Goal: Task Accomplishment & Management: Manage account settings

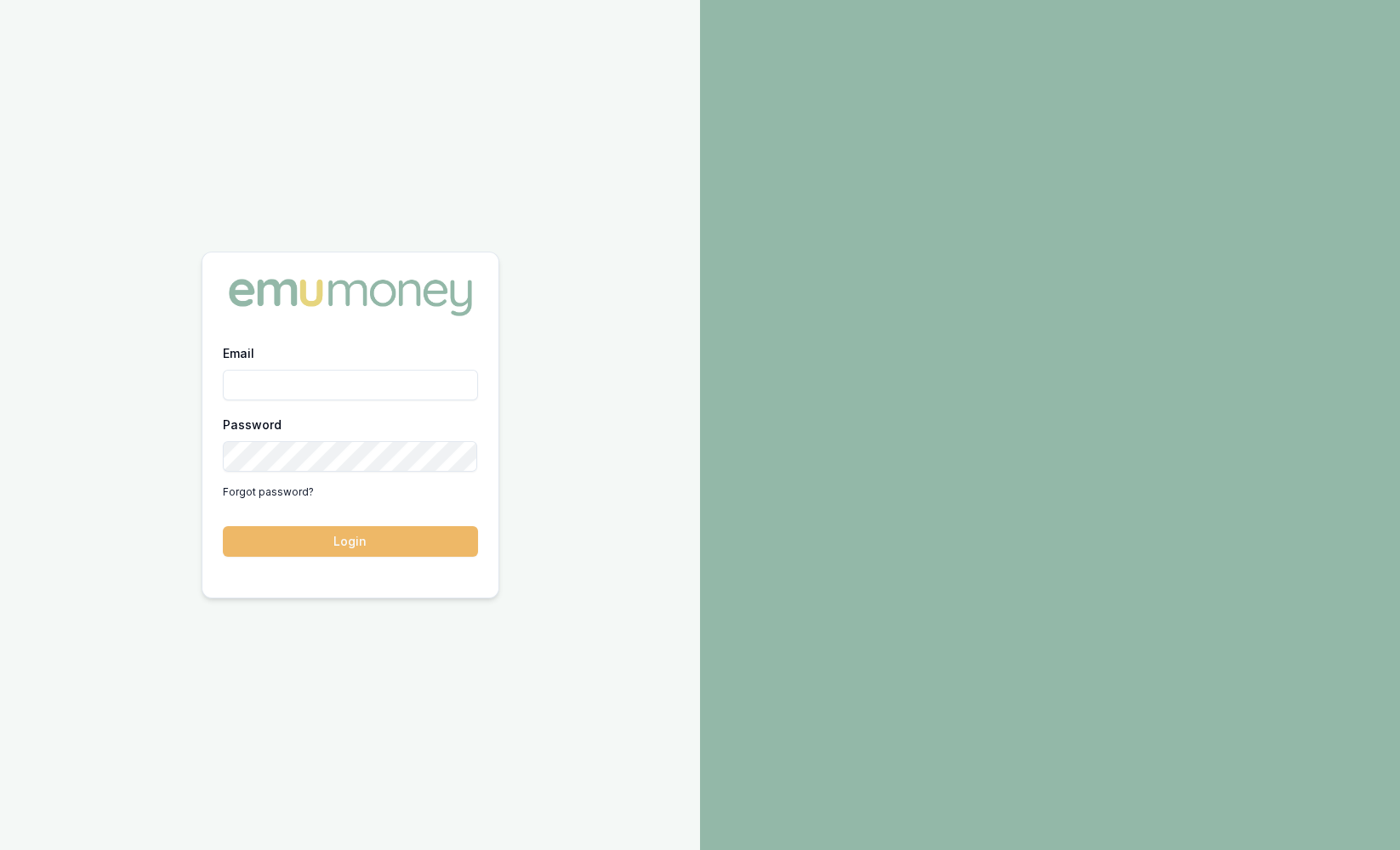
type input "sam.crouch@emumoney.com.au"
click at [394, 528] on button "Login" at bounding box center [351, 541] width 255 height 31
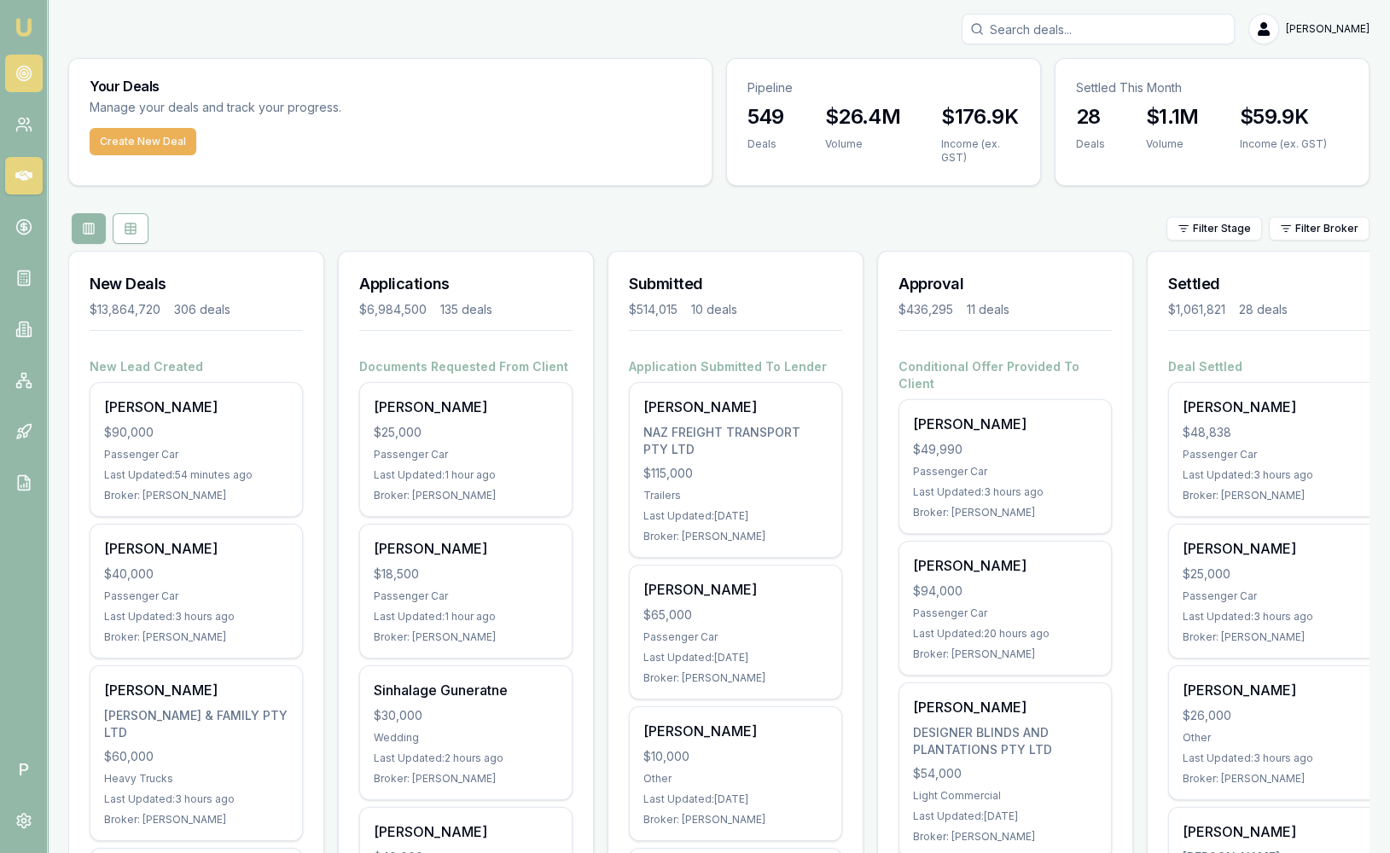
click at [21, 82] on link at bounding box center [24, 74] width 38 height 38
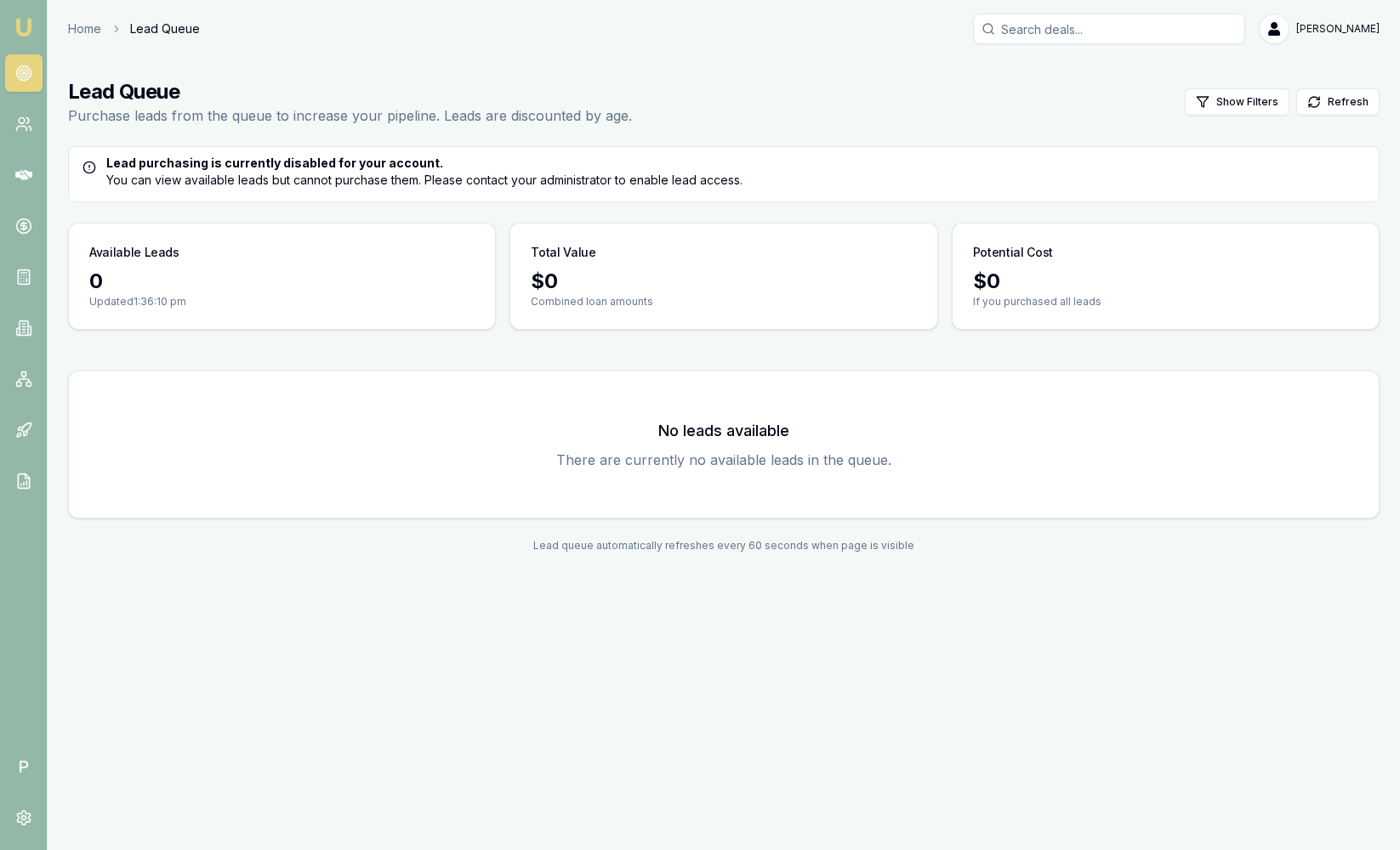
click at [21, 24] on img at bounding box center [24, 27] width 20 height 20
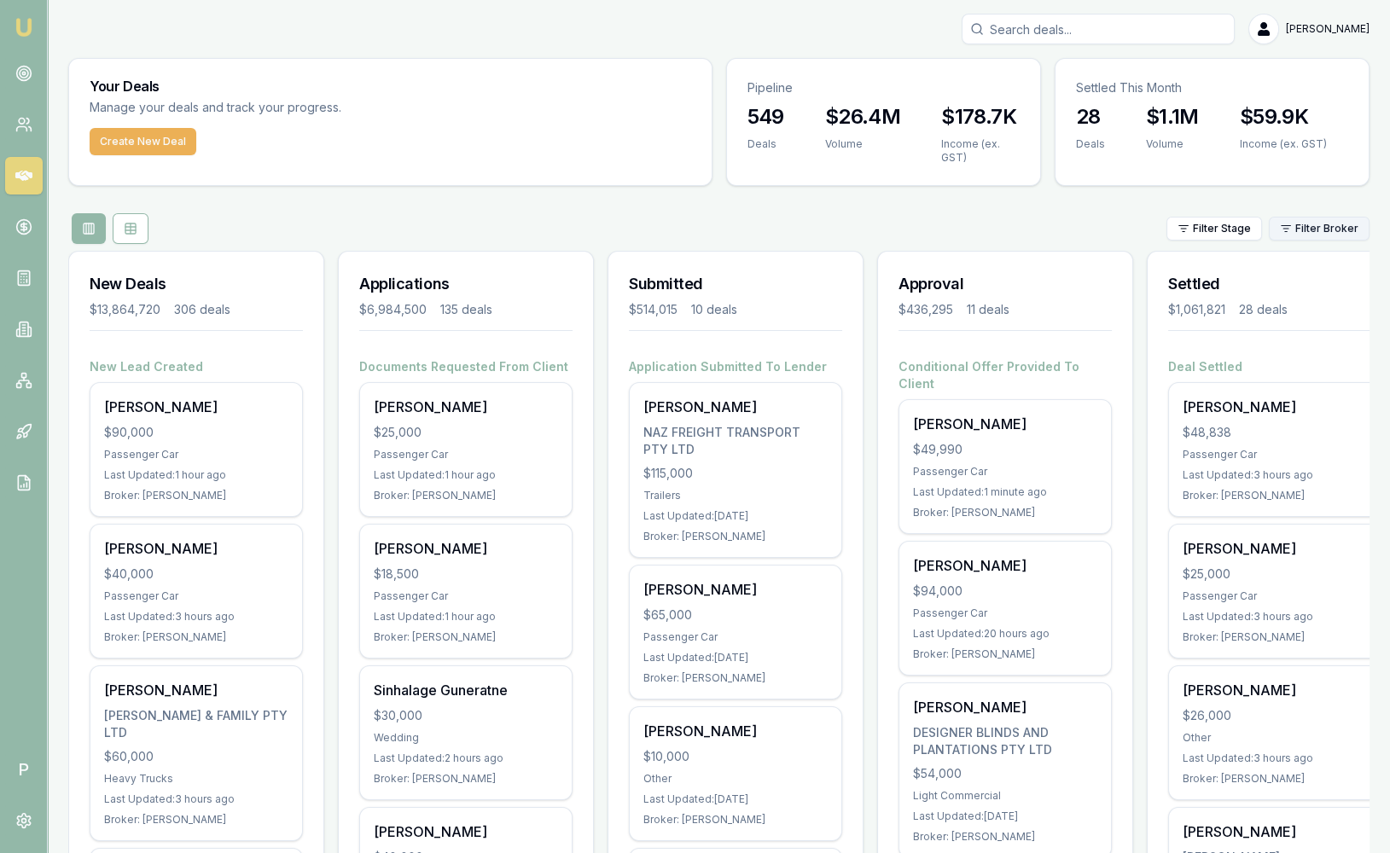
click at [1313, 233] on html "Emu Broker P Sam Crouch Toggle Menu Your Deals Manage your deals and track your…" at bounding box center [695, 426] width 1390 height 853
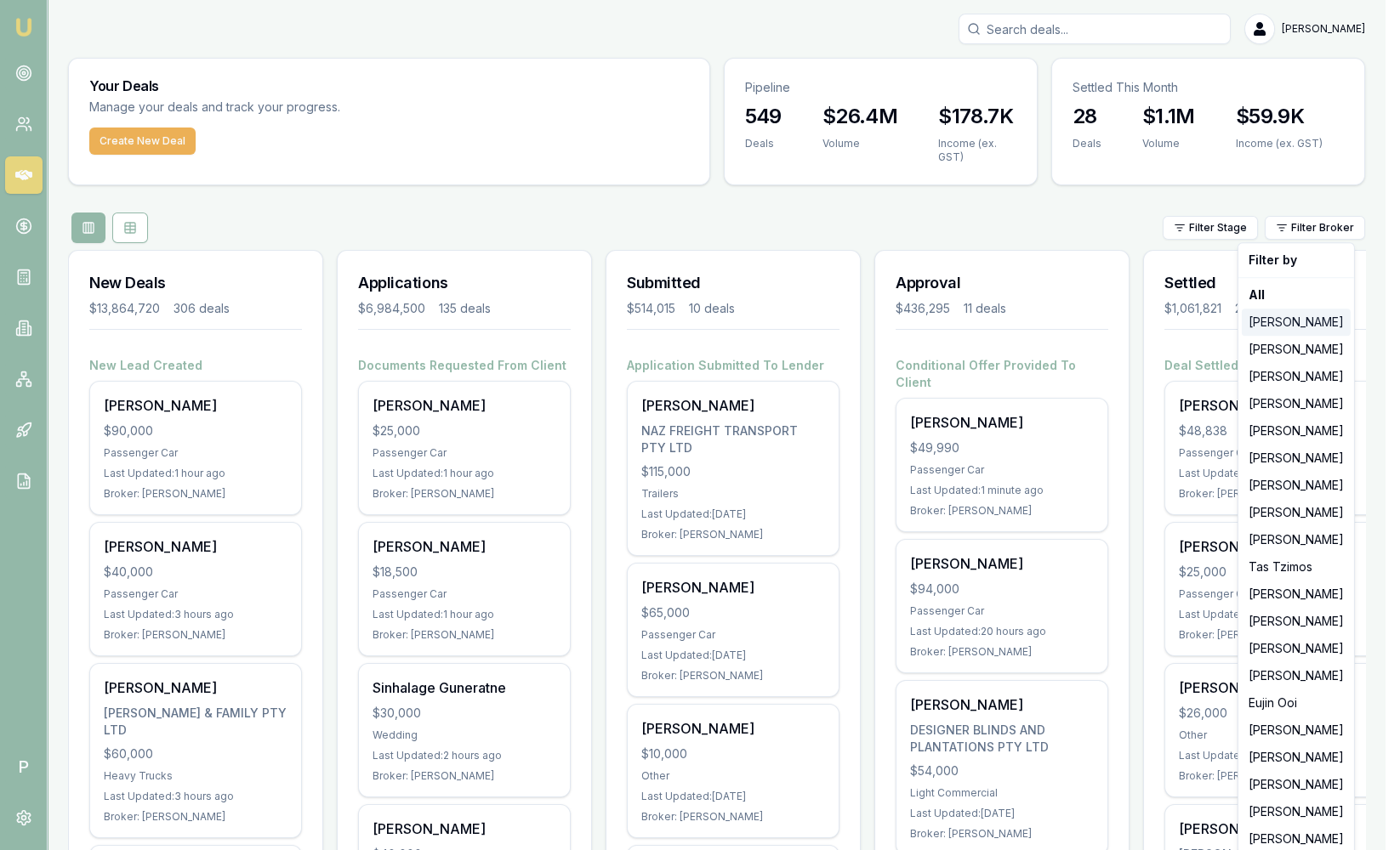
click at [1313, 322] on div "[PERSON_NAME]" at bounding box center [1295, 322] width 109 height 27
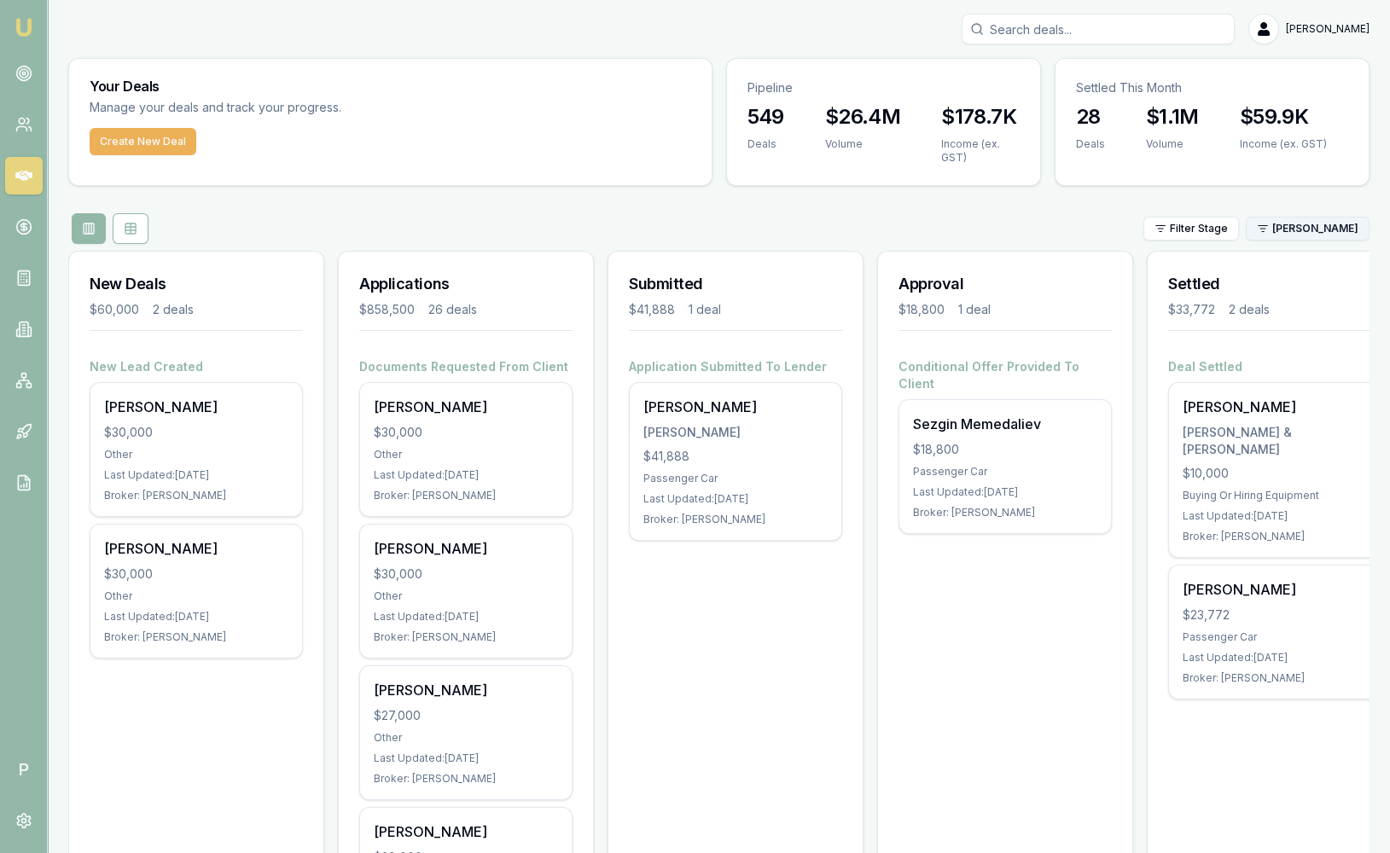
click at [1318, 238] on html "Emu Broker P Sam Crouch Toggle Menu Your Deals Manage your deals and track your…" at bounding box center [695, 426] width 1390 height 853
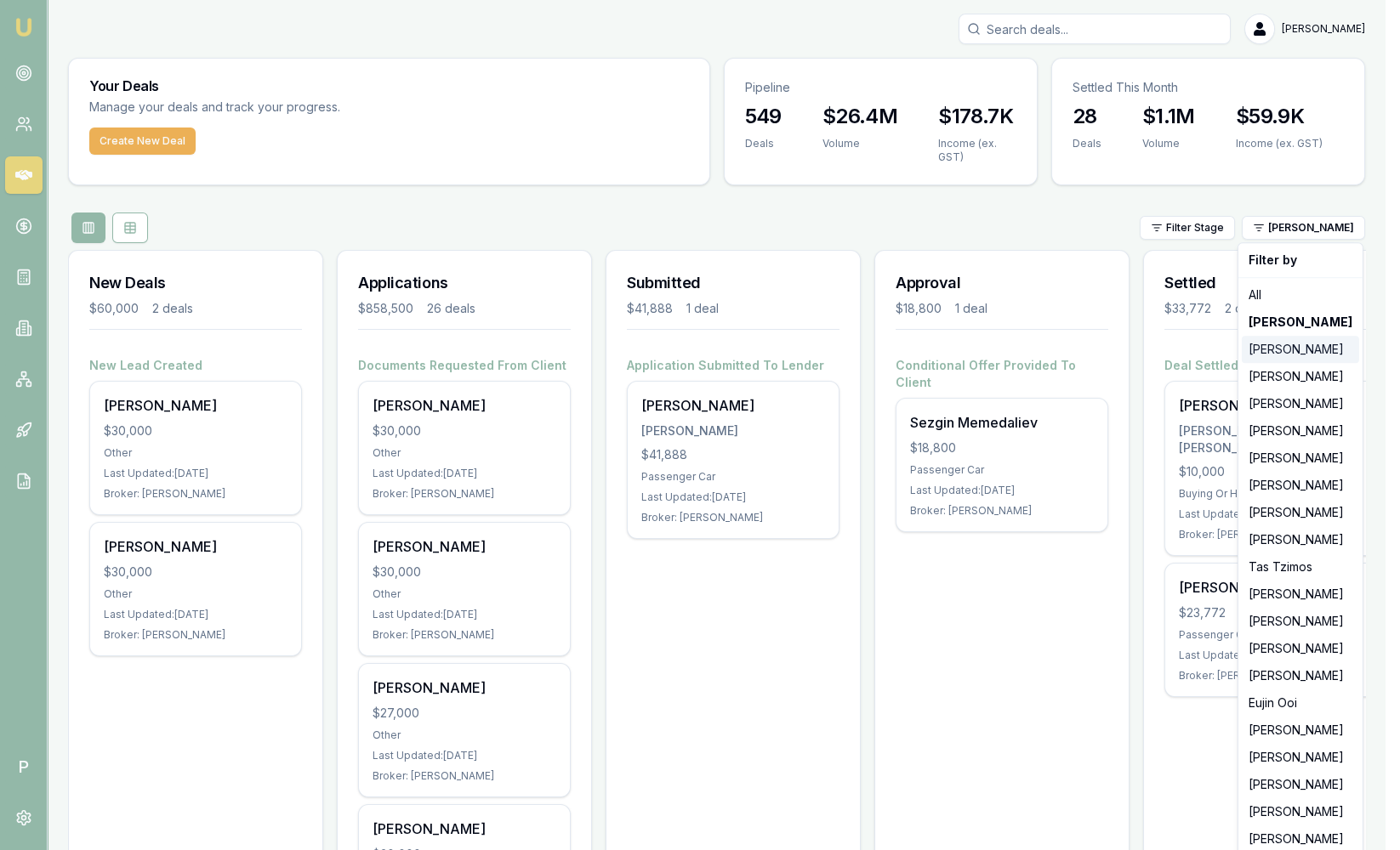
click at [1284, 350] on div "[PERSON_NAME]" at bounding box center [1300, 349] width 118 height 27
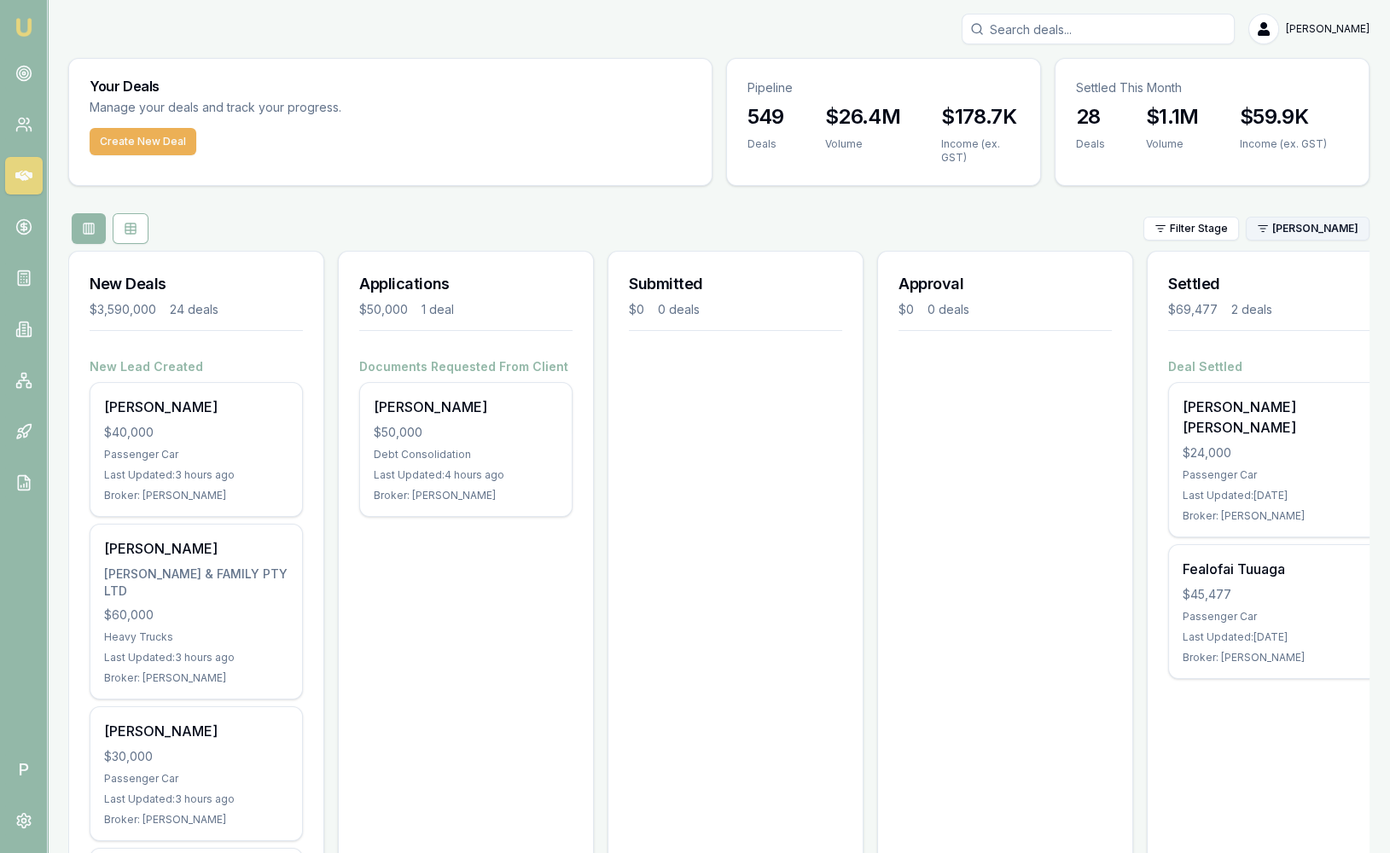
click at [1320, 224] on html "Emu Broker P Sam Crouch Toggle Menu Your Deals Manage your deals and track your…" at bounding box center [695, 426] width 1390 height 853
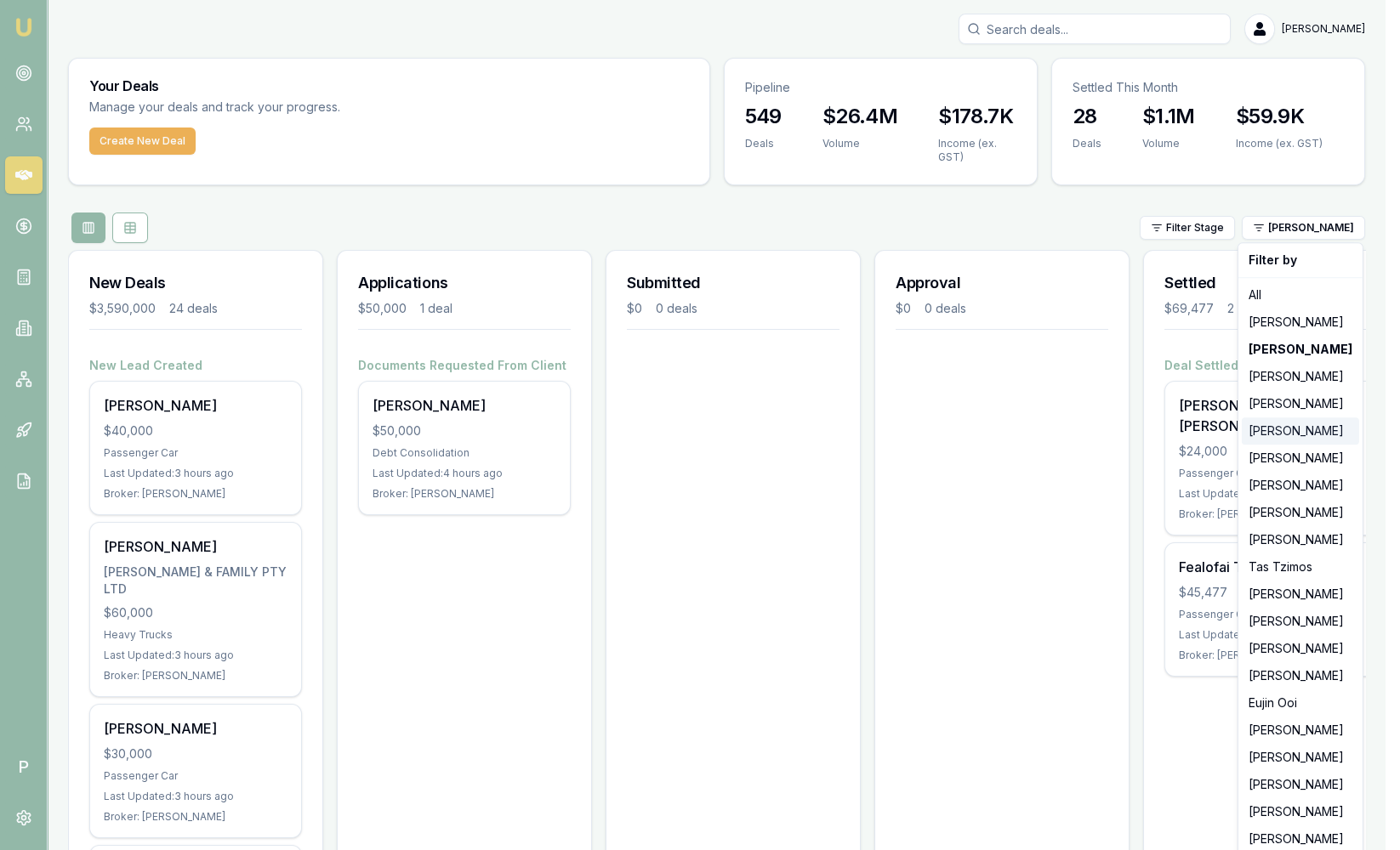
click at [1296, 432] on div "[PERSON_NAME]" at bounding box center [1300, 430] width 118 height 27
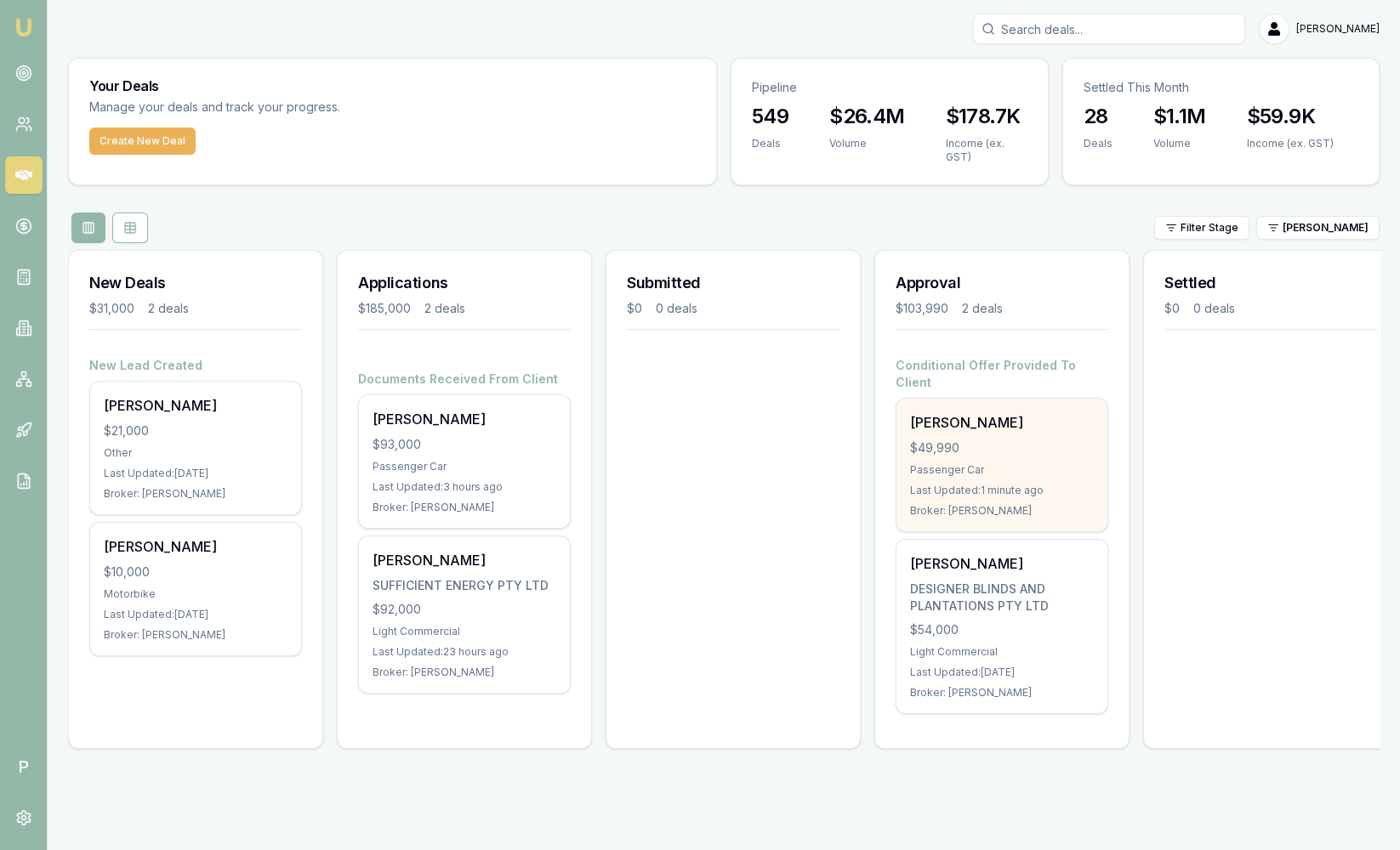
click at [1035, 413] on div "[PERSON_NAME]" at bounding box center [1001, 423] width 183 height 20
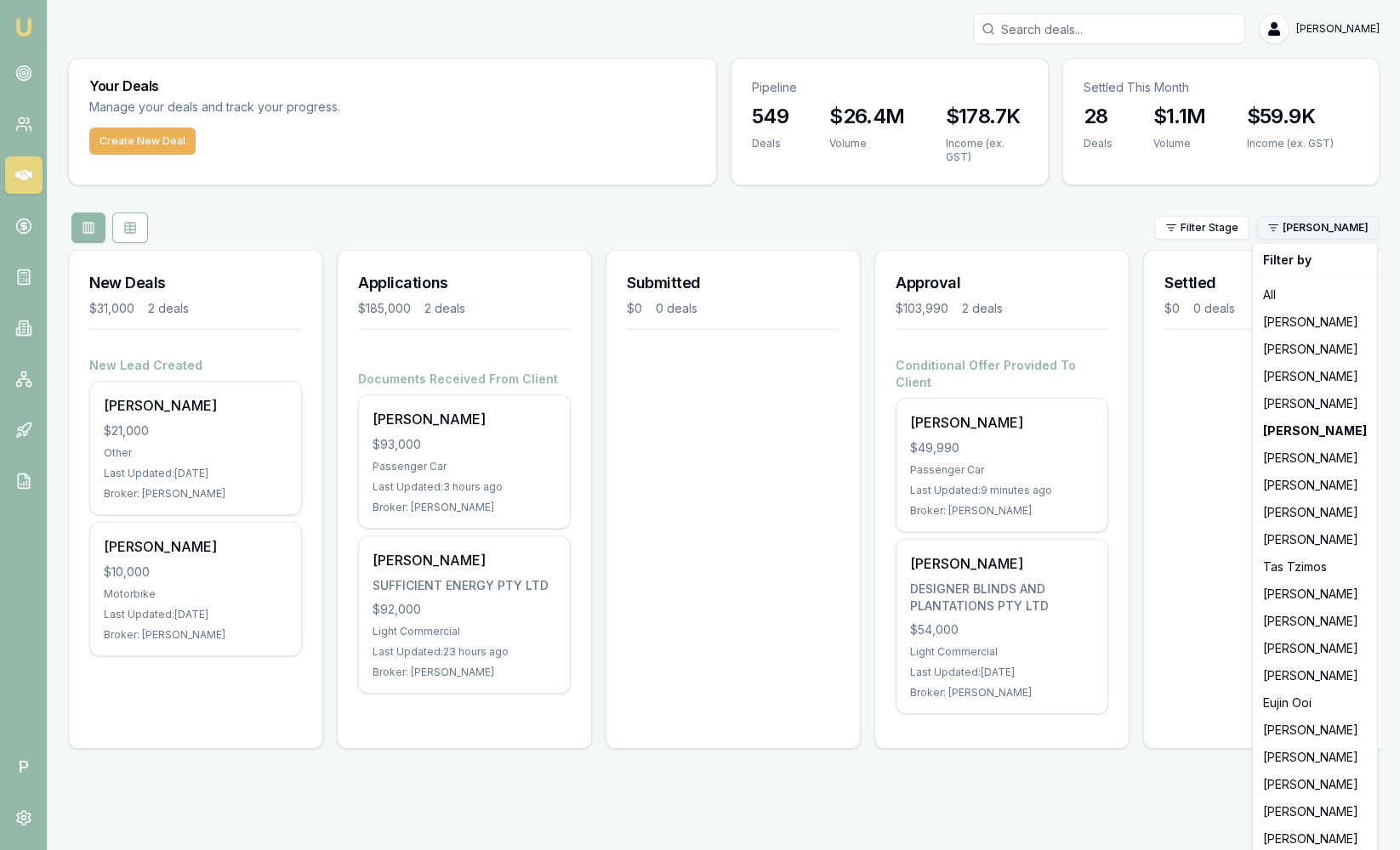
click at [1358, 227] on html "Emu Broker P Sam Crouch Toggle Menu Your Deals Manage your deals and track your…" at bounding box center [700, 425] width 1400 height 850
click at [1296, 493] on div "[PERSON_NAME]" at bounding box center [1314, 485] width 118 height 27
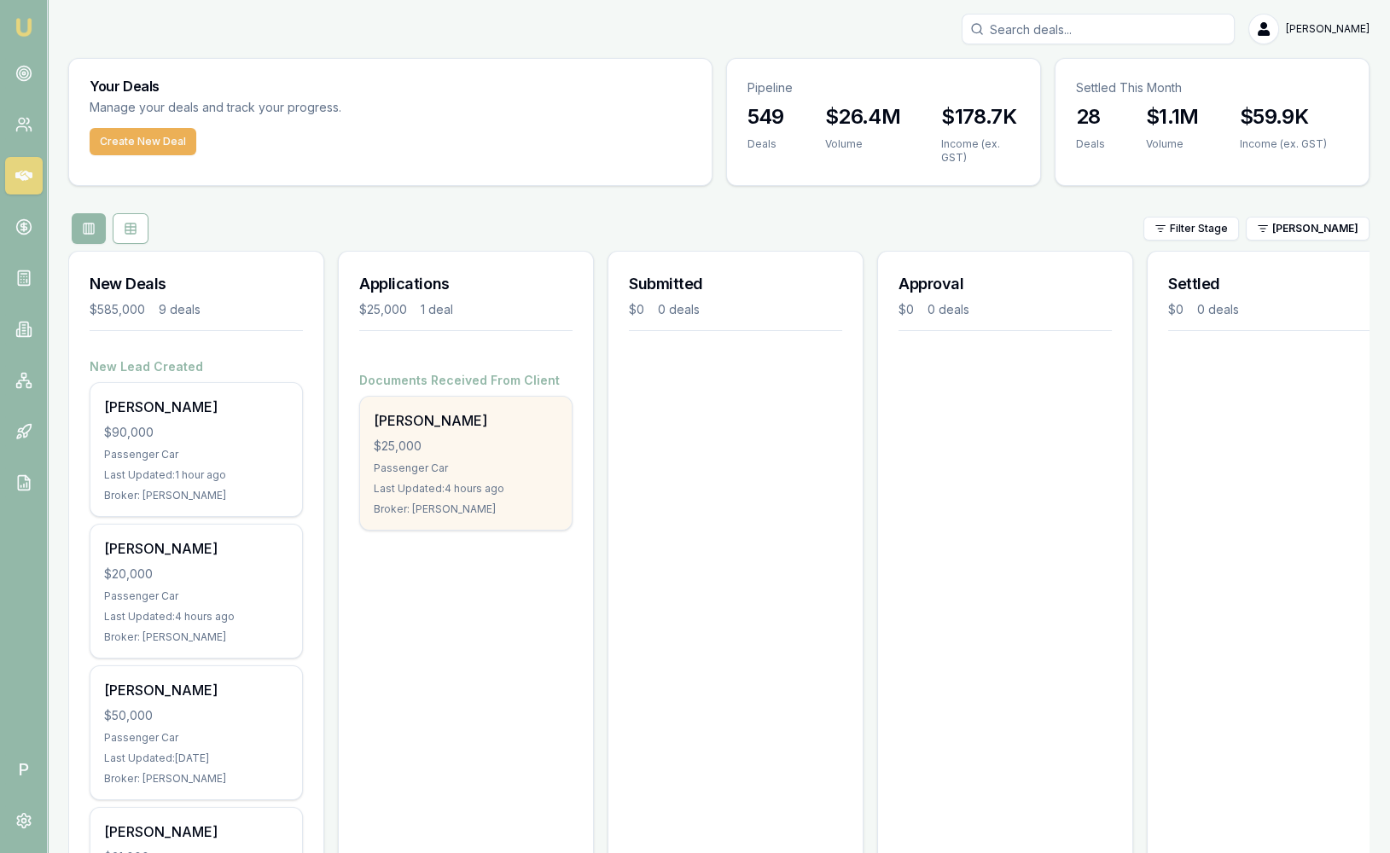
click at [479, 446] on div "$25,000" at bounding box center [466, 446] width 184 height 17
click at [557, 459] on div "Donna Ceba $25,000 Passenger Car Last Updated: 4 hours ago Broker: Baron Ketter…" at bounding box center [466, 463] width 212 height 133
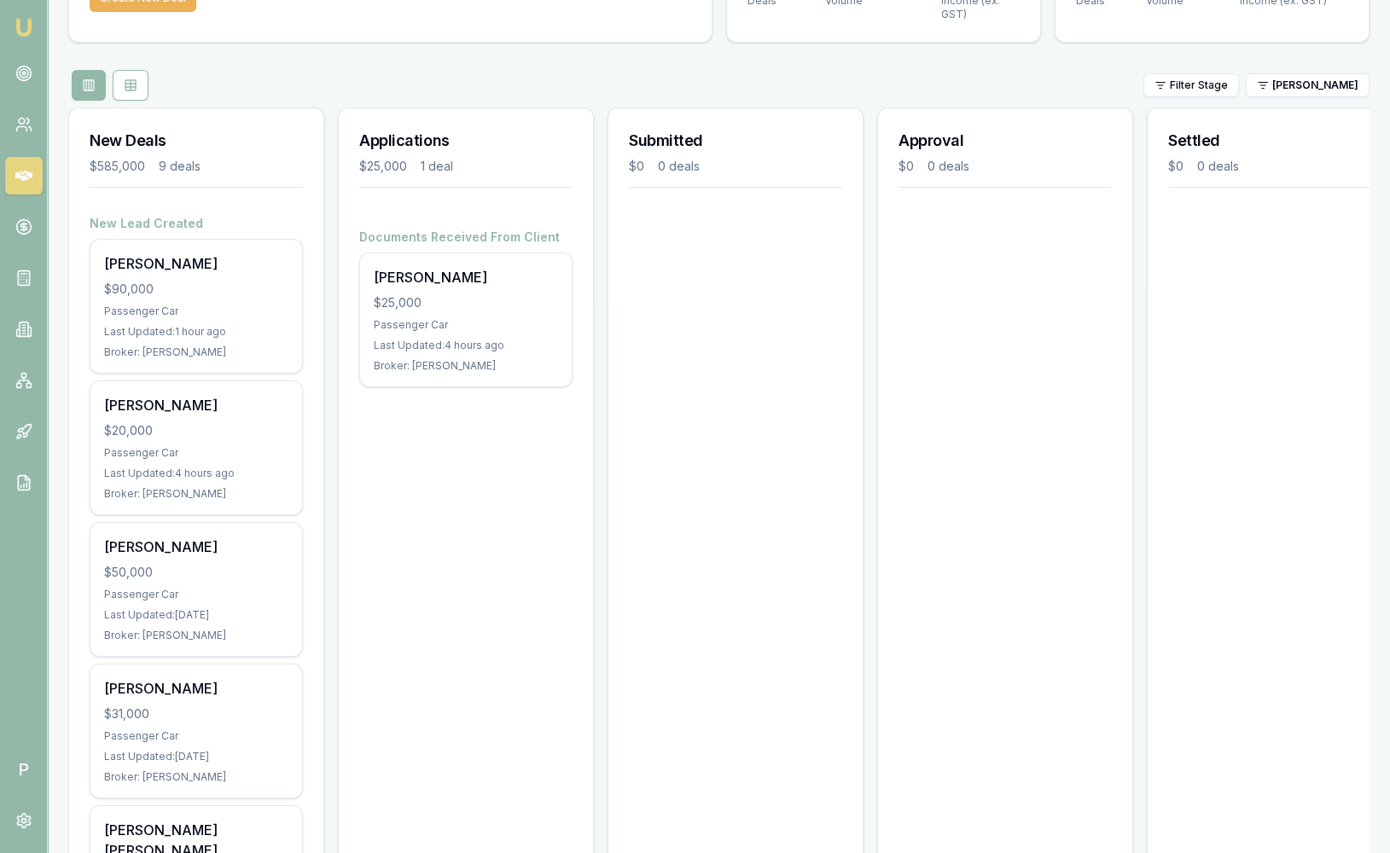
scroll to position [189, 0]
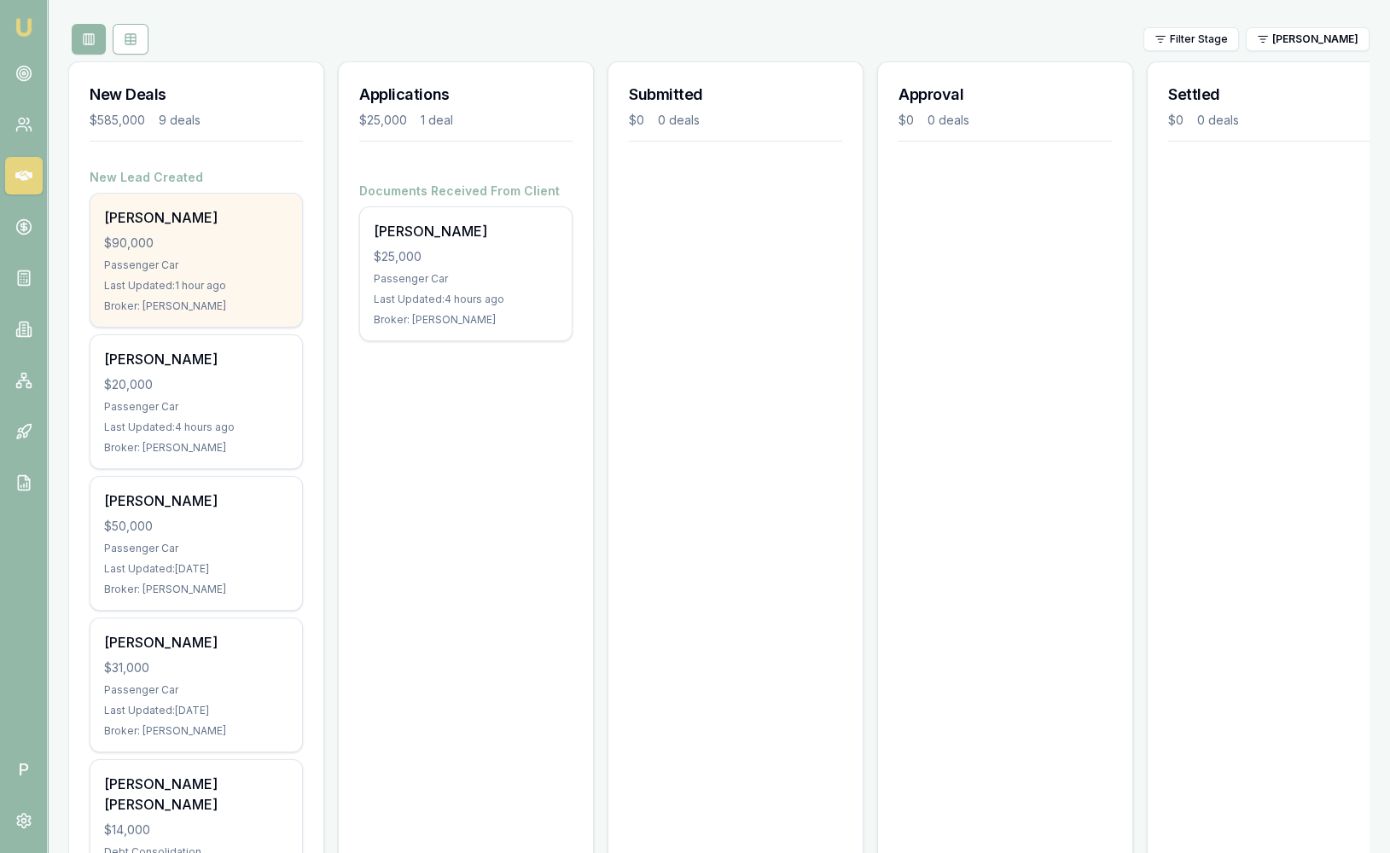
click at [184, 287] on div "Last Updated: 1 hour ago" at bounding box center [196, 286] width 184 height 14
click at [177, 269] on div "Passenger Car" at bounding box center [196, 266] width 184 height 14
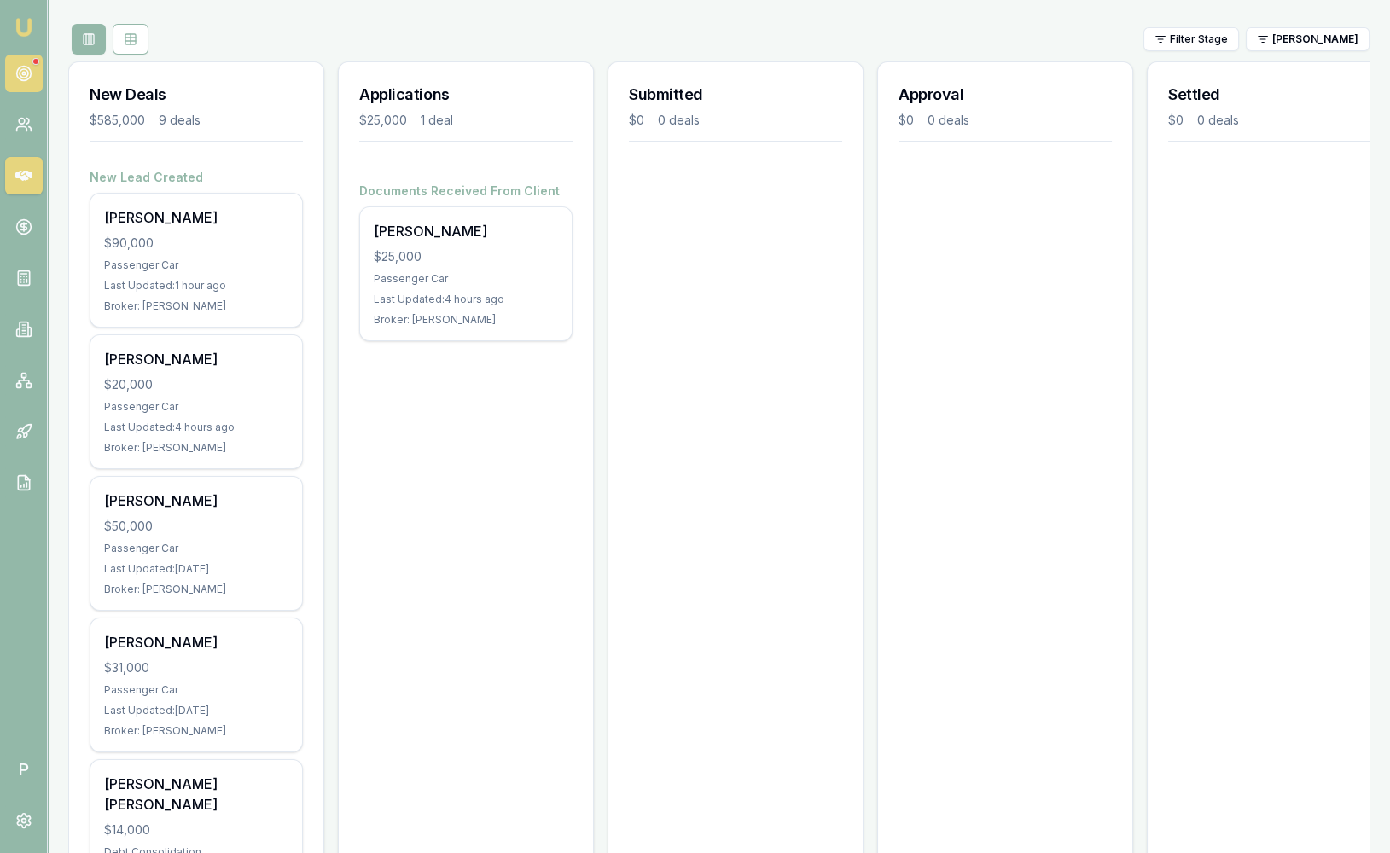
click at [32, 70] on link at bounding box center [24, 74] width 38 height 38
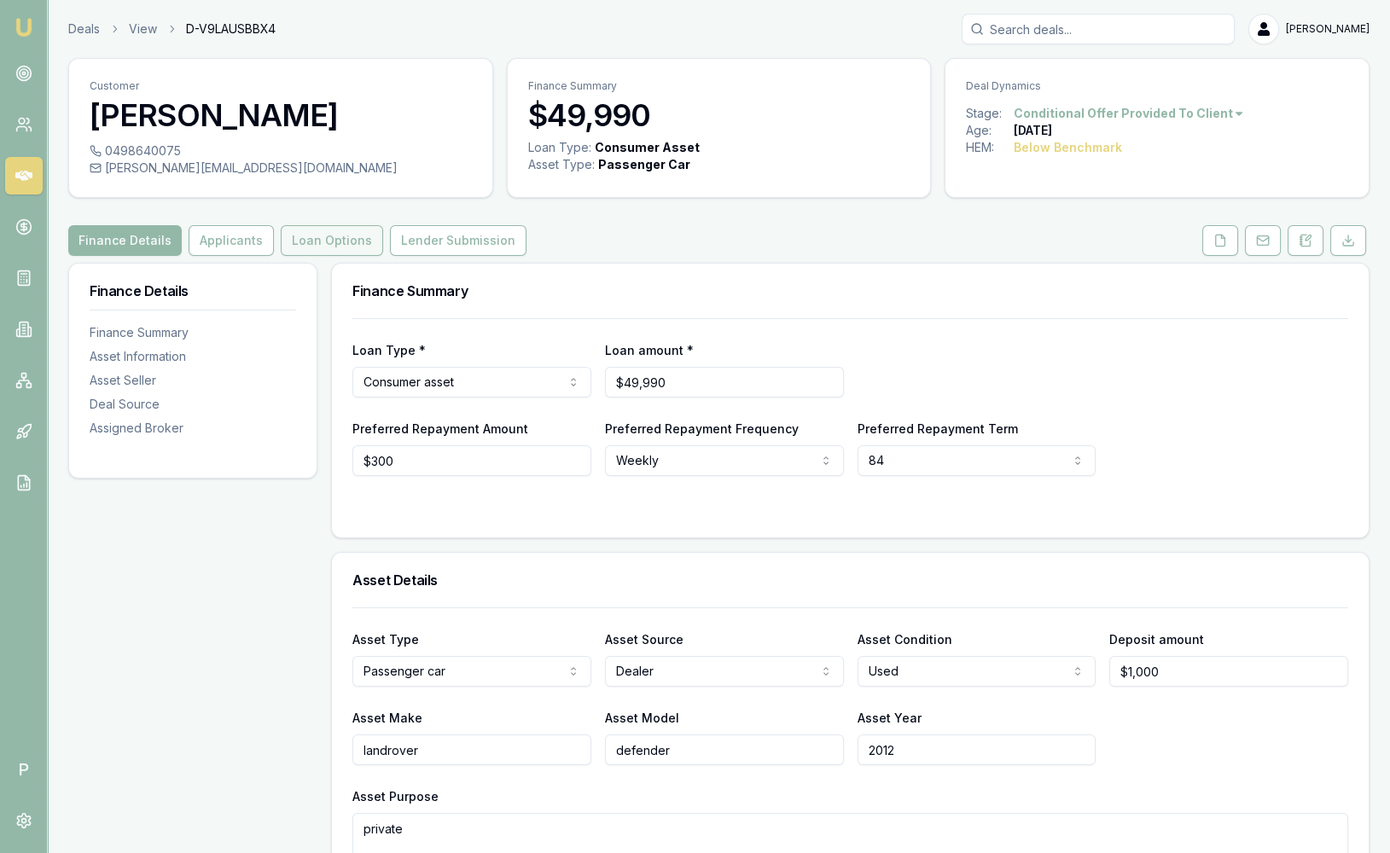
click at [323, 243] on button "Loan Options" at bounding box center [332, 240] width 102 height 31
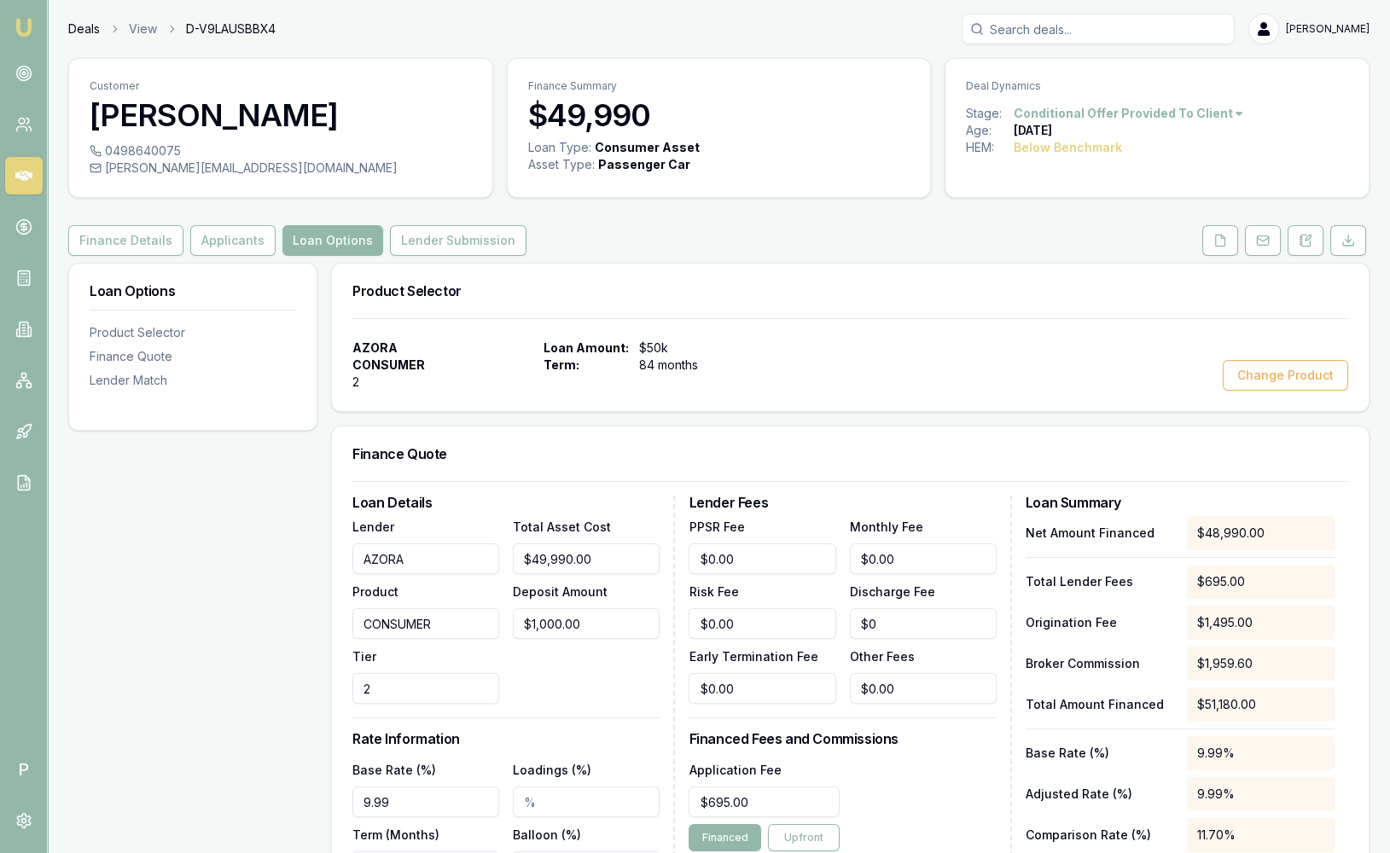
click at [86, 34] on link "Deals" at bounding box center [84, 28] width 32 height 17
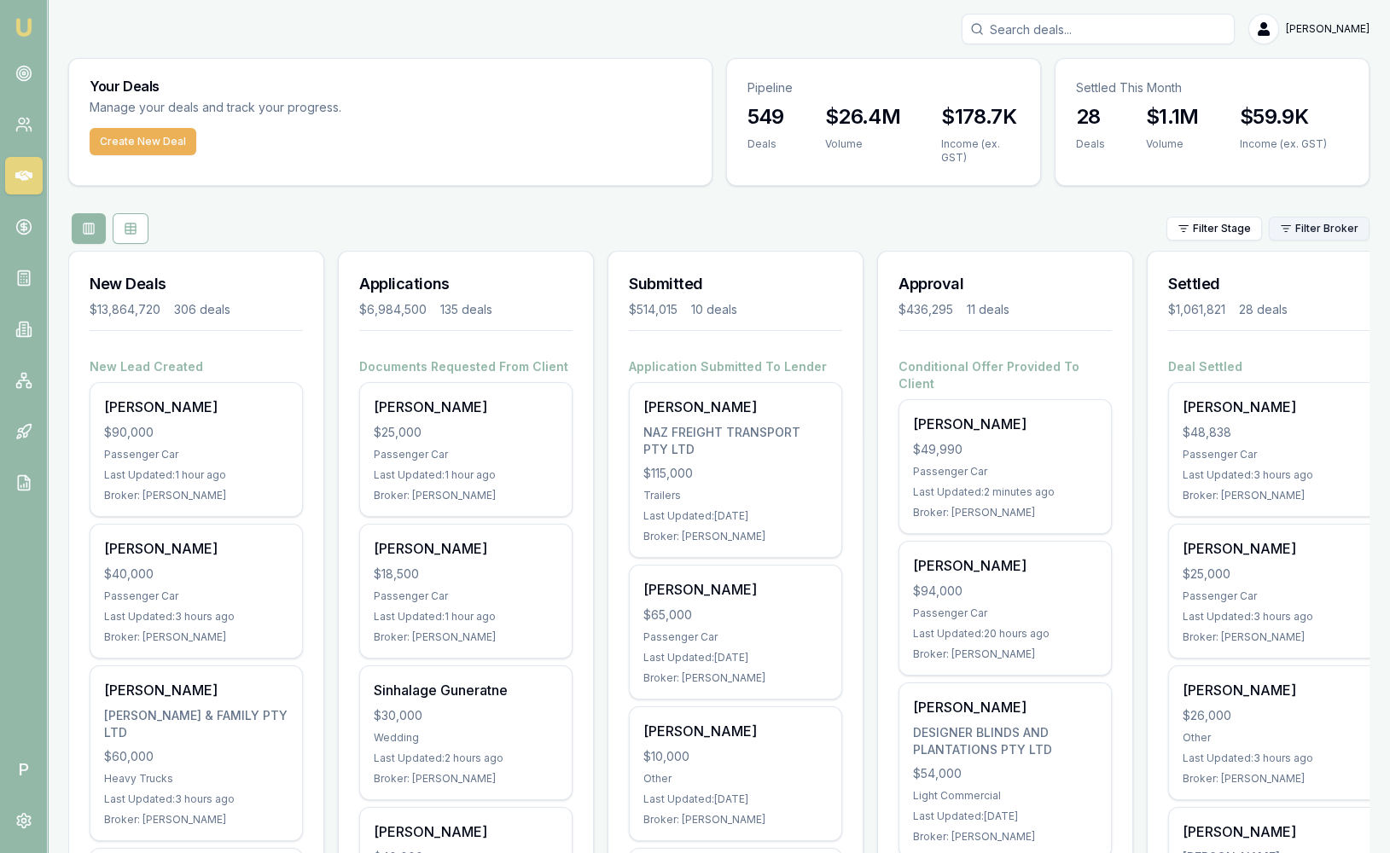
click at [1343, 222] on html "Emu Broker P Sam Crouch Toggle Menu Your Deals Manage your deals and track your…" at bounding box center [695, 426] width 1390 height 853
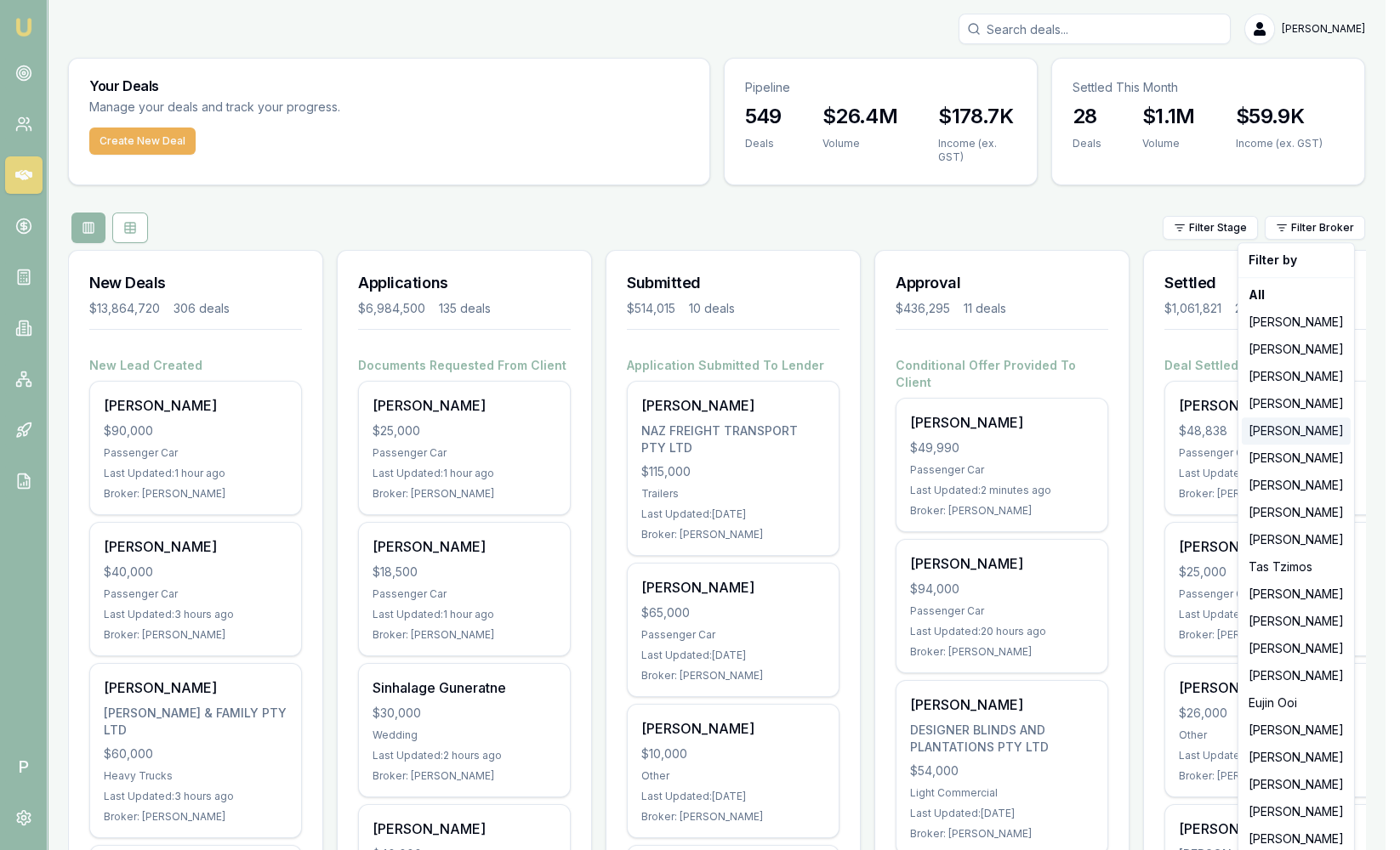
click at [1303, 430] on div "[PERSON_NAME]" at bounding box center [1295, 430] width 109 height 27
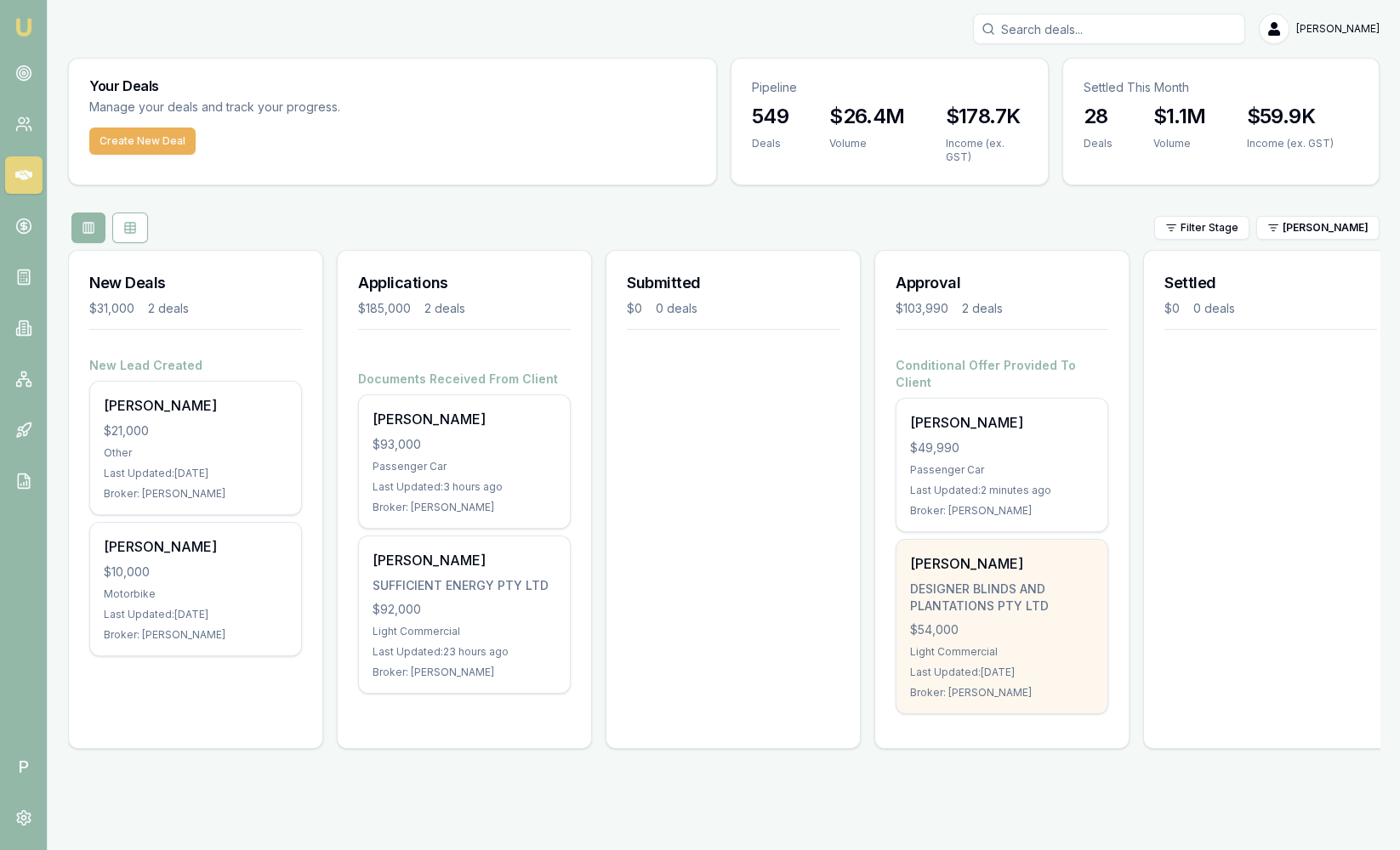
click at [978, 581] on div "DESIGNER BLINDS AND PLANTATIONS PTY LTD" at bounding box center [1001, 598] width 183 height 34
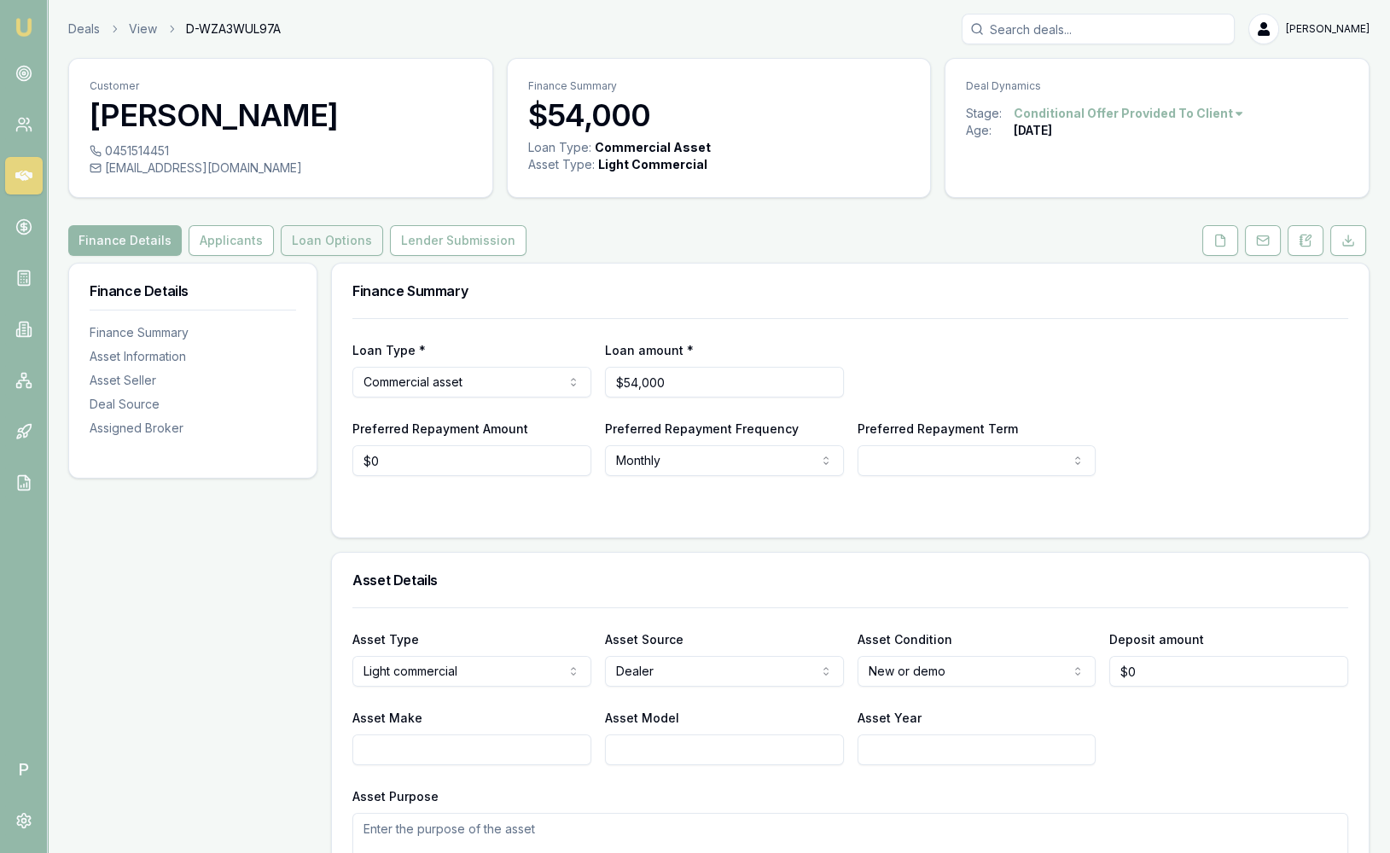
click at [317, 234] on button "Loan Options" at bounding box center [332, 240] width 102 height 31
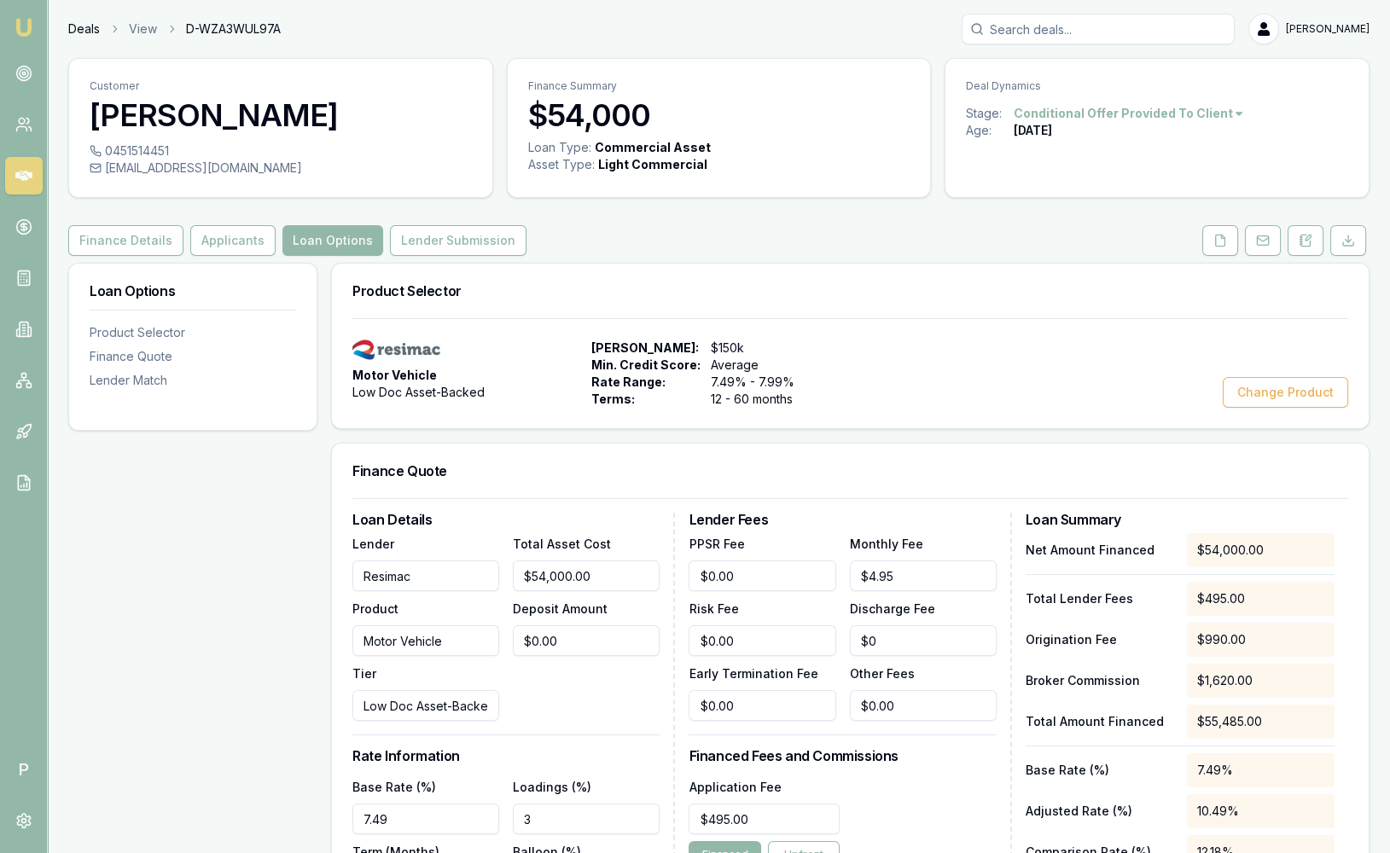
click at [94, 37] on link "Deals" at bounding box center [84, 28] width 32 height 17
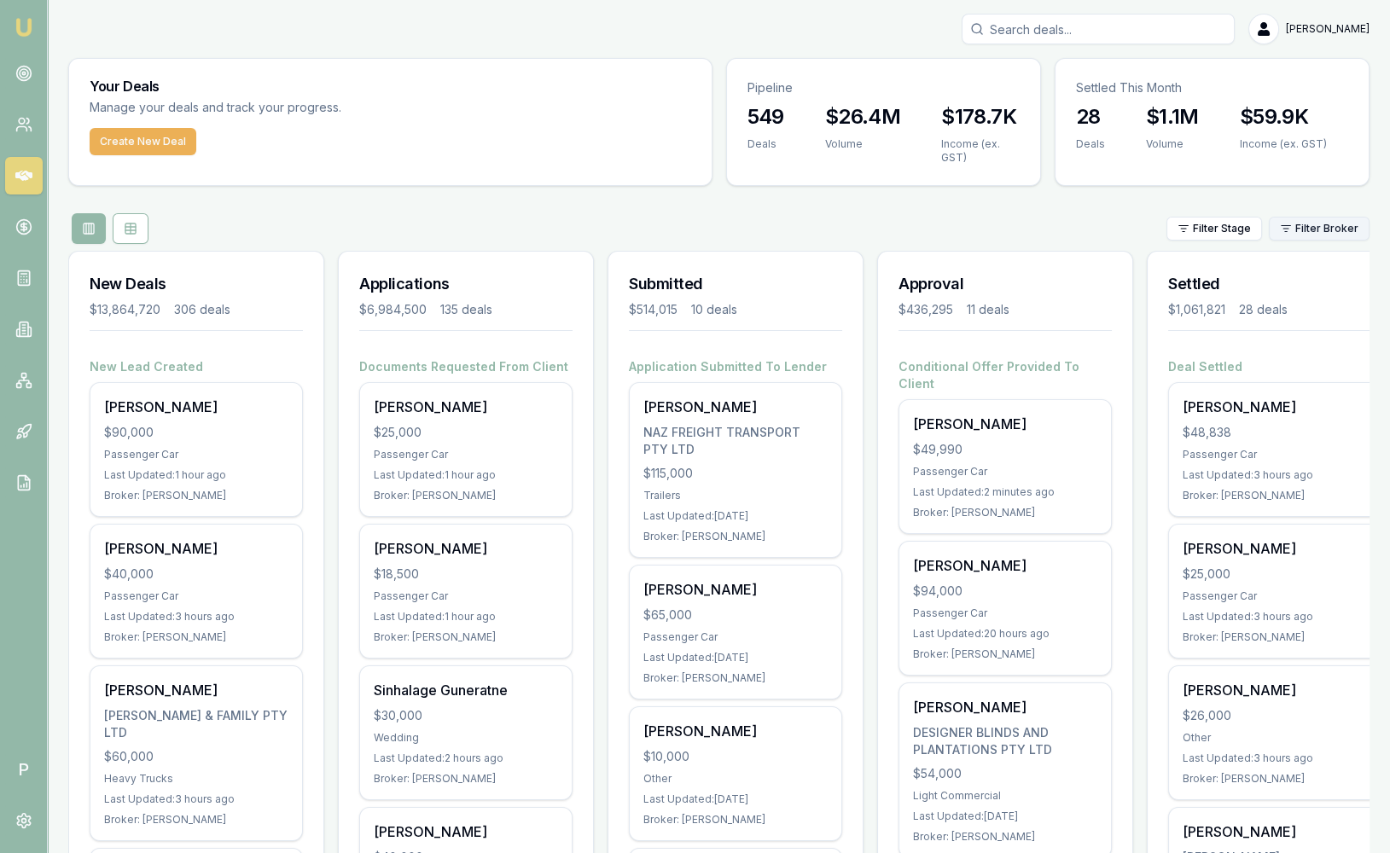
click at [1341, 234] on html "Emu Broker P [PERSON_NAME] Toggle Menu Your Deals Manage your deals and track y…" at bounding box center [695, 426] width 1390 height 853
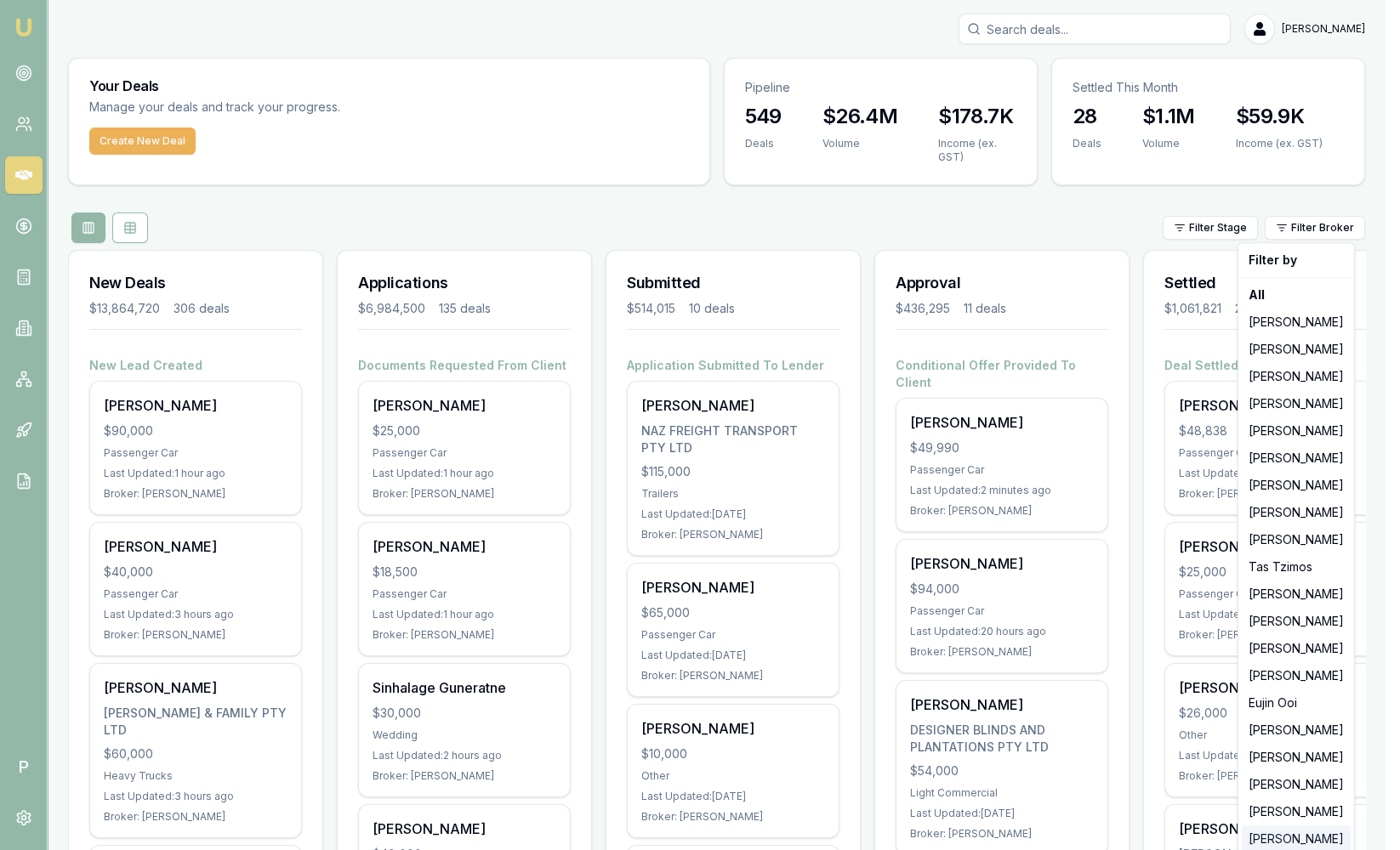
click at [1307, 834] on div "[PERSON_NAME]" at bounding box center [1295, 839] width 109 height 27
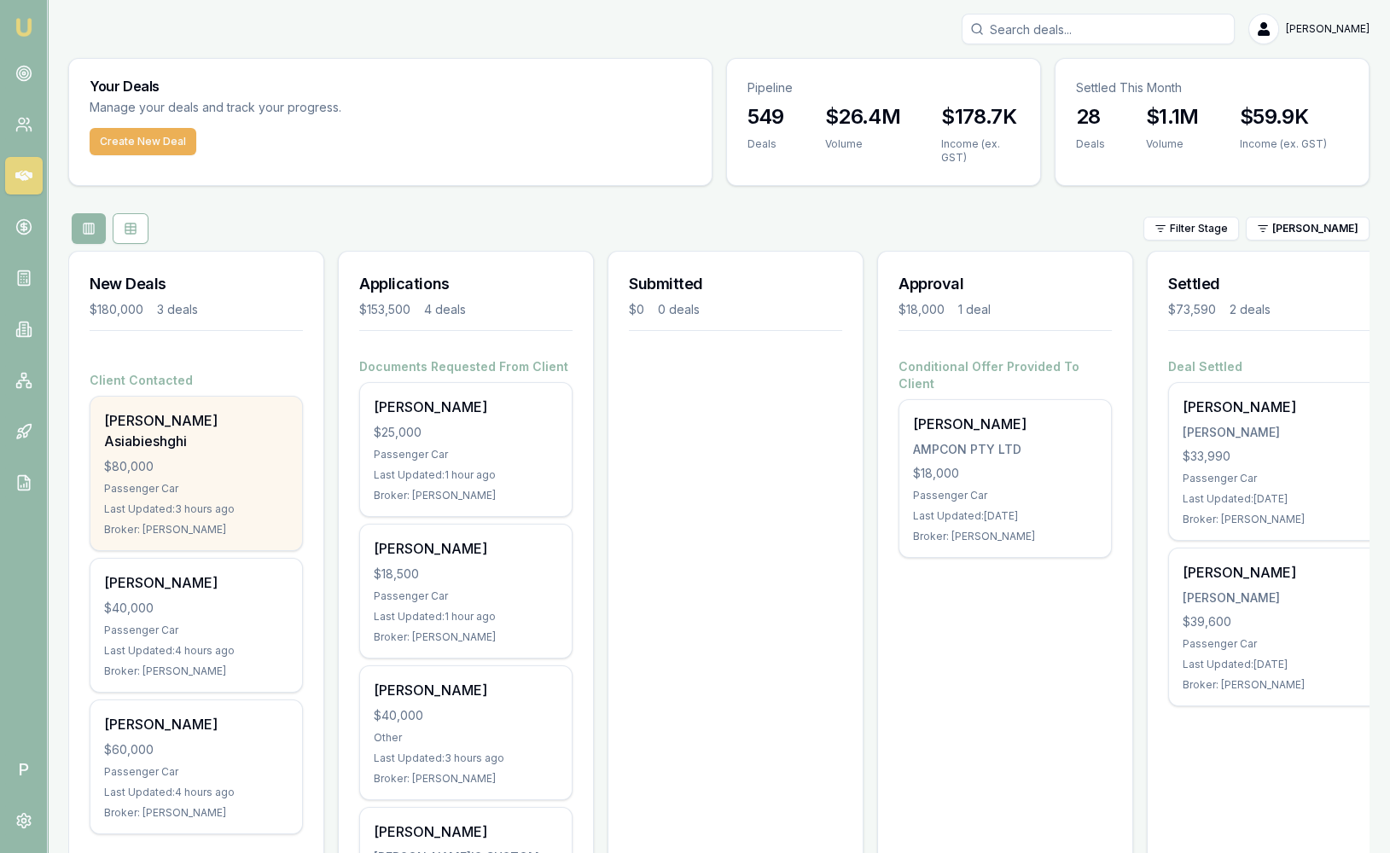
click at [189, 419] on div "[PERSON_NAME] Asiabieshghi" at bounding box center [196, 430] width 184 height 41
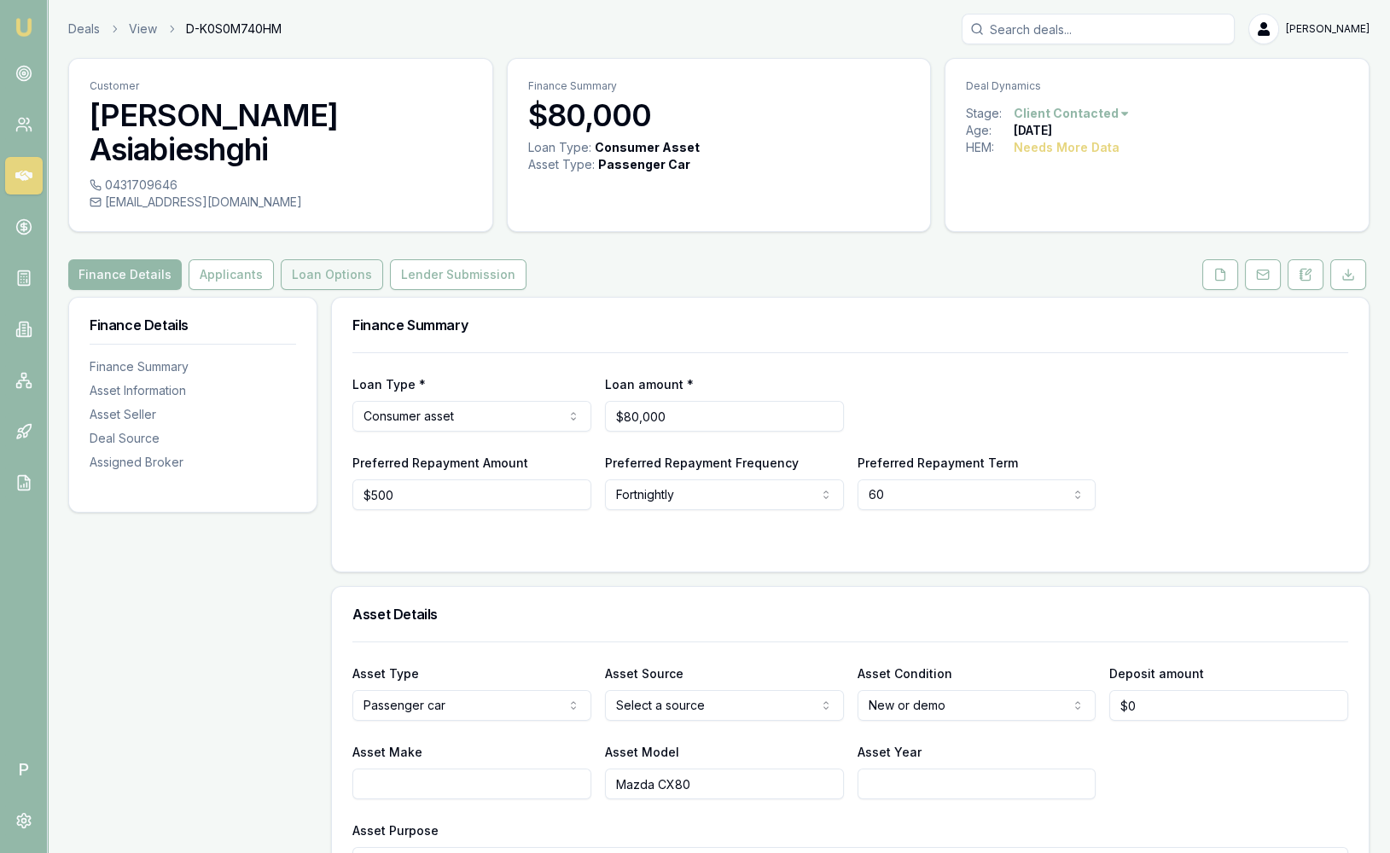
click at [358, 259] on button "Loan Options" at bounding box center [332, 274] width 102 height 31
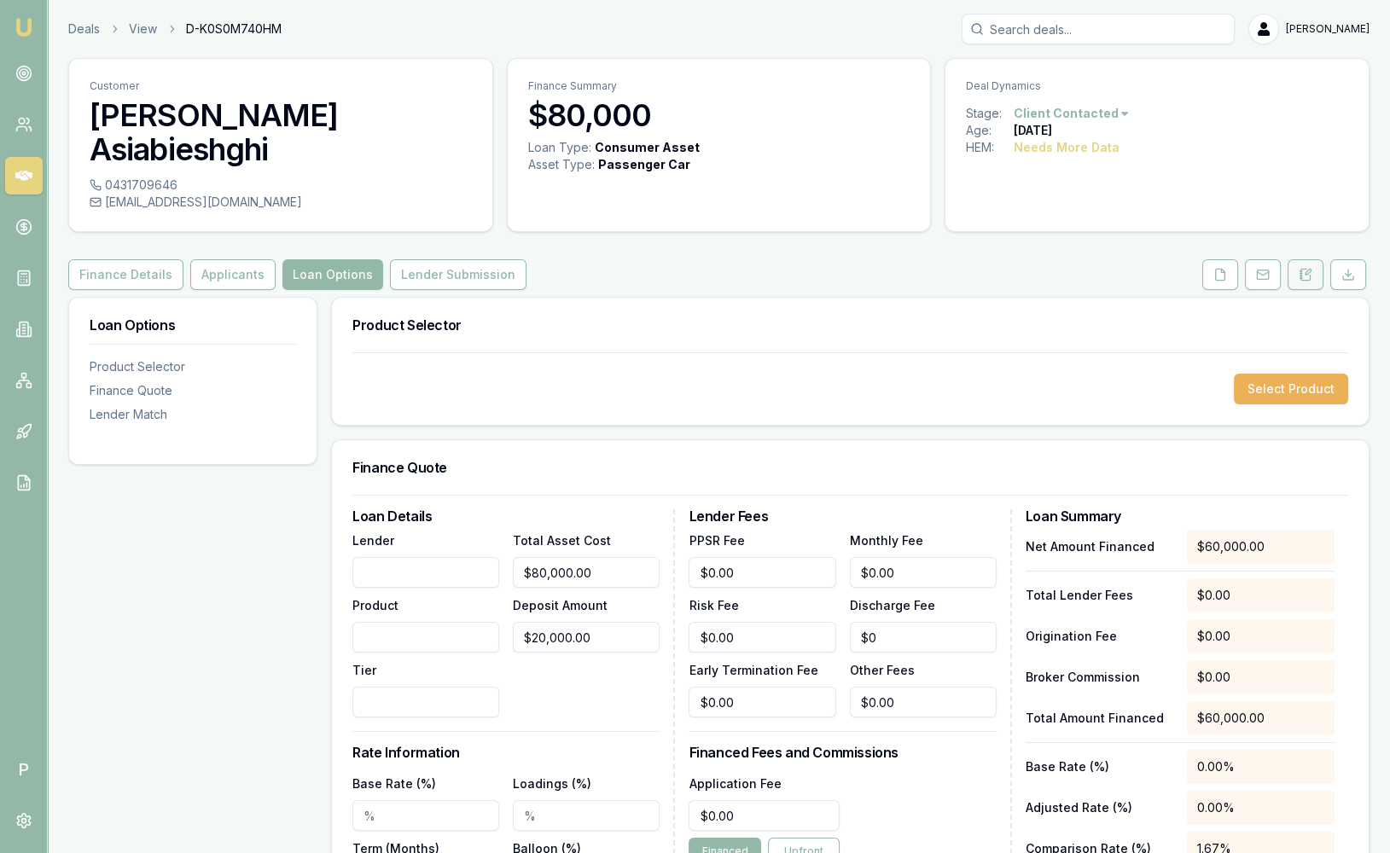
click at [1310, 270] on icon at bounding box center [1308, 272] width 5 height 5
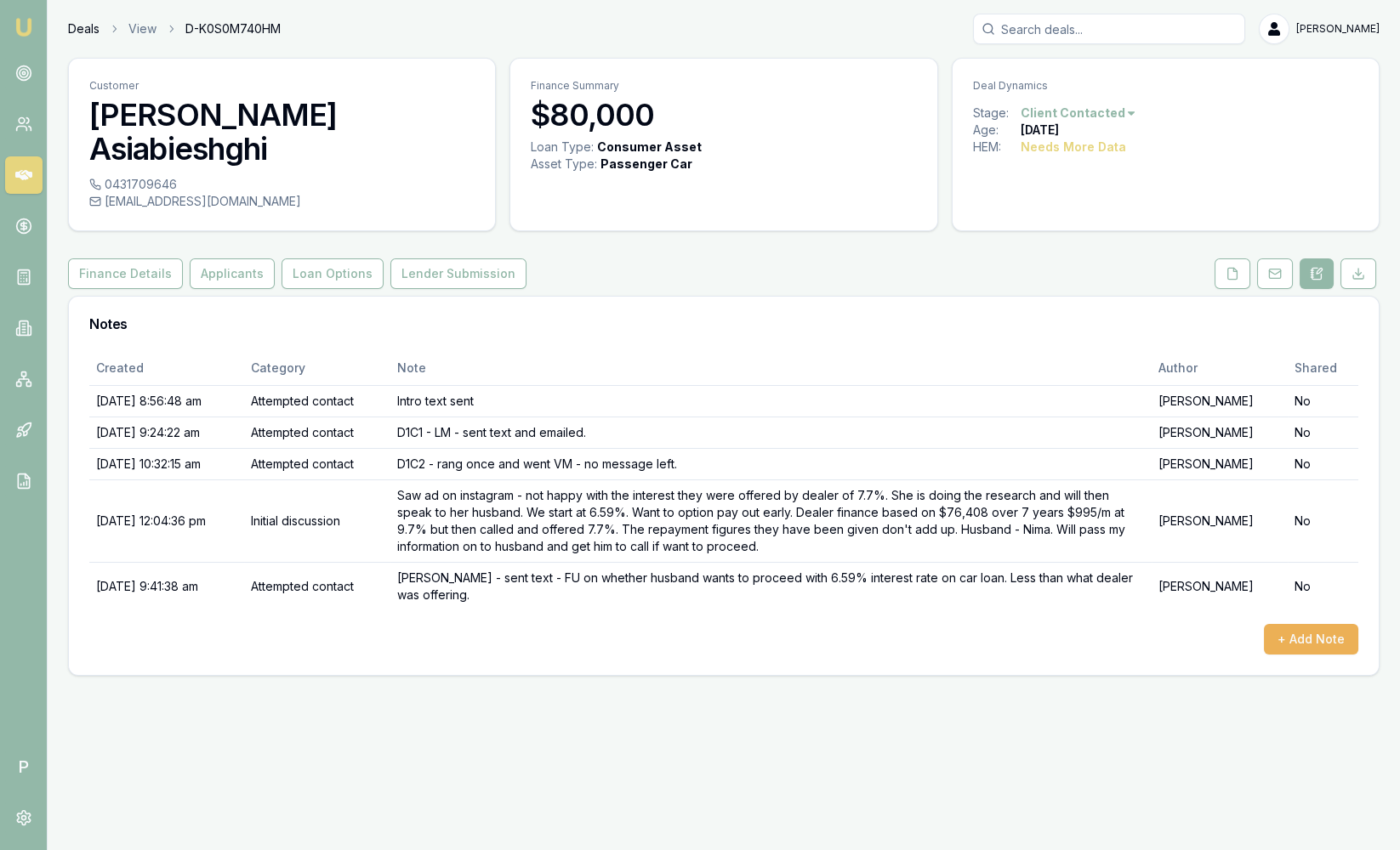
click at [78, 33] on link "Deals" at bounding box center [84, 28] width 32 height 17
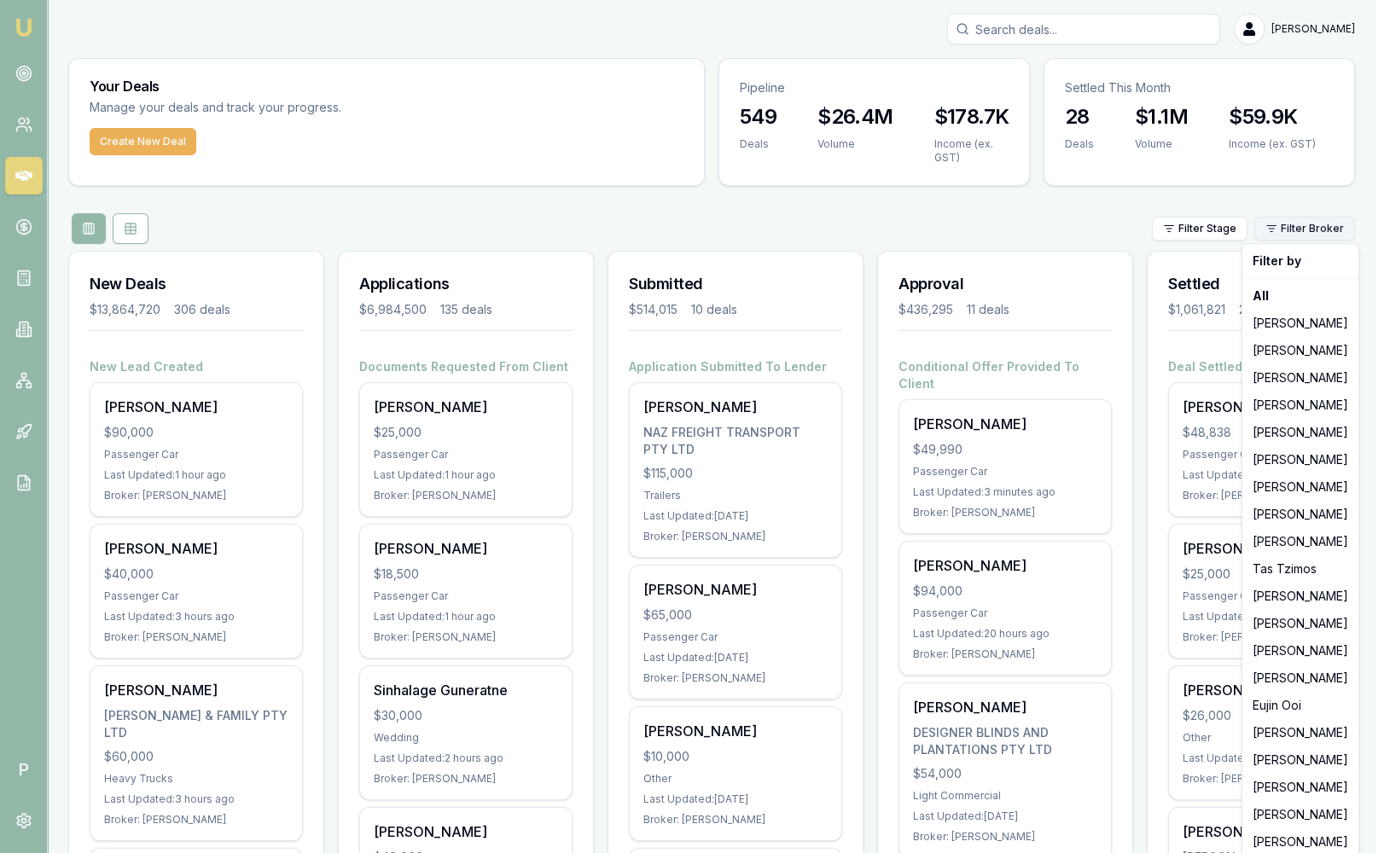
click at [1295, 229] on html "Emu Broker P [PERSON_NAME] Toggle Menu Your Deals Manage your deals and track y…" at bounding box center [695, 426] width 1390 height 853
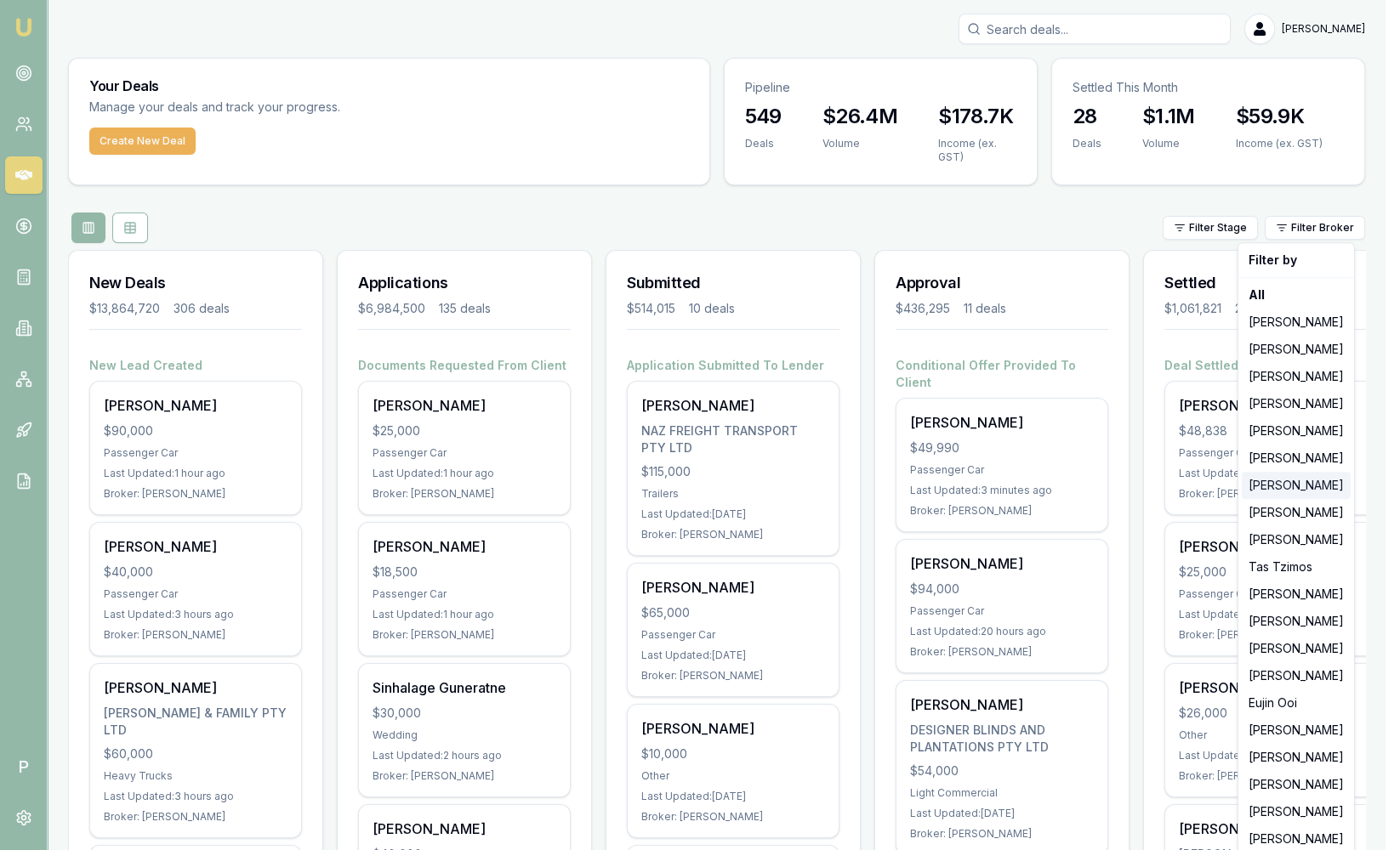
click at [1275, 490] on div "[PERSON_NAME]" at bounding box center [1295, 485] width 109 height 27
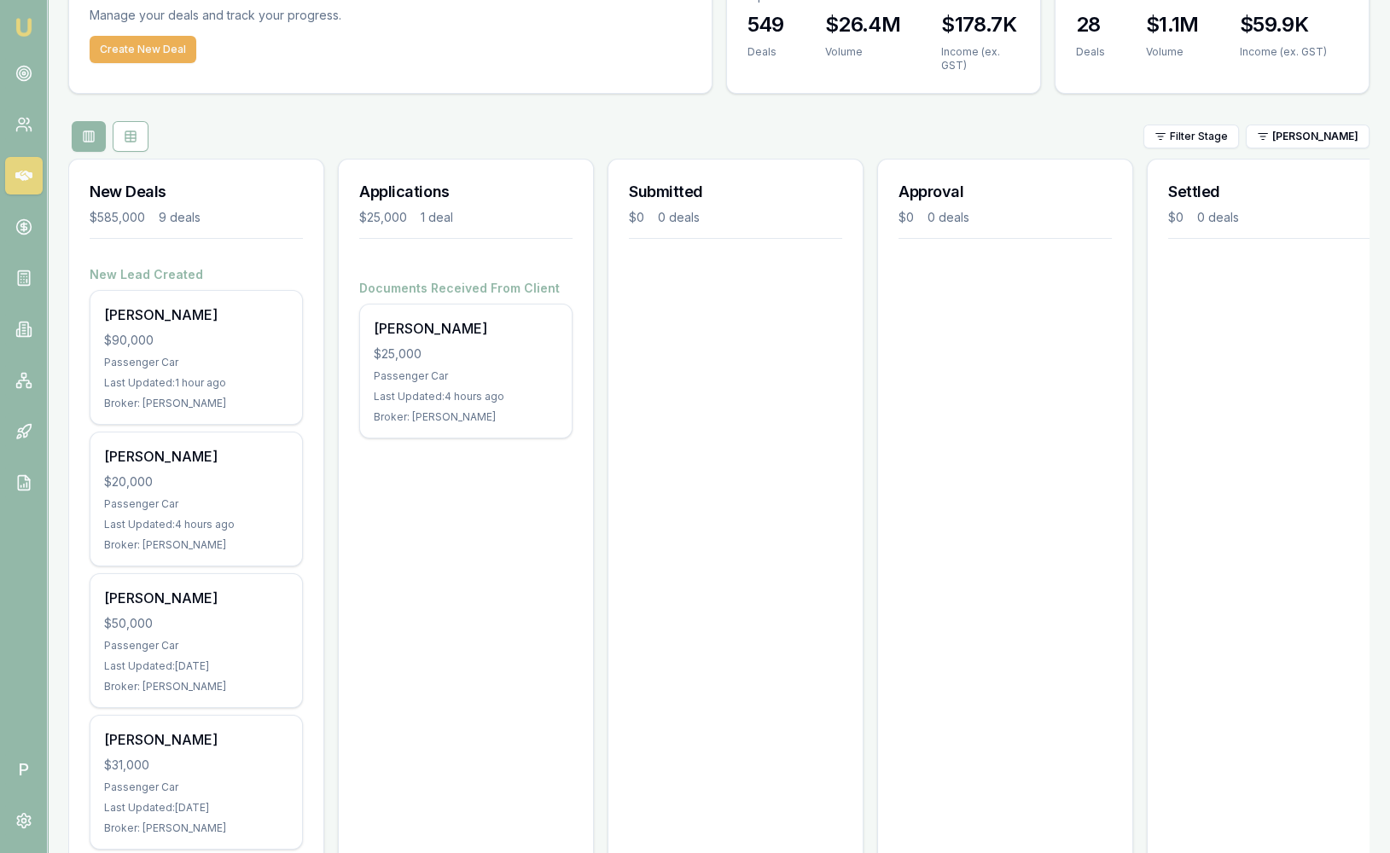
scroll to position [95, 0]
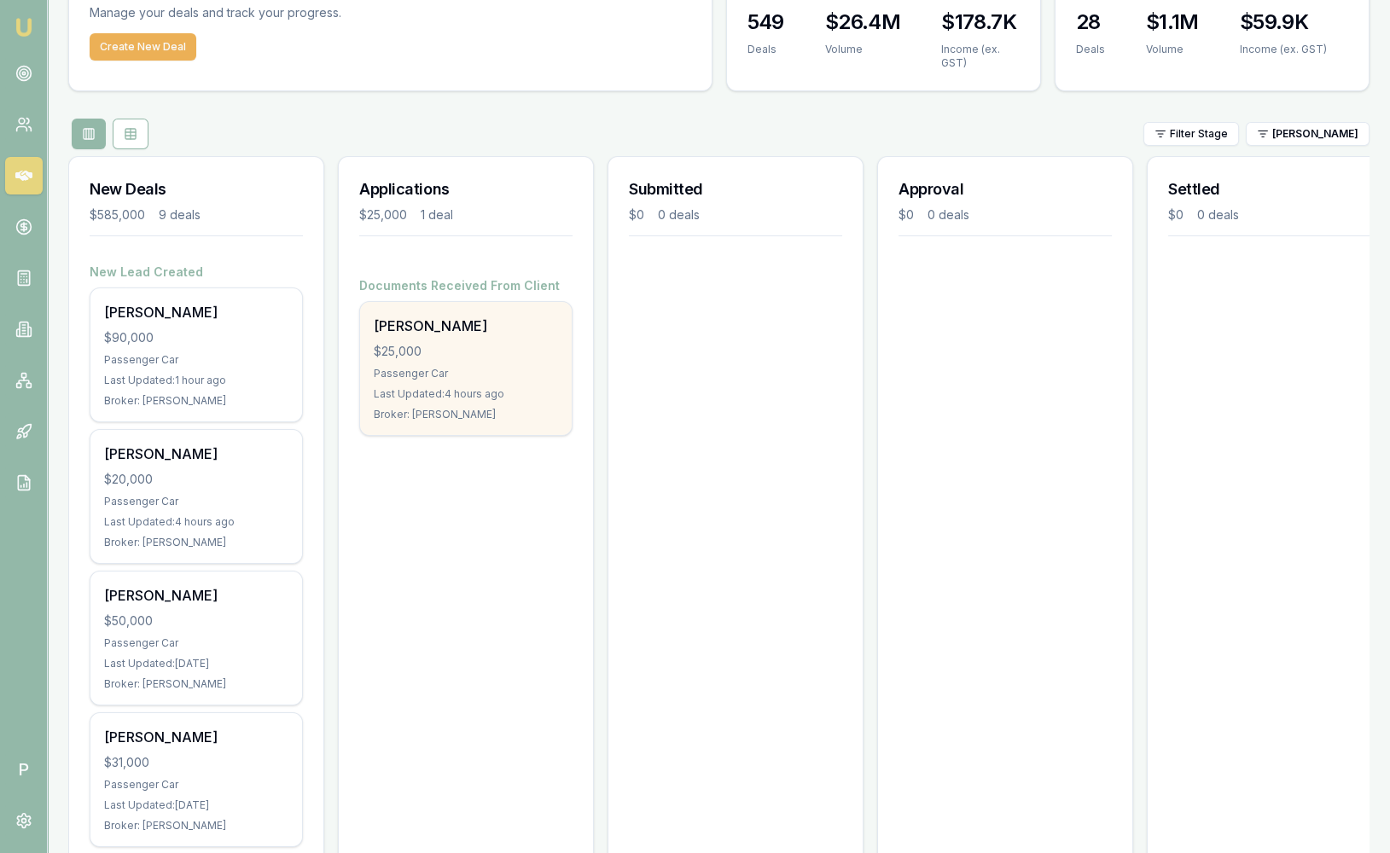
click at [412, 332] on div "[PERSON_NAME]" at bounding box center [466, 326] width 184 height 20
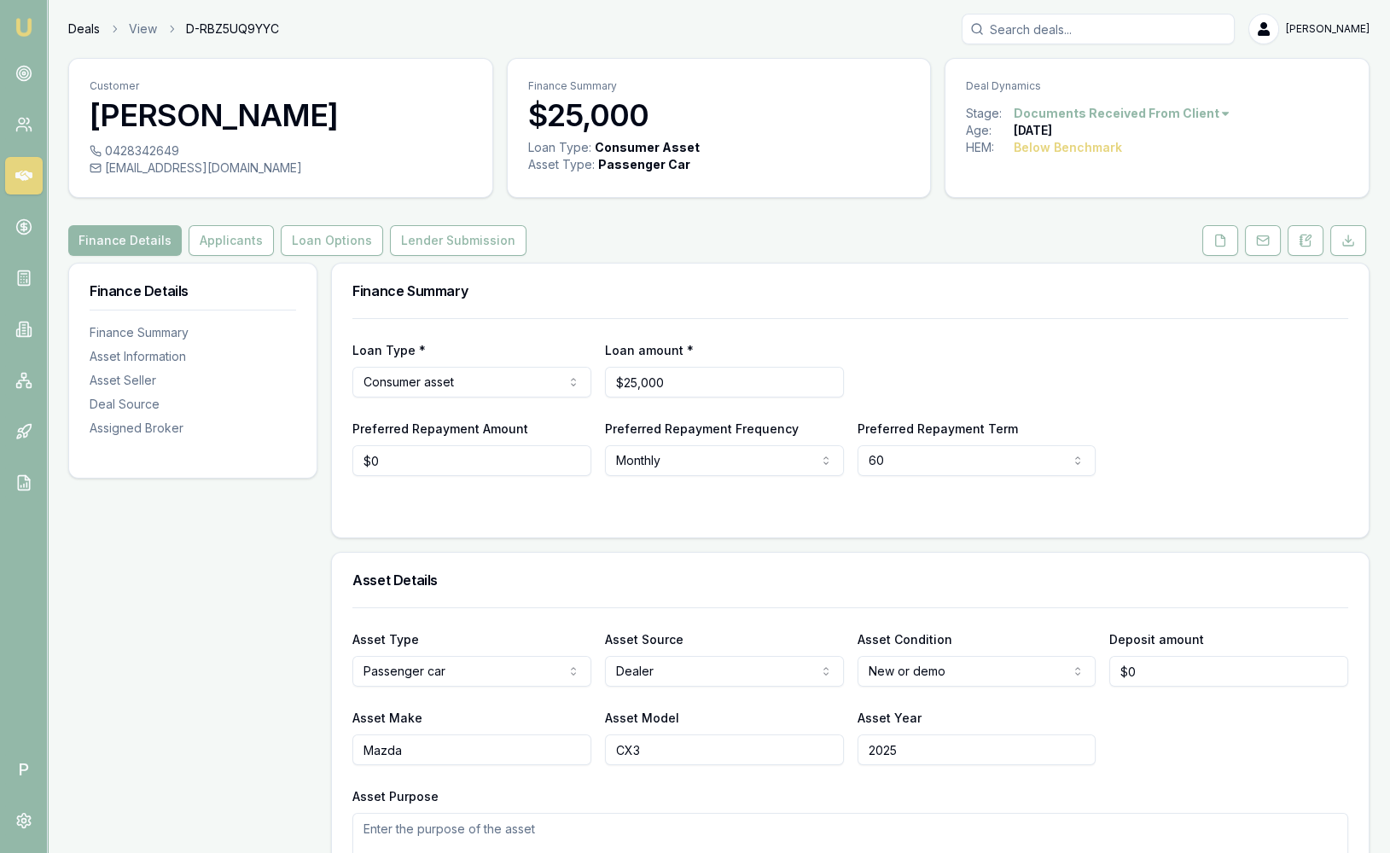
click at [94, 35] on link "Deals" at bounding box center [84, 28] width 32 height 17
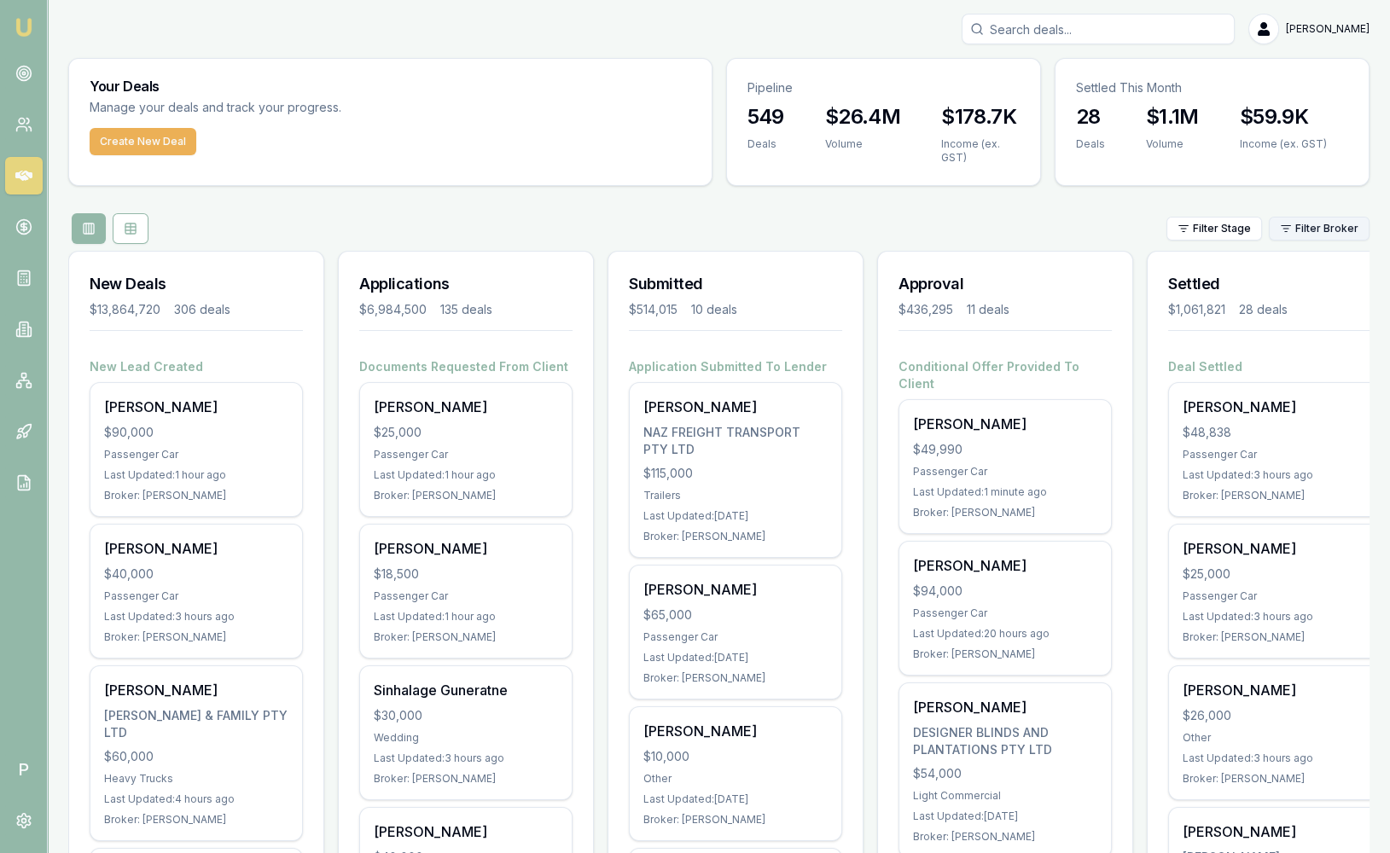
click at [1341, 233] on html "Emu Broker P Sam Crouch Toggle Menu Your Deals Manage your deals and track your…" at bounding box center [695, 426] width 1390 height 853
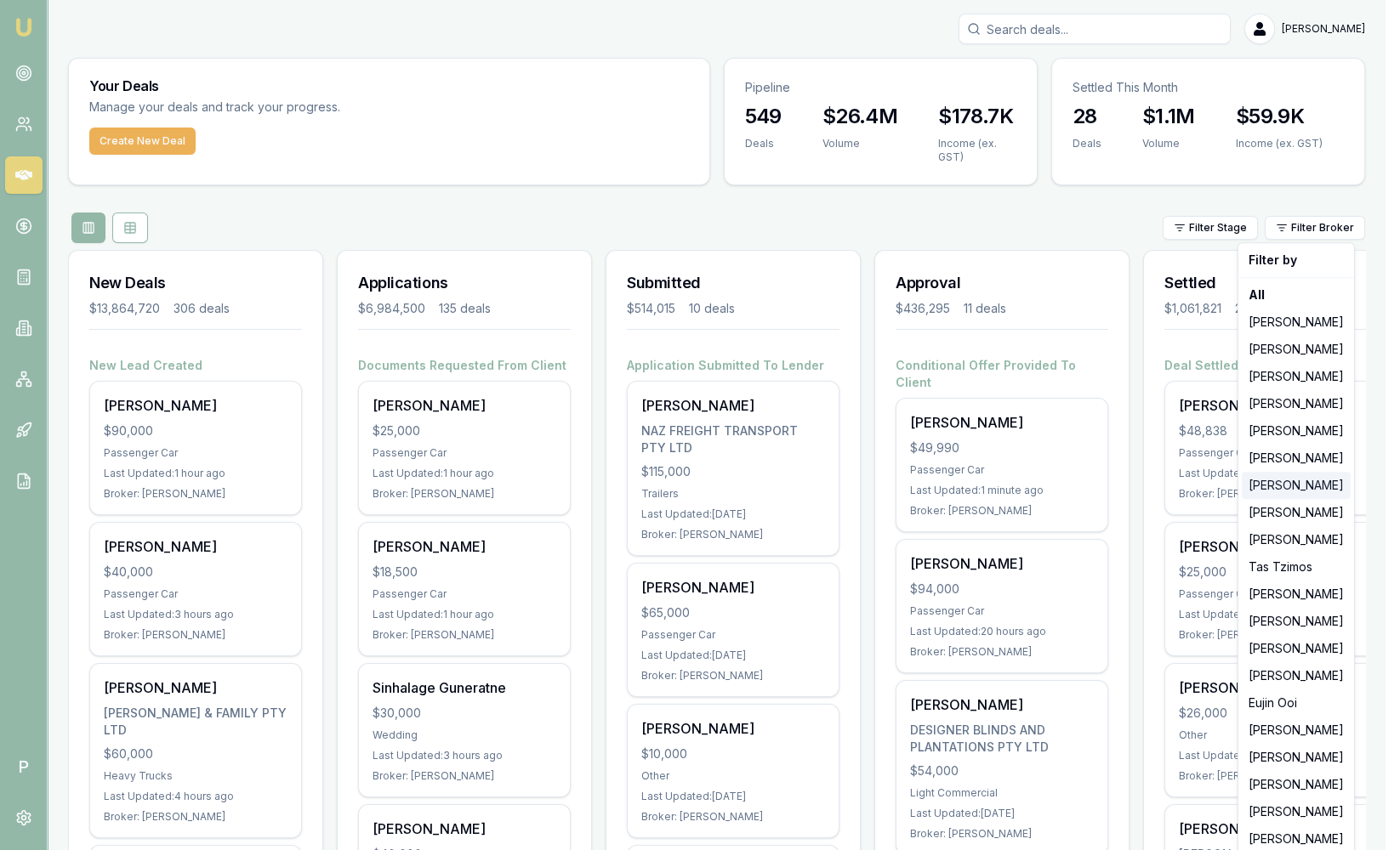
click at [1295, 485] on div "[PERSON_NAME]" at bounding box center [1295, 485] width 109 height 27
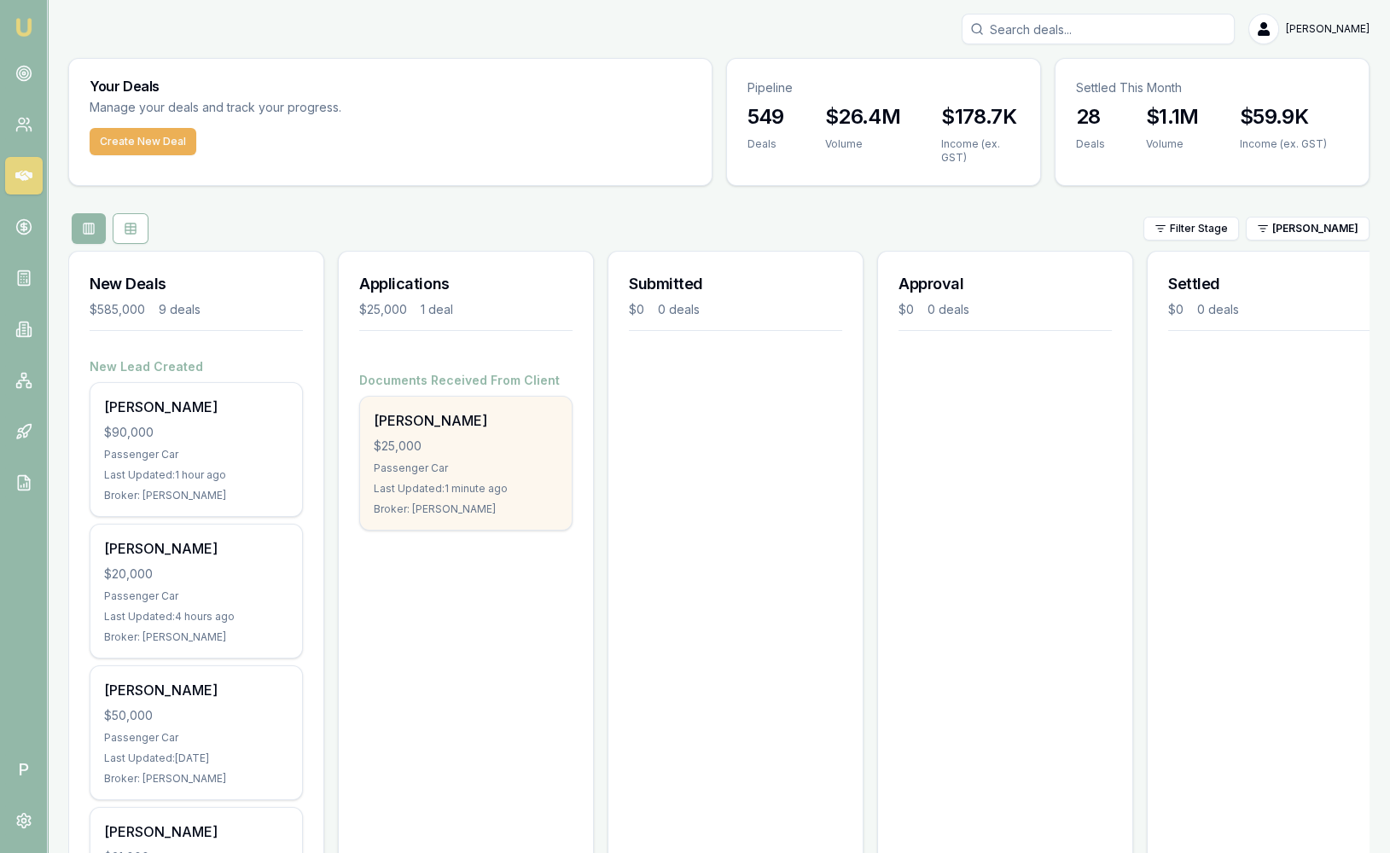
click at [420, 434] on div "Donna Ceba $25,000 Passenger Car Last Updated: 1 minute ago Broker: Baron Kette…" at bounding box center [466, 463] width 212 height 133
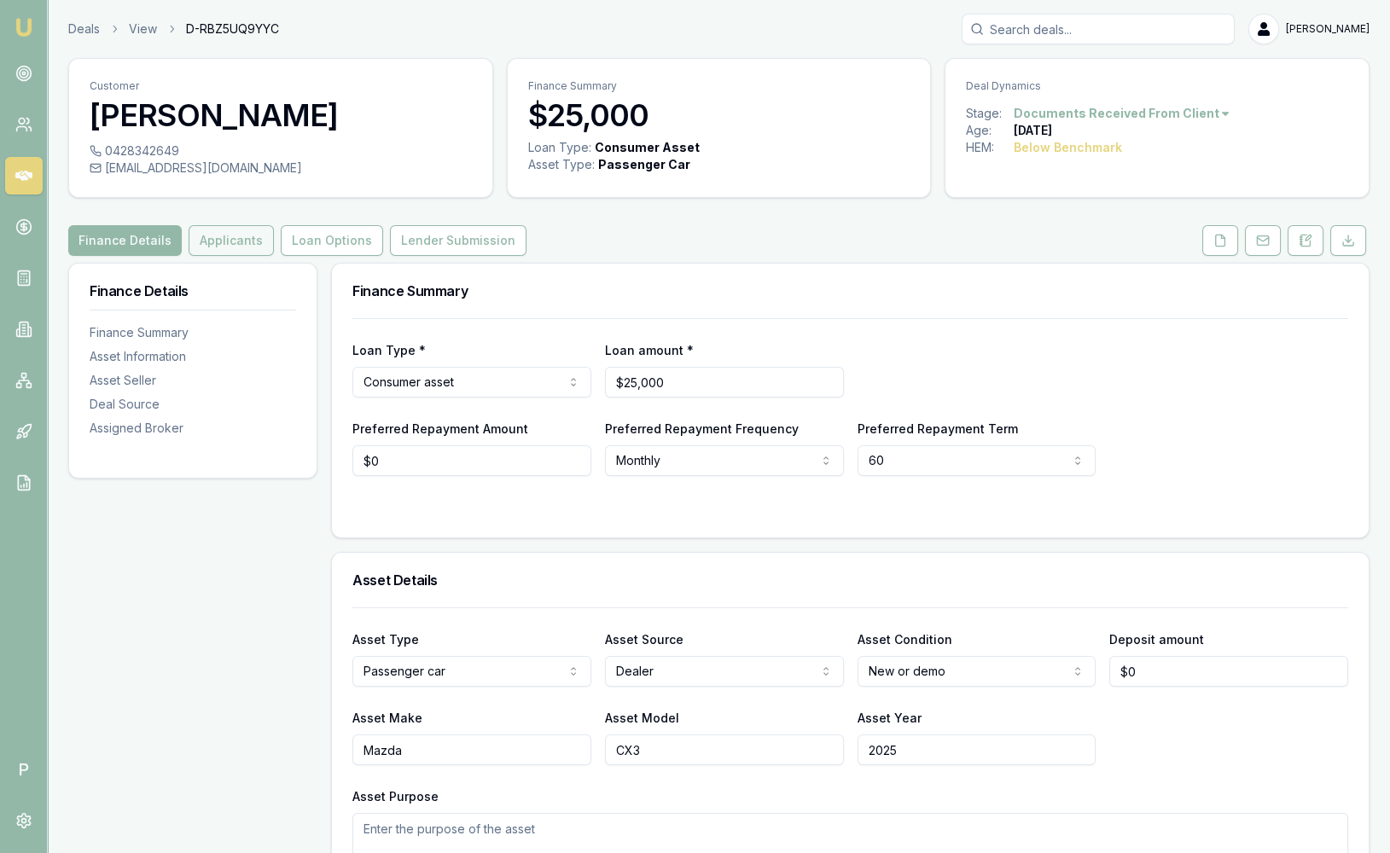
click at [215, 248] on button "Applicants" at bounding box center [231, 240] width 85 height 31
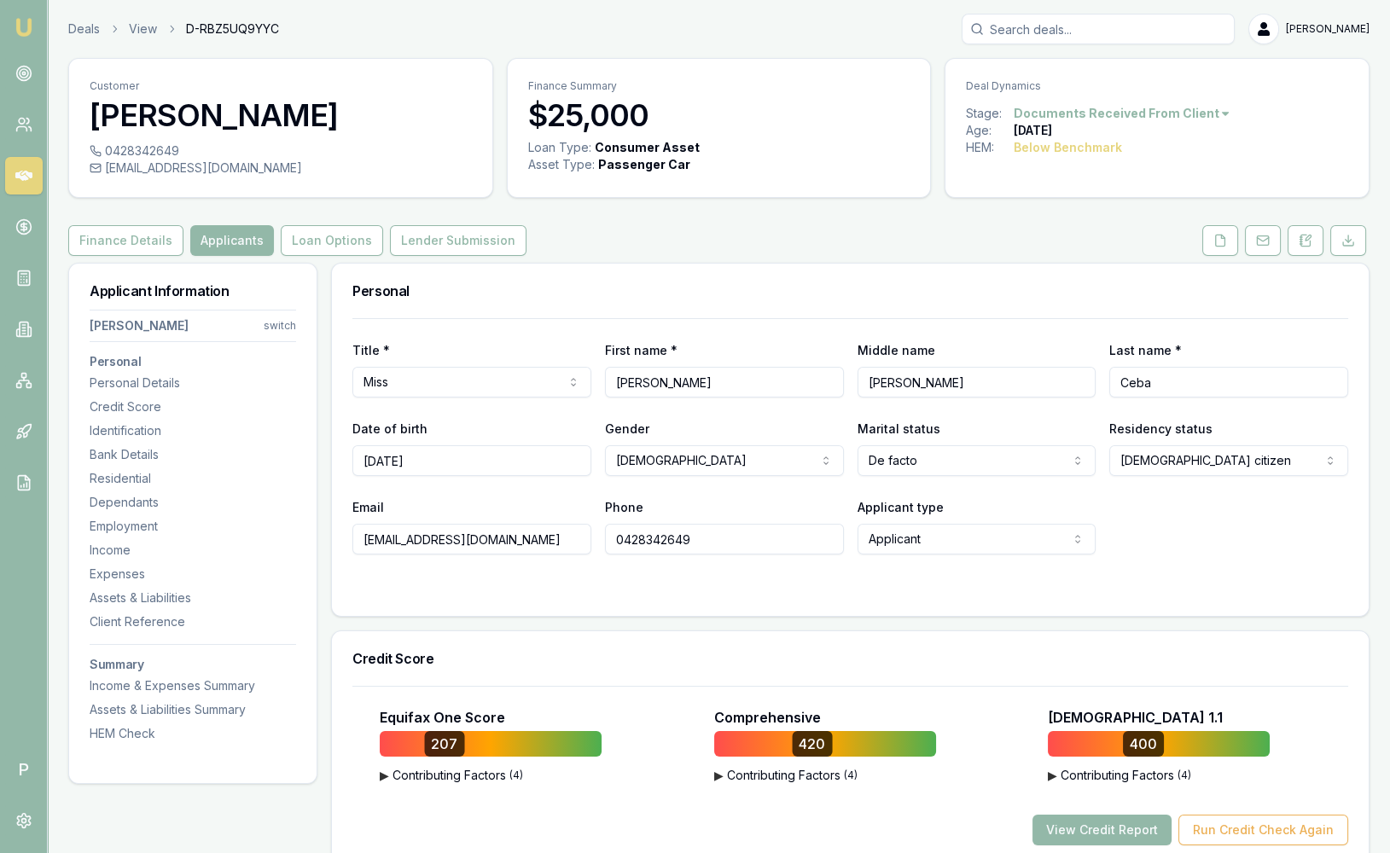
click at [277, 324] on html "Emu Broker P Deals View D-RBZ5UQ9YYC Sam Crouch Toggle Menu Customer Donna Ceba…" at bounding box center [695, 426] width 1390 height 853
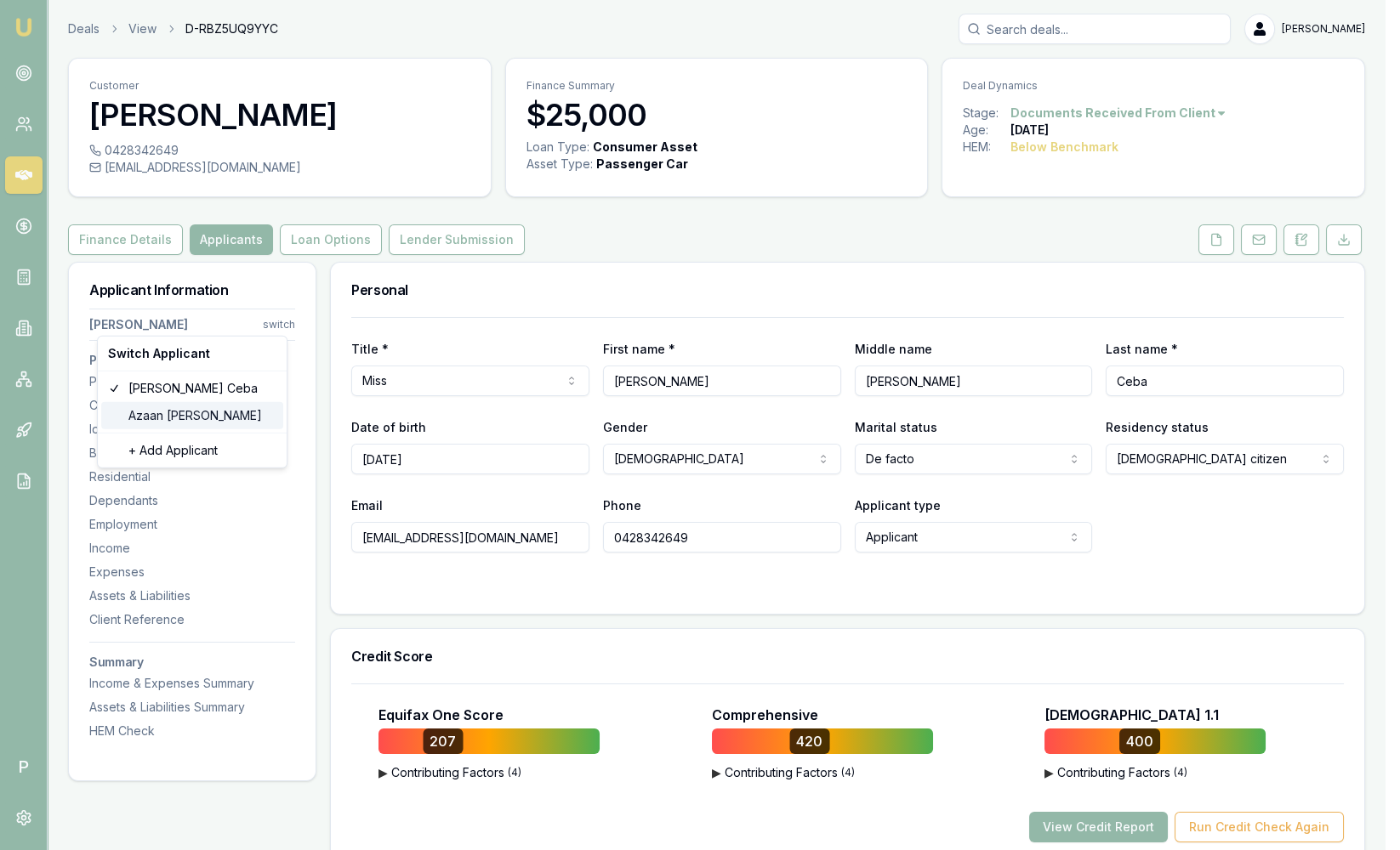
click at [200, 413] on div "Azaan Ur-Rahman" at bounding box center [192, 416] width 182 height 27
select select "Mr"
select select "MALE"
type input "Azaan"
type input "Te Puehu Jungala Patu"
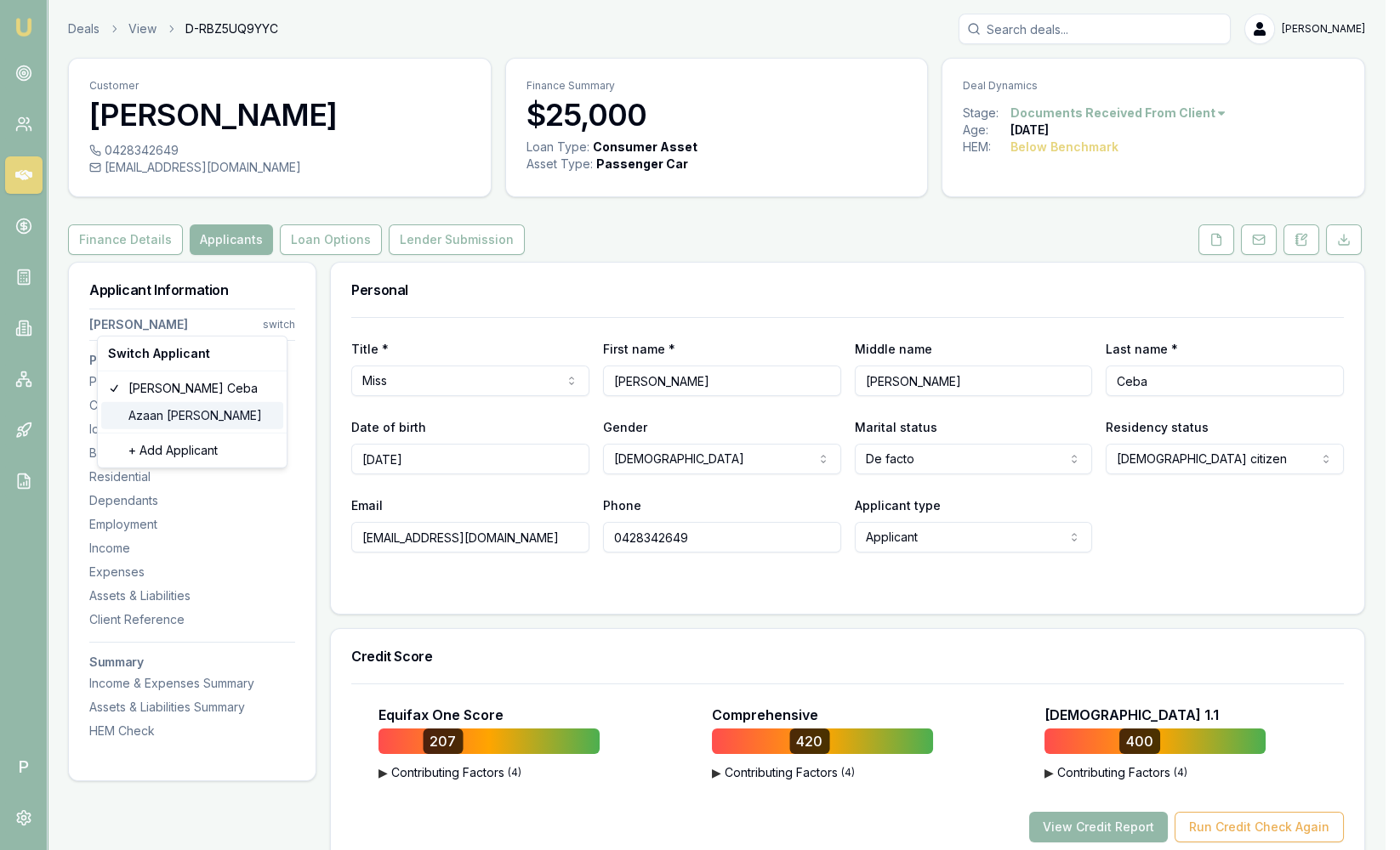
type input "Ur-Rahman"
type input "12/02/2004"
type input "urrahman.azaan@gmail.com"
type input "0452287869"
type input "1448169"
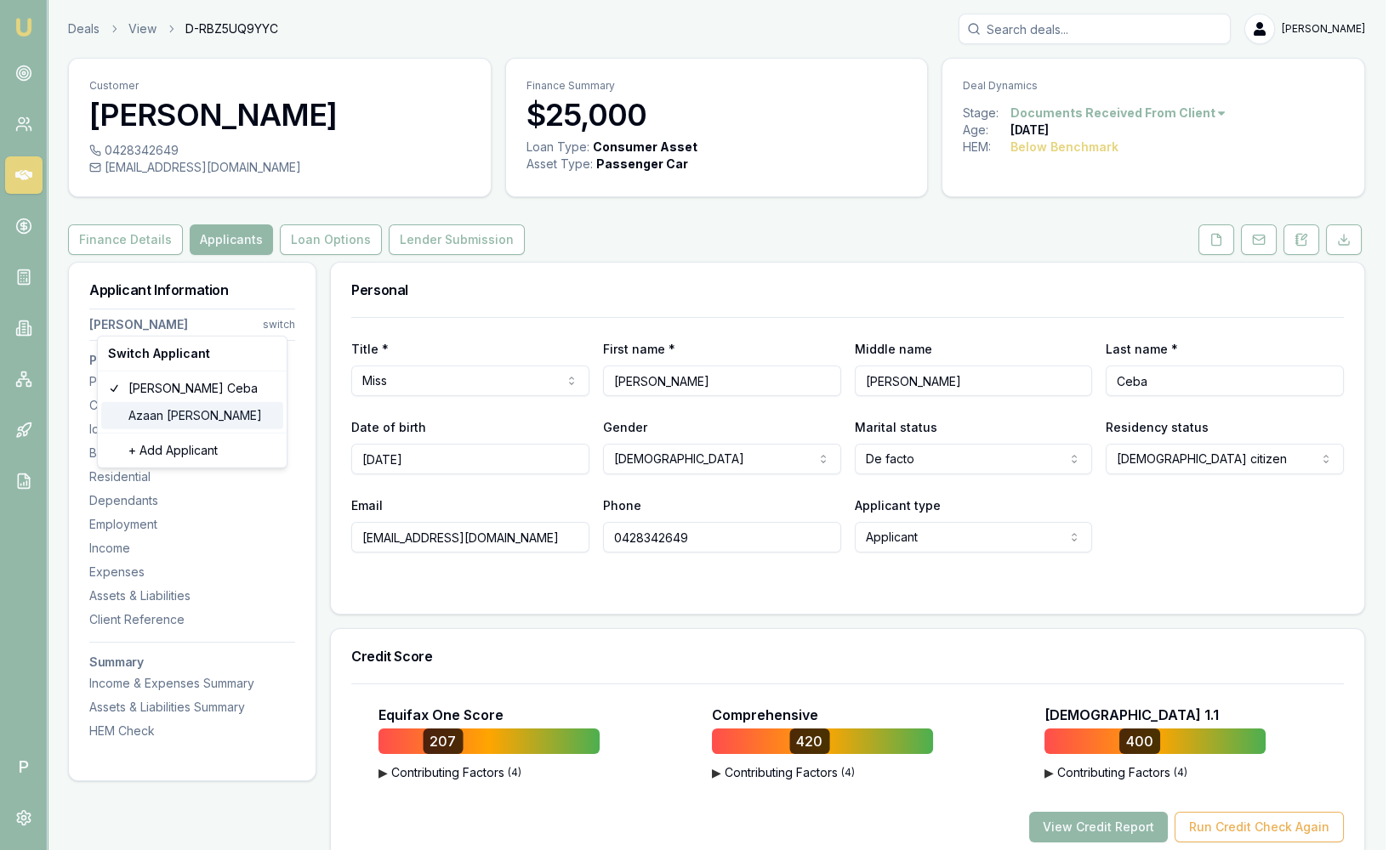
type input "09/07/2033"
type input "2871680"
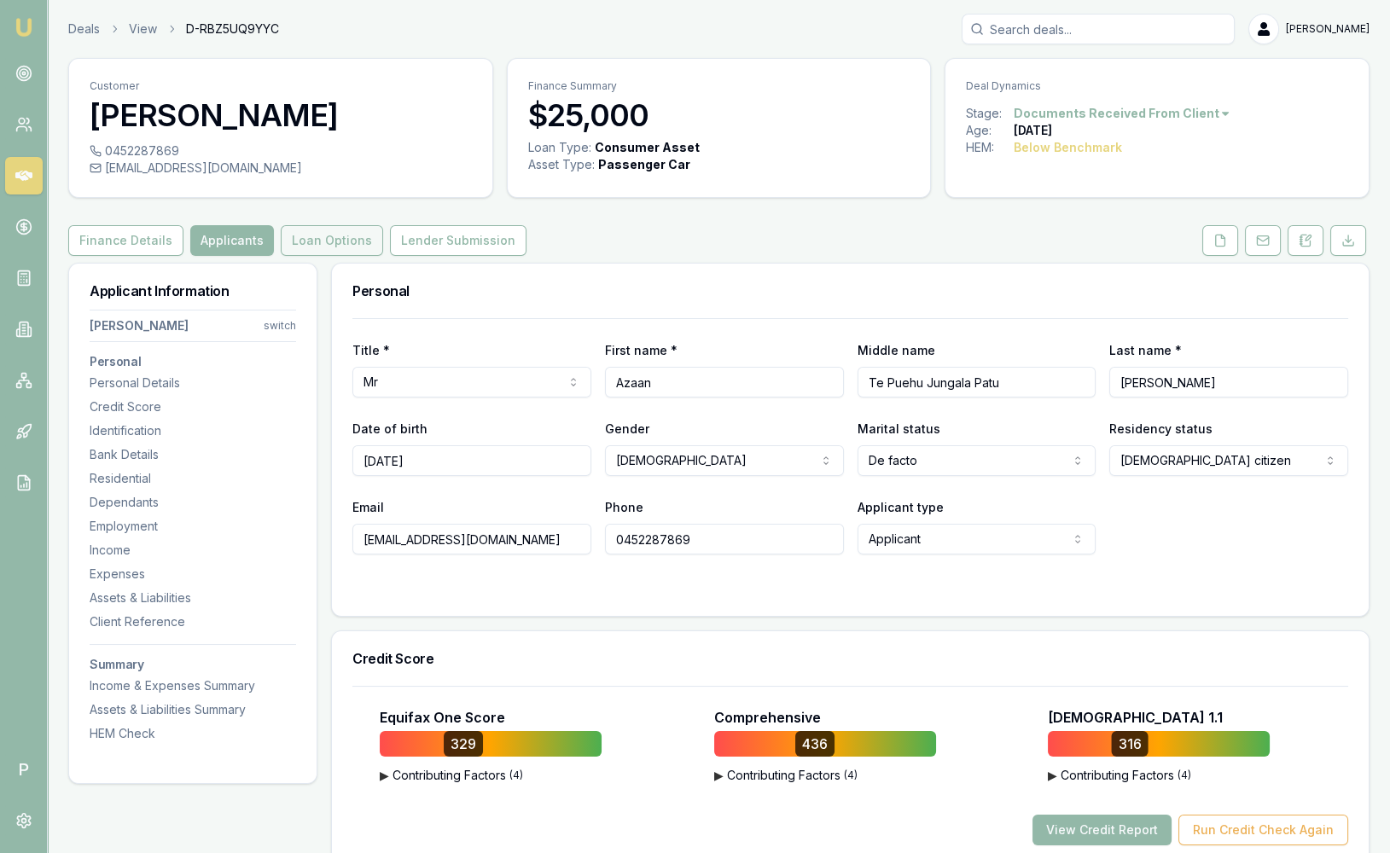
click at [340, 248] on button "Loan Options" at bounding box center [332, 240] width 102 height 31
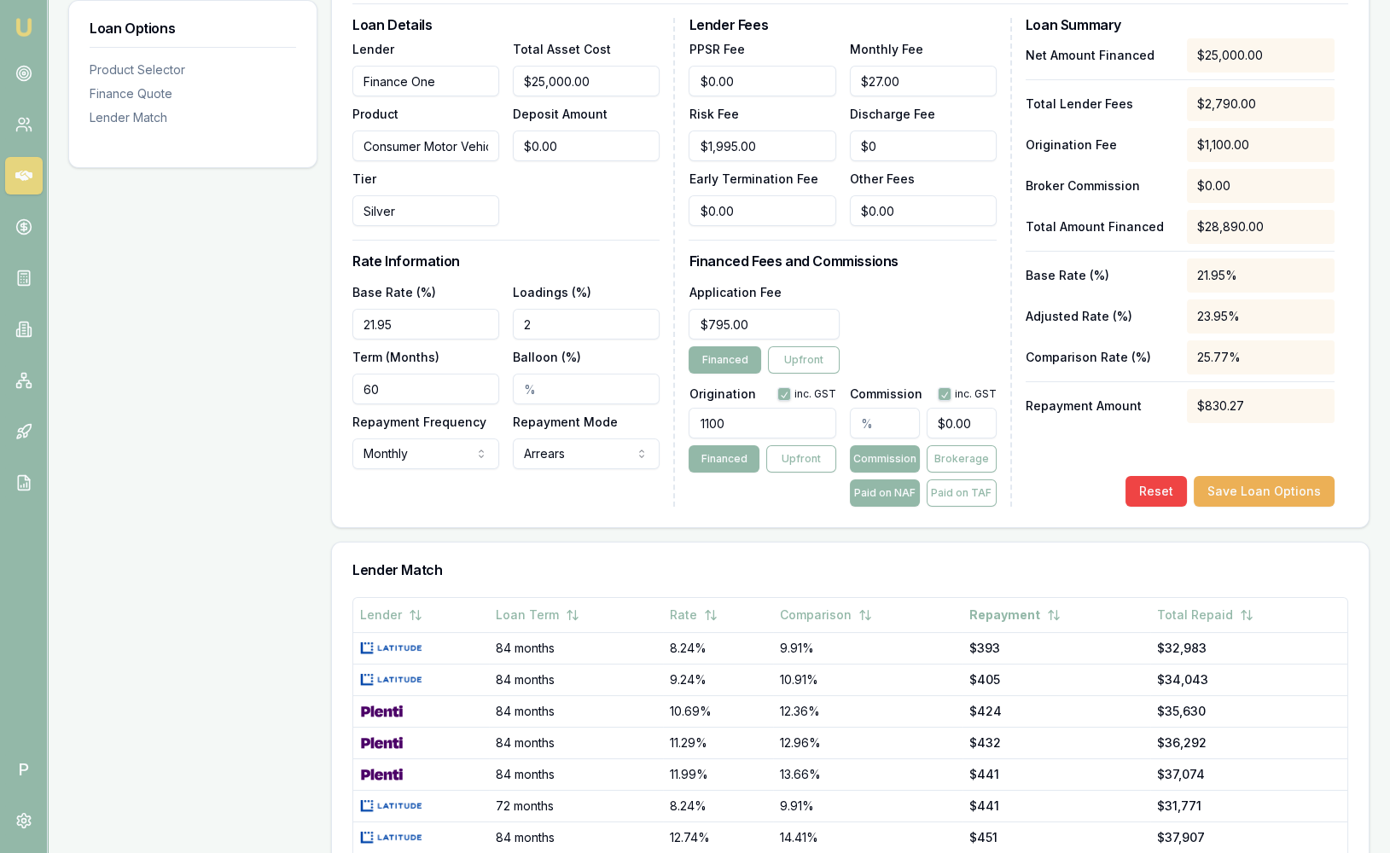
scroll to position [95, 0]
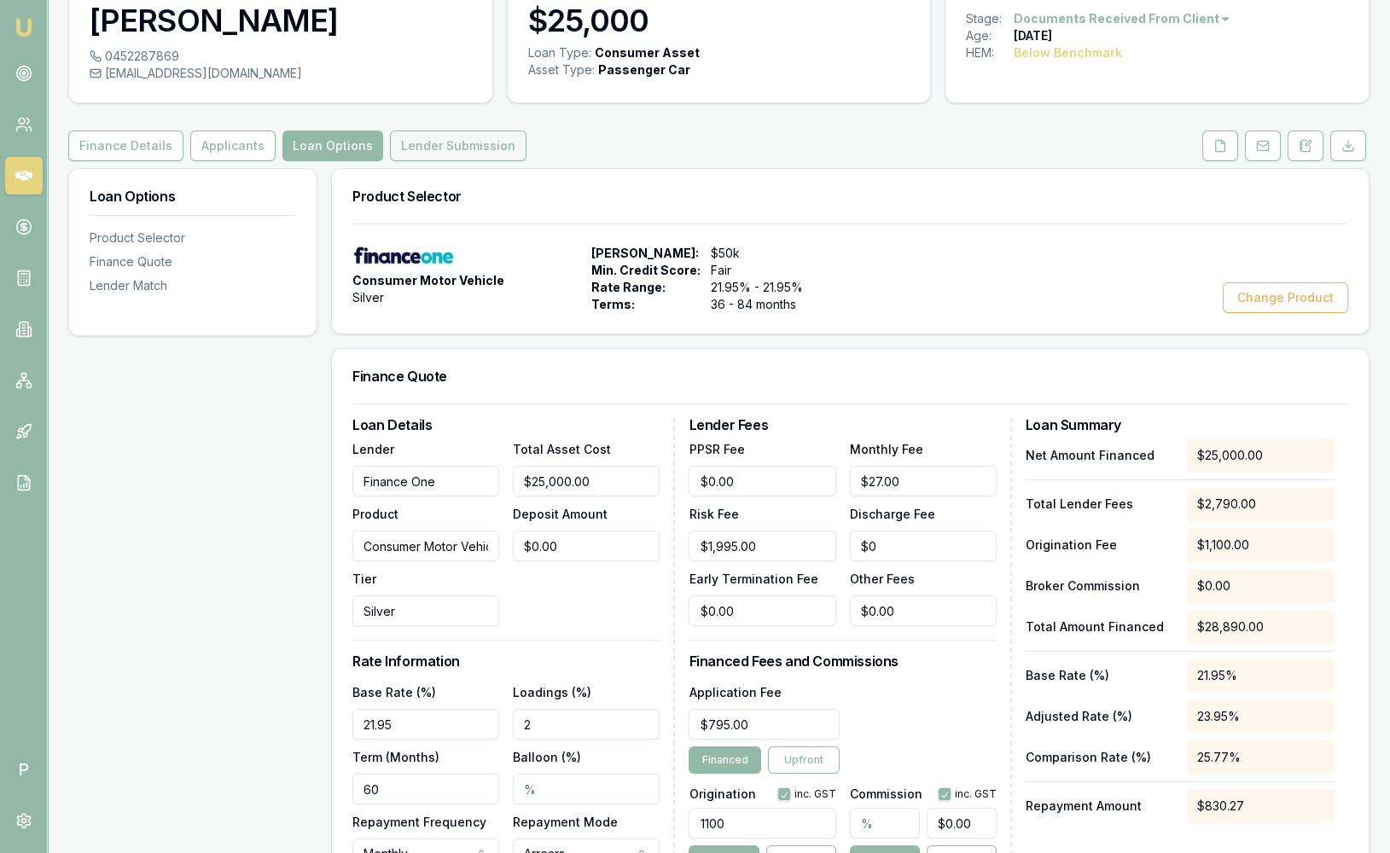
click at [449, 129] on div "Customer Azaan Ur-Rahman 0452287869 urrahman.azaan@gmail.com Finance Summary $2…" at bounding box center [718, 694] width 1301 height 1462
click at [448, 131] on button "Lender Submission" at bounding box center [458, 146] width 137 height 31
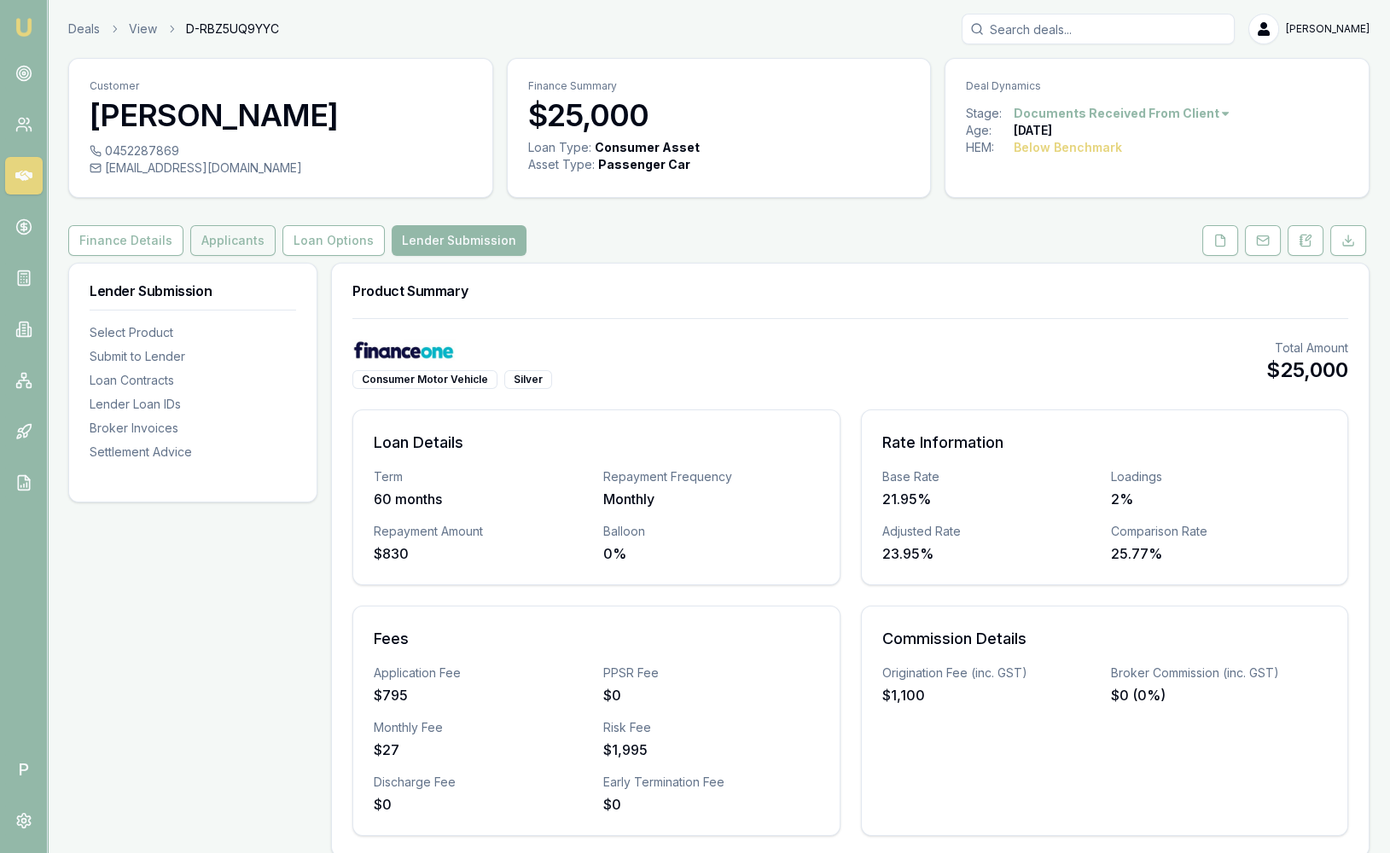
click at [245, 236] on button "Applicants" at bounding box center [232, 240] width 85 height 31
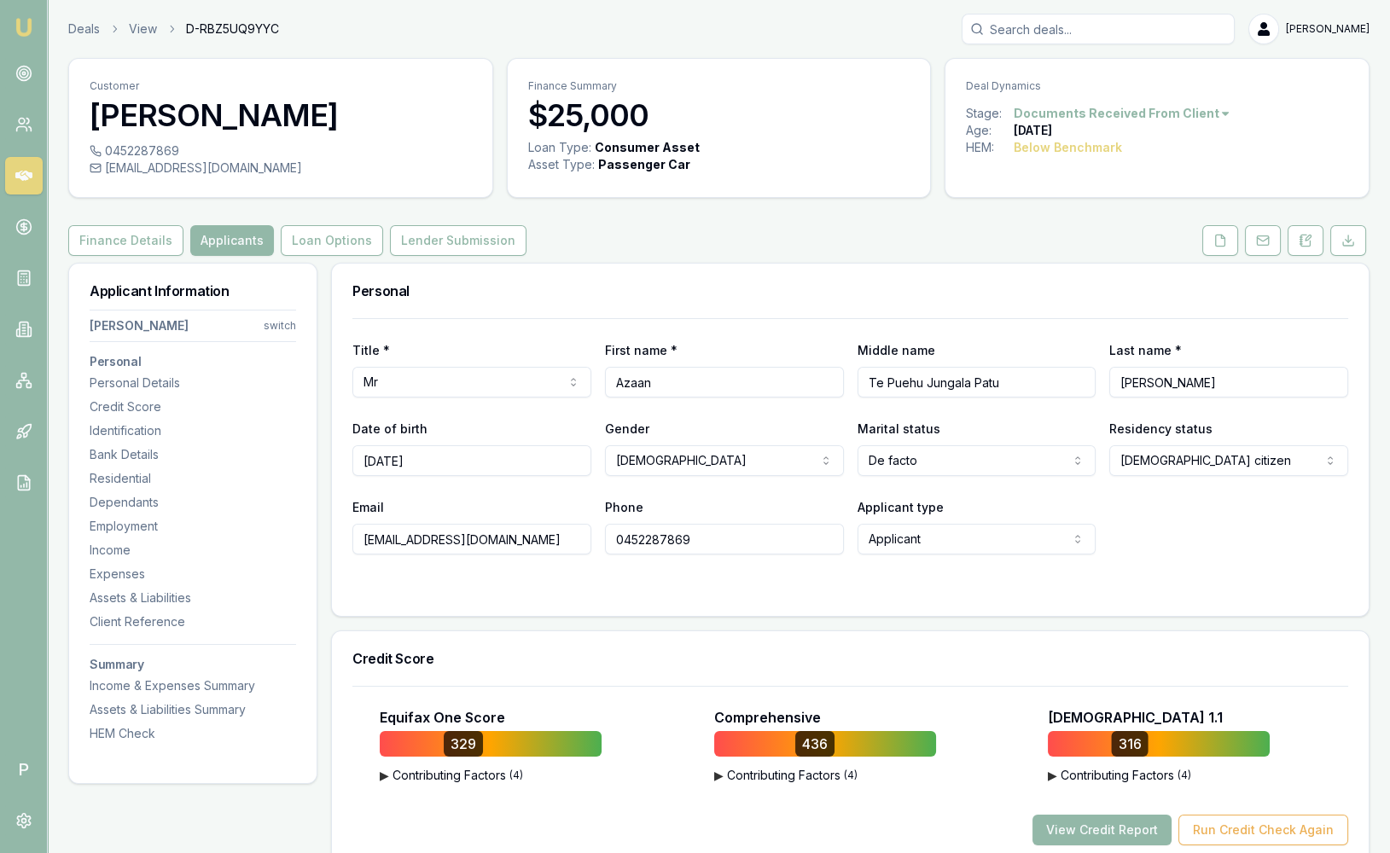
click at [271, 327] on html "Emu Broker P Deals View D-RBZ5UQ9YYC Sam Crouch Toggle Menu Customer Azaan Ur-R…" at bounding box center [695, 426] width 1390 height 853
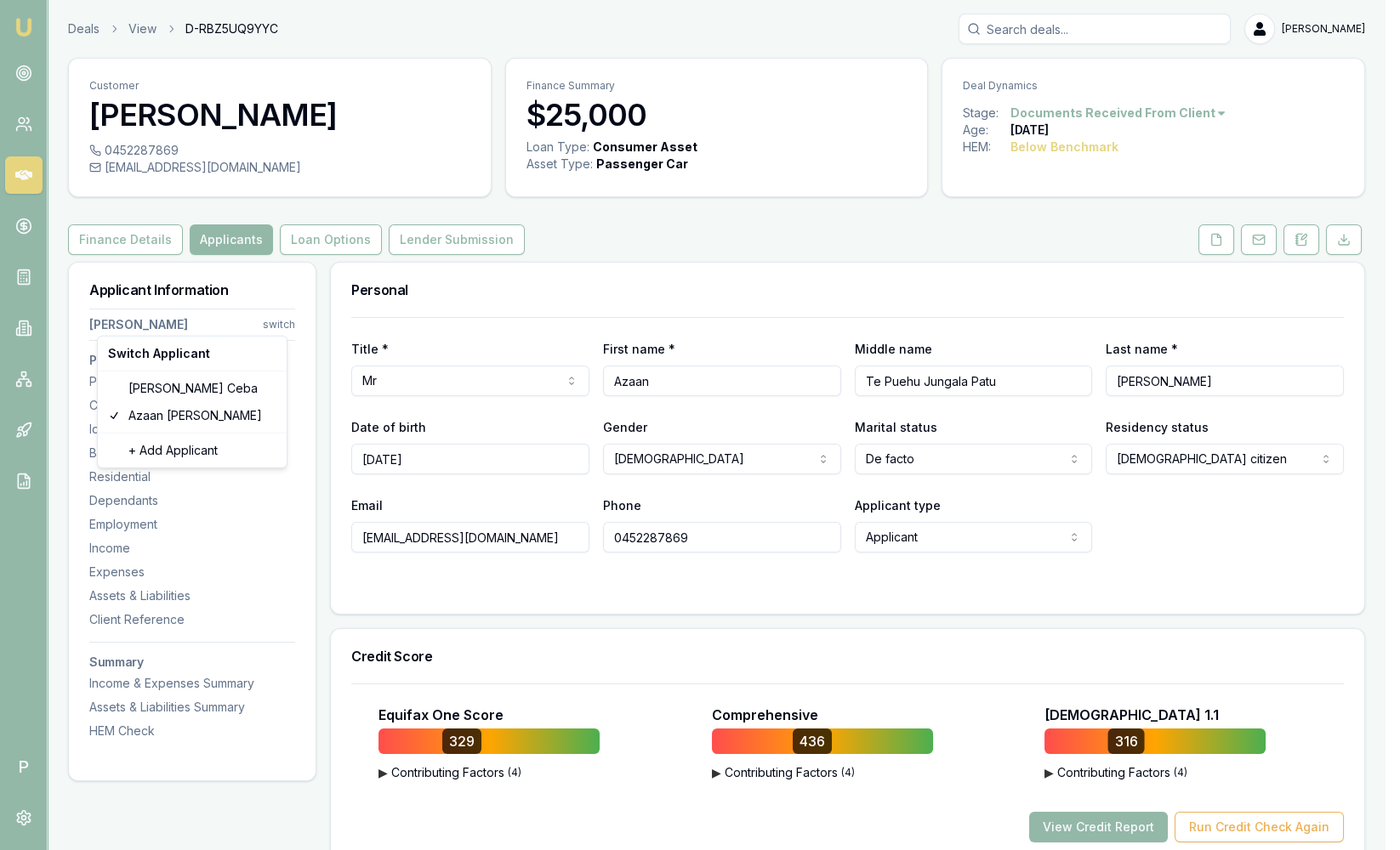
click at [222, 298] on html "Emu Broker P Deals View D-RBZ5UQ9YYC Sam Crouch Toggle Menu Customer Azaan Ur-R…" at bounding box center [700, 425] width 1400 height 850
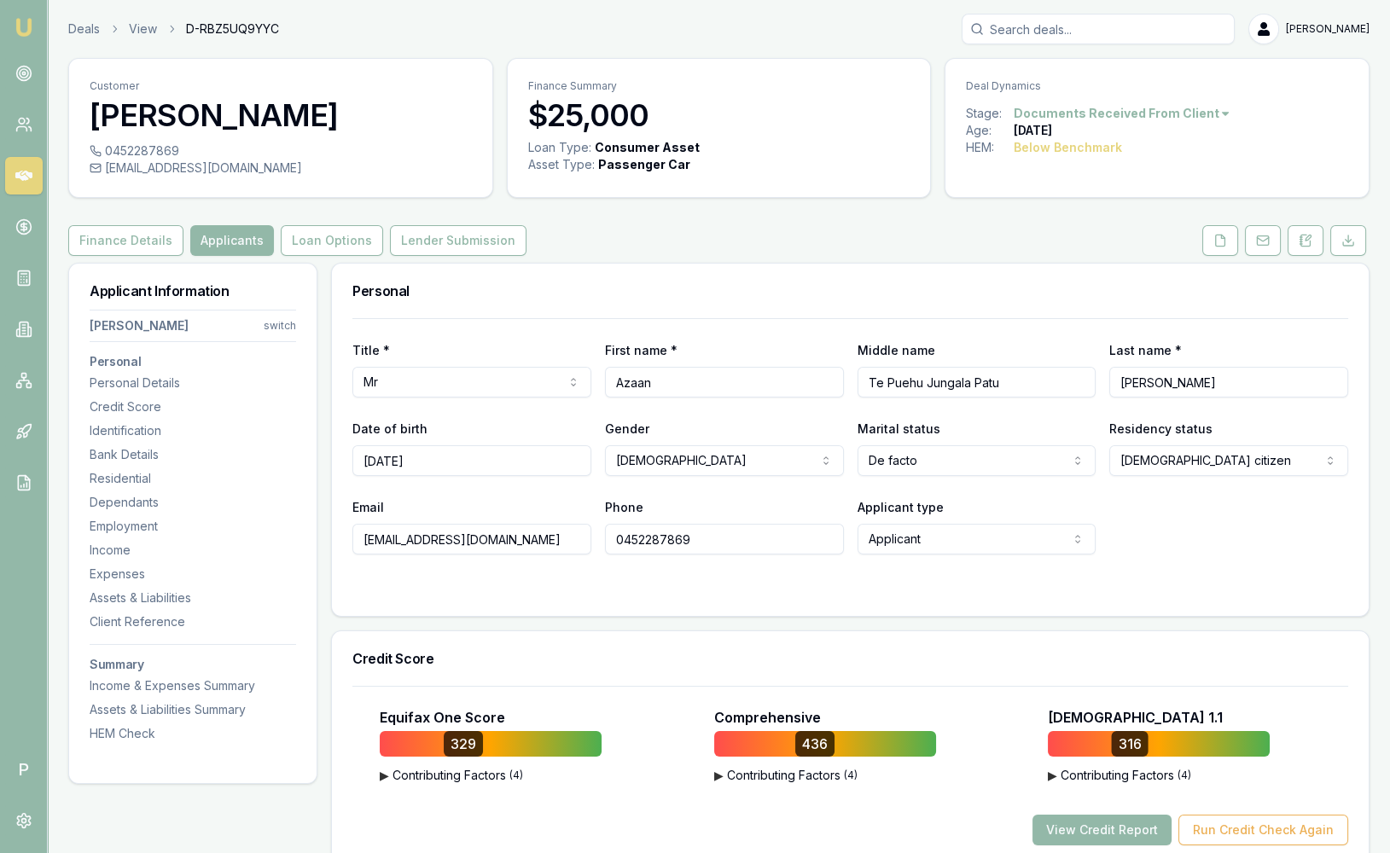
click at [278, 330] on html "Emu Broker P Deals View D-RBZ5UQ9YYC Sam Crouch Toggle Menu Customer Azaan Ur-R…" at bounding box center [695, 426] width 1390 height 853
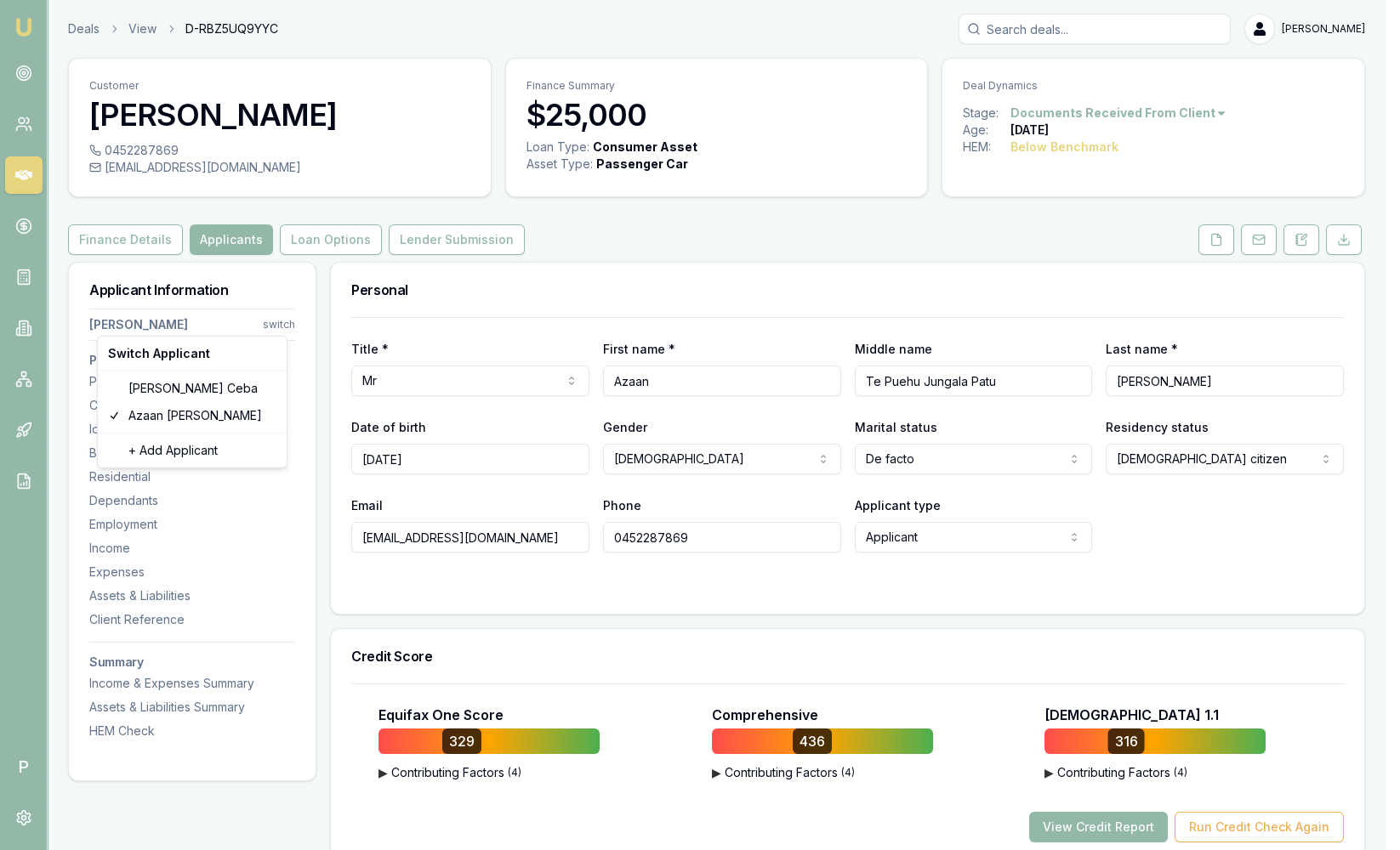
click at [928, 245] on html "Emu Broker P Deals View D-RBZ5UQ9YYC Sam Crouch Toggle Menu Customer Azaan Ur-R…" at bounding box center [700, 425] width 1400 height 850
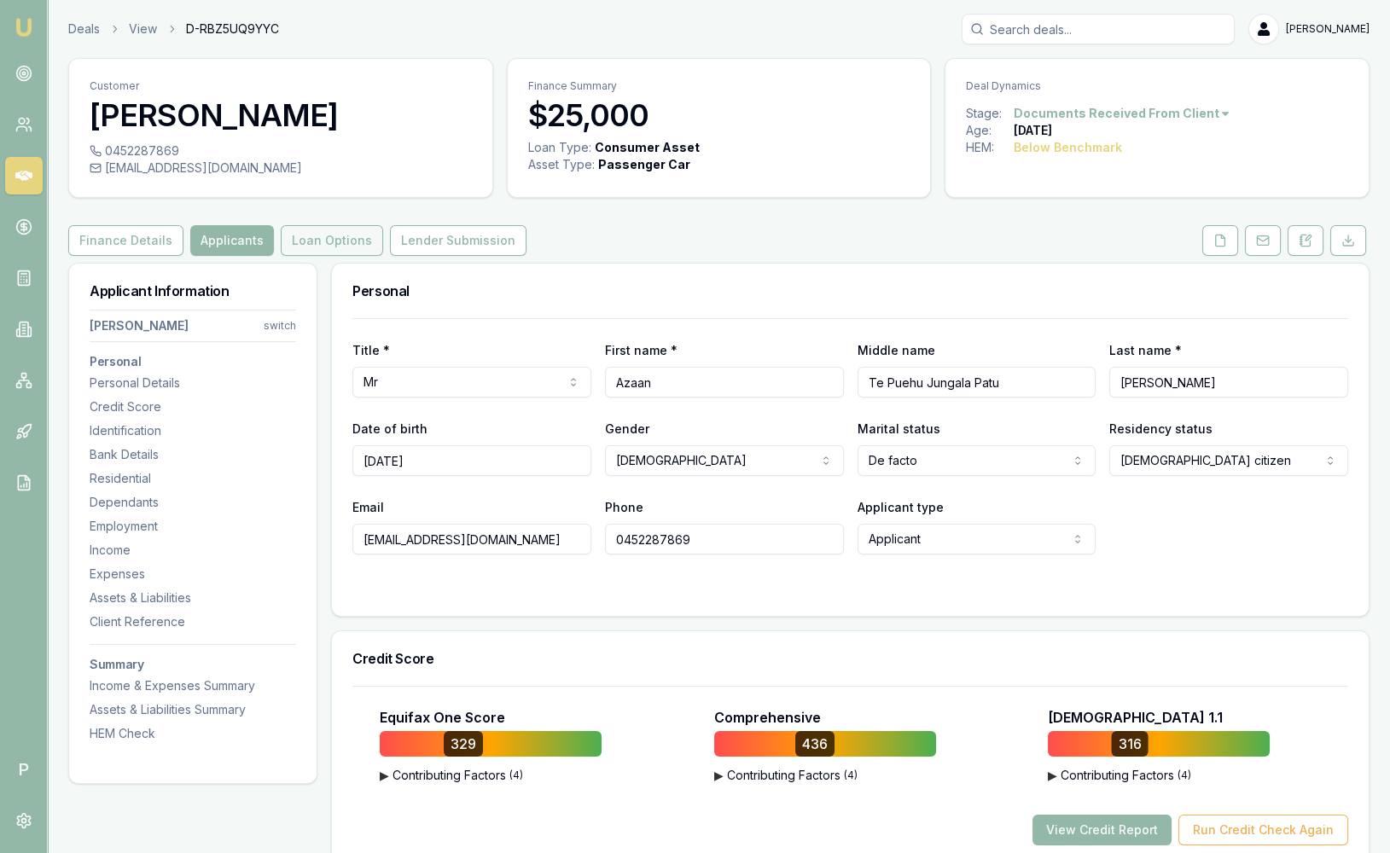
click at [306, 245] on button "Loan Options" at bounding box center [332, 240] width 102 height 31
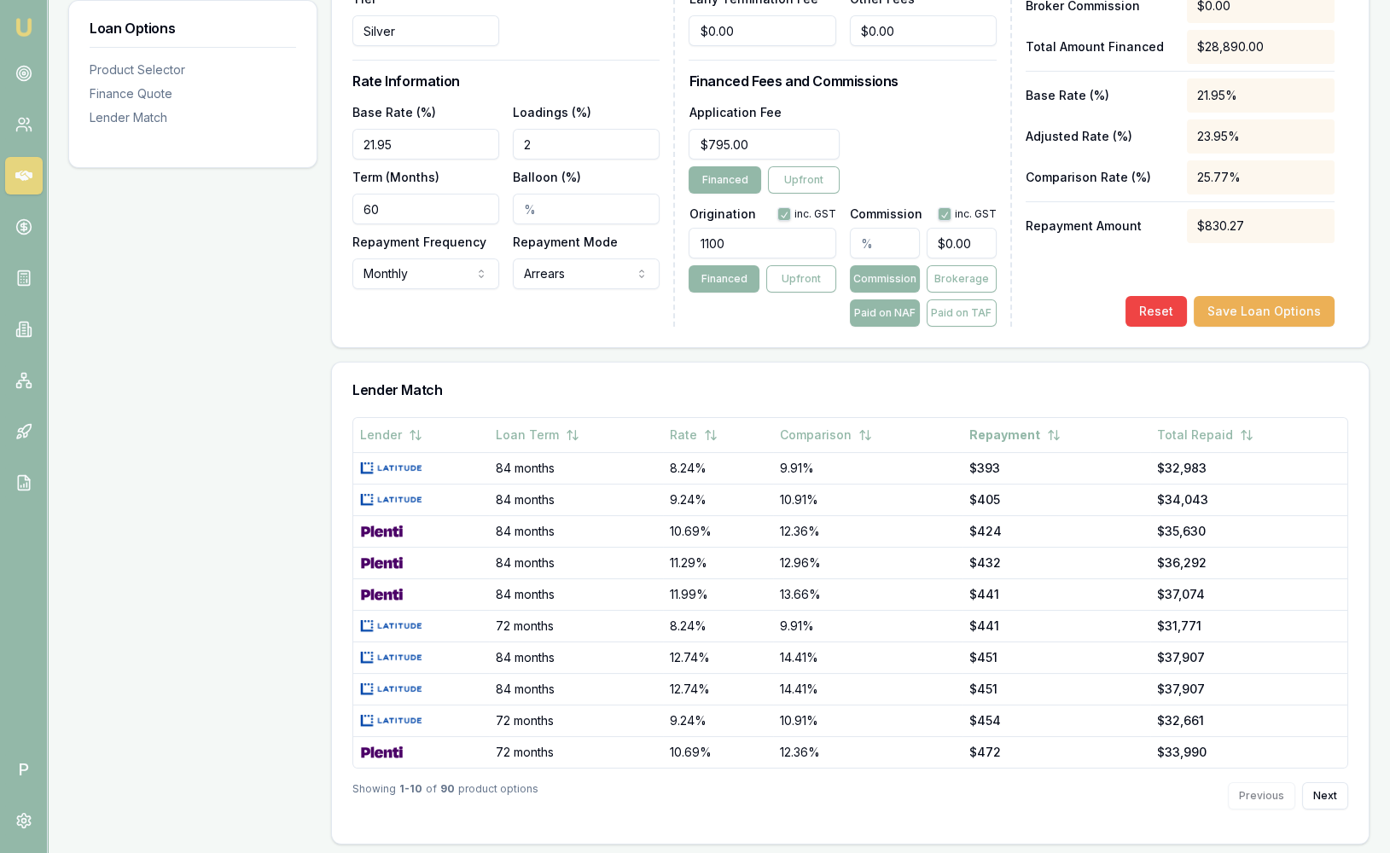
scroll to position [201, 0]
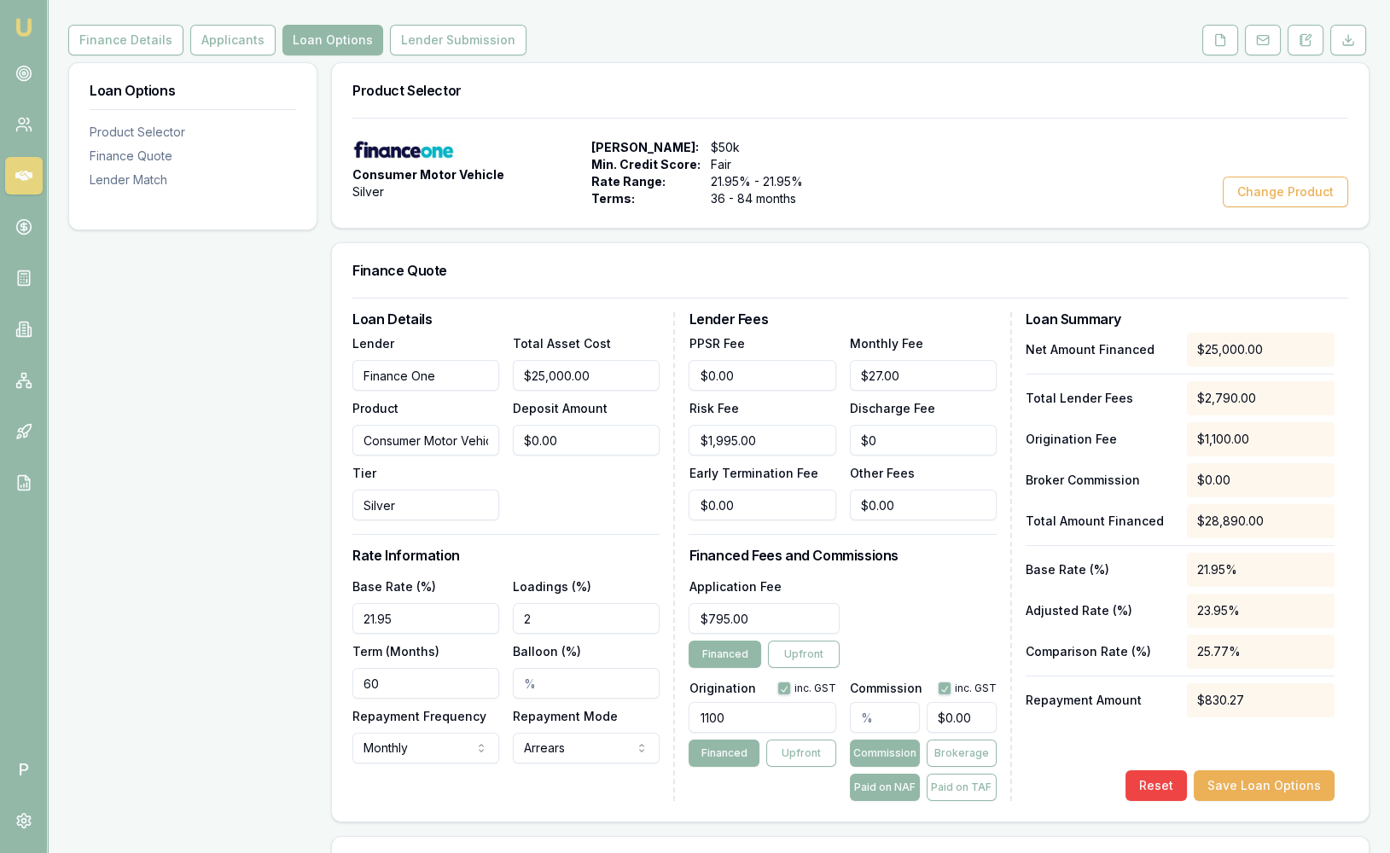
click at [416, 60] on div "Customer Azaan Ur-Rahman 0452287869 urrahman.azaan@gmail.com Finance Summary $2…" at bounding box center [718, 588] width 1301 height 1462
click at [422, 44] on button "Lender Submission" at bounding box center [458, 40] width 137 height 31
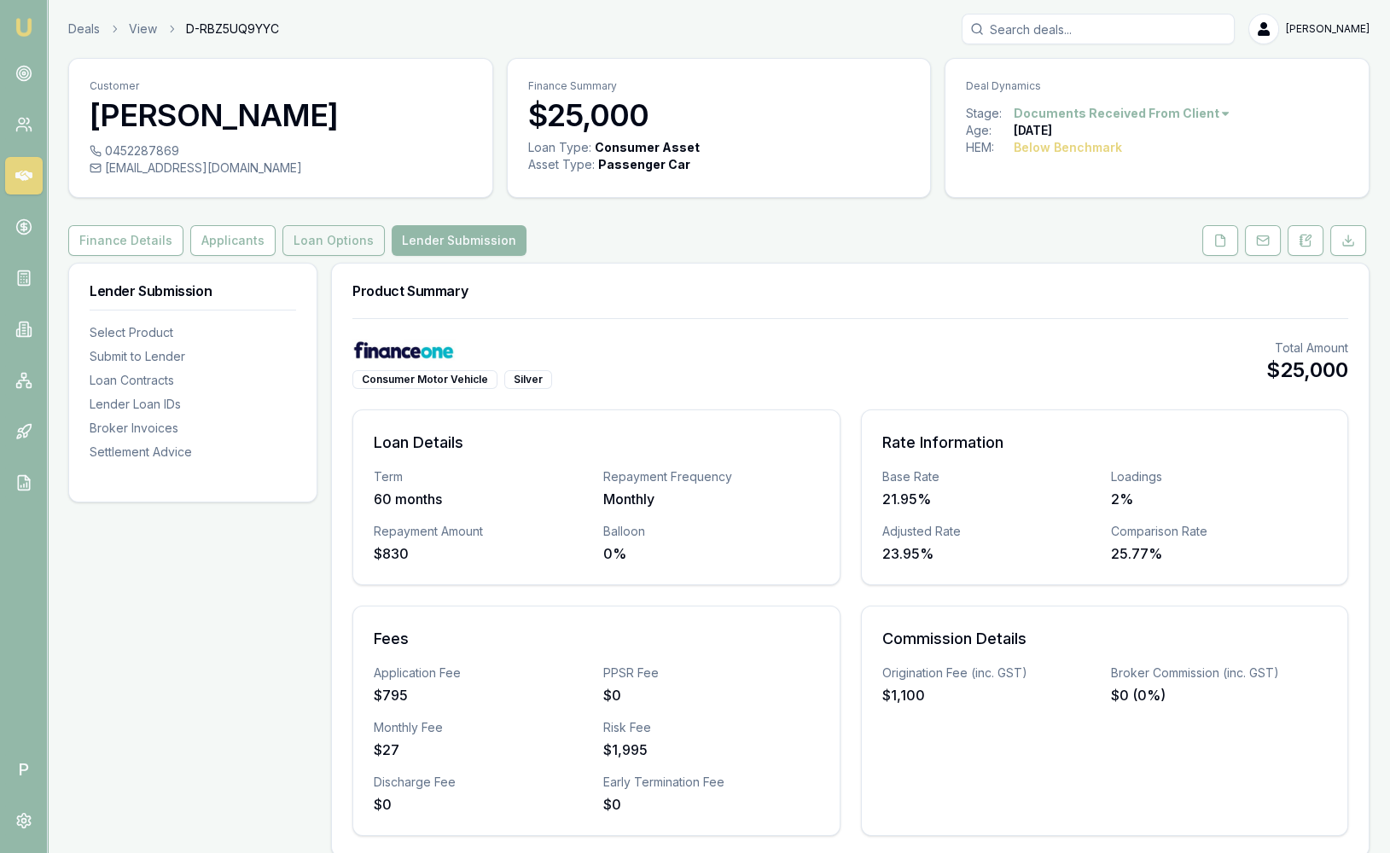
click at [324, 243] on button "Loan Options" at bounding box center [333, 240] width 102 height 31
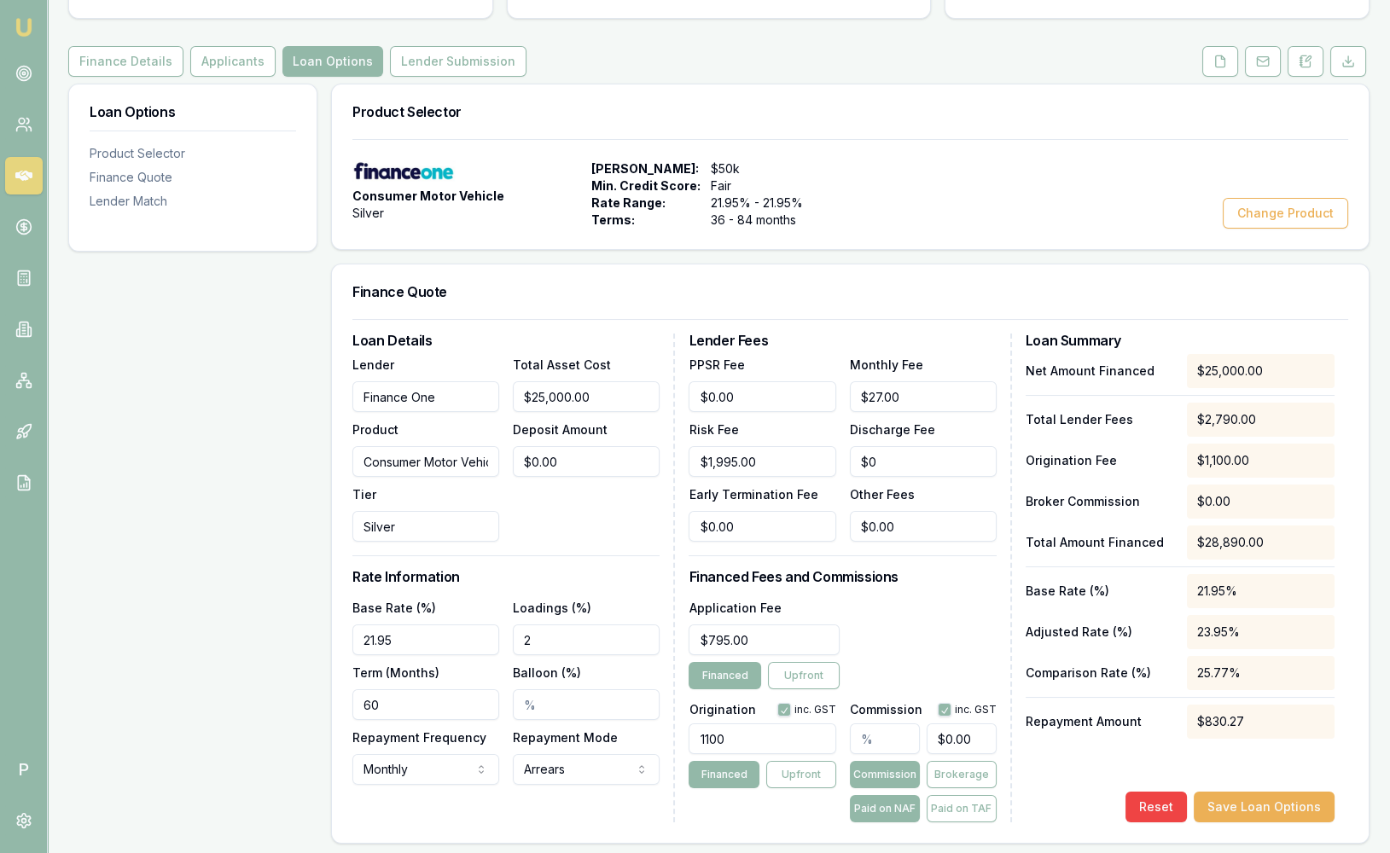
scroll to position [189, 0]
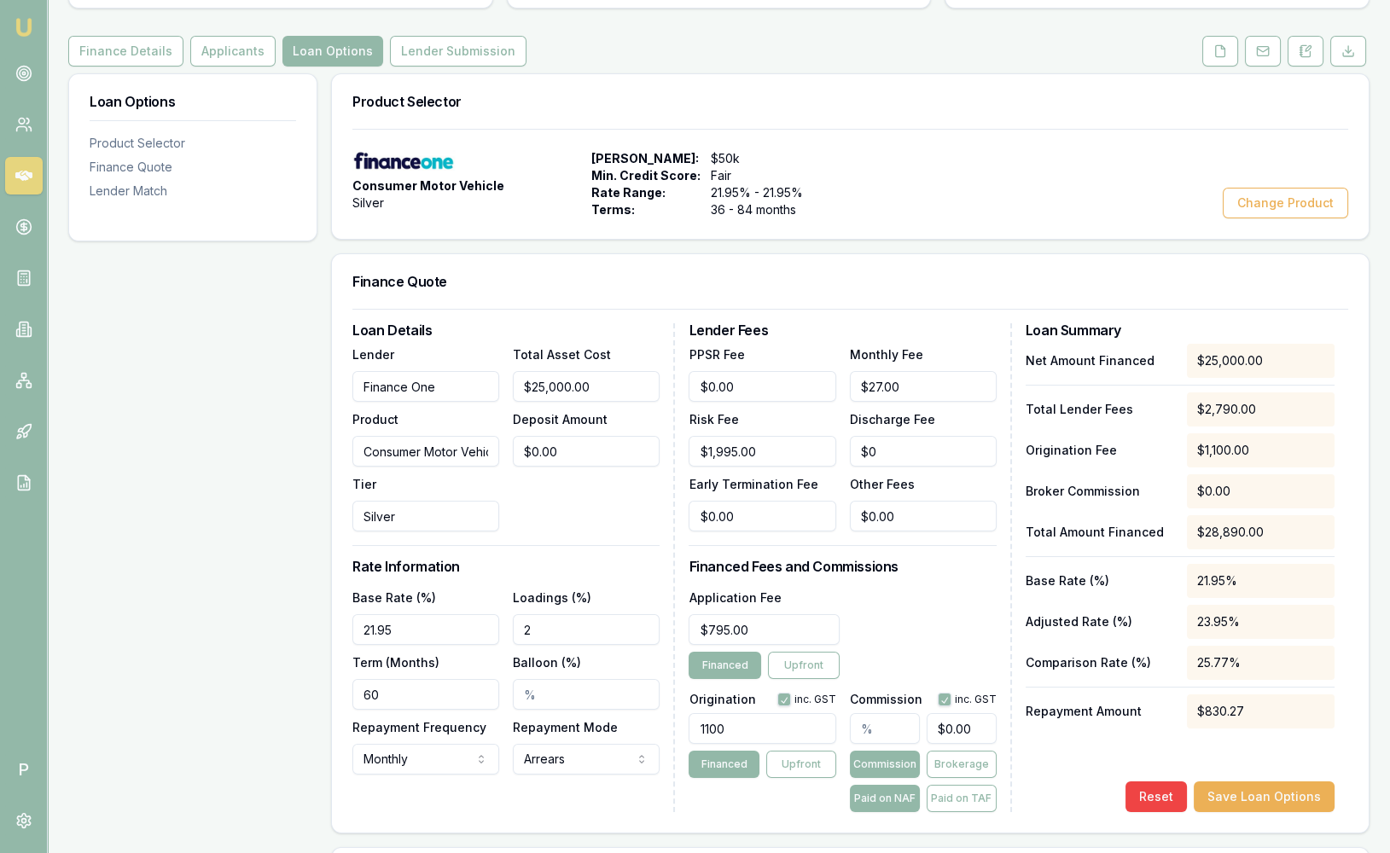
click at [544, 626] on input "2" at bounding box center [586, 629] width 147 height 31
type input "2.00%"
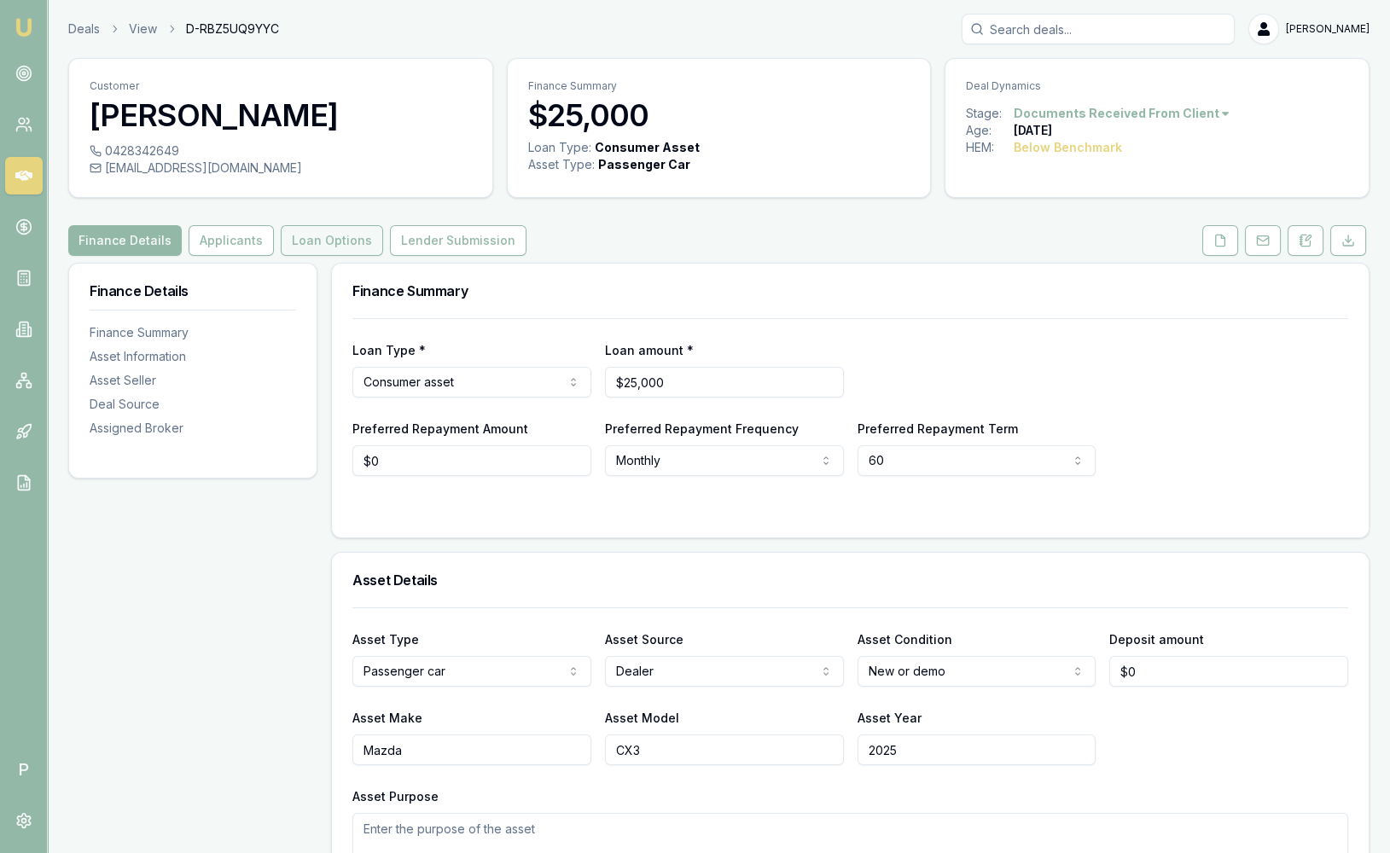
click at [327, 246] on button "Loan Options" at bounding box center [332, 240] width 102 height 31
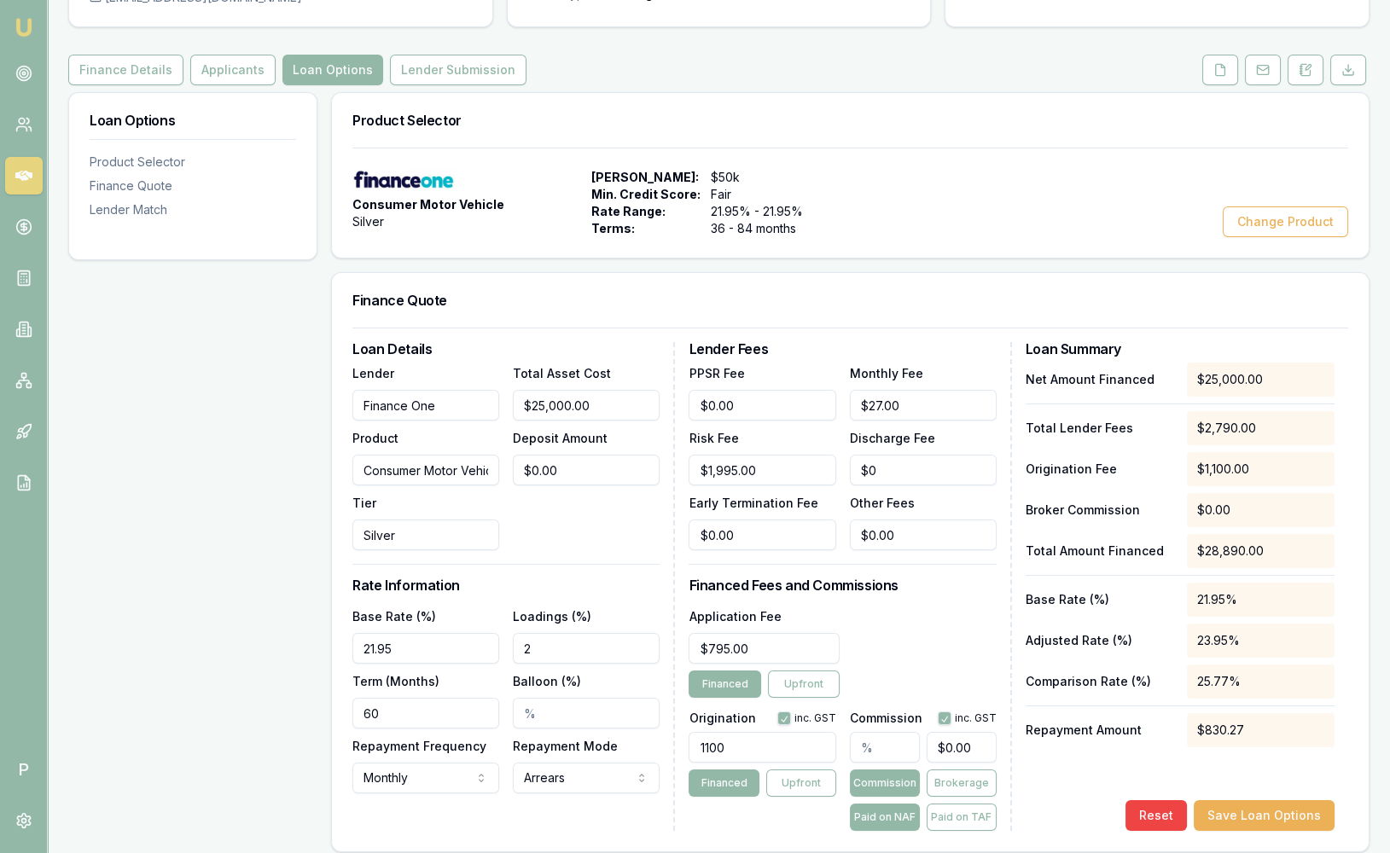
scroll to position [189, 0]
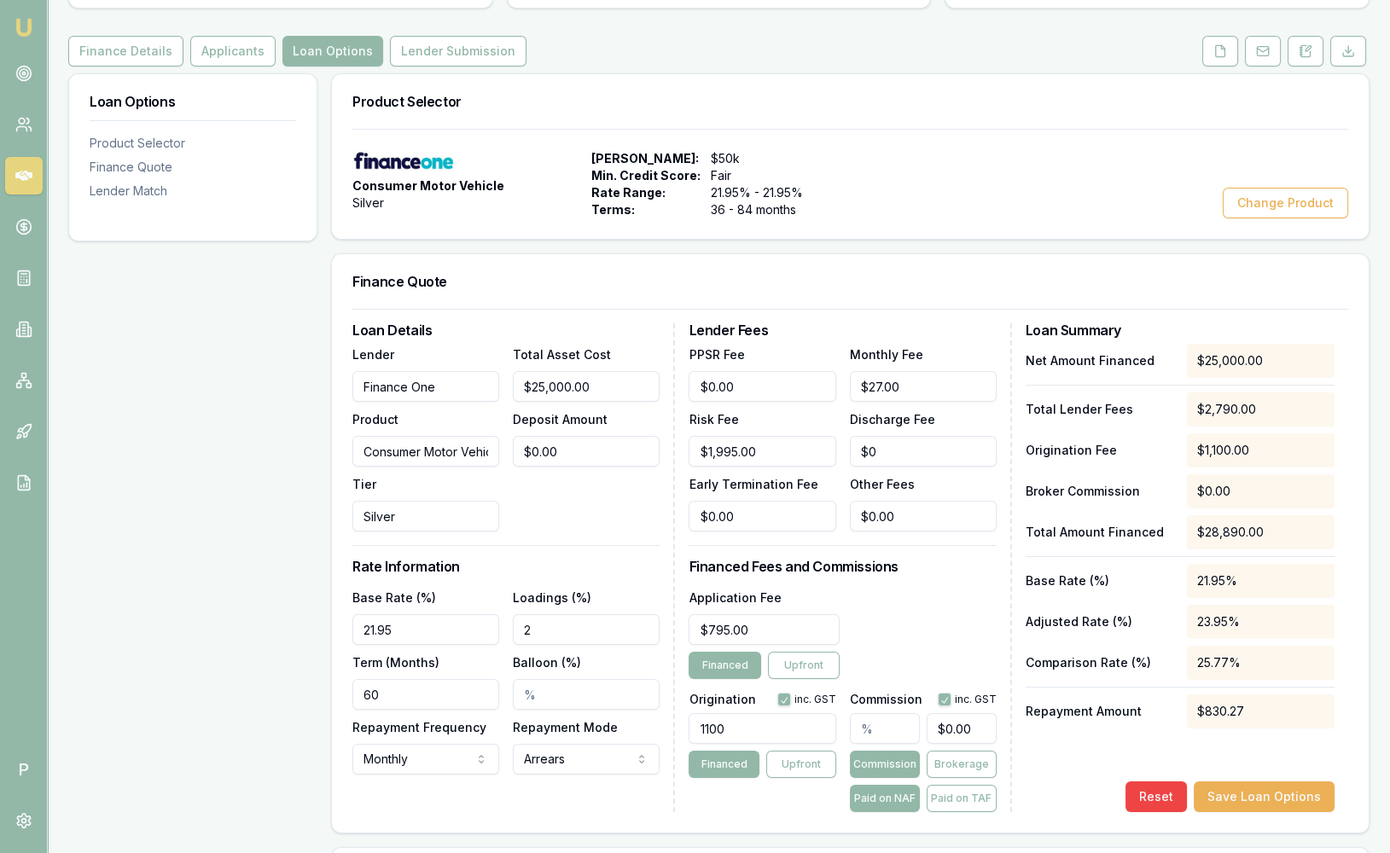
click at [897, 748] on div "$0.00 Commission Brokerage Paid on NAF Paid on TAF" at bounding box center [923, 760] width 147 height 106
click at [894, 729] on input "text" at bounding box center [885, 728] width 70 height 31
type input "5"
type input "$1,250.00"
type input "5"
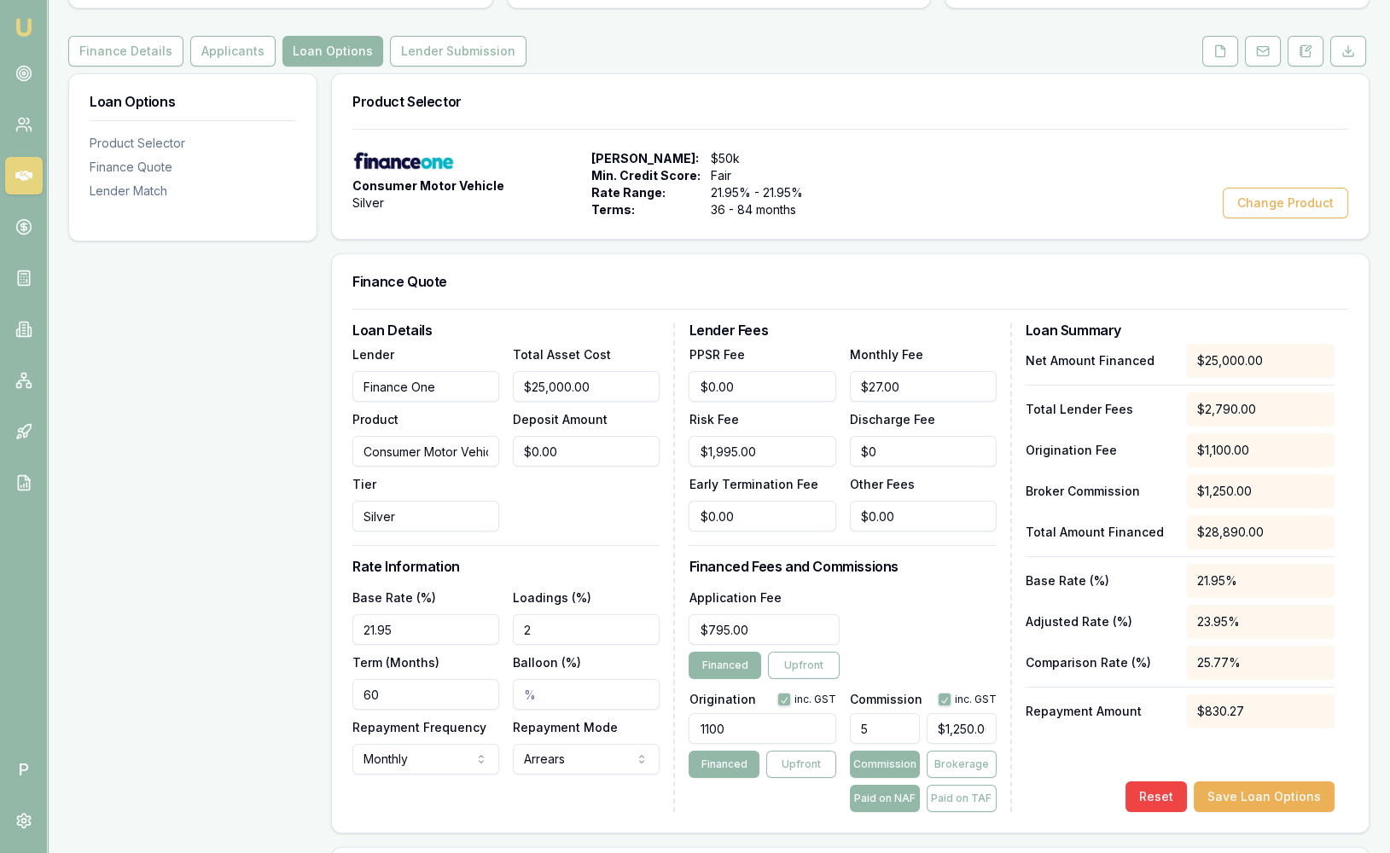
type input "1250"
type input "5.00%"
type input "$1,250.00"
drag, startPoint x: 907, startPoint y: 726, endPoint x: 849, endPoint y: 724, distance: 58.1
click at [850, 724] on input "5.00%" at bounding box center [885, 728] width 70 height 31
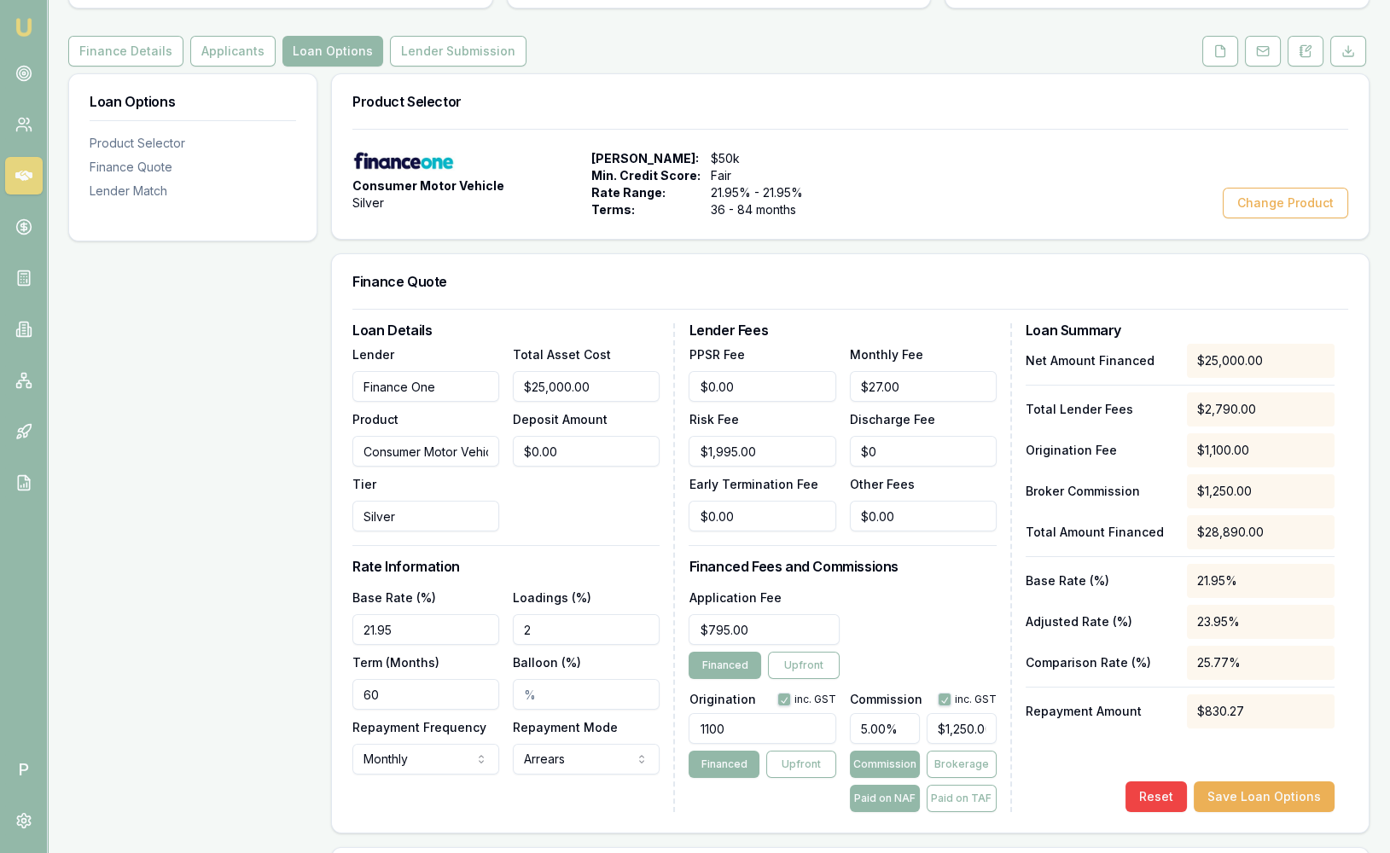
type input "$0.00"
click at [906, 602] on div "Application Fee $795.00 Financed Upfront" at bounding box center [842, 633] width 307 height 92
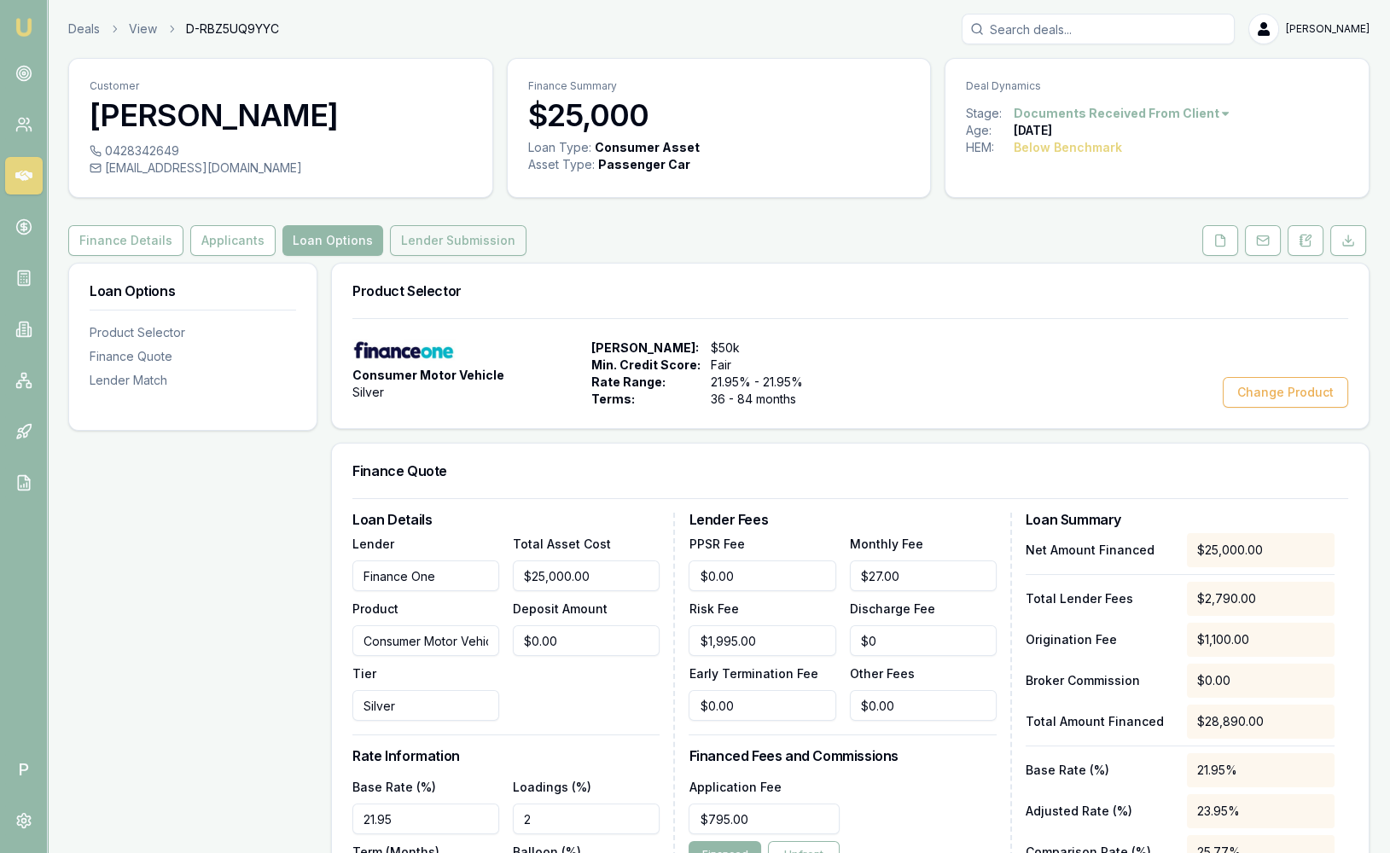
click at [481, 247] on button "Lender Submission" at bounding box center [458, 240] width 137 height 31
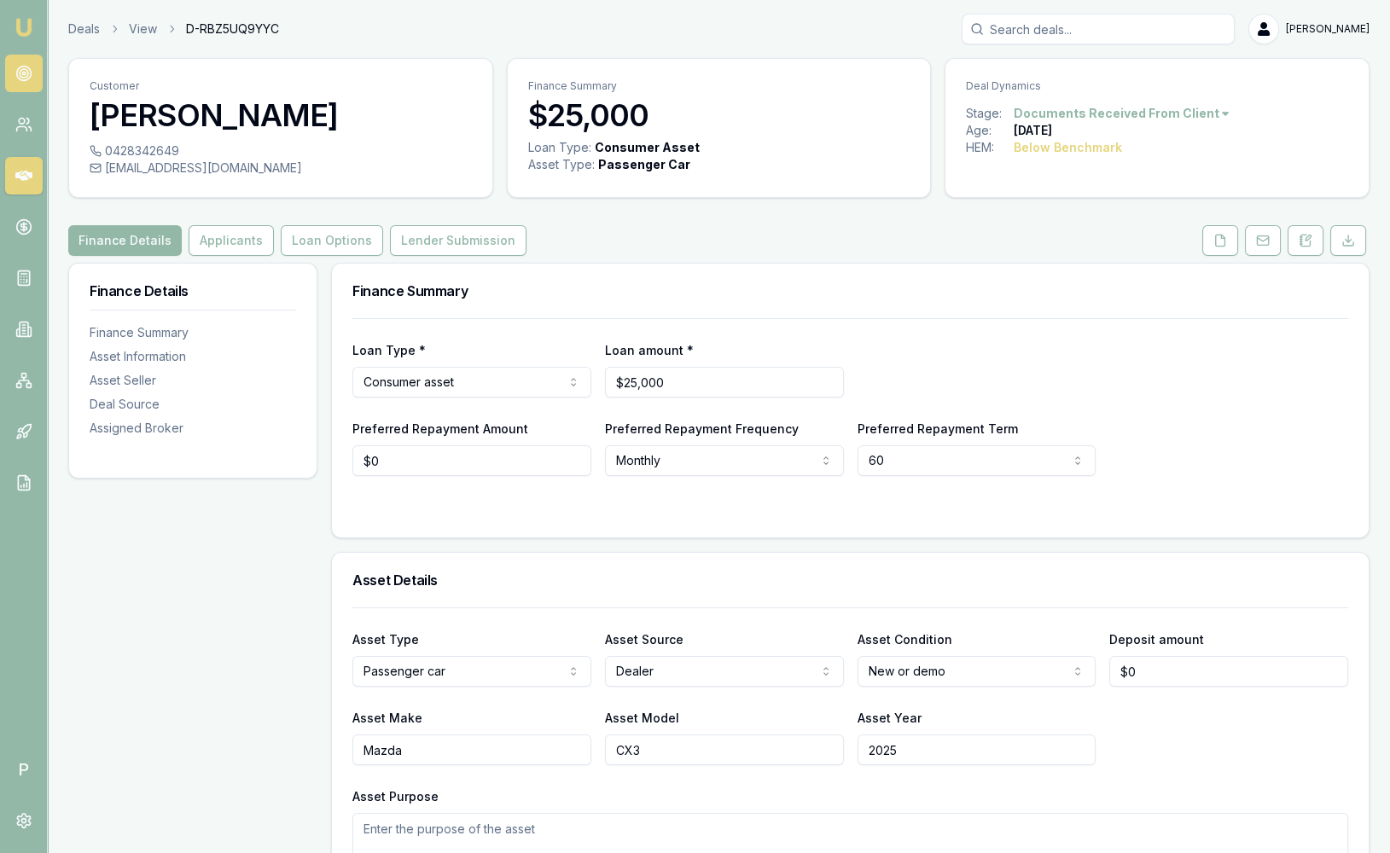
click at [26, 69] on circle at bounding box center [24, 73] width 9 height 9
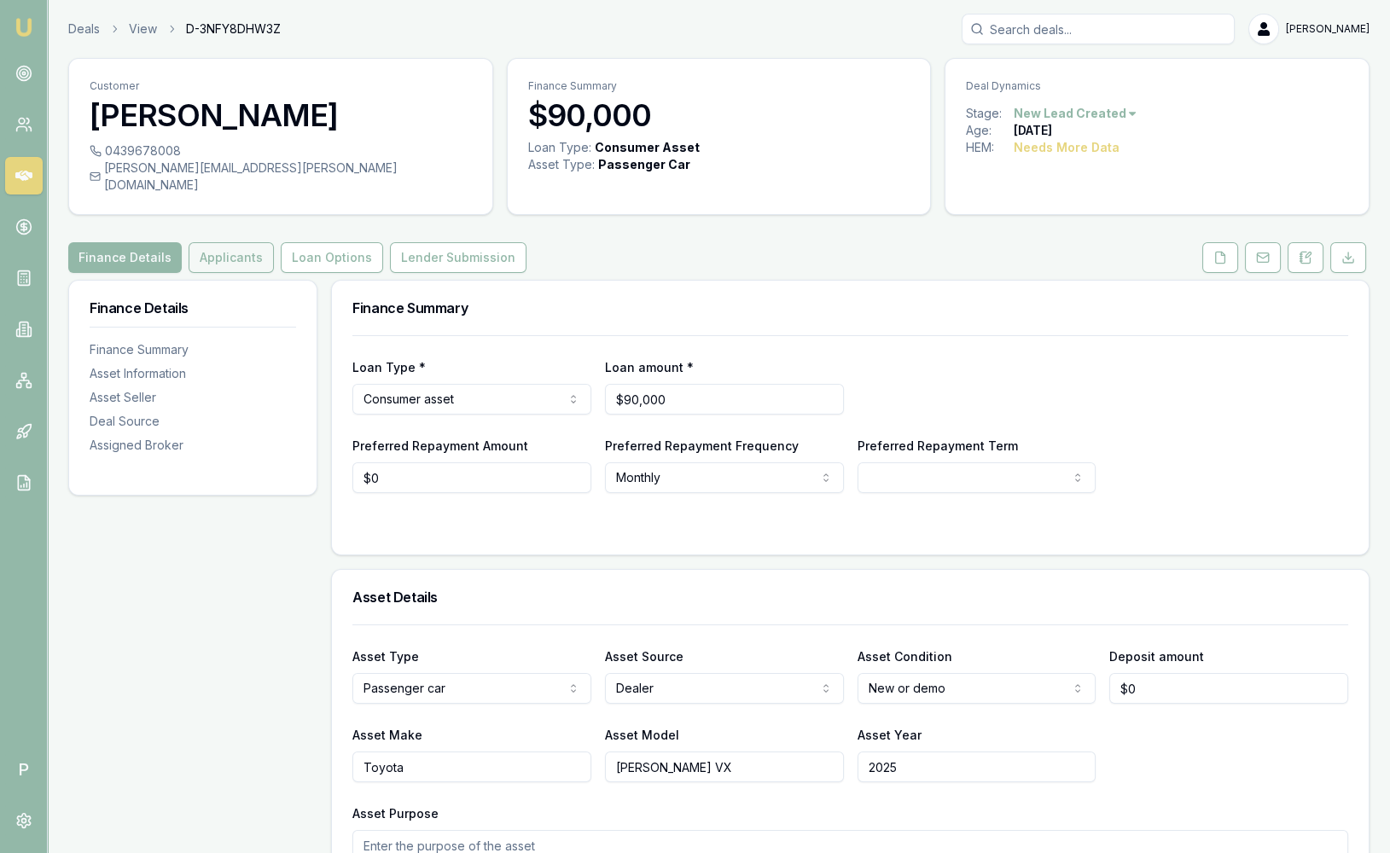
click at [231, 242] on button "Applicants" at bounding box center [231, 257] width 85 height 31
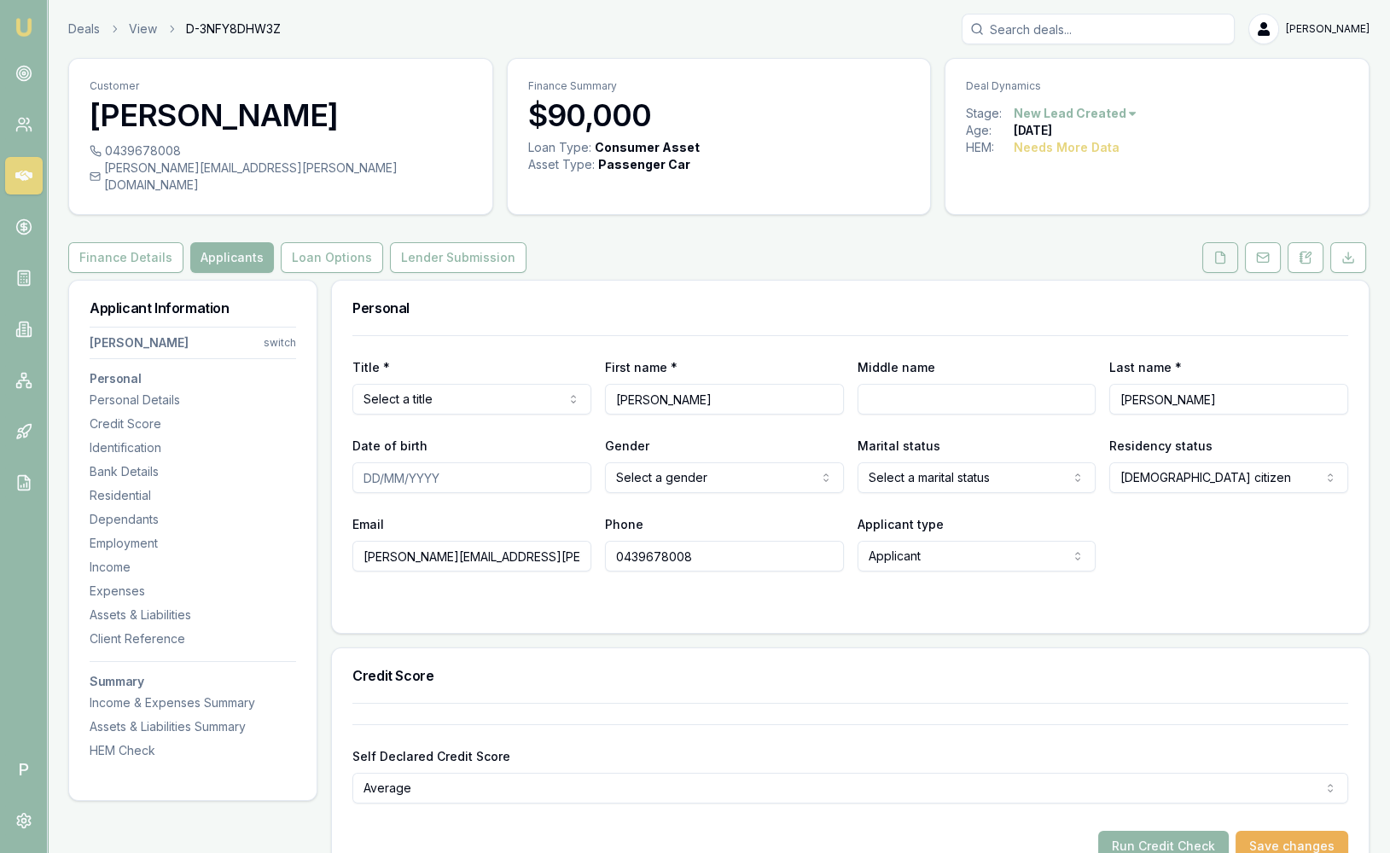
click at [1218, 251] on icon at bounding box center [1220, 258] width 14 height 14
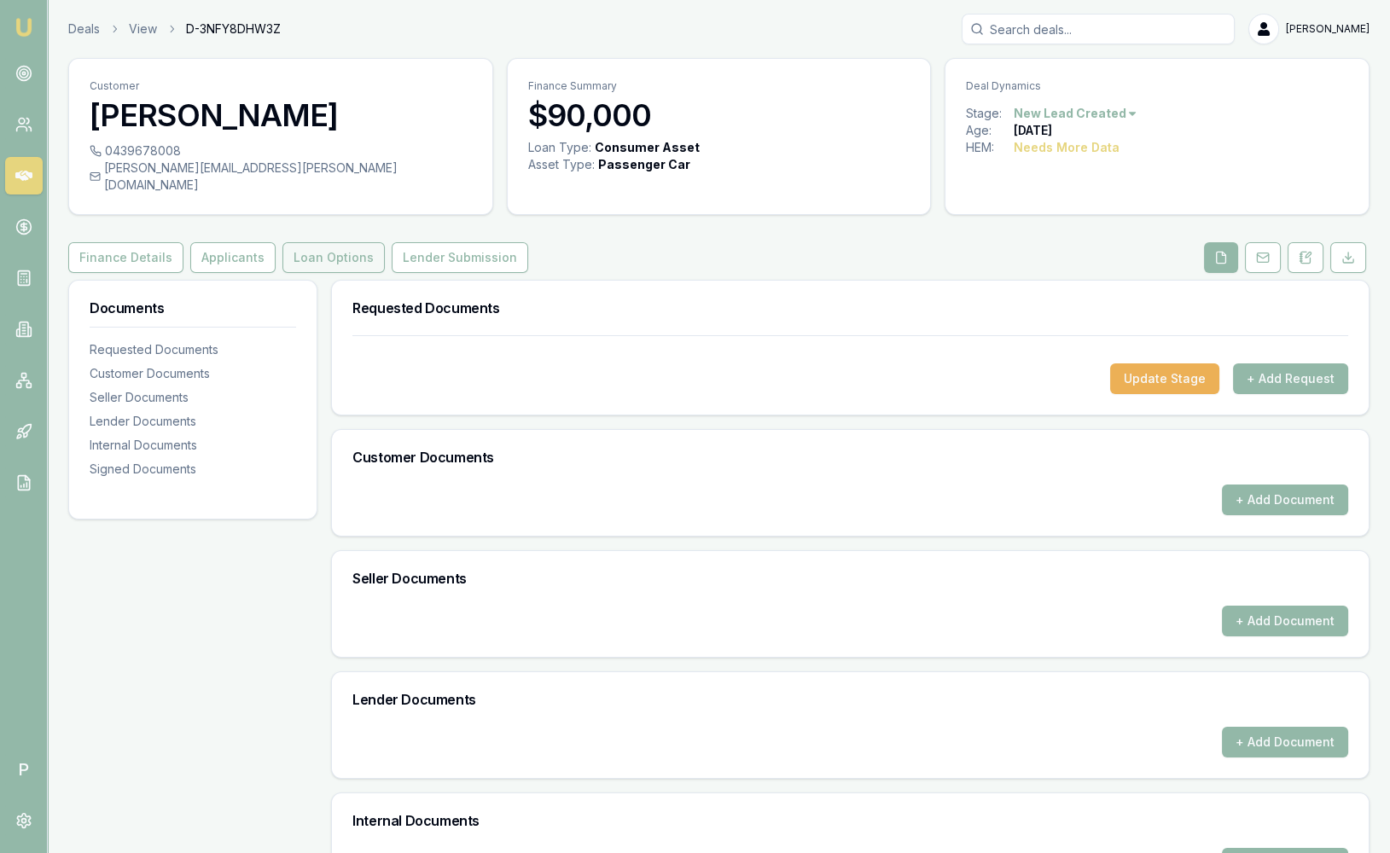
click at [309, 242] on button "Loan Options" at bounding box center [333, 257] width 102 height 31
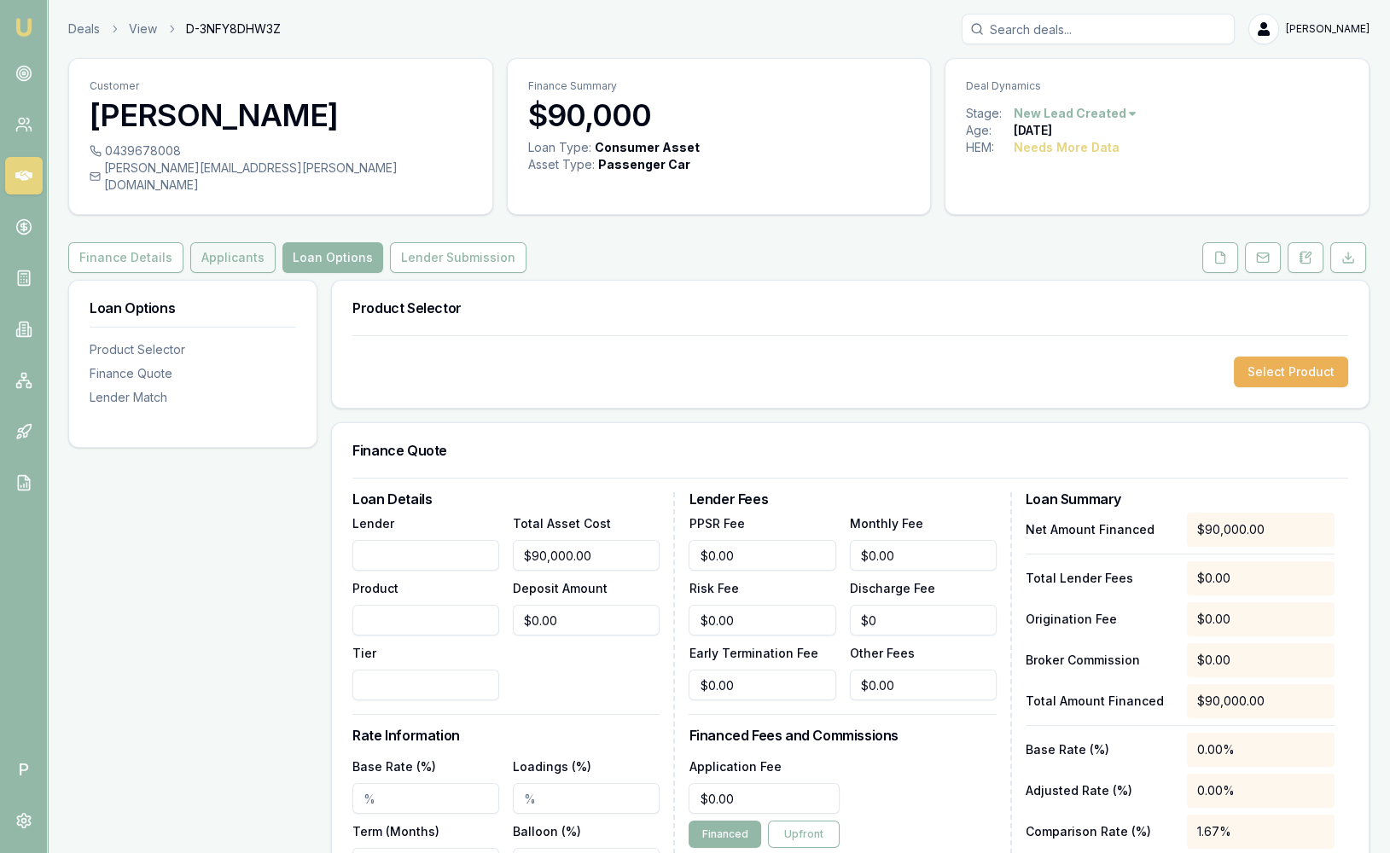
click at [230, 248] on button "Applicants" at bounding box center [232, 257] width 85 height 31
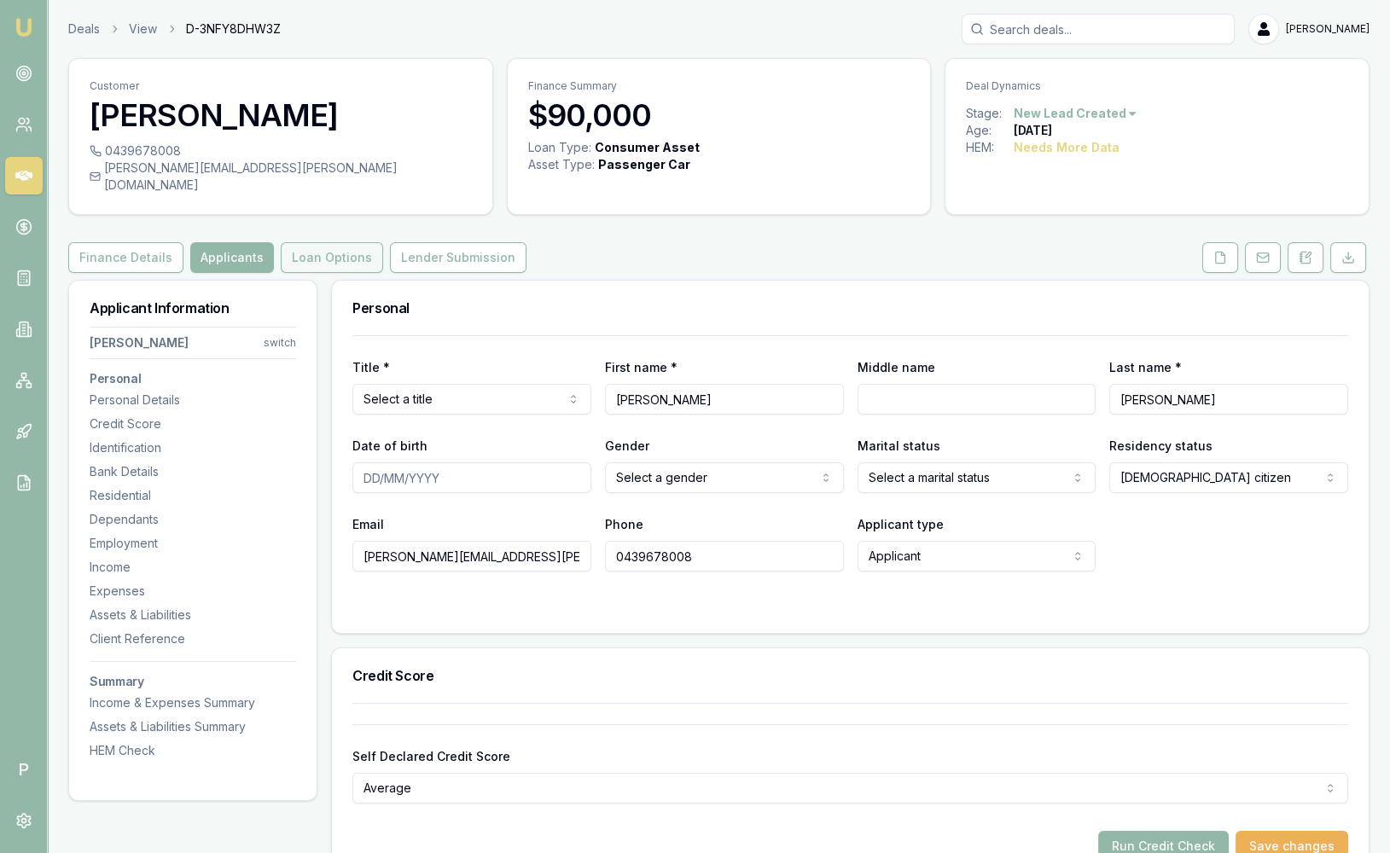
click at [306, 242] on button "Loan Options" at bounding box center [332, 257] width 102 height 31
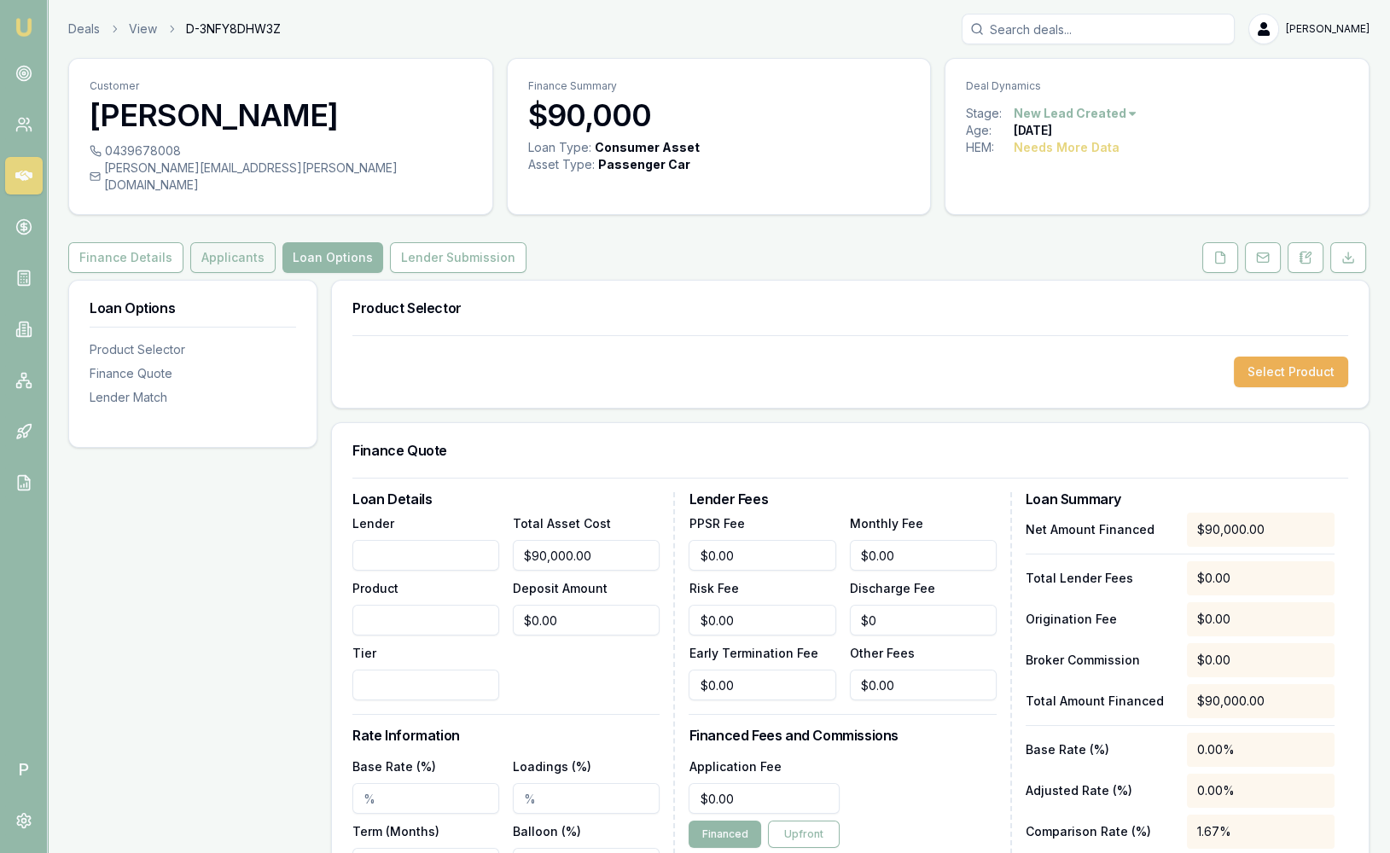
click at [223, 242] on button "Applicants" at bounding box center [232, 257] width 85 height 31
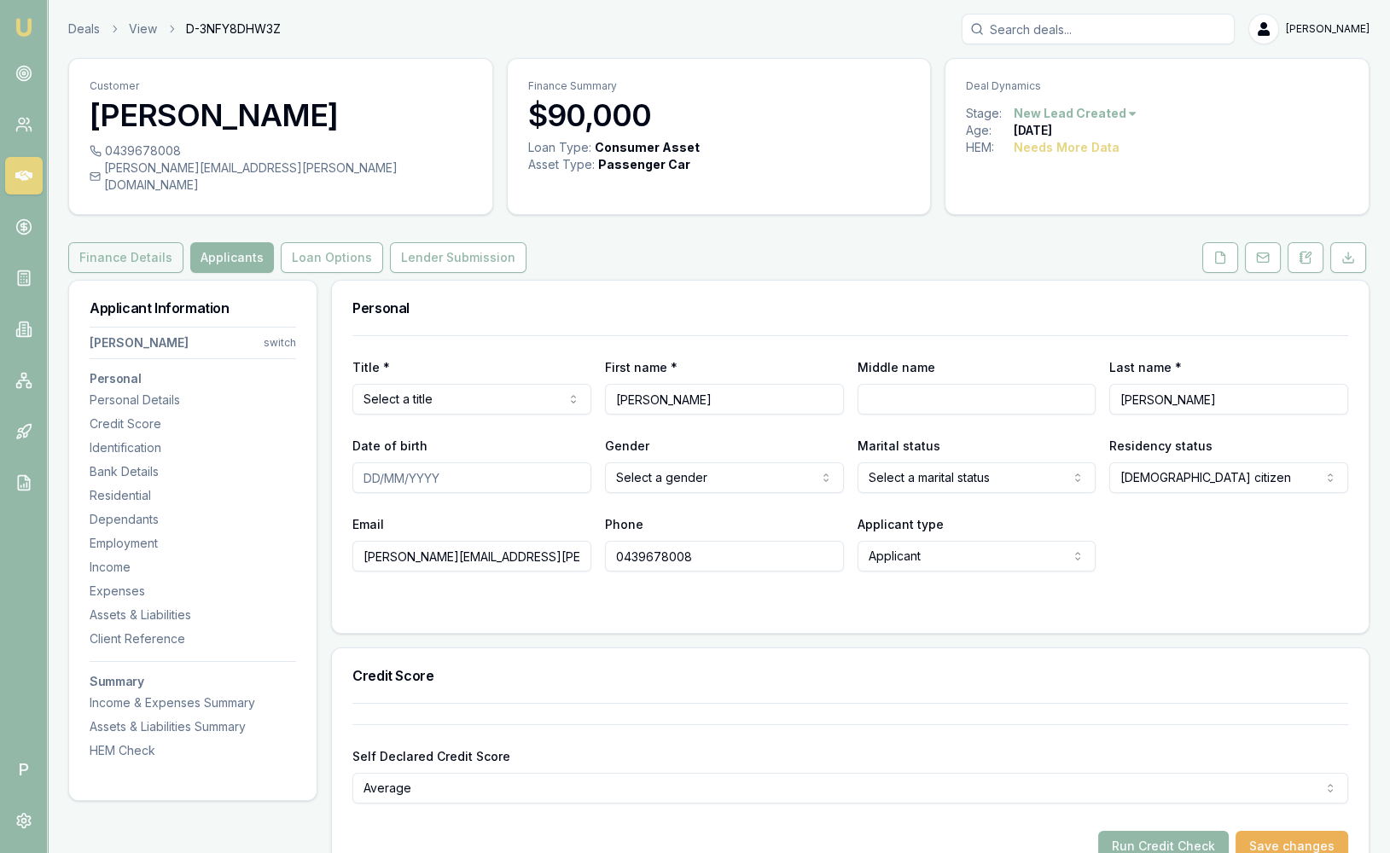
click at [125, 242] on button "Finance Details" at bounding box center [125, 257] width 115 height 31
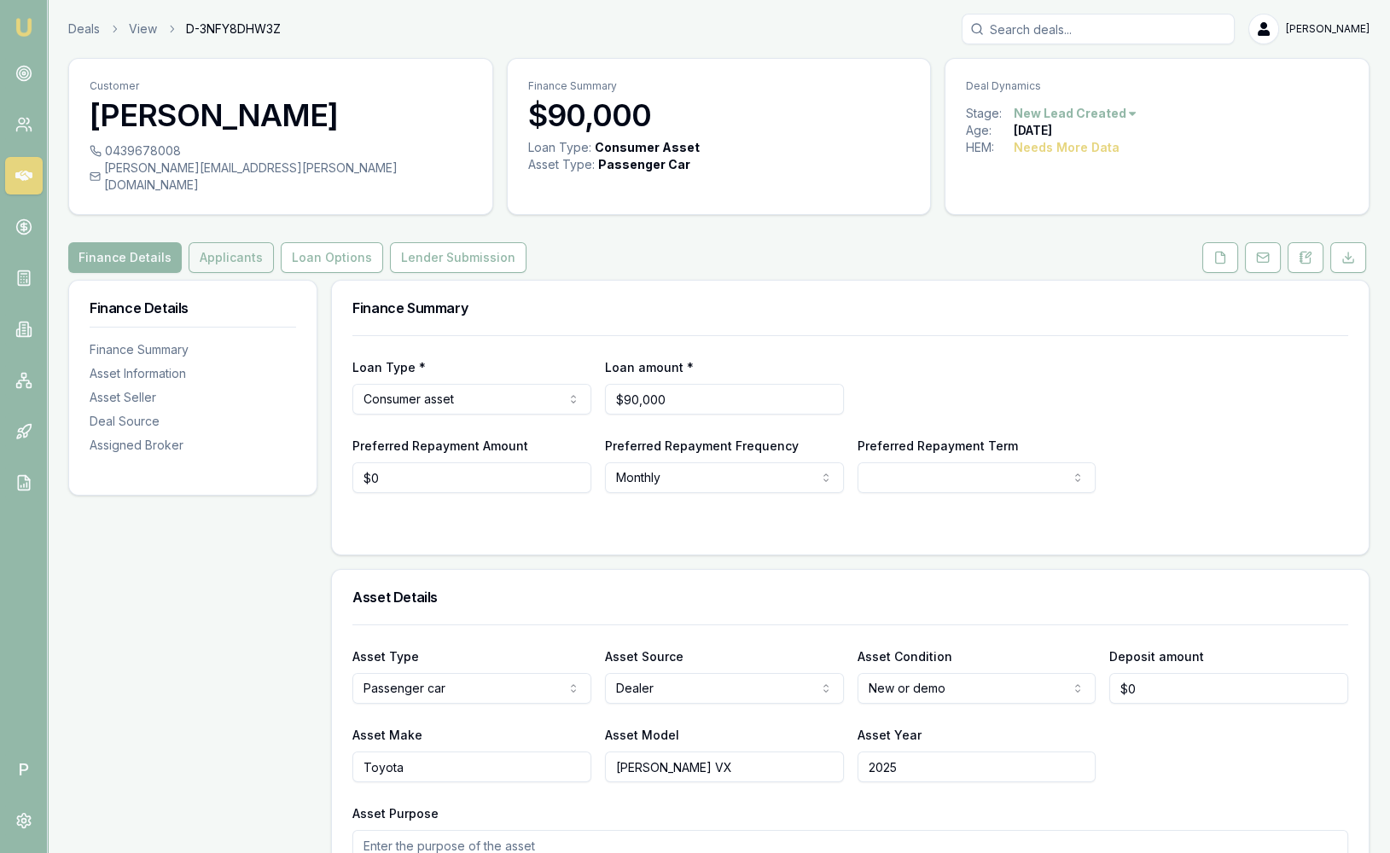
click at [230, 242] on button "Applicants" at bounding box center [231, 257] width 85 height 31
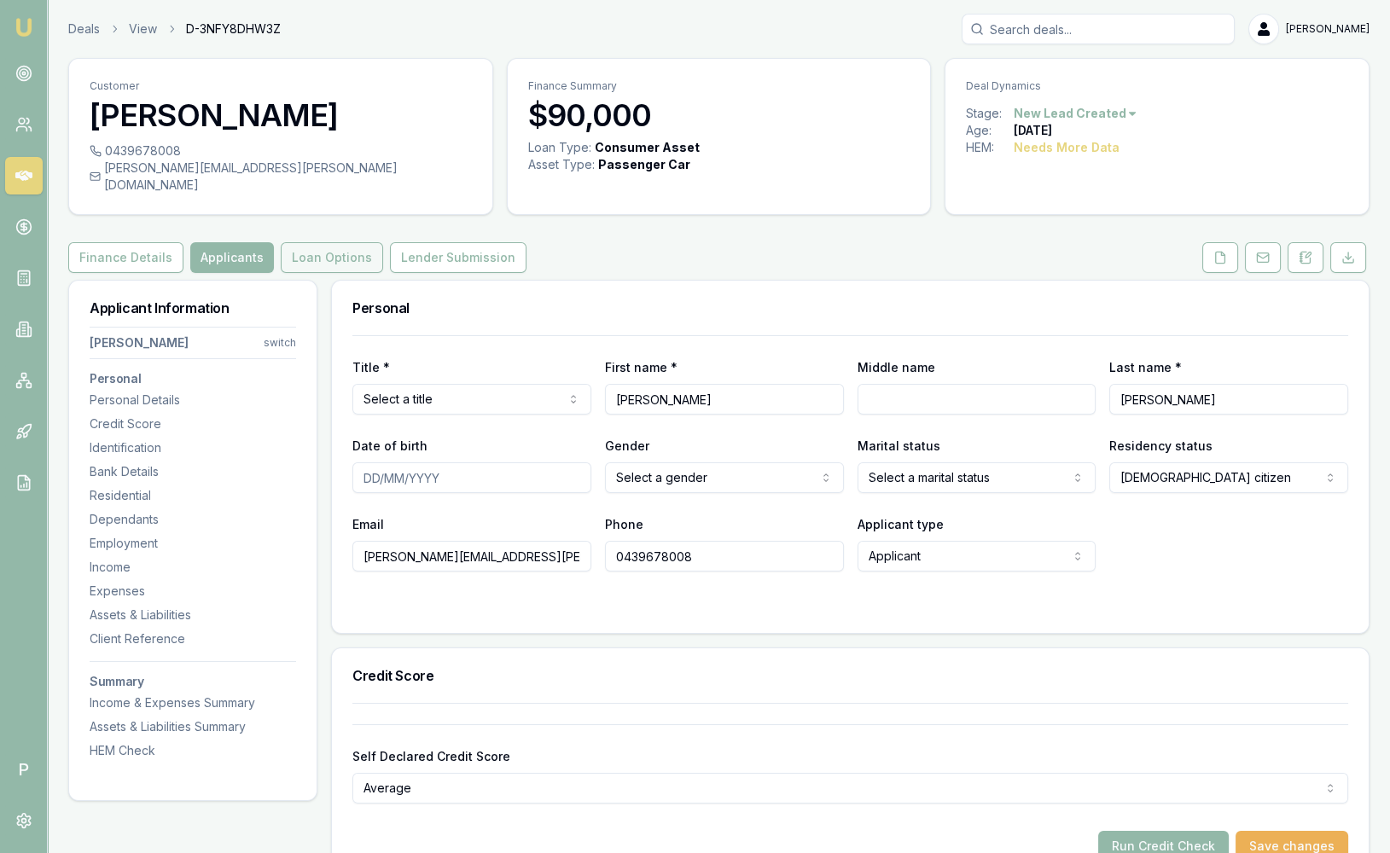
click at [328, 242] on button "Loan Options" at bounding box center [332, 257] width 102 height 31
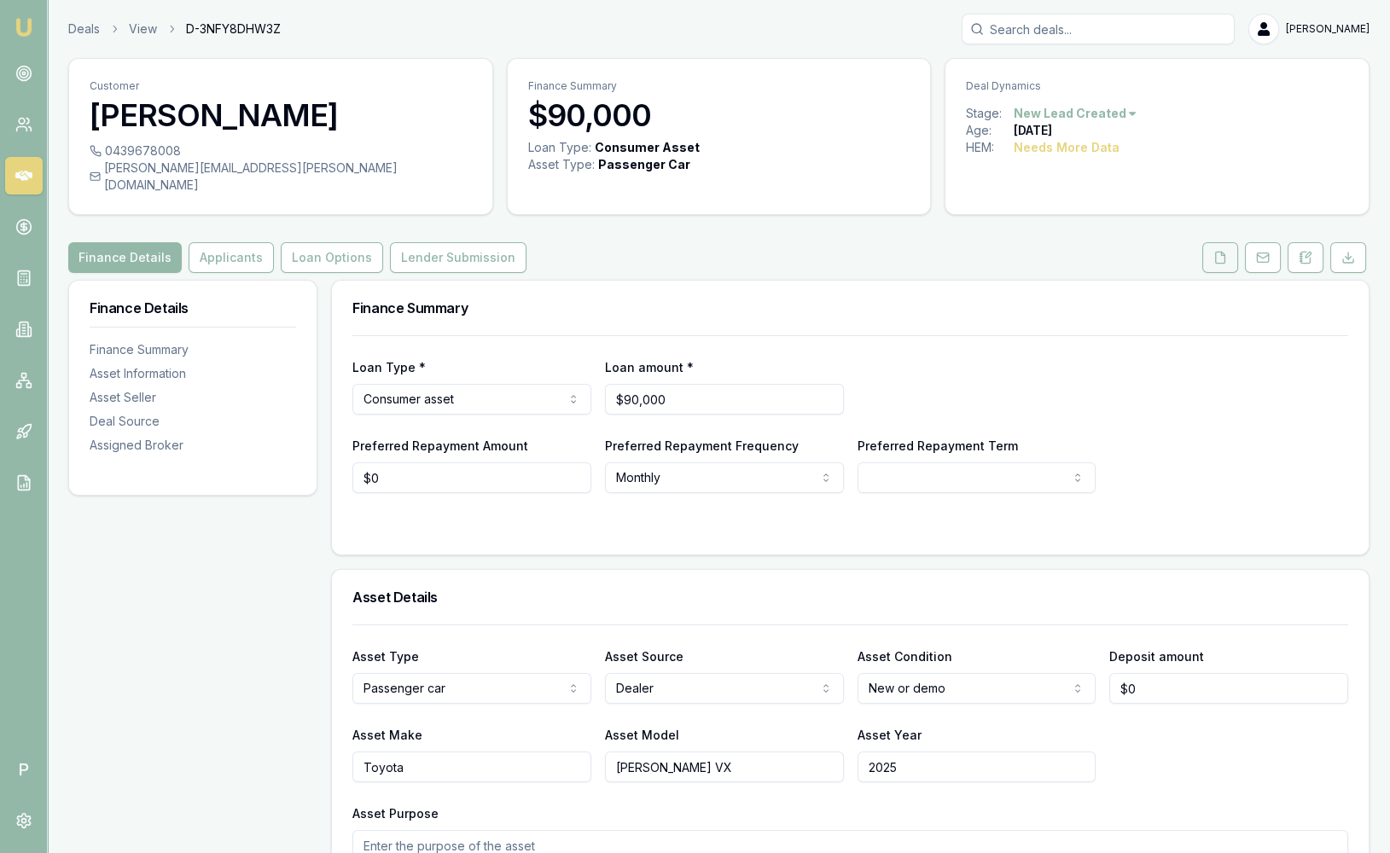
click at [1227, 251] on icon at bounding box center [1220, 258] width 14 height 14
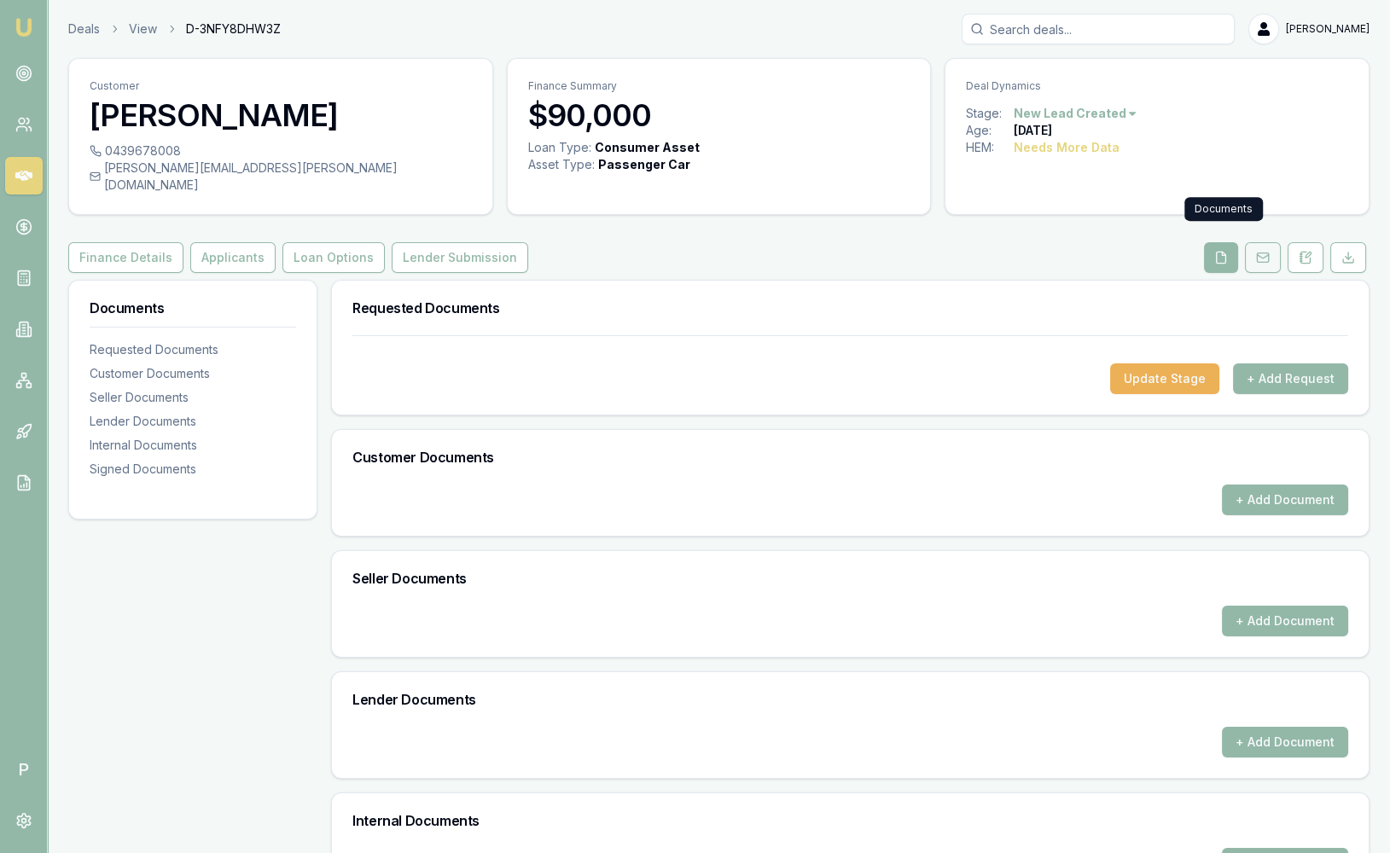
click at [1257, 251] on icon at bounding box center [1263, 258] width 14 height 14
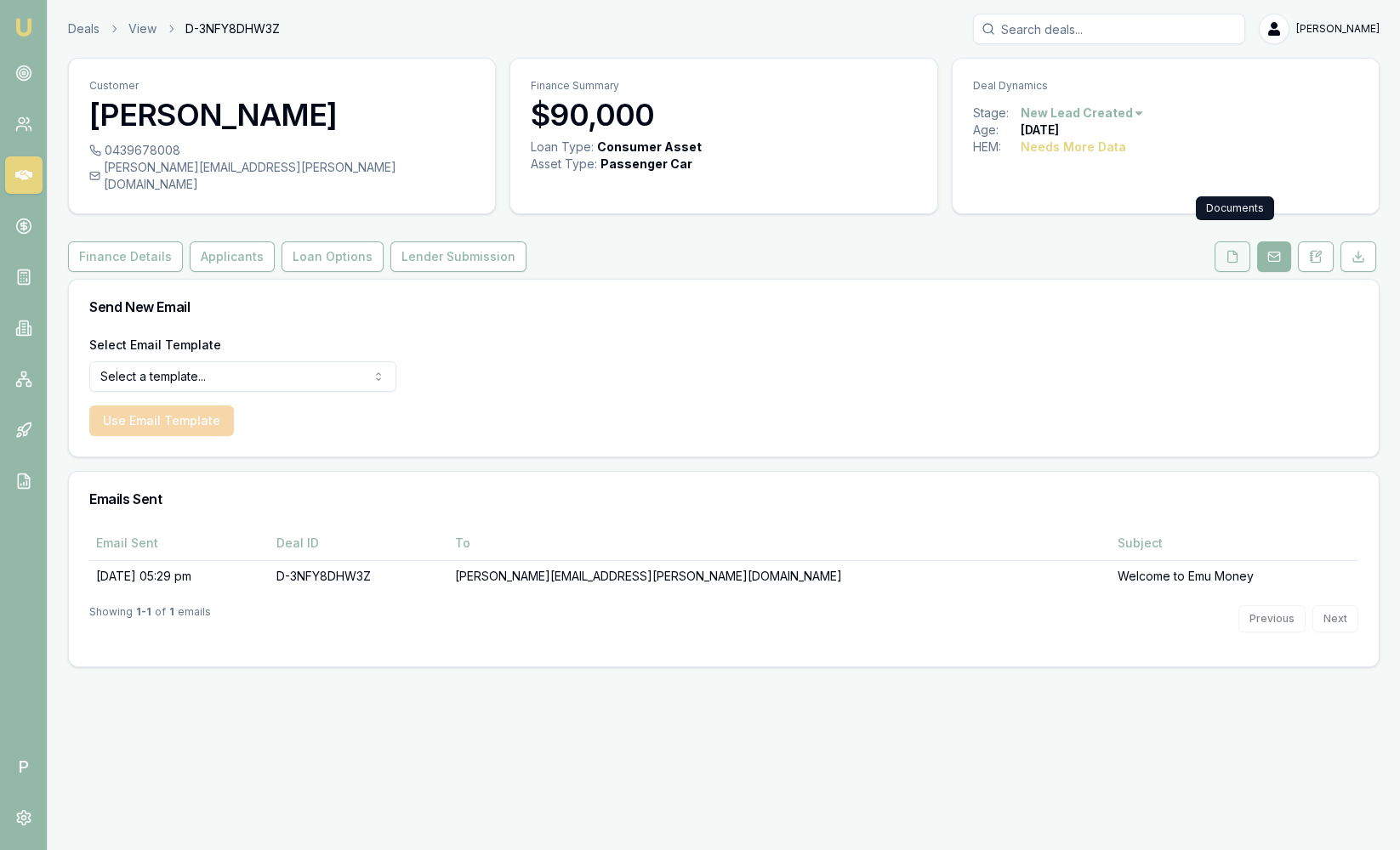
click at [1238, 250] on icon at bounding box center [1233, 257] width 14 height 14
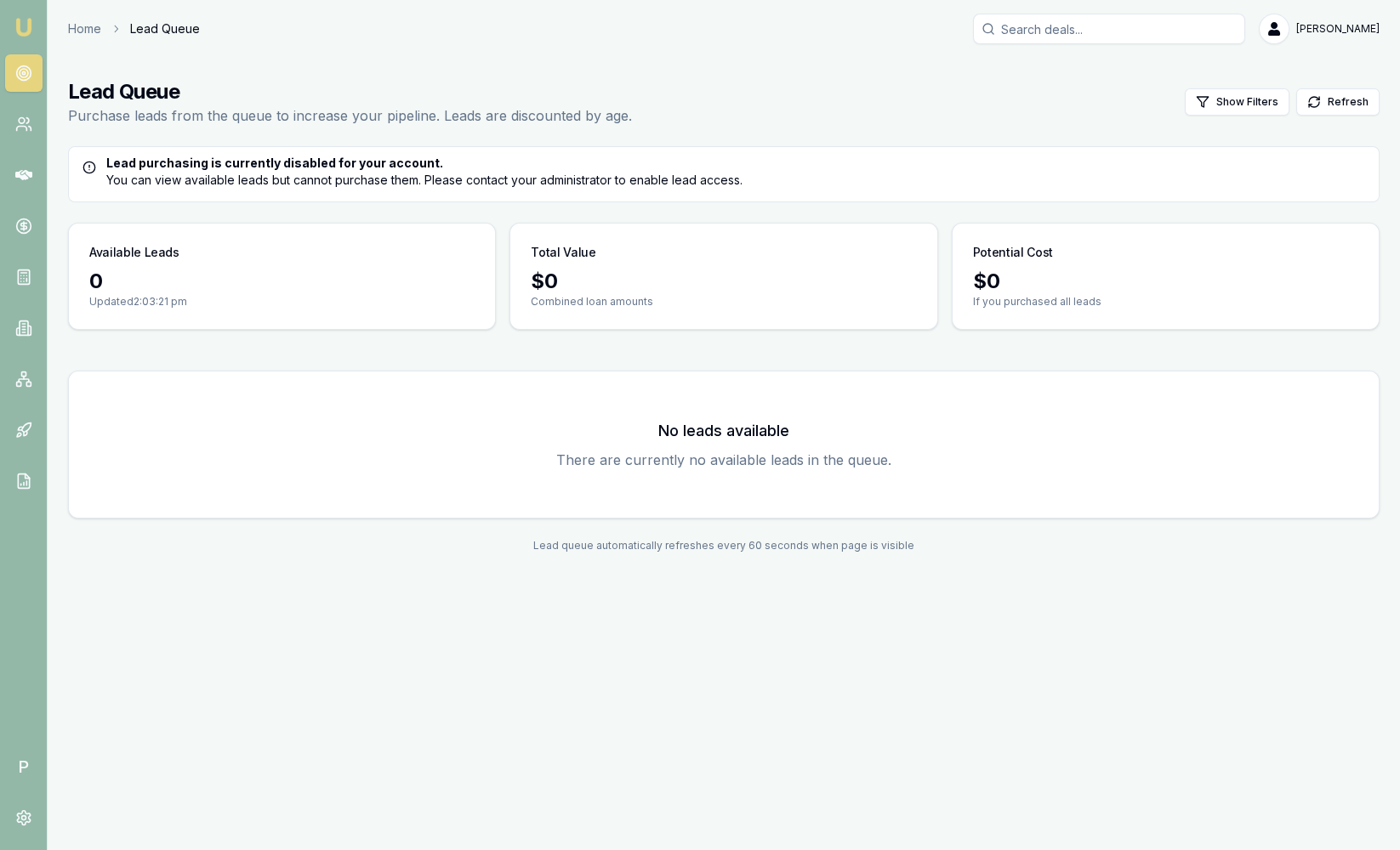
click at [26, 20] on img at bounding box center [24, 27] width 20 height 20
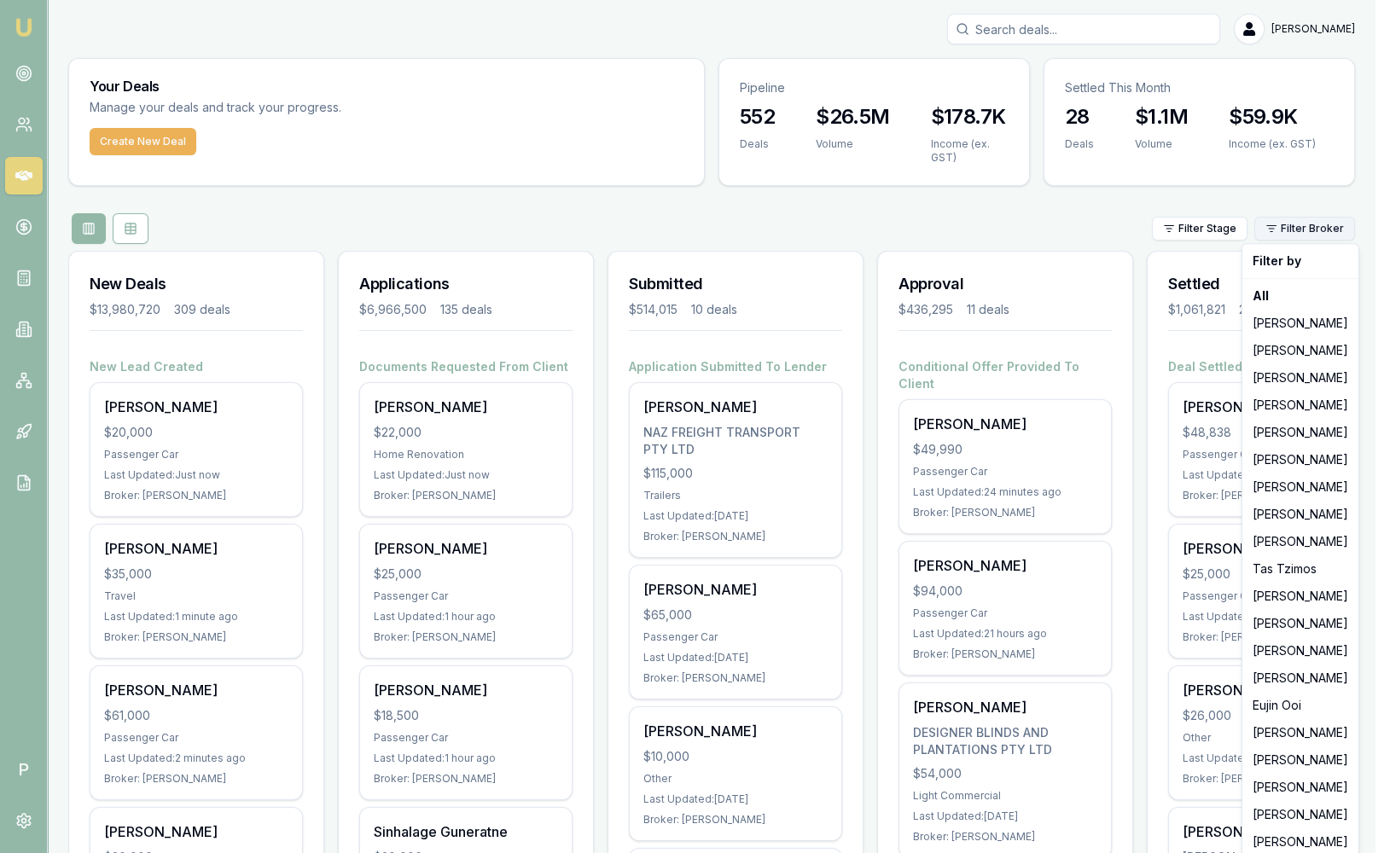
click at [1315, 224] on html "Emu Broker P [PERSON_NAME] Toggle Menu Your Deals Manage your deals and track y…" at bounding box center [695, 426] width 1390 height 853
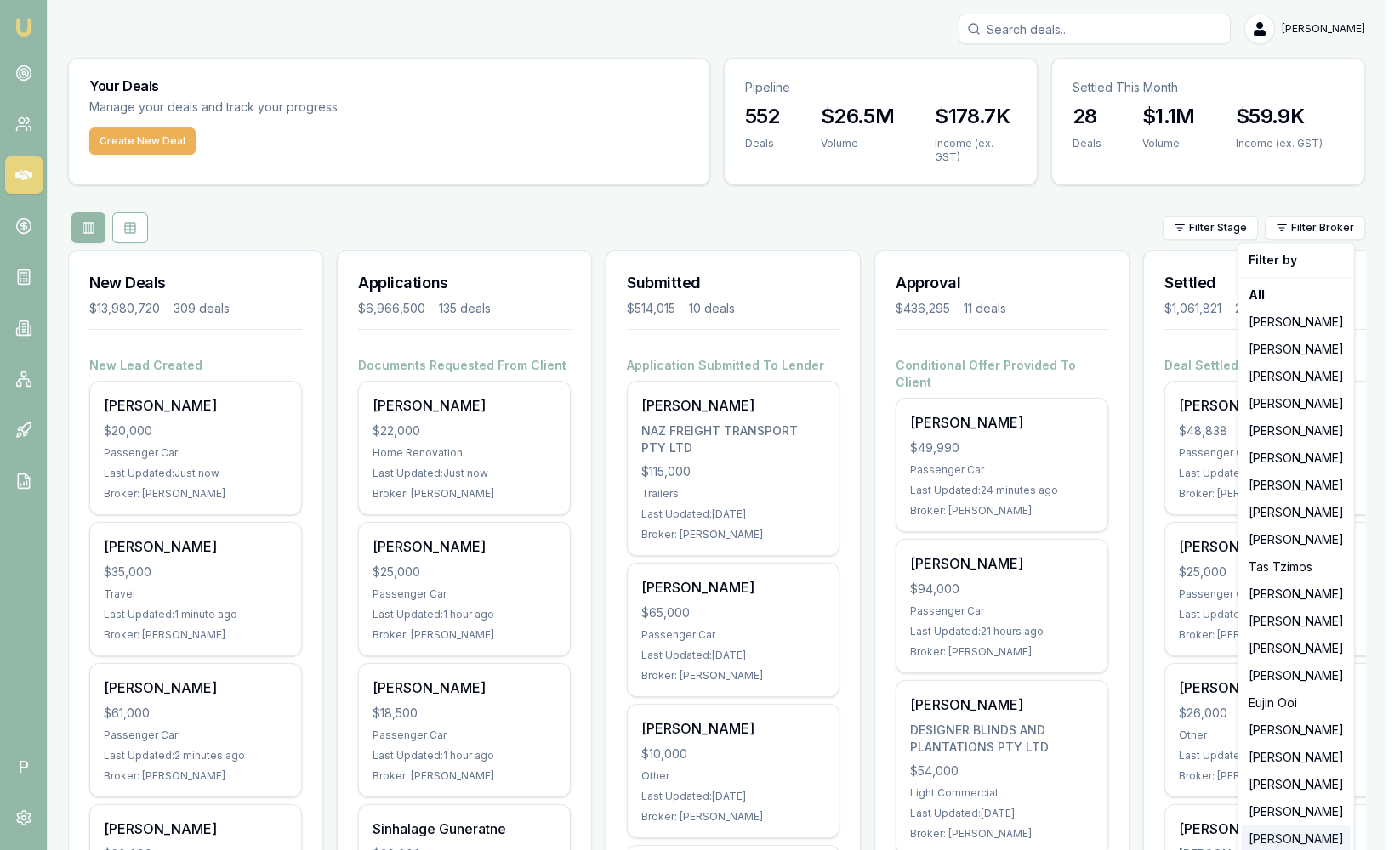
click at [1294, 835] on div "[PERSON_NAME]" at bounding box center [1295, 839] width 109 height 27
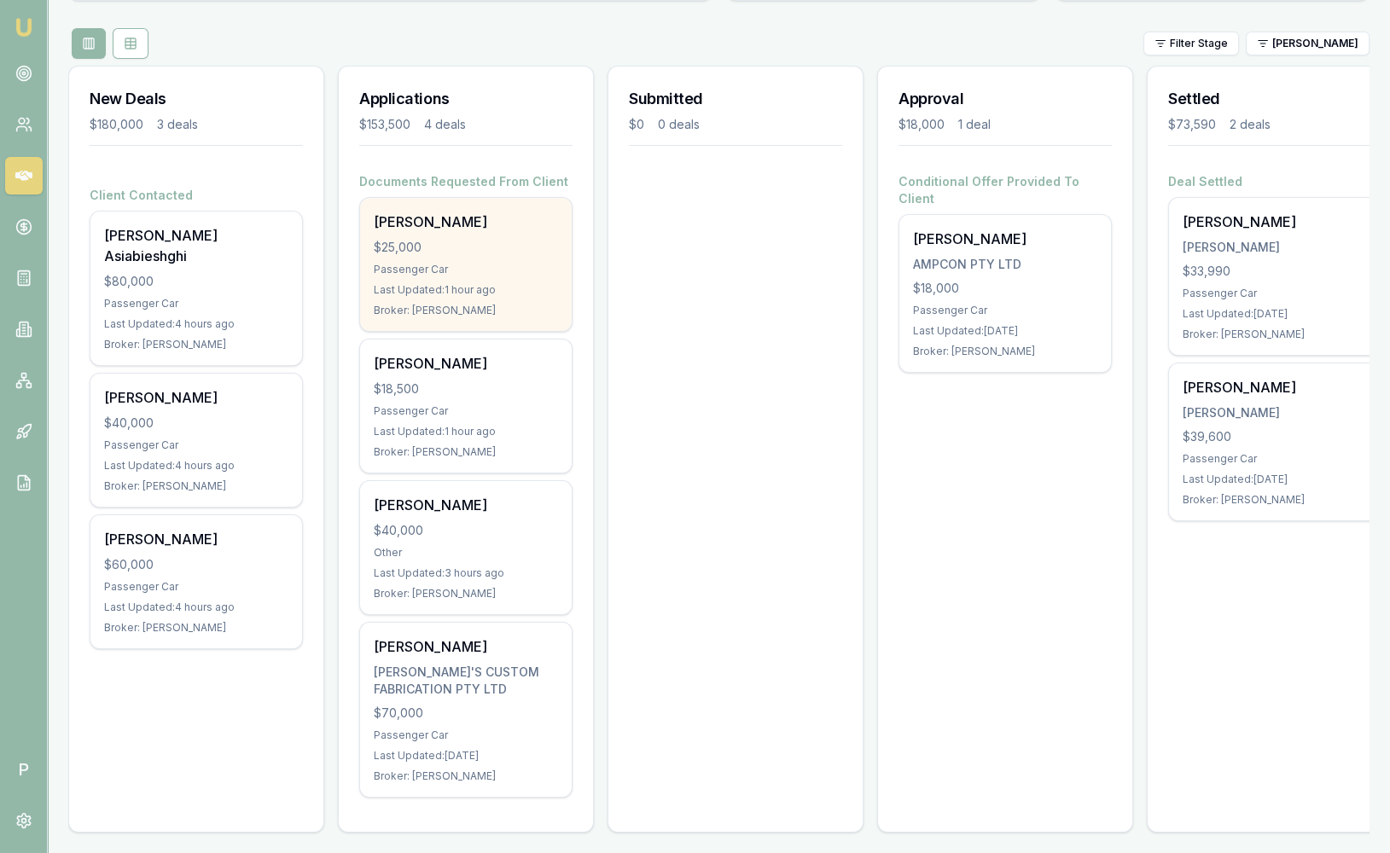
scroll to position [203, 0]
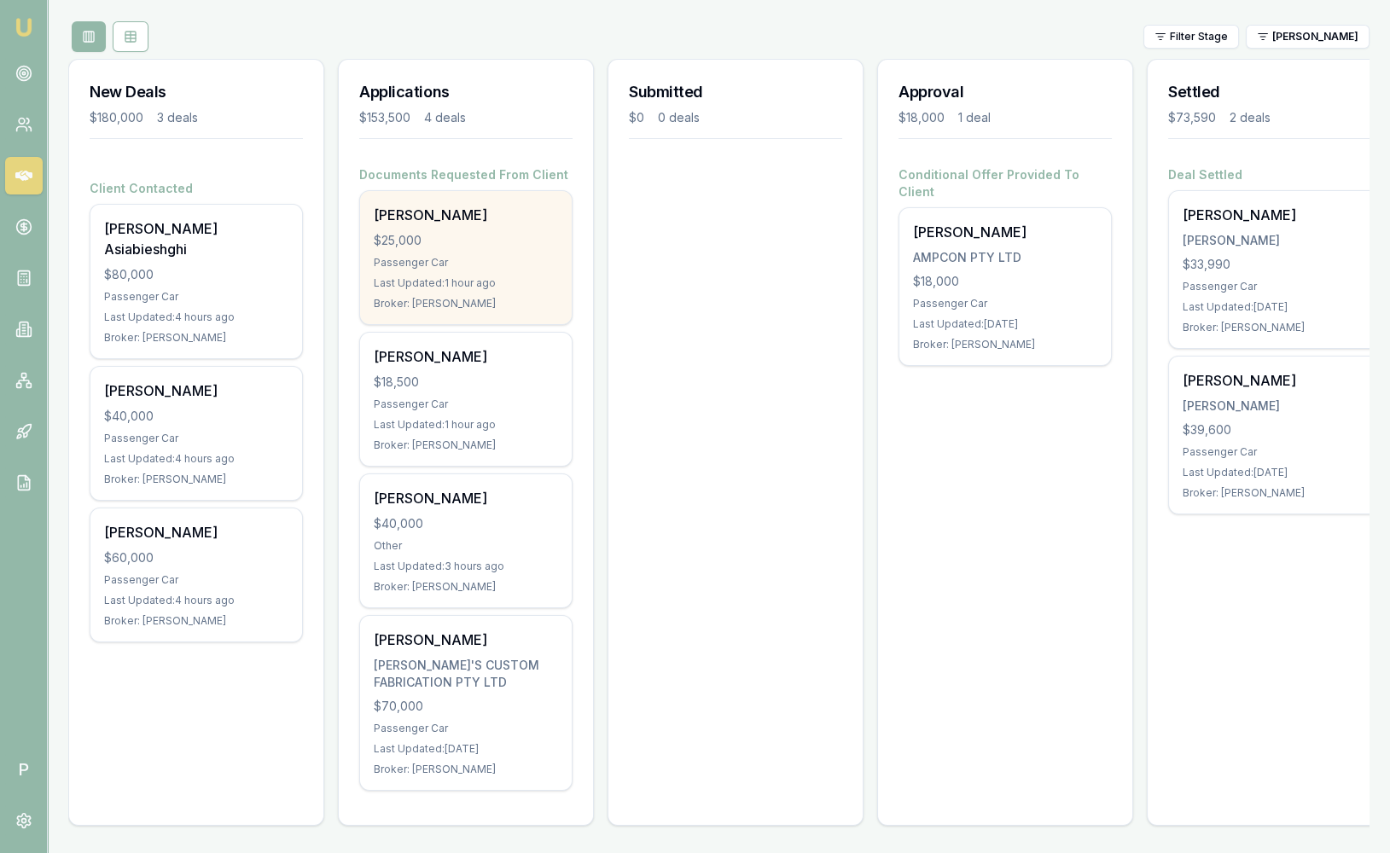
click at [508, 232] on div "$25,000" at bounding box center [466, 240] width 184 height 17
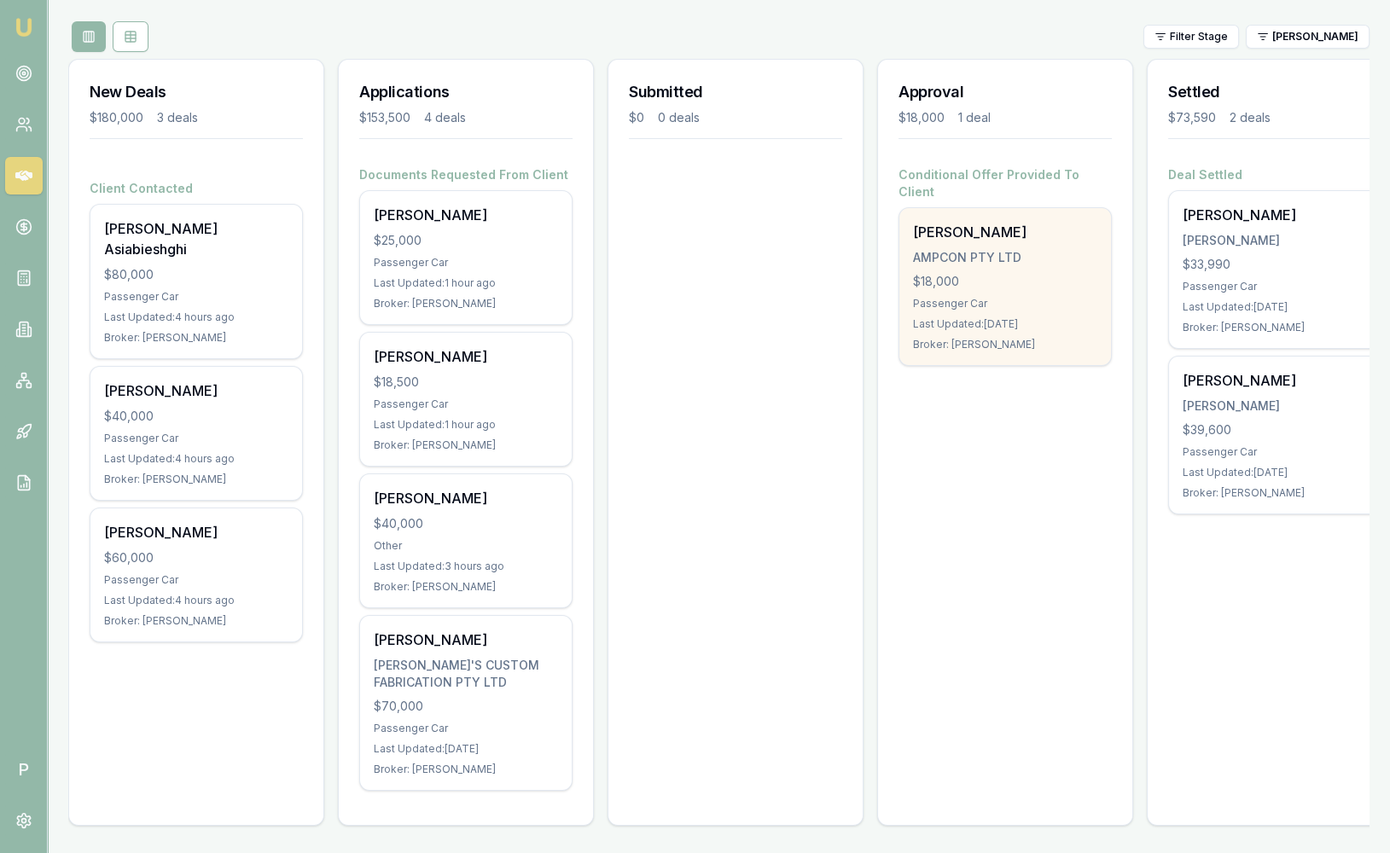
click at [1021, 338] on div "Broker: [PERSON_NAME]" at bounding box center [1005, 345] width 184 height 14
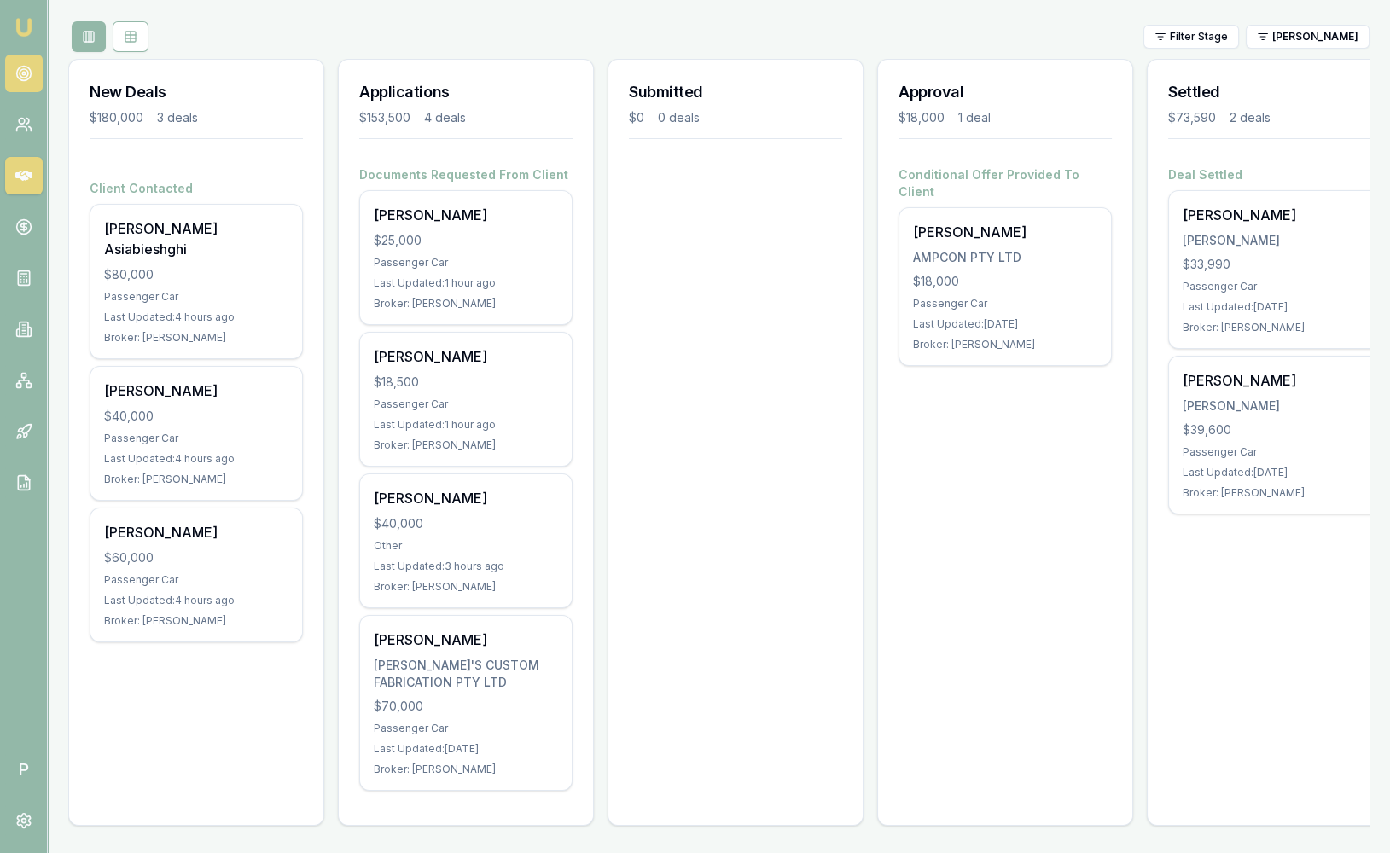
click at [20, 73] on circle at bounding box center [24, 73] width 9 height 9
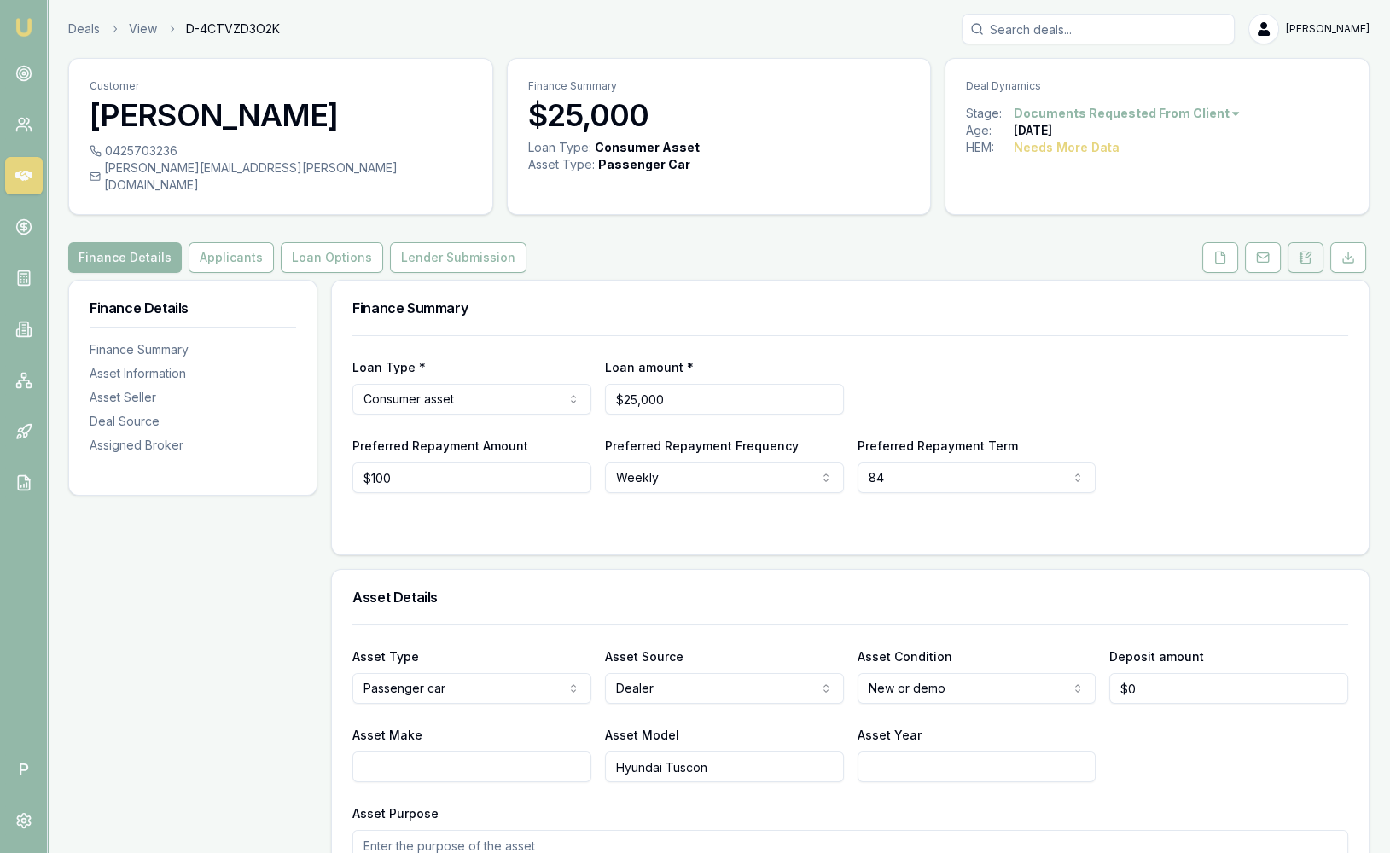
click at [1302, 253] on button at bounding box center [1306, 257] width 36 height 31
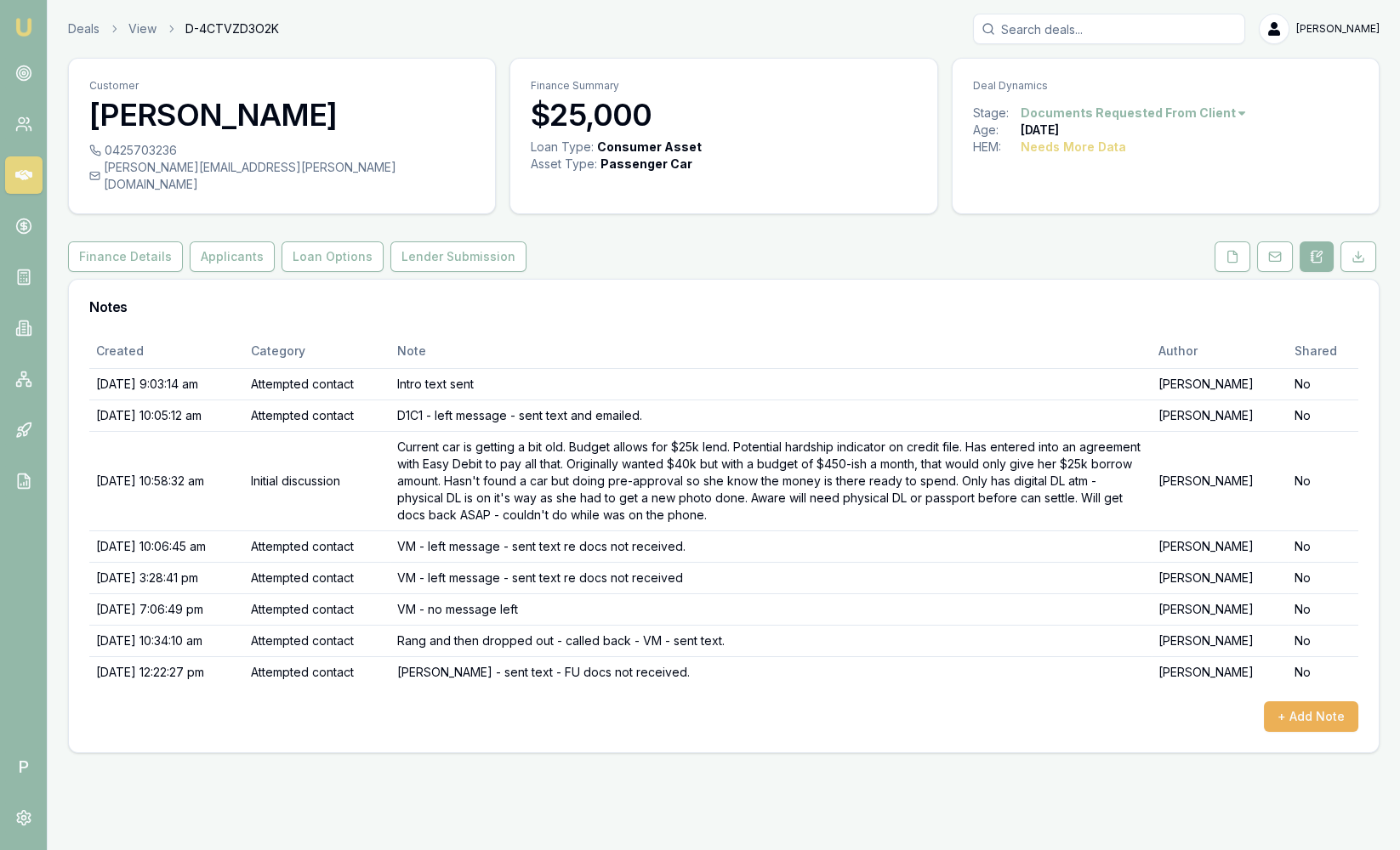
click at [1297, 252] on link at bounding box center [1316, 256] width 41 height 31
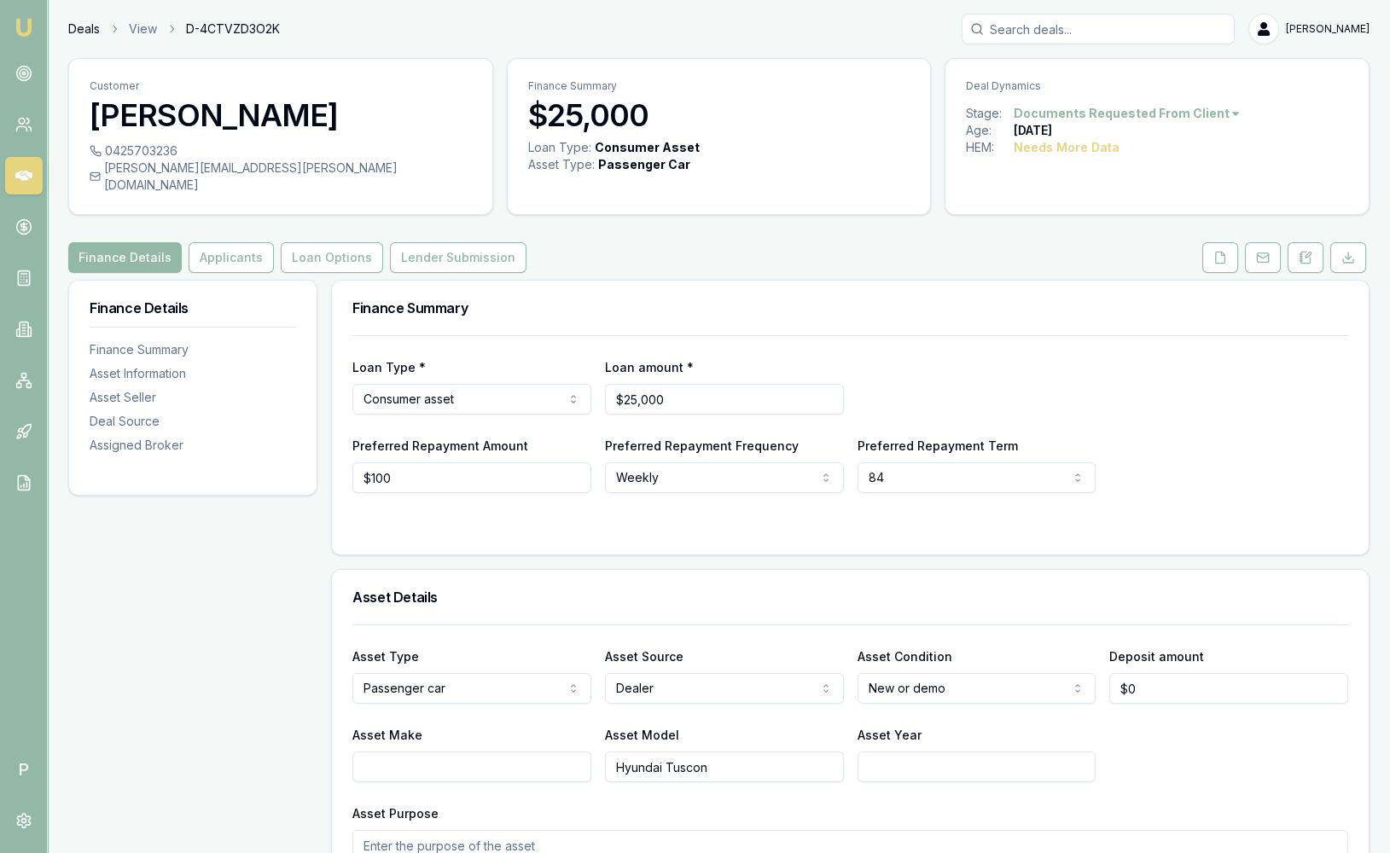
click at [80, 29] on link "Deals" at bounding box center [84, 28] width 32 height 17
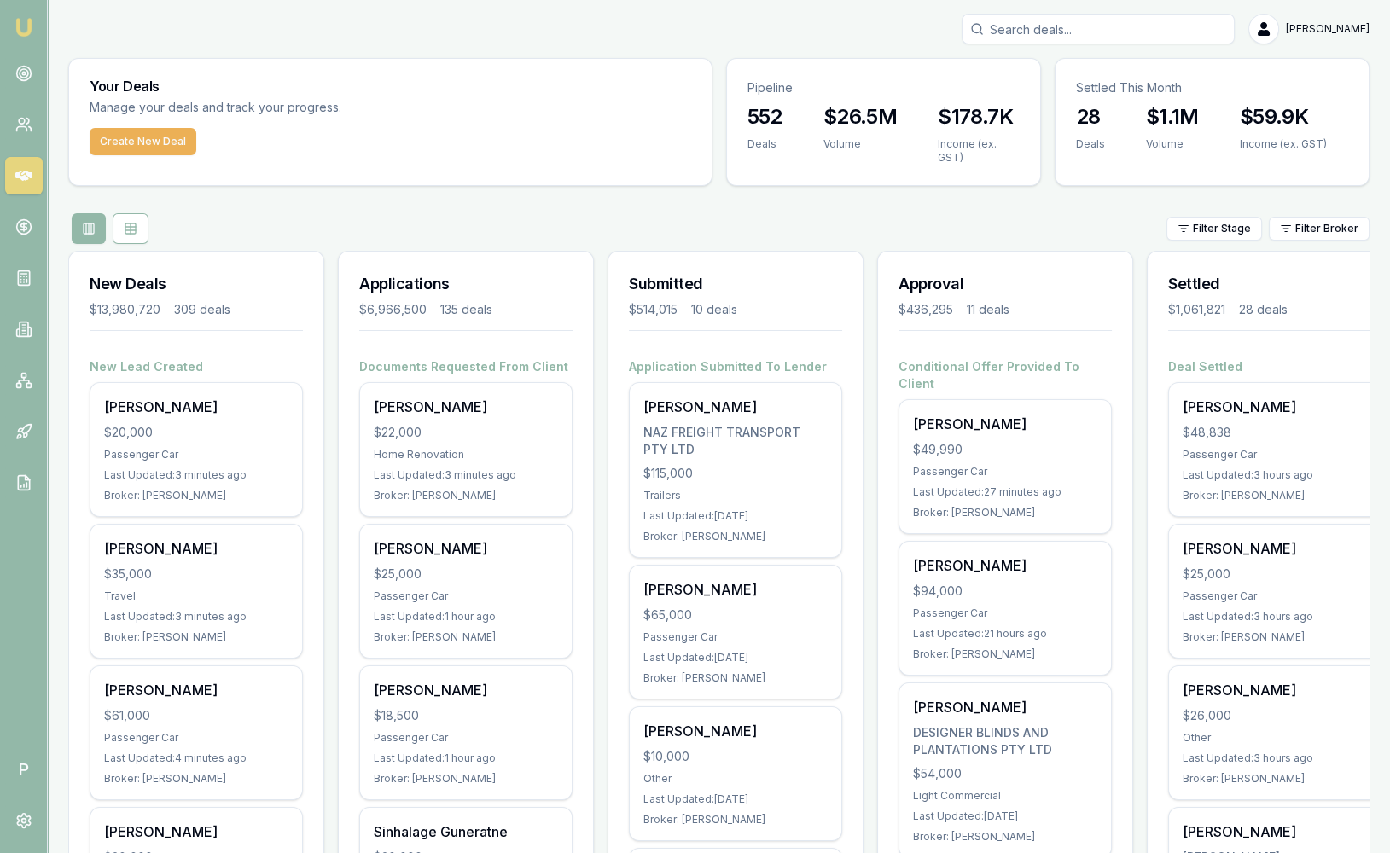
click at [1350, 231] on html "Emu Broker P [PERSON_NAME] Toggle Menu Your Deals Manage your deals and track y…" at bounding box center [695, 426] width 1390 height 853
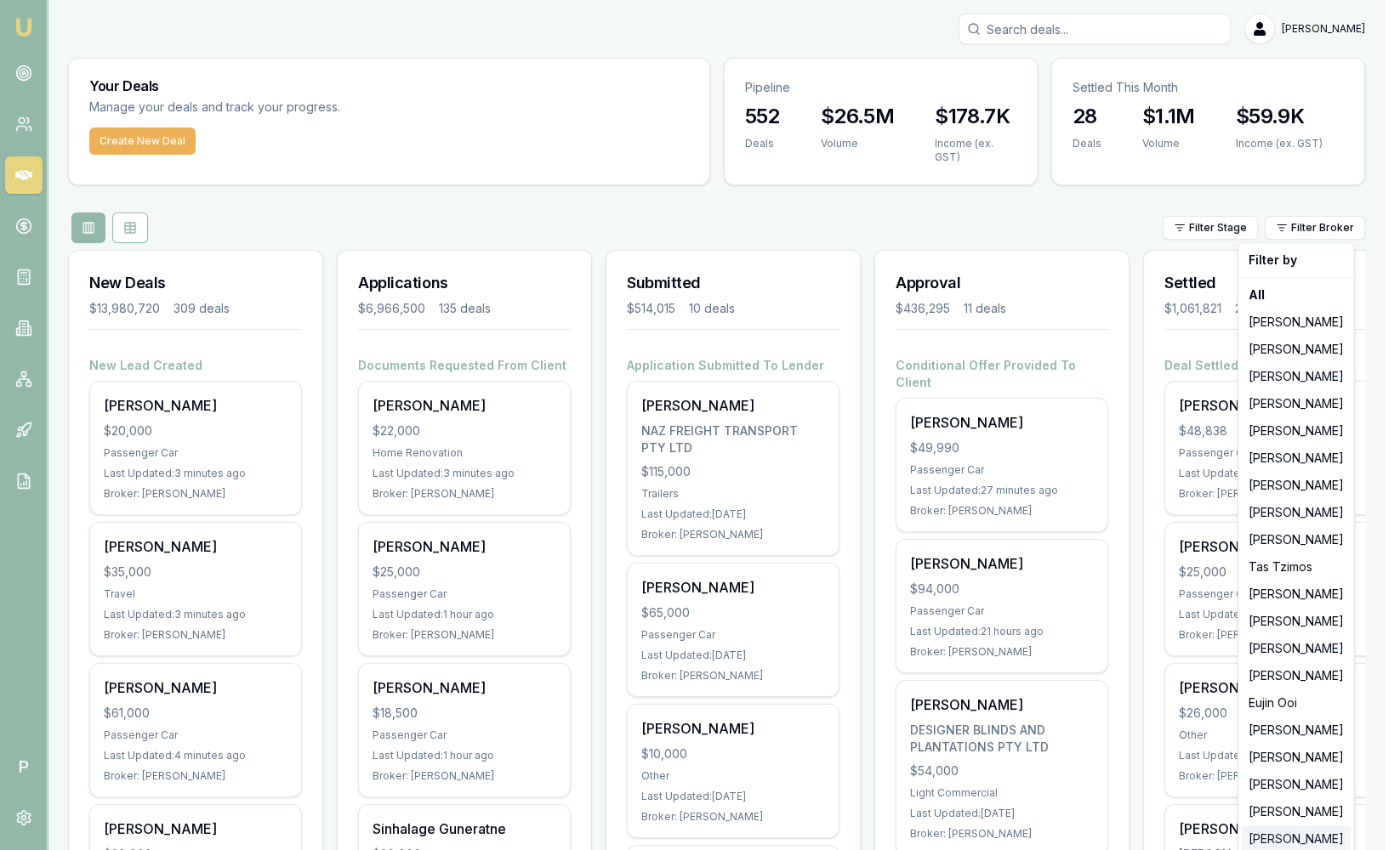
click at [1298, 836] on div "[PERSON_NAME]" at bounding box center [1295, 839] width 109 height 27
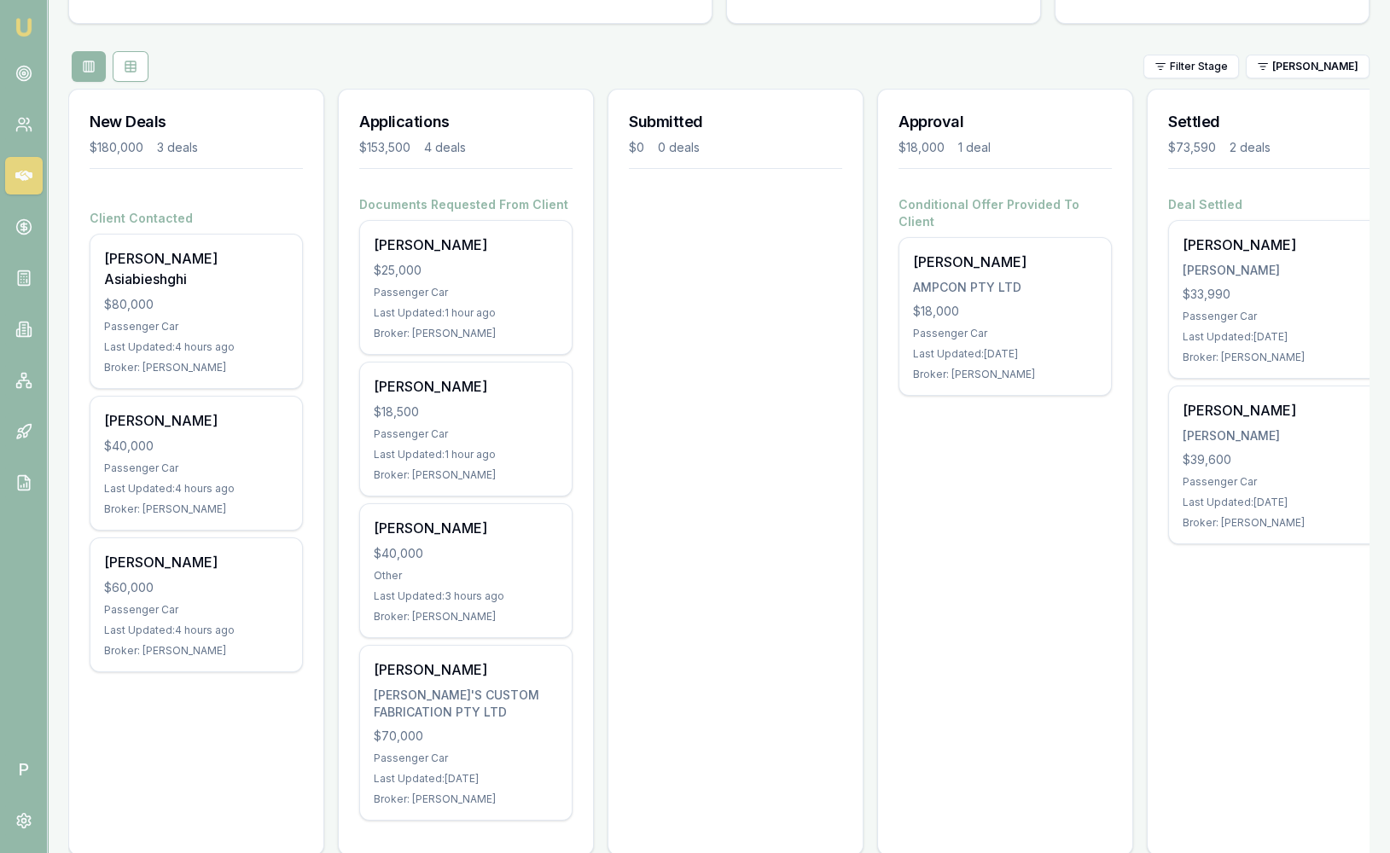
scroll to position [203, 0]
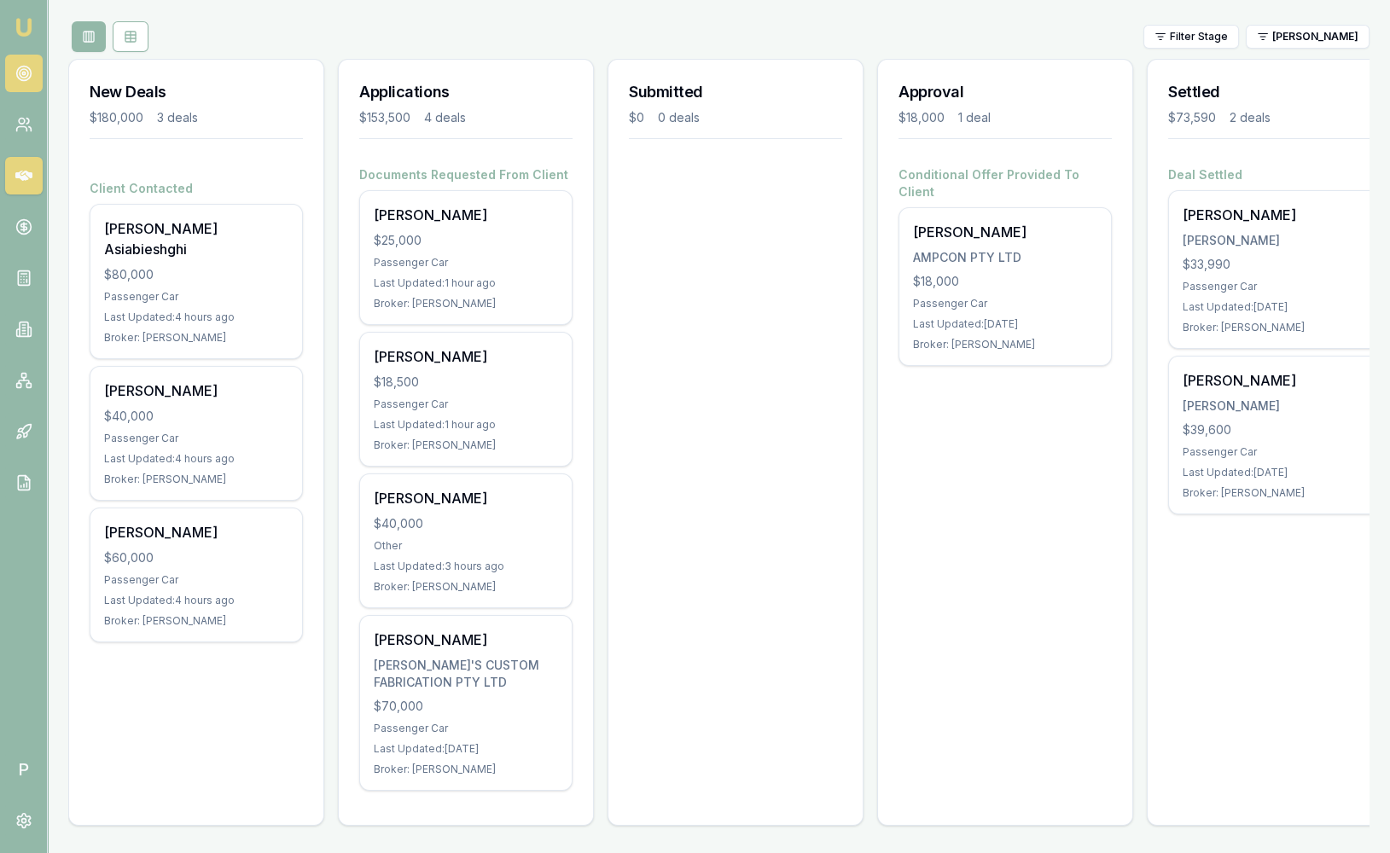
click at [27, 72] on circle at bounding box center [24, 73] width 9 height 9
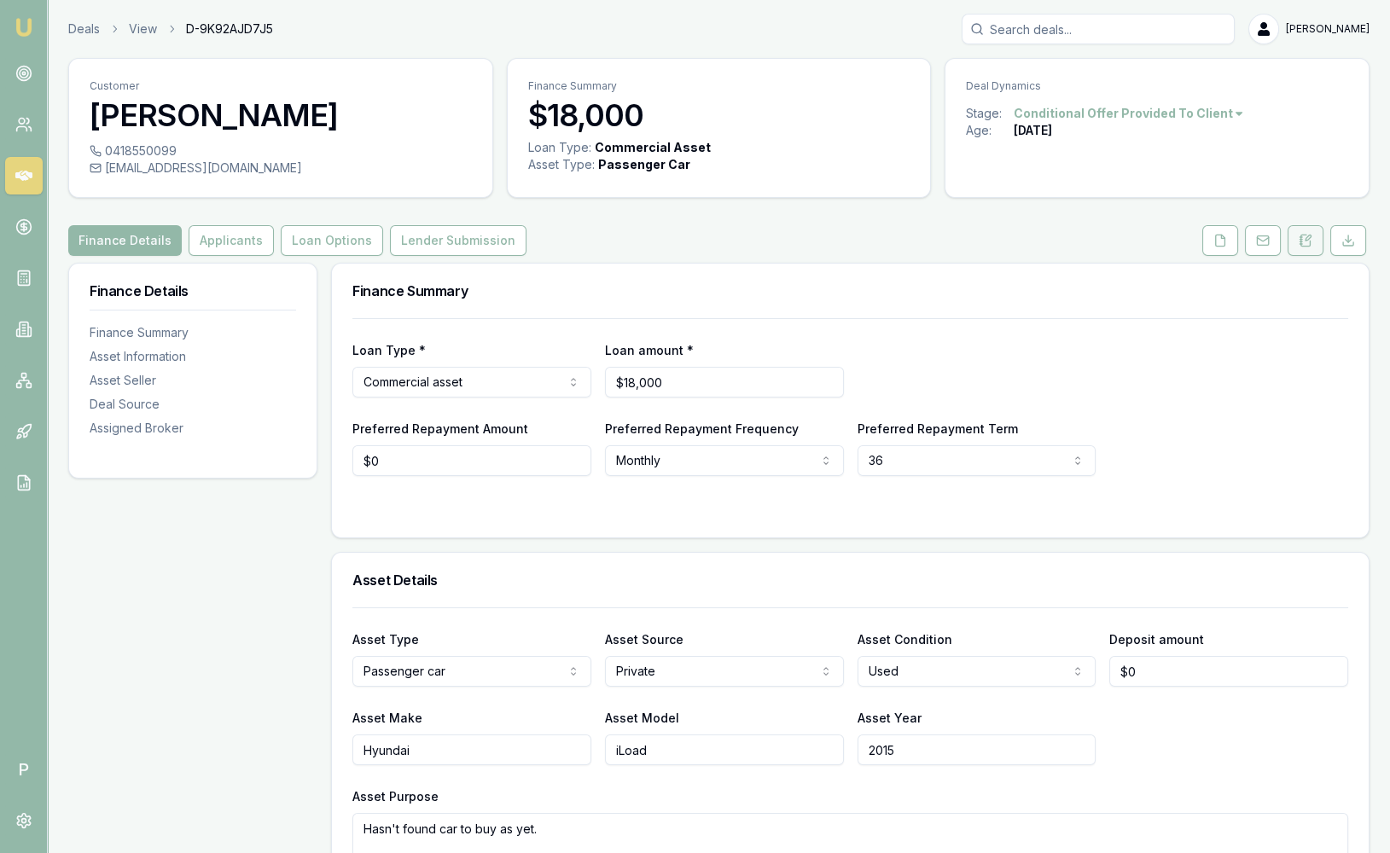
click at [1308, 234] on icon at bounding box center [1306, 241] width 14 height 14
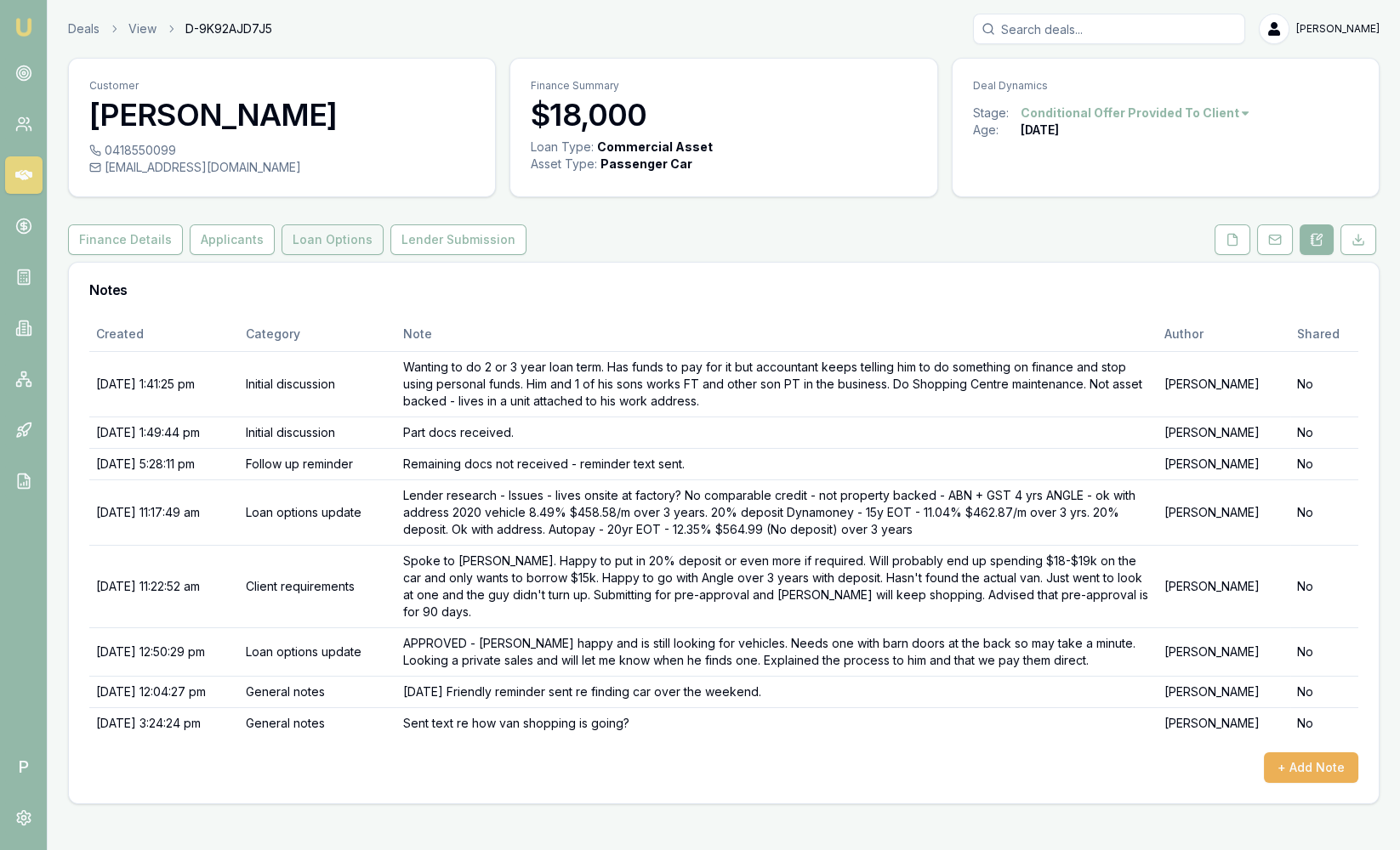
click at [351, 230] on button "Loan Options" at bounding box center [332, 239] width 102 height 31
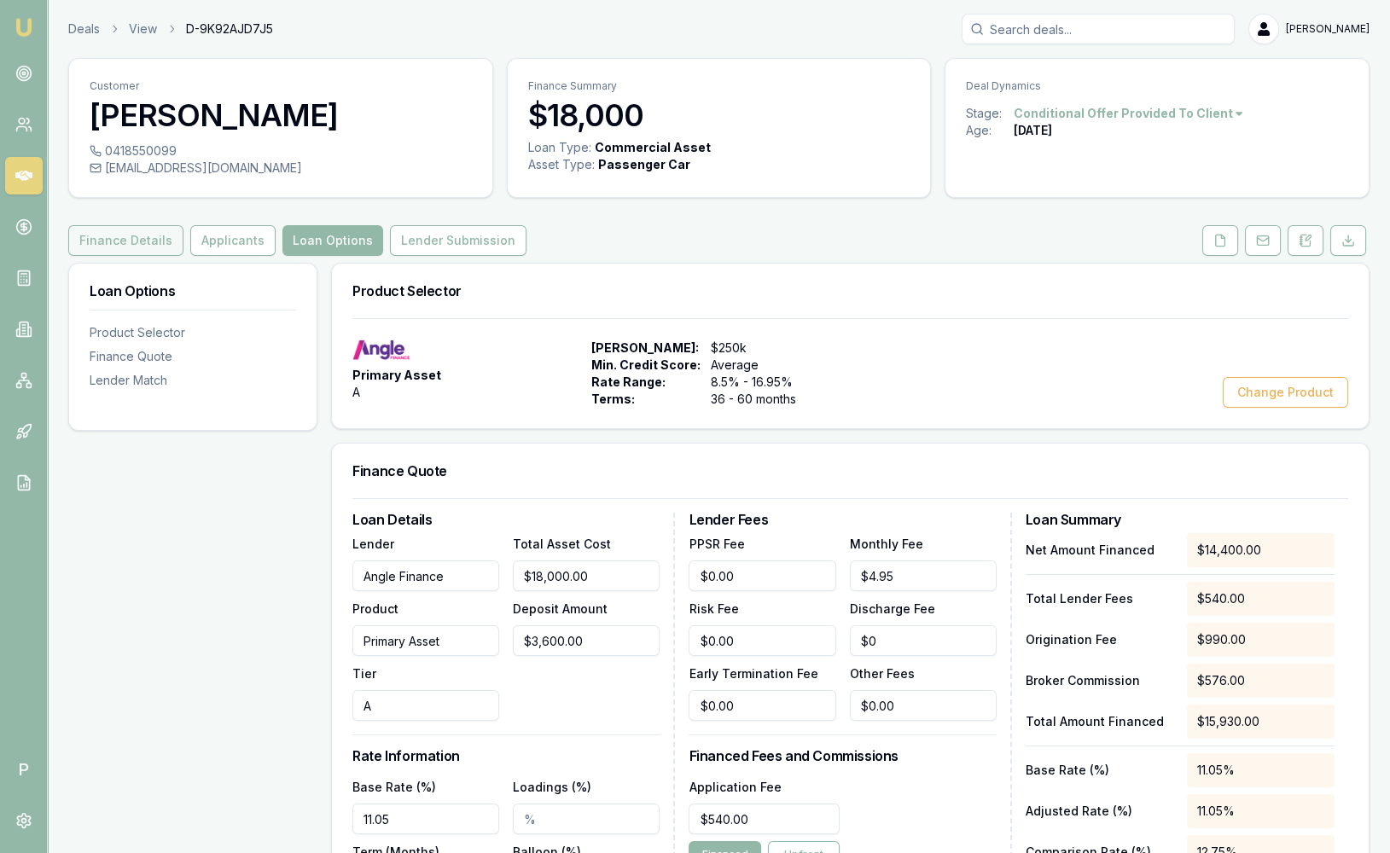
click at [113, 238] on button "Finance Details" at bounding box center [125, 240] width 115 height 31
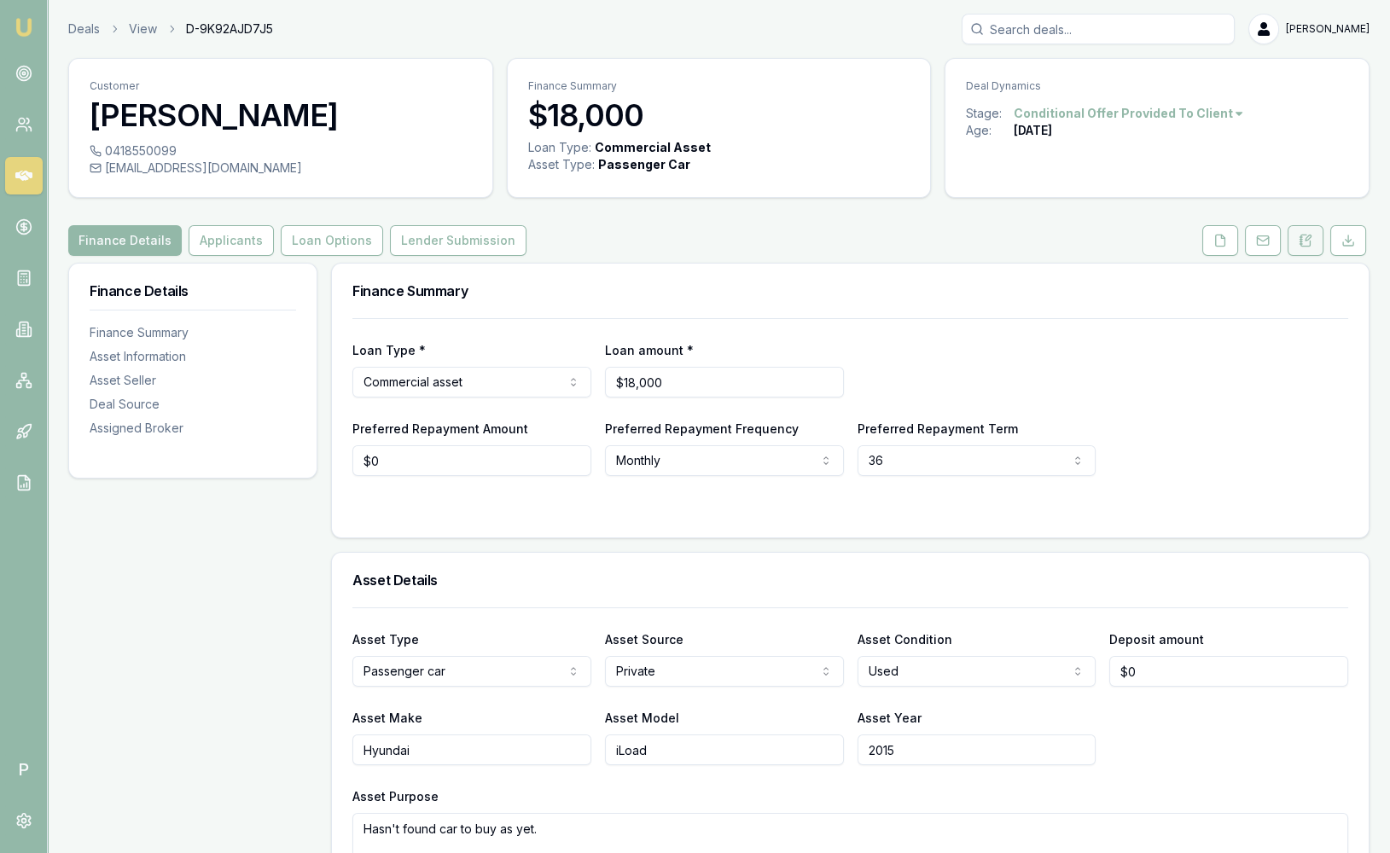
click at [1302, 240] on icon at bounding box center [1301, 240] width 3 height 0
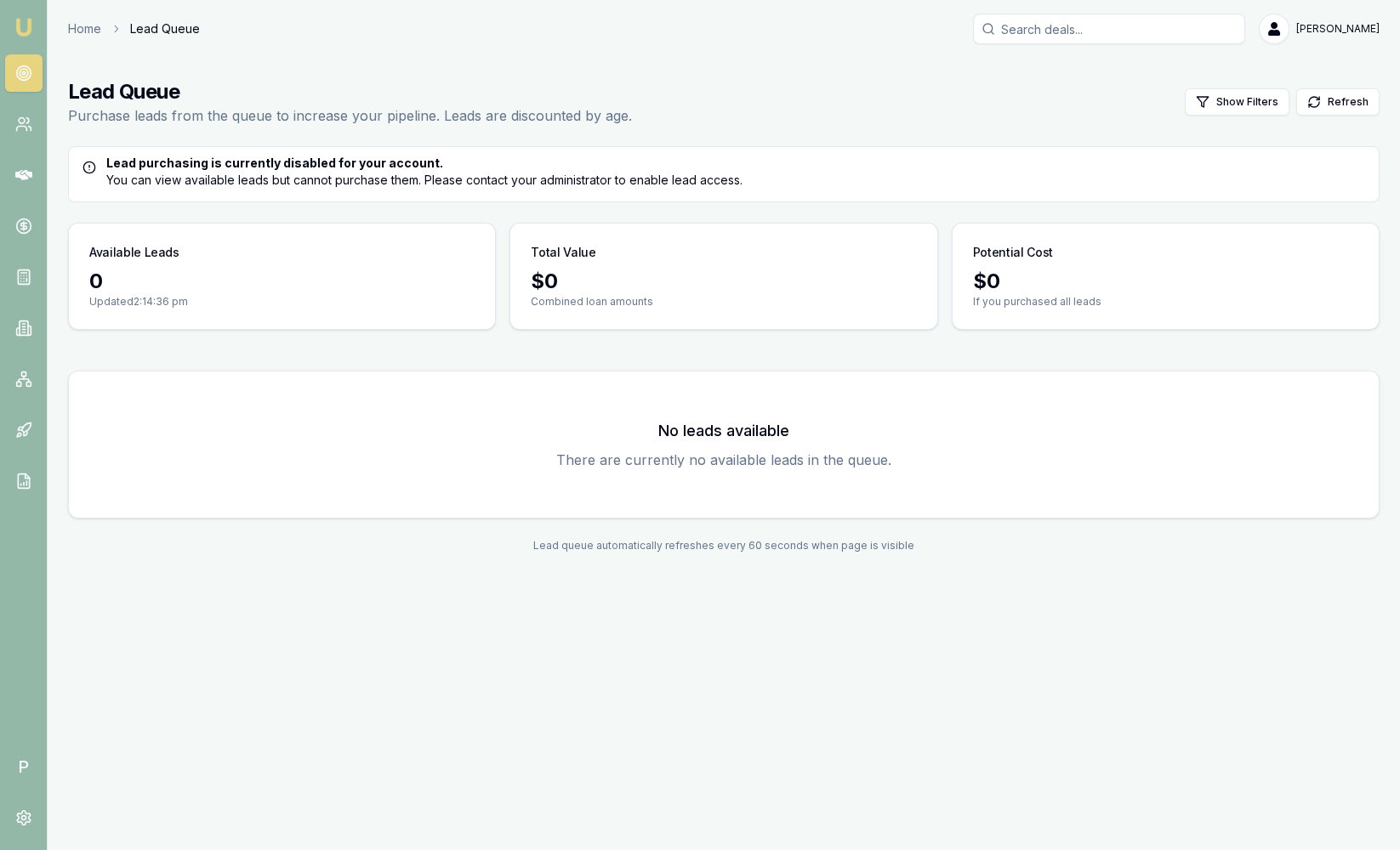
click at [35, 36] on link "Emu Broker" at bounding box center [23, 27] width 27 height 27
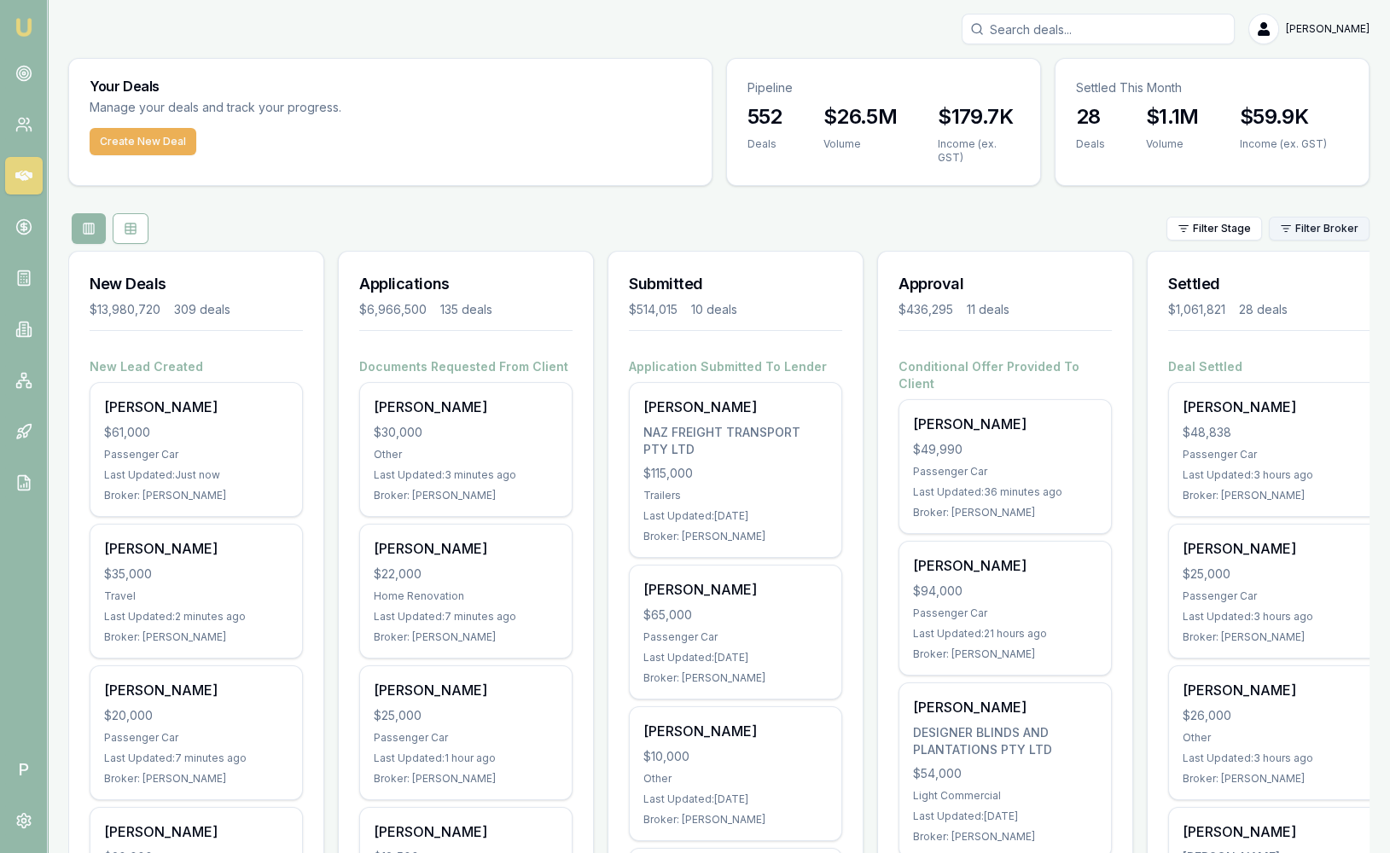
click at [1307, 224] on html "Emu Broker P [PERSON_NAME] Toggle Menu Your Deals Manage your deals and track y…" at bounding box center [695, 426] width 1390 height 853
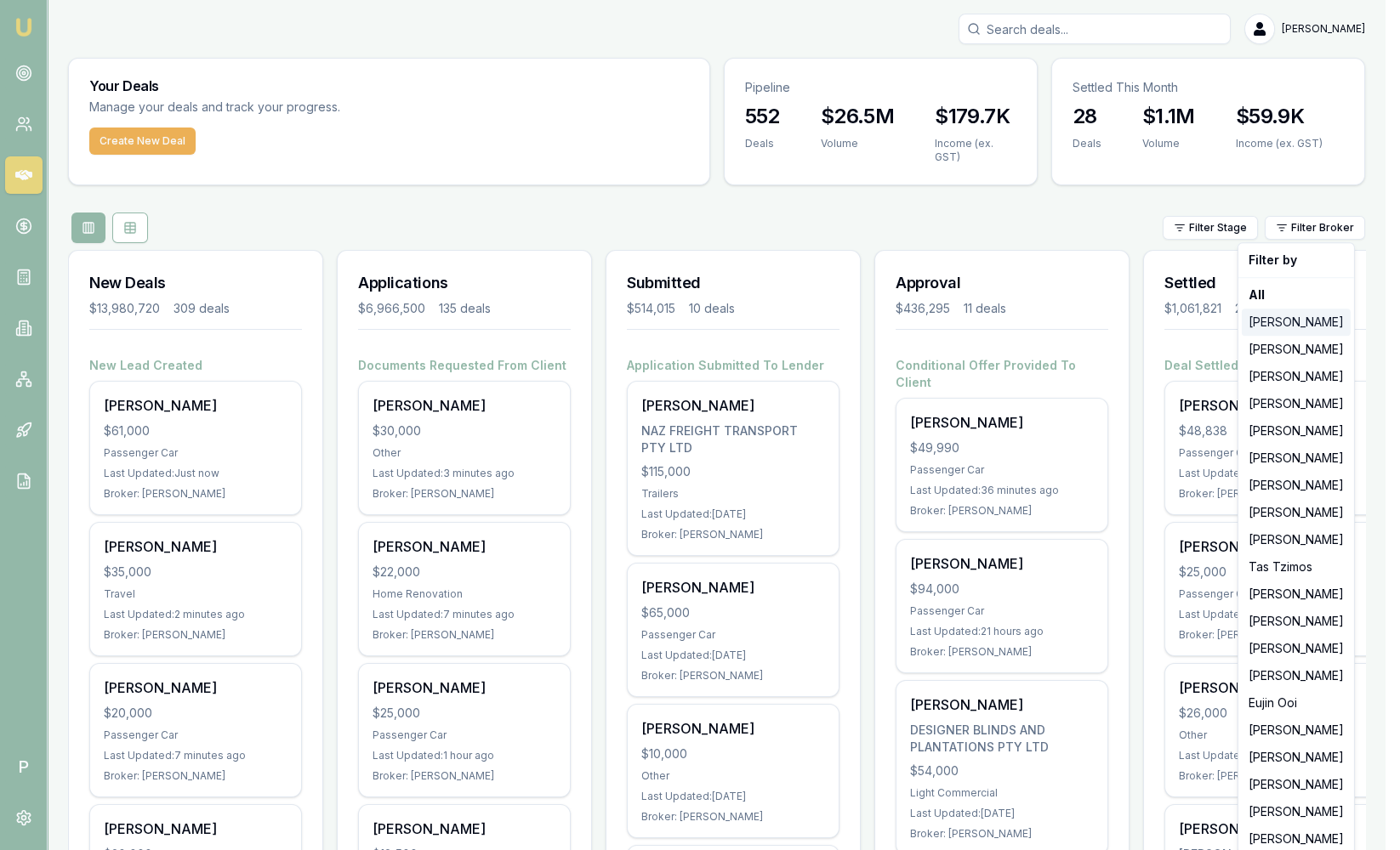
click at [1315, 322] on div "[PERSON_NAME]" at bounding box center [1295, 322] width 109 height 27
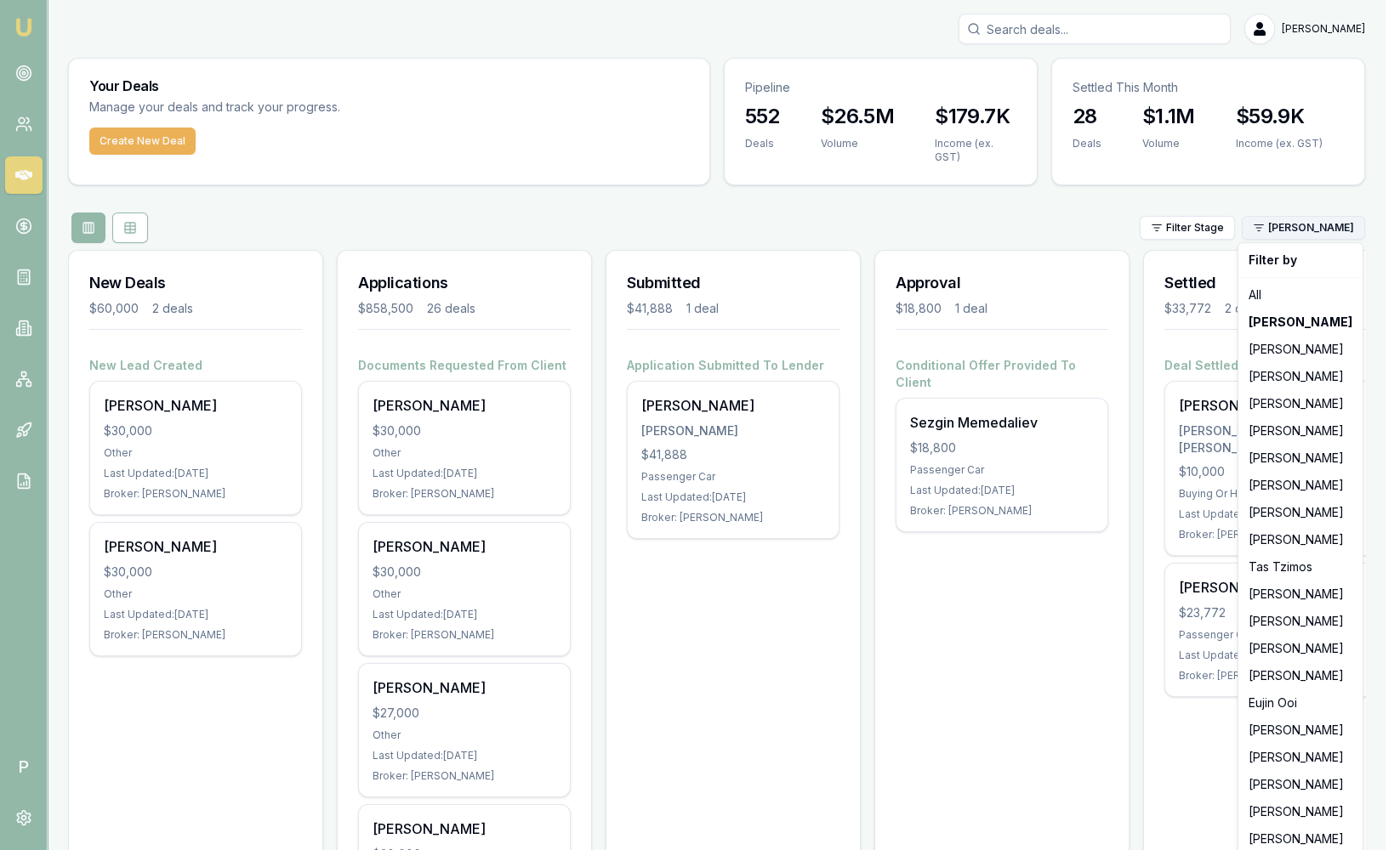
click at [1315, 227] on html "Emu Broker P Sam Crouch Toggle Menu Your Deals Manage your deals and track your…" at bounding box center [700, 425] width 1400 height 850
click at [1282, 839] on div "[PERSON_NAME]" at bounding box center [1300, 839] width 118 height 27
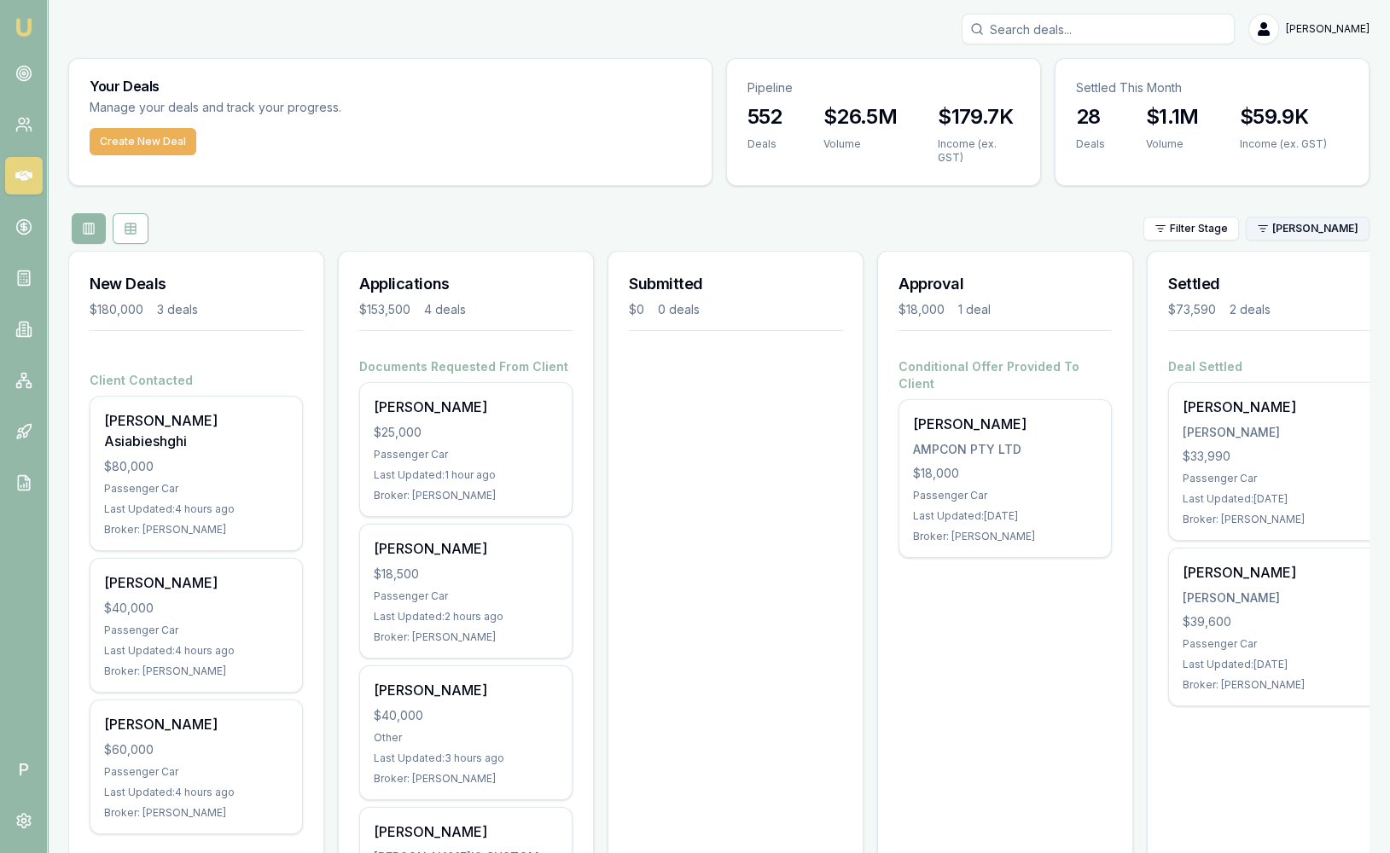
click at [1340, 234] on html "Emu Broker P Sam Crouch Toggle Menu Your Deals Manage your deals and track your…" at bounding box center [695, 426] width 1390 height 853
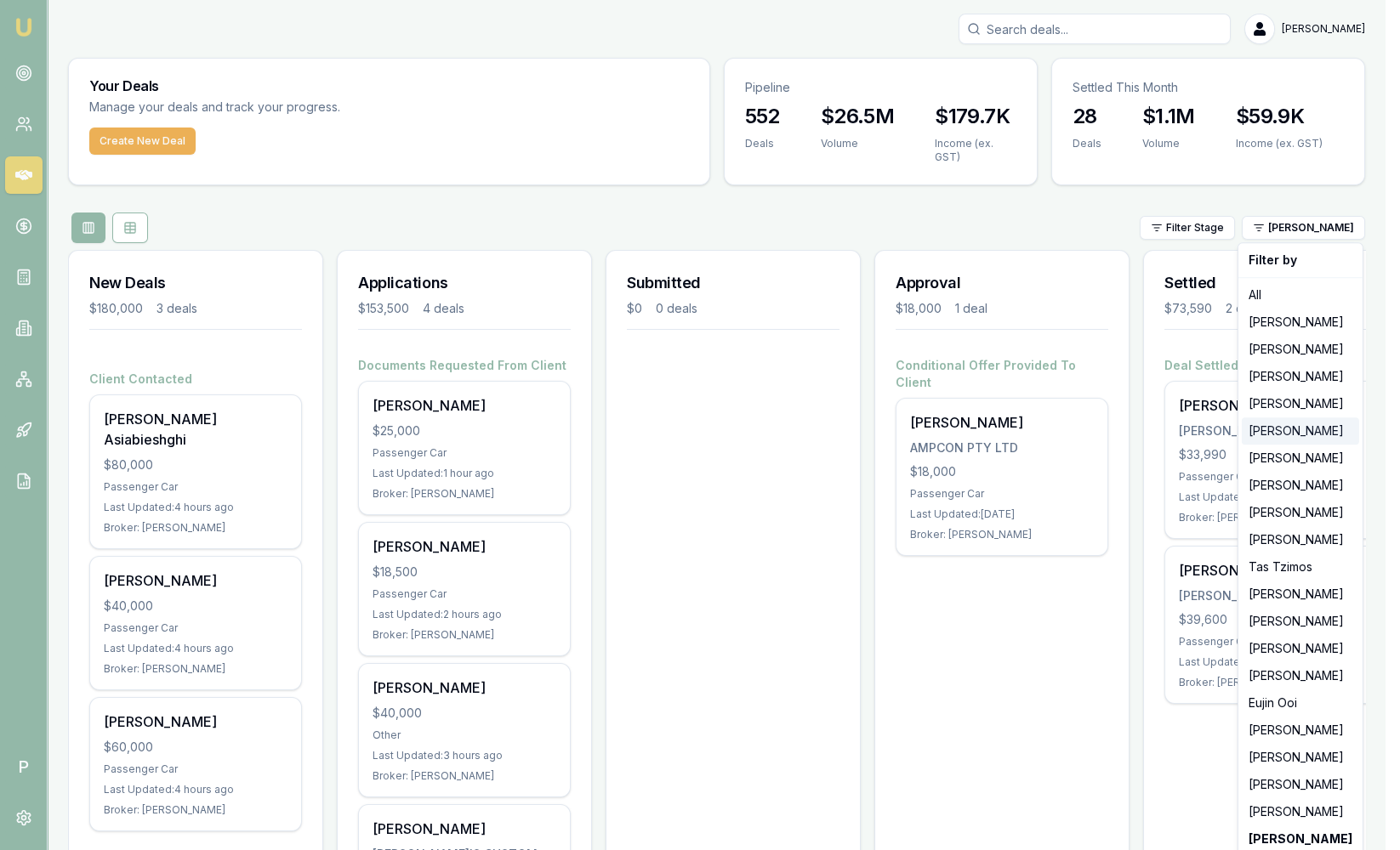
click at [1301, 432] on div "[PERSON_NAME]" at bounding box center [1300, 430] width 118 height 27
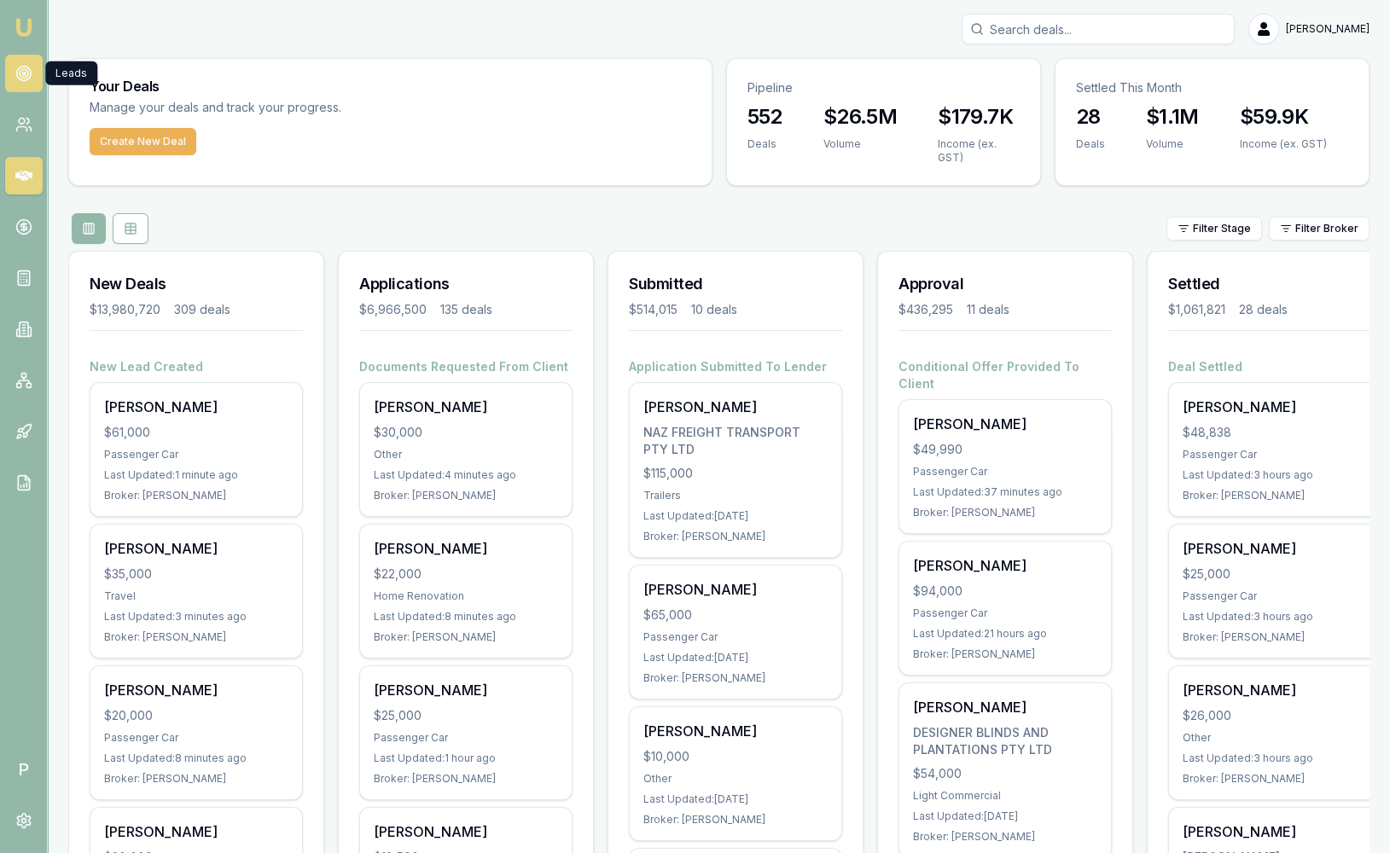
click at [32, 70] on icon at bounding box center [23, 73] width 17 height 17
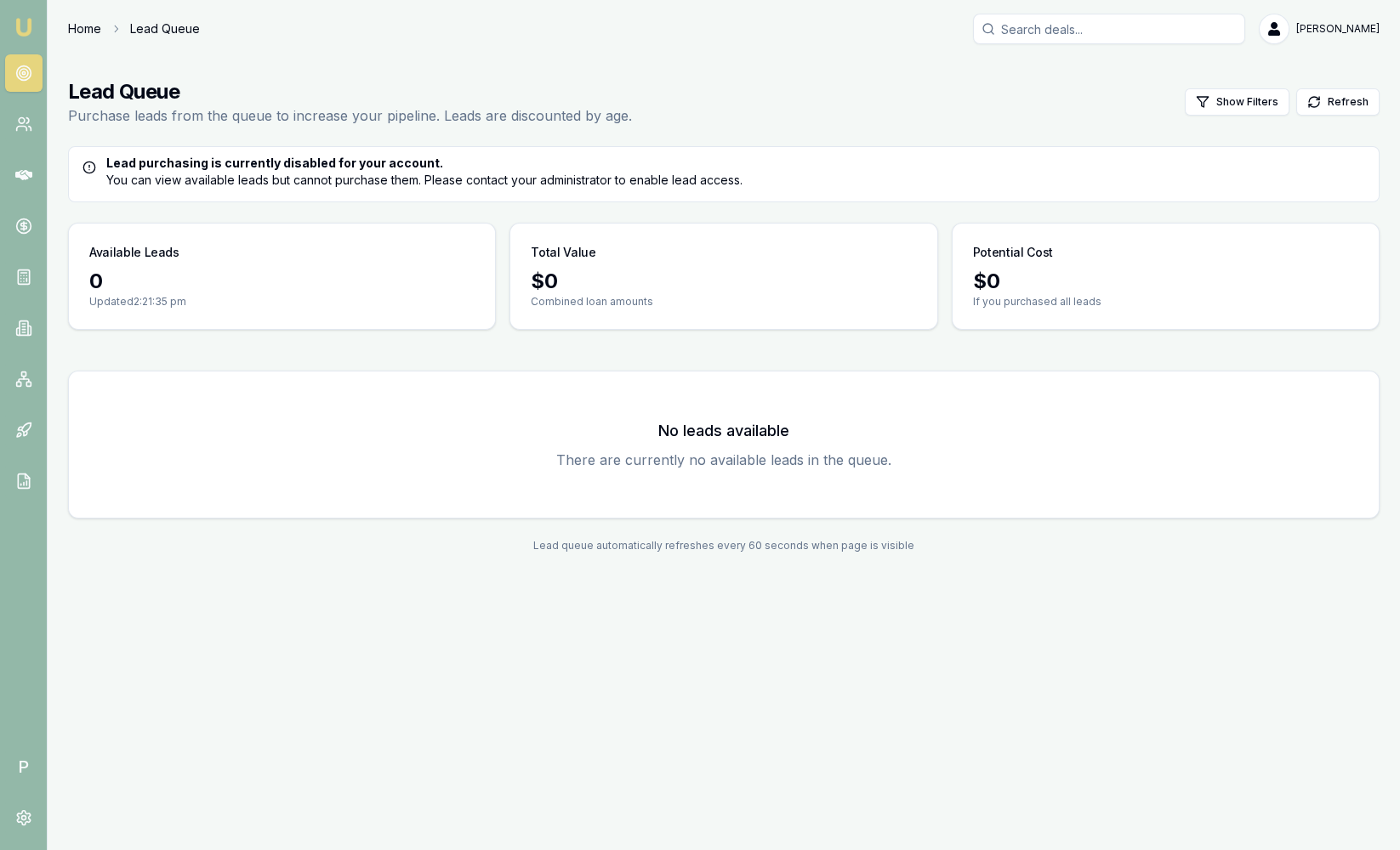
click at [83, 33] on link "Home" at bounding box center [84, 28] width 33 height 17
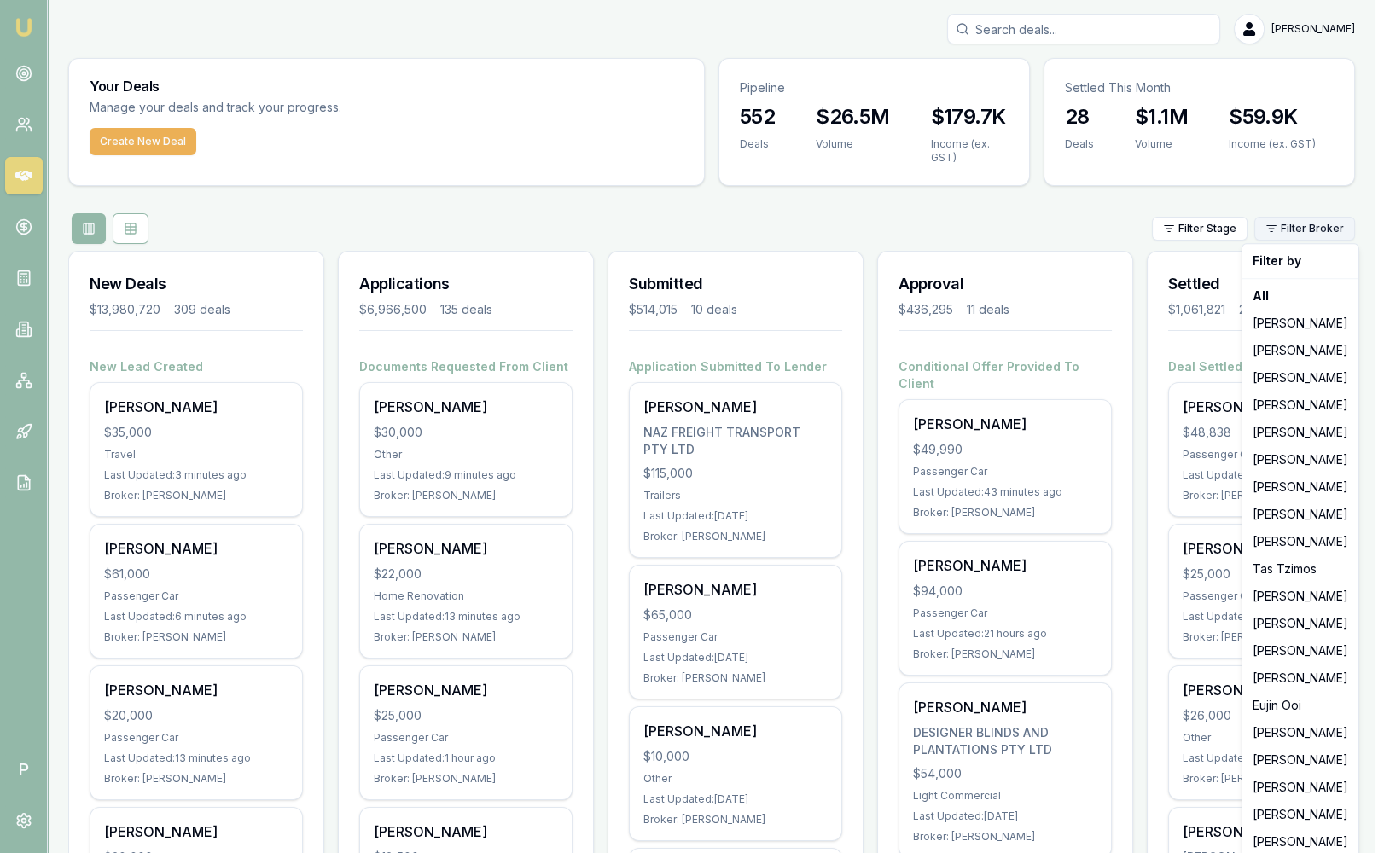
click at [1313, 229] on html "Emu Broker P Sam Crouch Toggle Menu Your Deals Manage your deals and track your…" at bounding box center [695, 426] width 1390 height 853
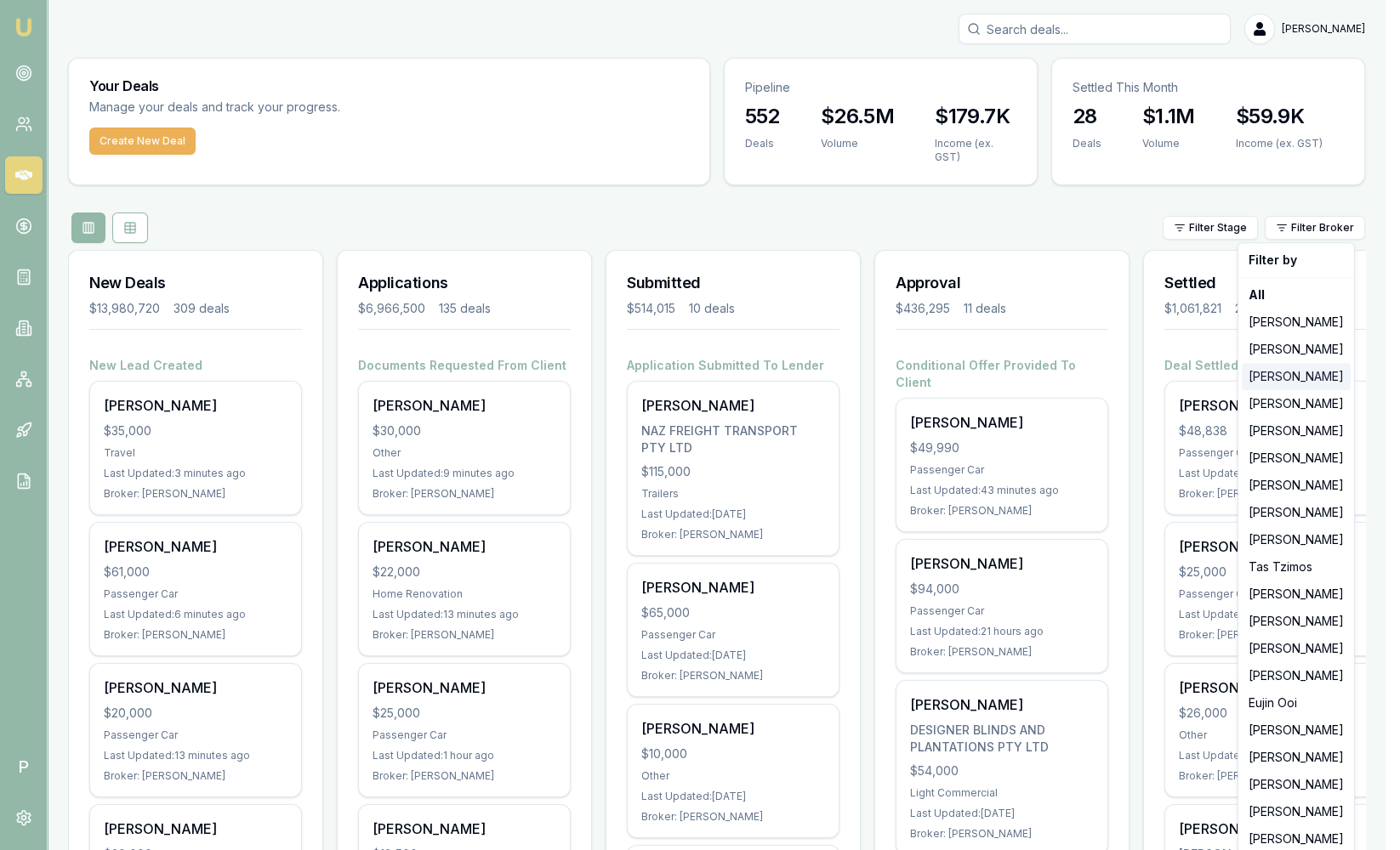
click at [1274, 378] on div "[PERSON_NAME]" at bounding box center [1295, 376] width 109 height 27
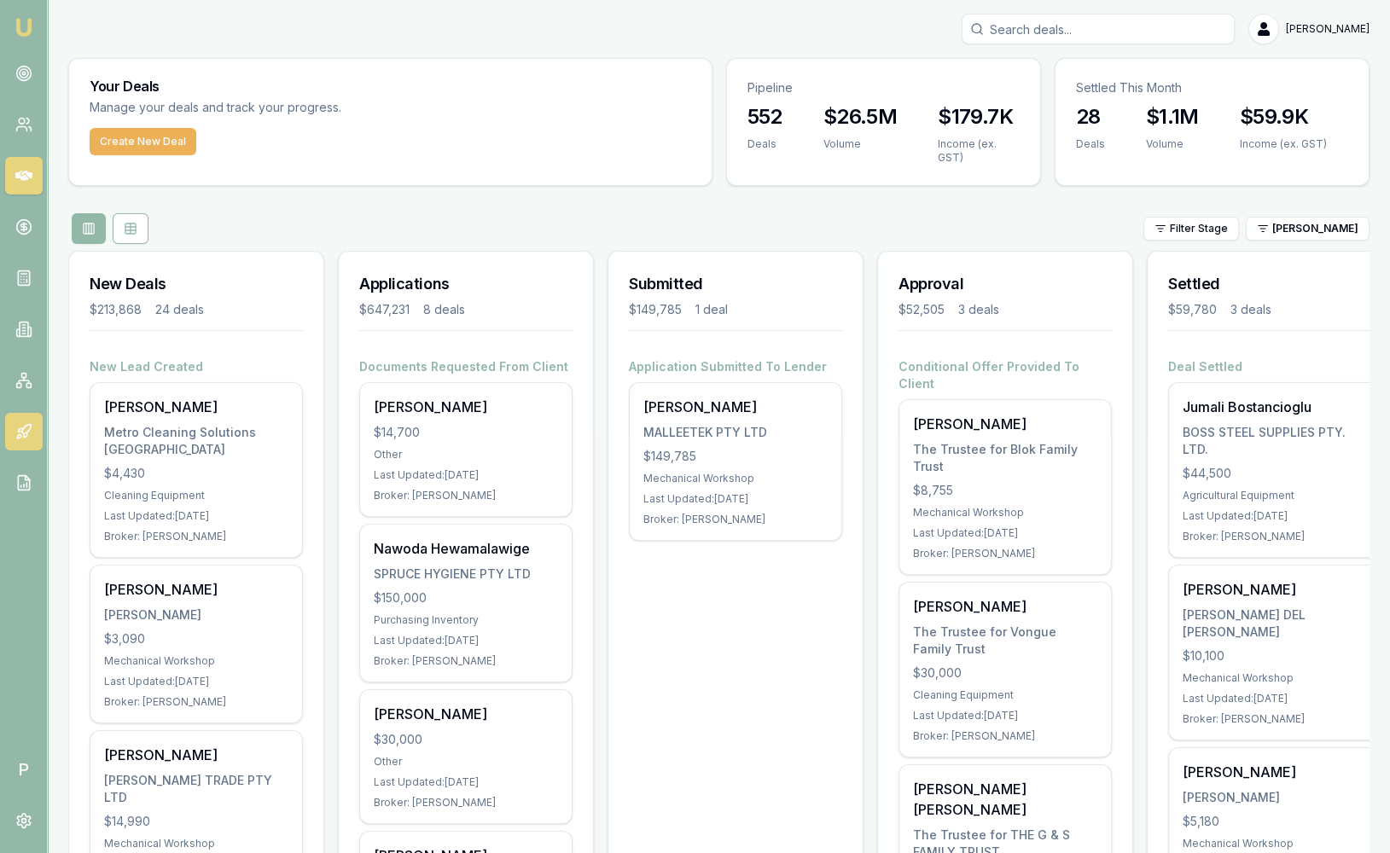
click at [29, 434] on icon at bounding box center [23, 431] width 17 height 17
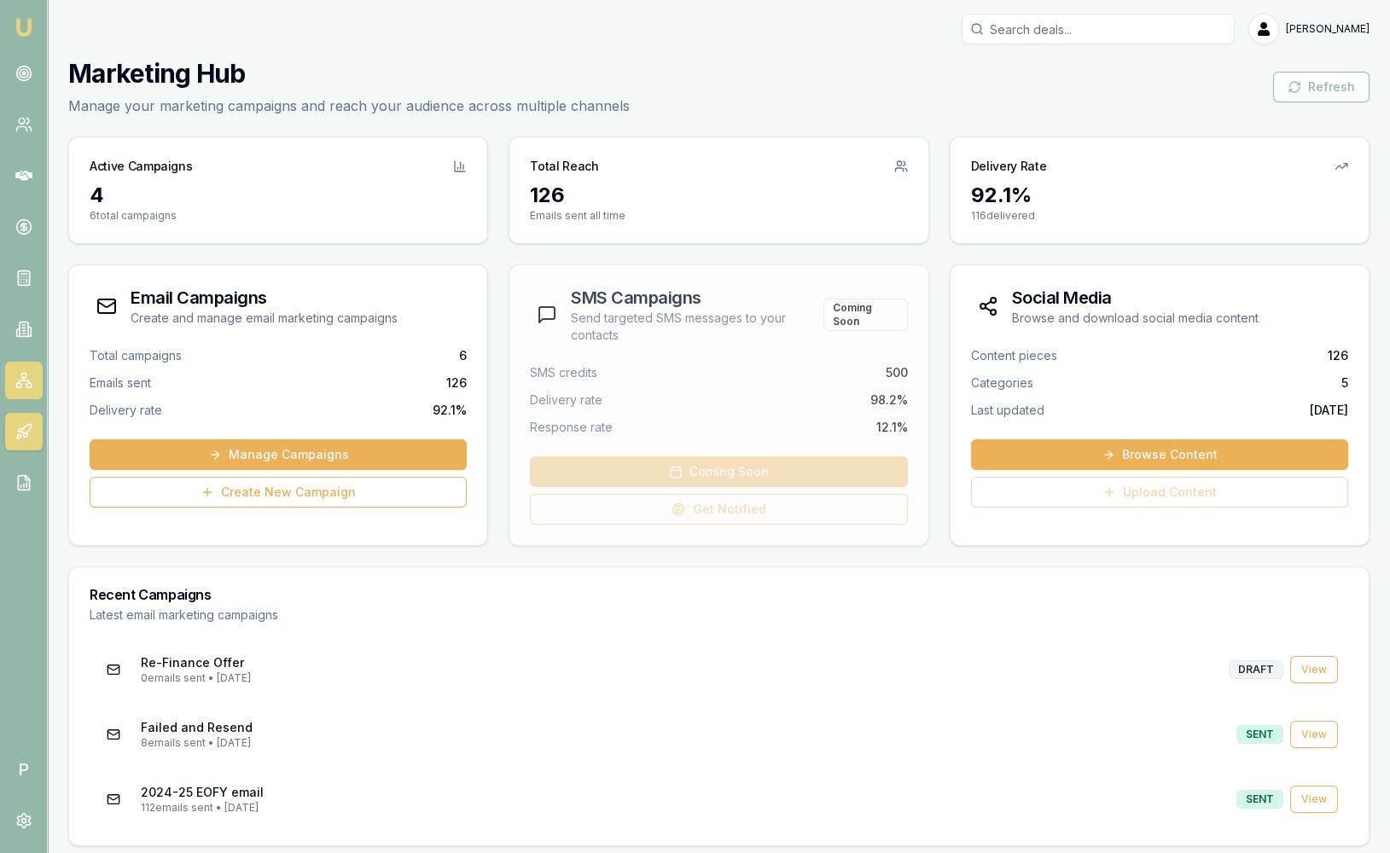
click at [30, 387] on rect at bounding box center [28, 385] width 4 height 4
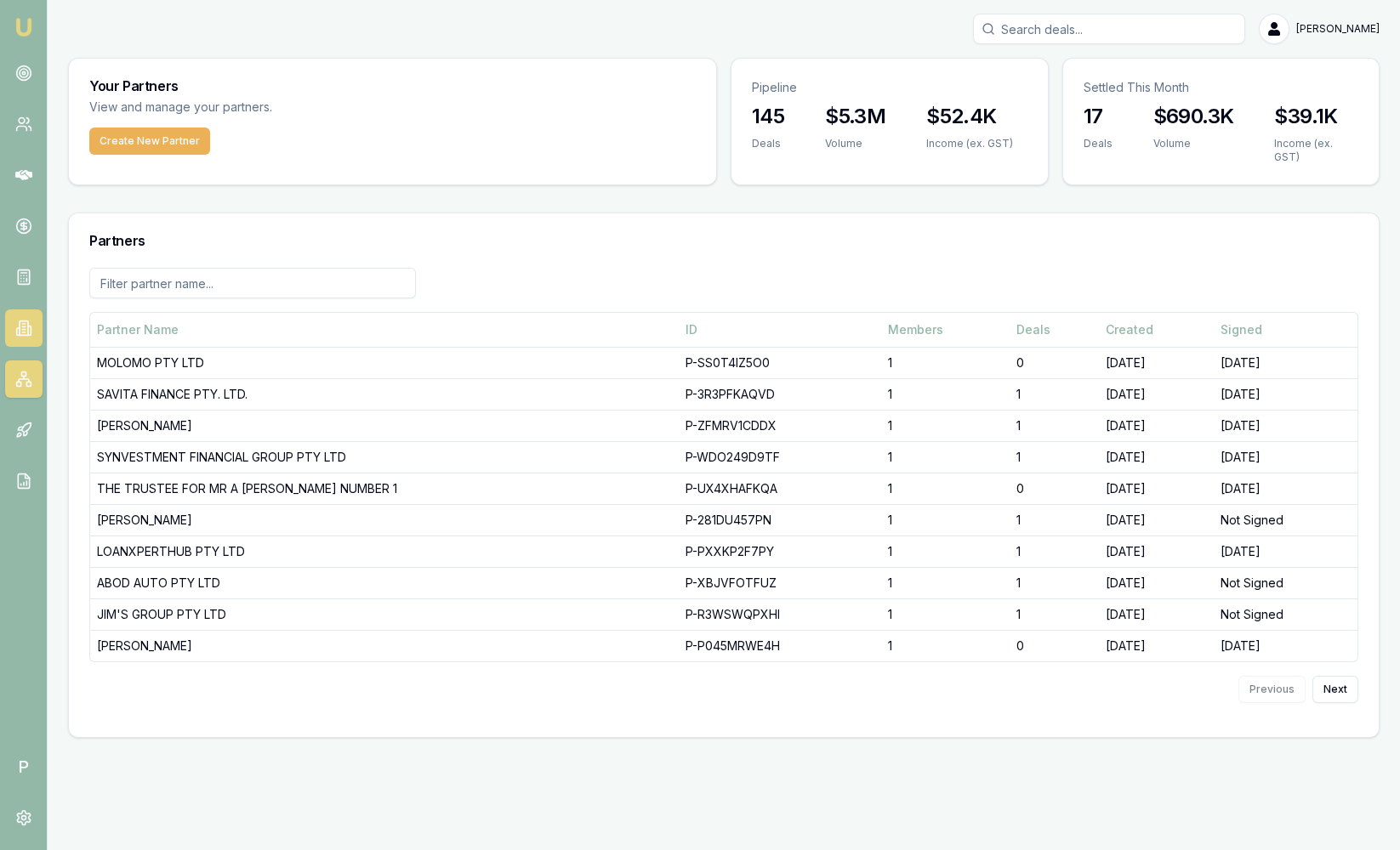
click at [31, 332] on icon at bounding box center [29, 331] width 3 height 9
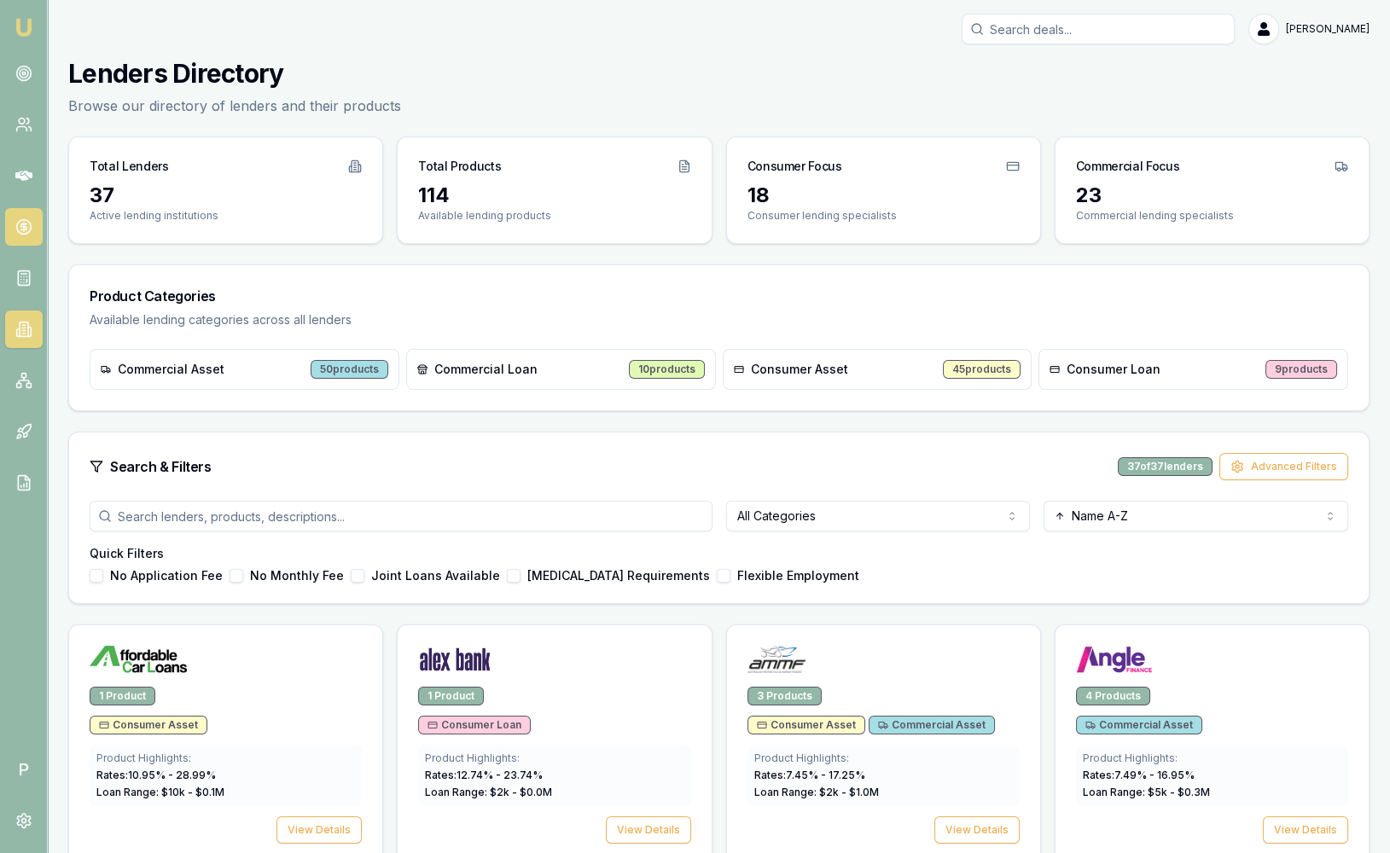
click at [24, 224] on icon at bounding box center [24, 227] width 0 height 9
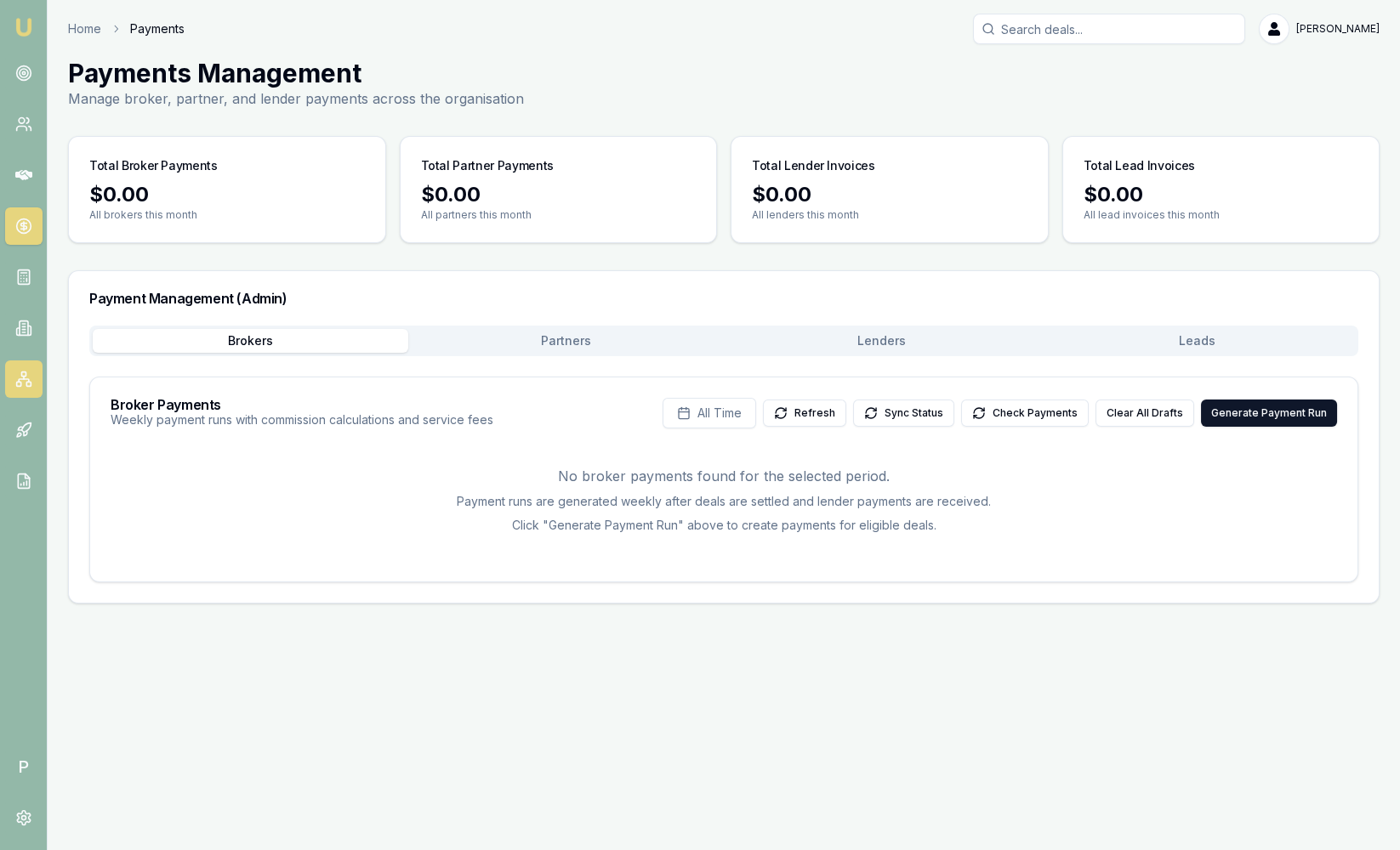
click at [27, 377] on icon at bounding box center [23, 379] width 17 height 17
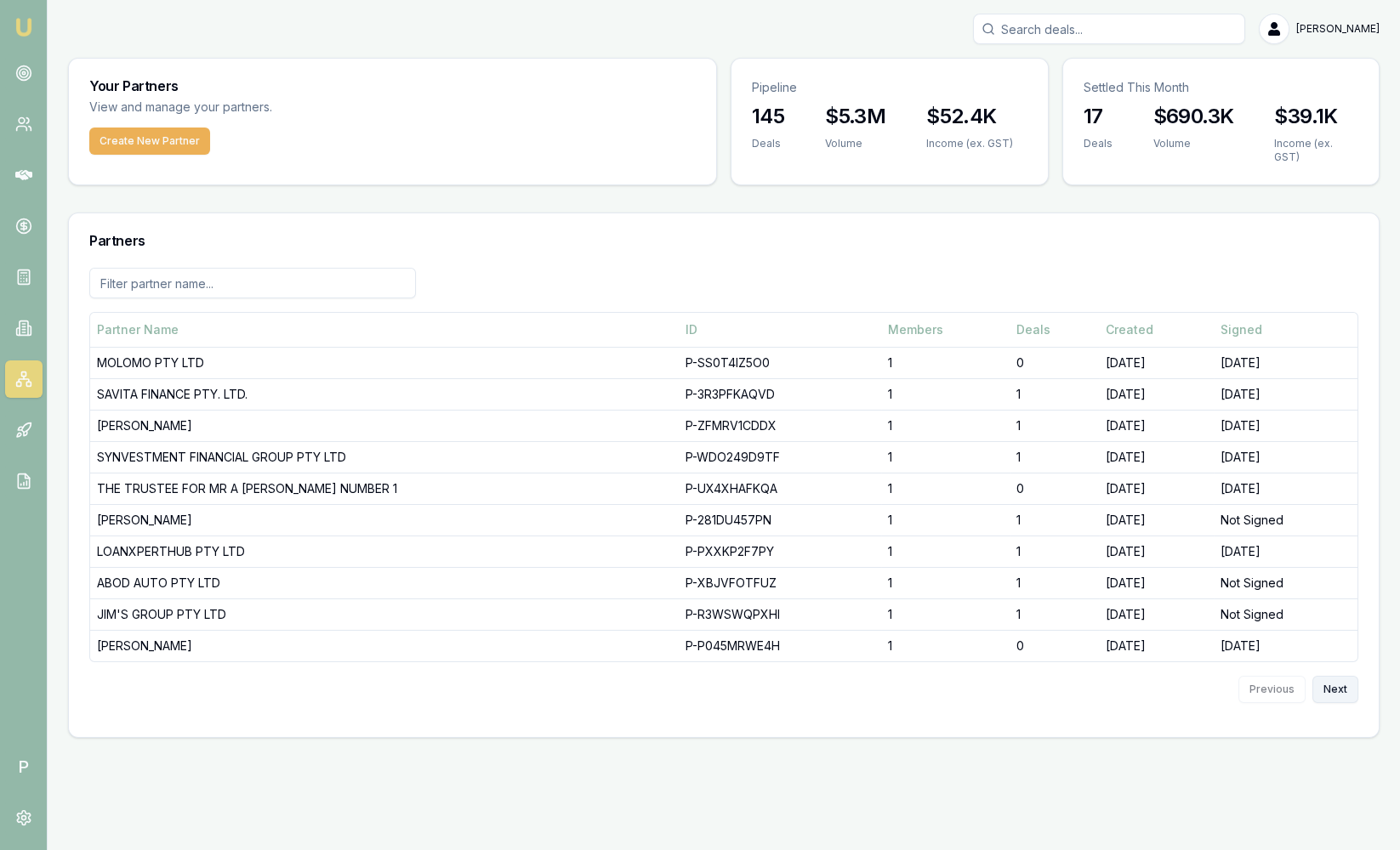
click at [1346, 676] on button "Next" at bounding box center [1335, 689] width 46 height 27
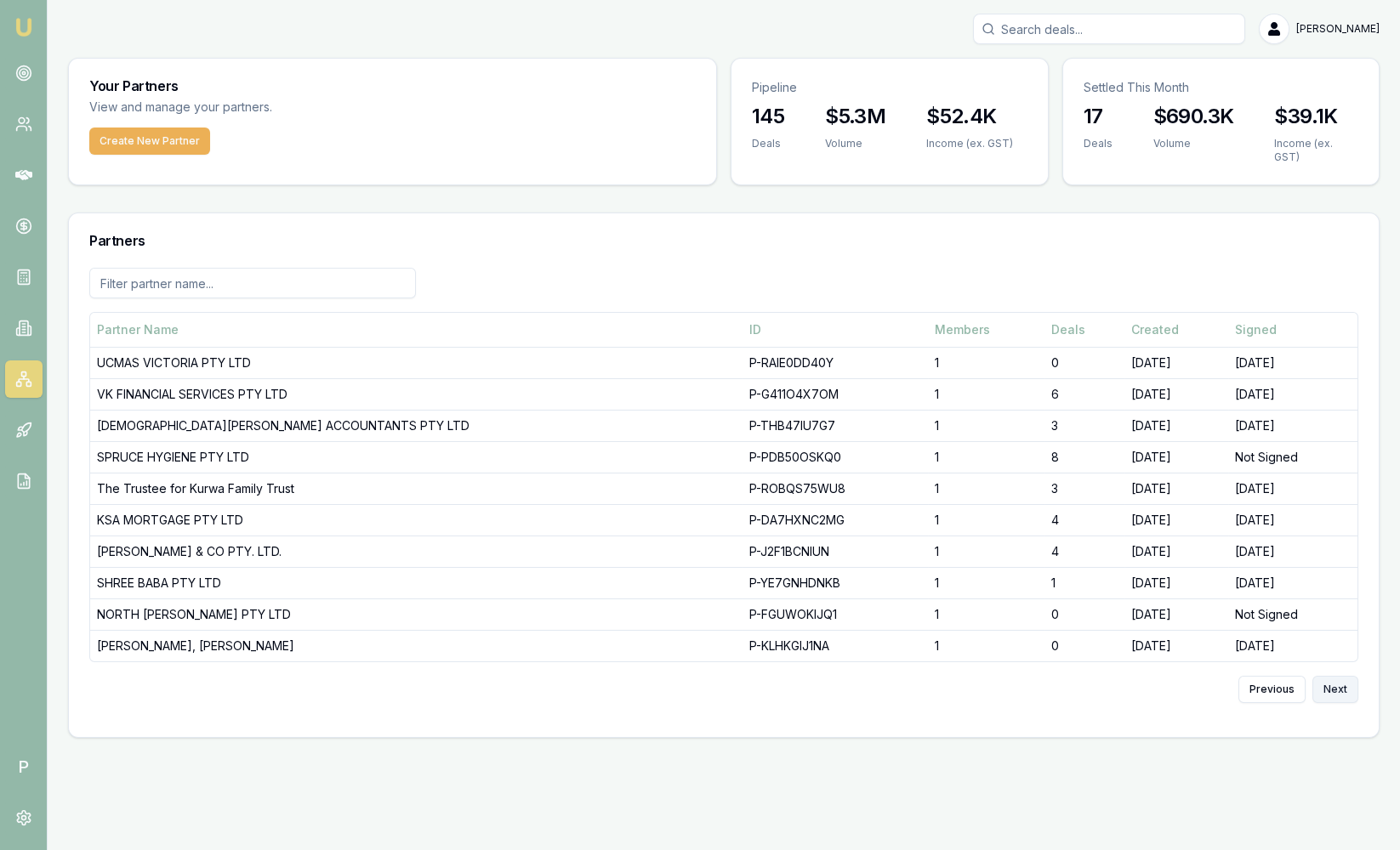
click at [1346, 676] on button "Next" at bounding box center [1335, 689] width 46 height 27
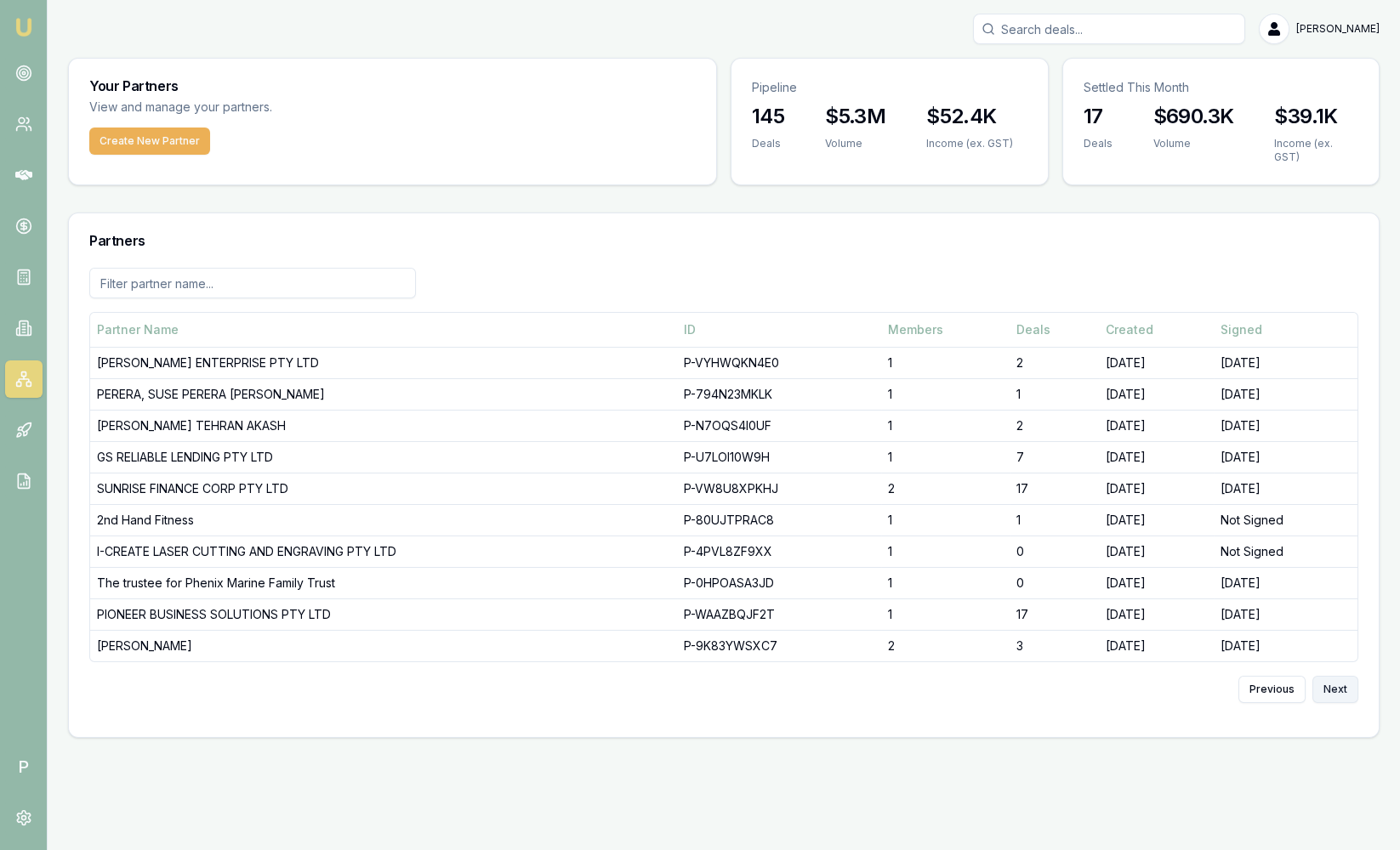
click at [1346, 676] on button "Next" at bounding box center [1335, 689] width 46 height 27
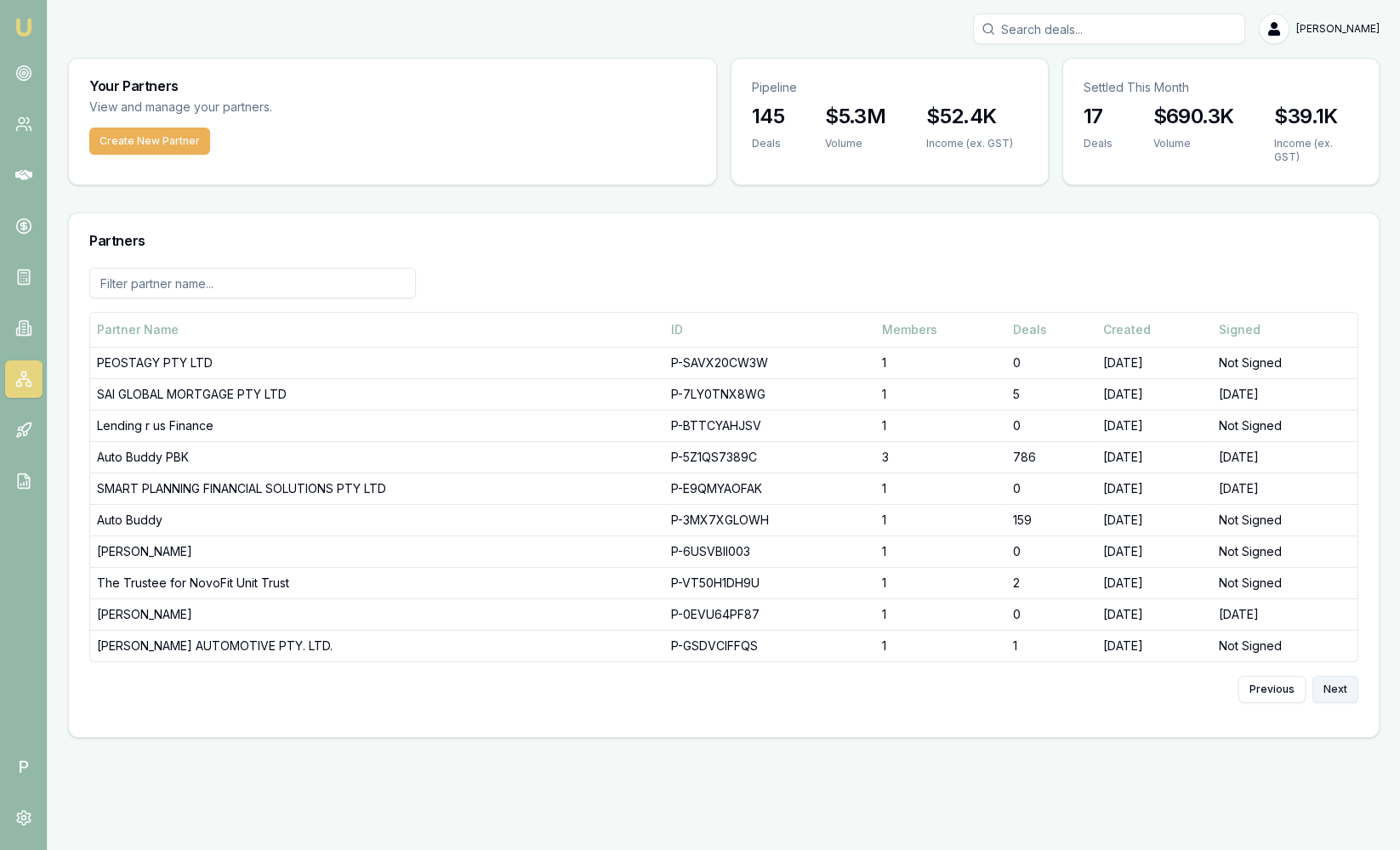
click at [1342, 676] on button "Next" at bounding box center [1335, 689] width 46 height 27
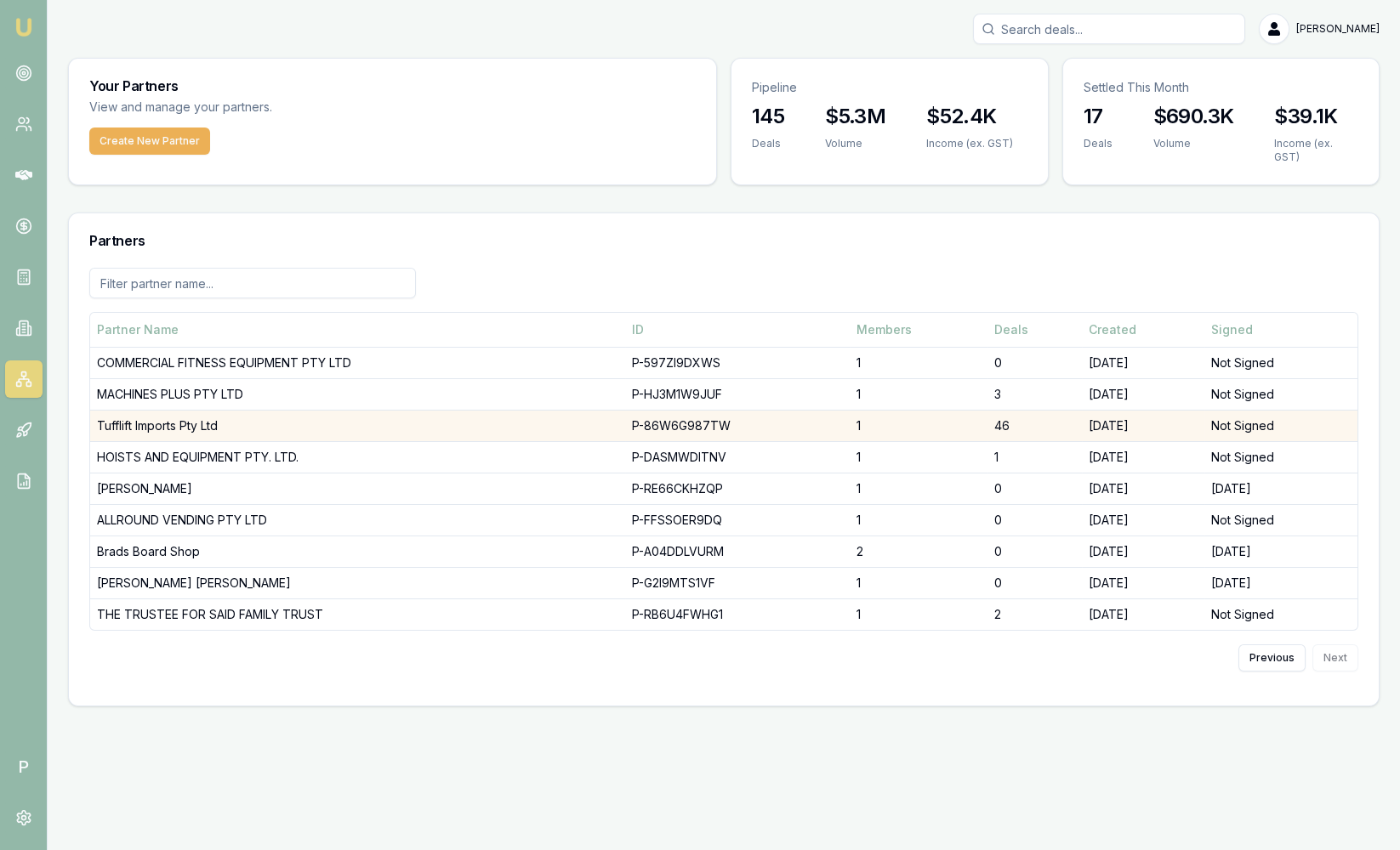
click at [972, 415] on td "1" at bounding box center [919, 425] width 138 height 32
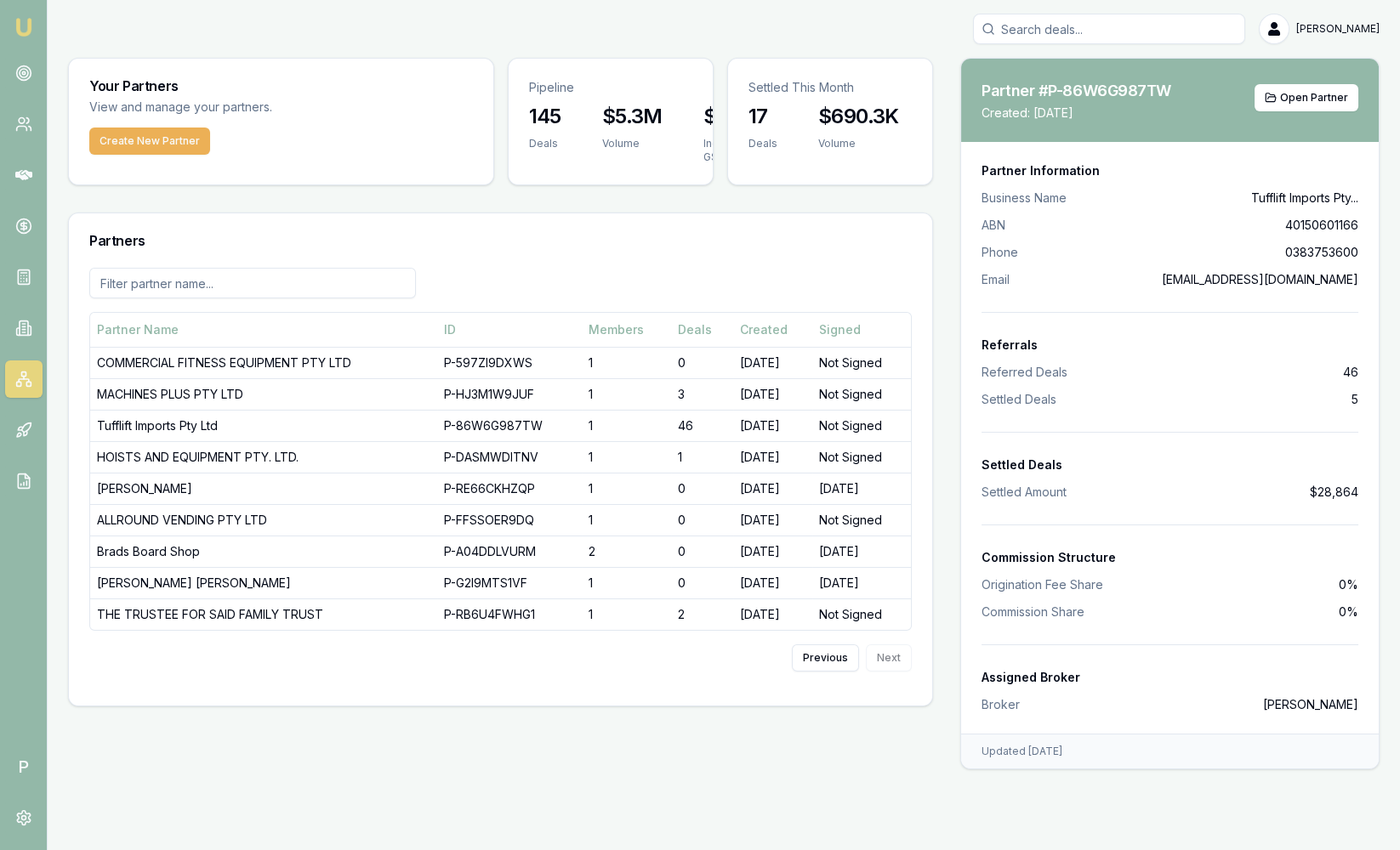
click at [1038, 366] on span "Referred Deals" at bounding box center [1024, 372] width 86 height 17
click at [1290, 102] on span "Open Partner" at bounding box center [1313, 98] width 68 height 14
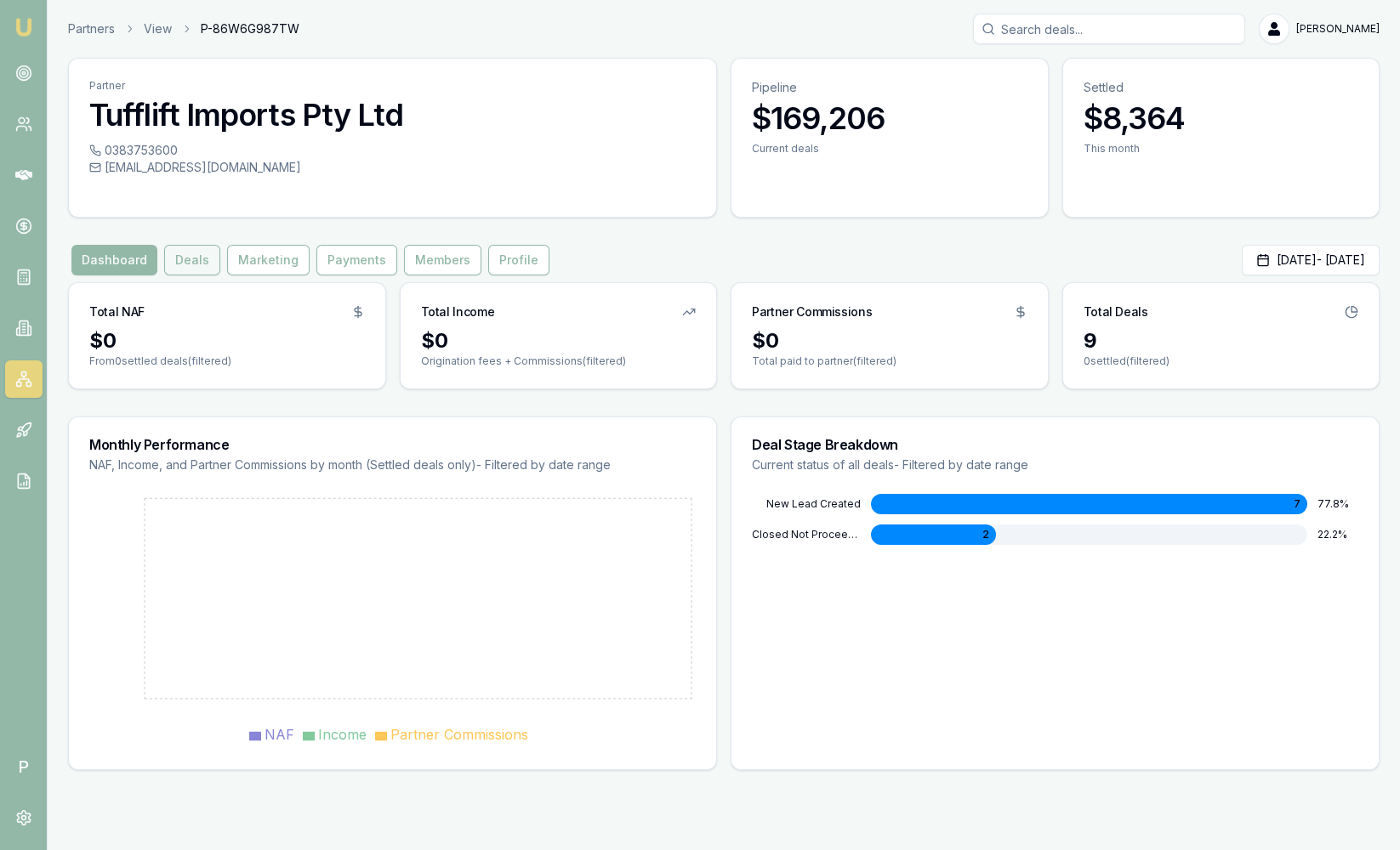
click at [206, 257] on button "Deals" at bounding box center [192, 260] width 56 height 31
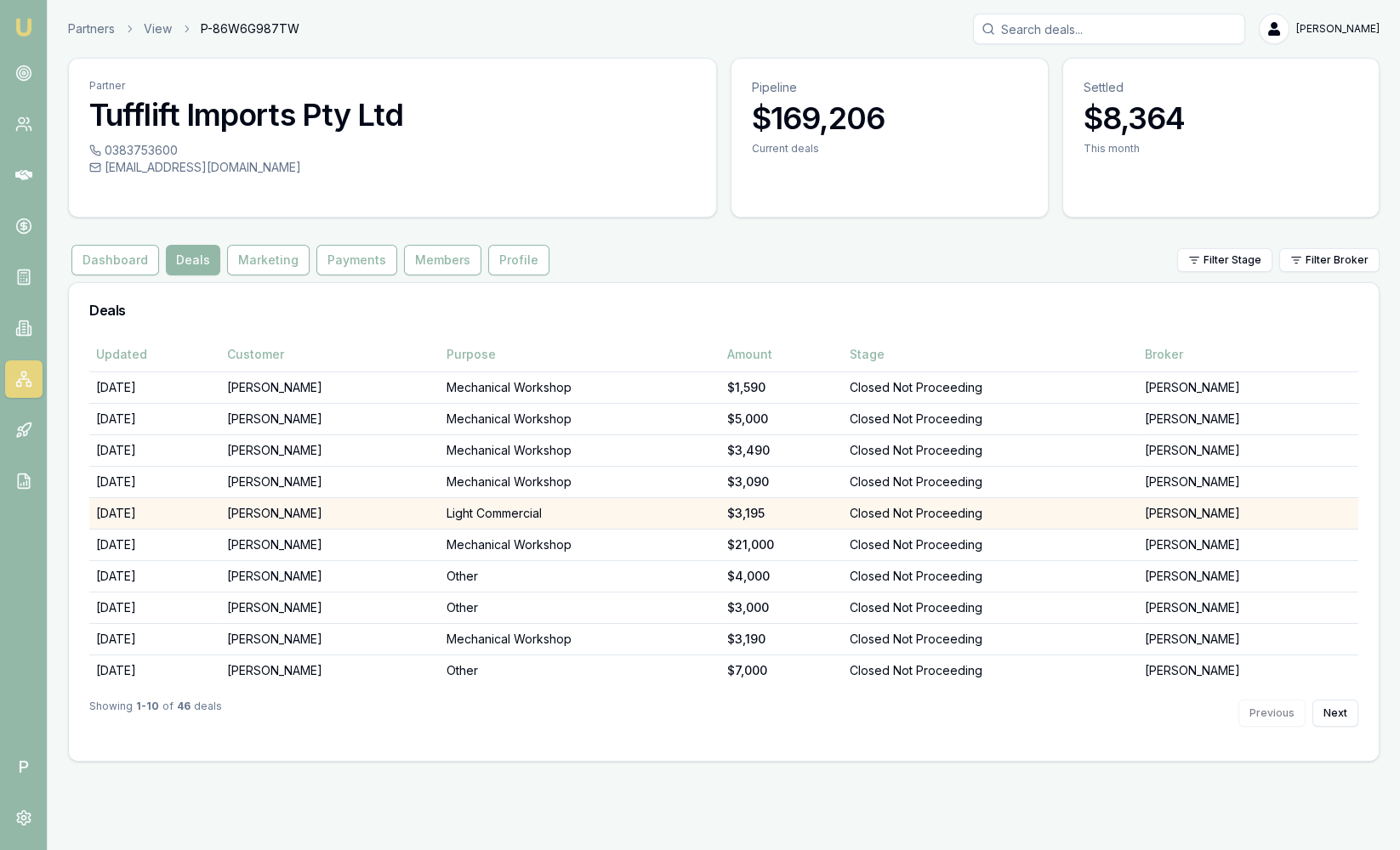
click at [119, 505] on td "[DATE]" at bounding box center [154, 513] width 131 height 32
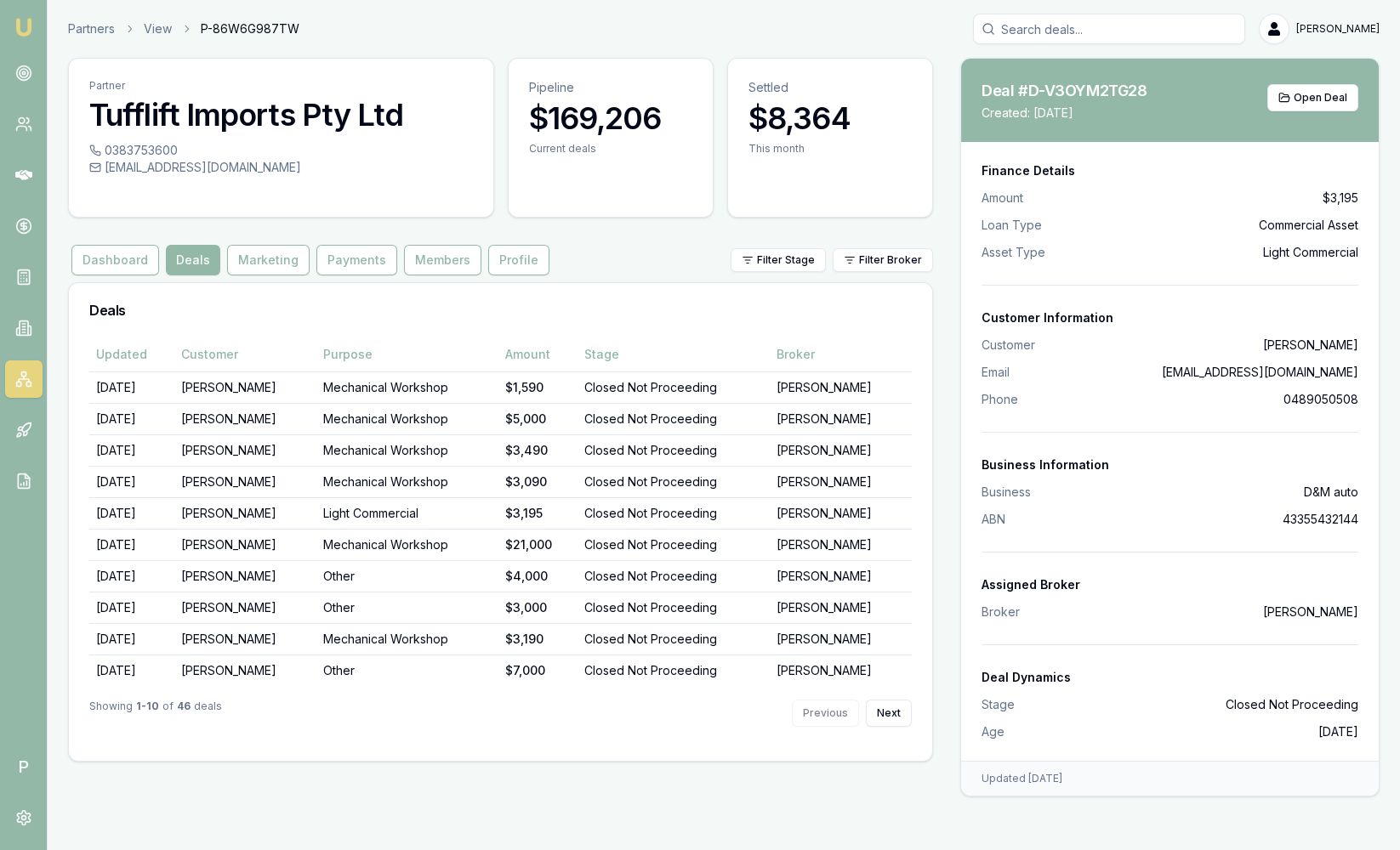
click at [351, 320] on div "Deals" at bounding box center [500, 310] width 863 height 55
click at [102, 264] on button "Dashboard" at bounding box center [116, 260] width 88 height 31
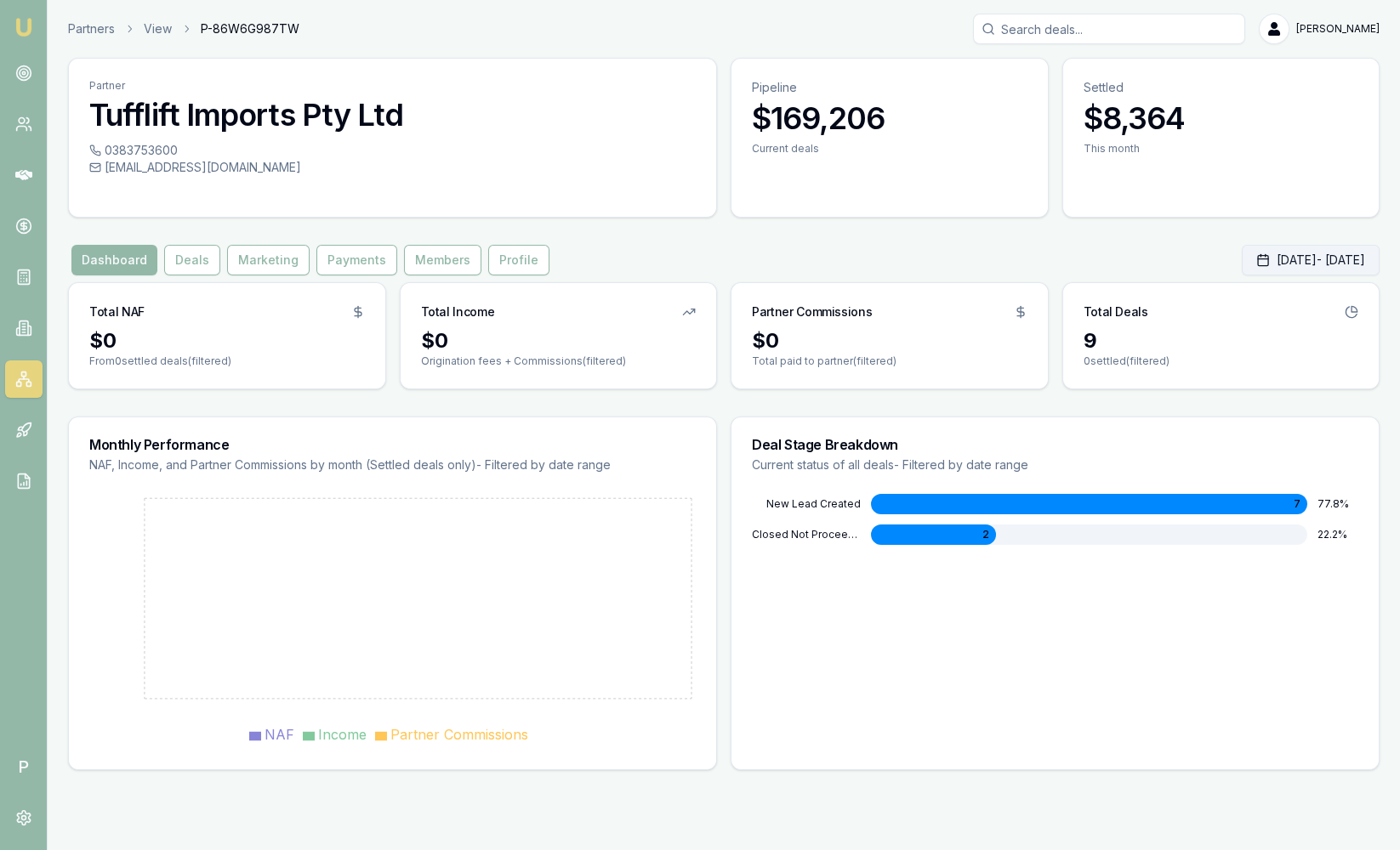
click at [1242, 258] on button "[DATE] - [DATE]" at bounding box center [1310, 260] width 138 height 31
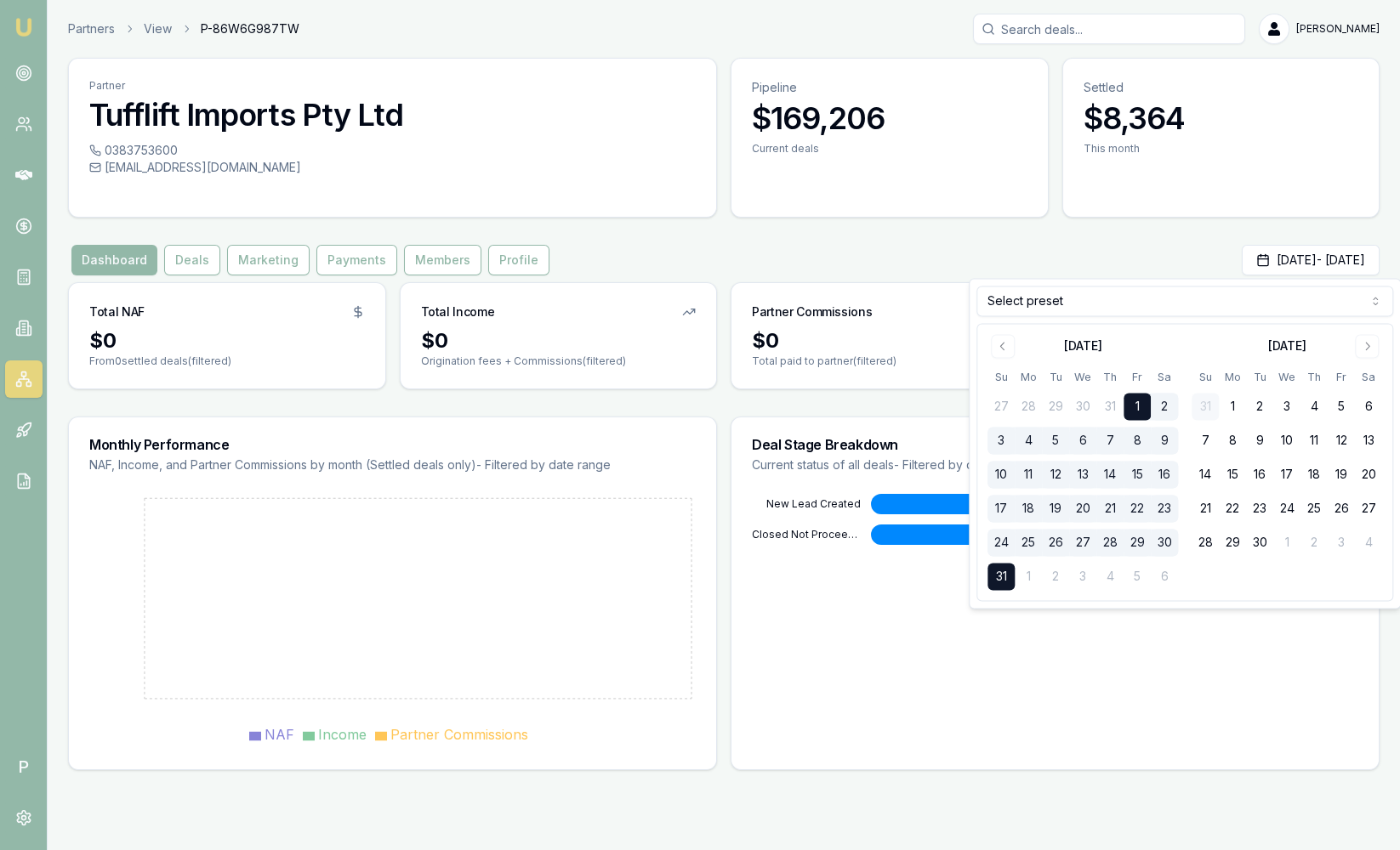
click at [20, 28] on img at bounding box center [24, 27] width 20 height 20
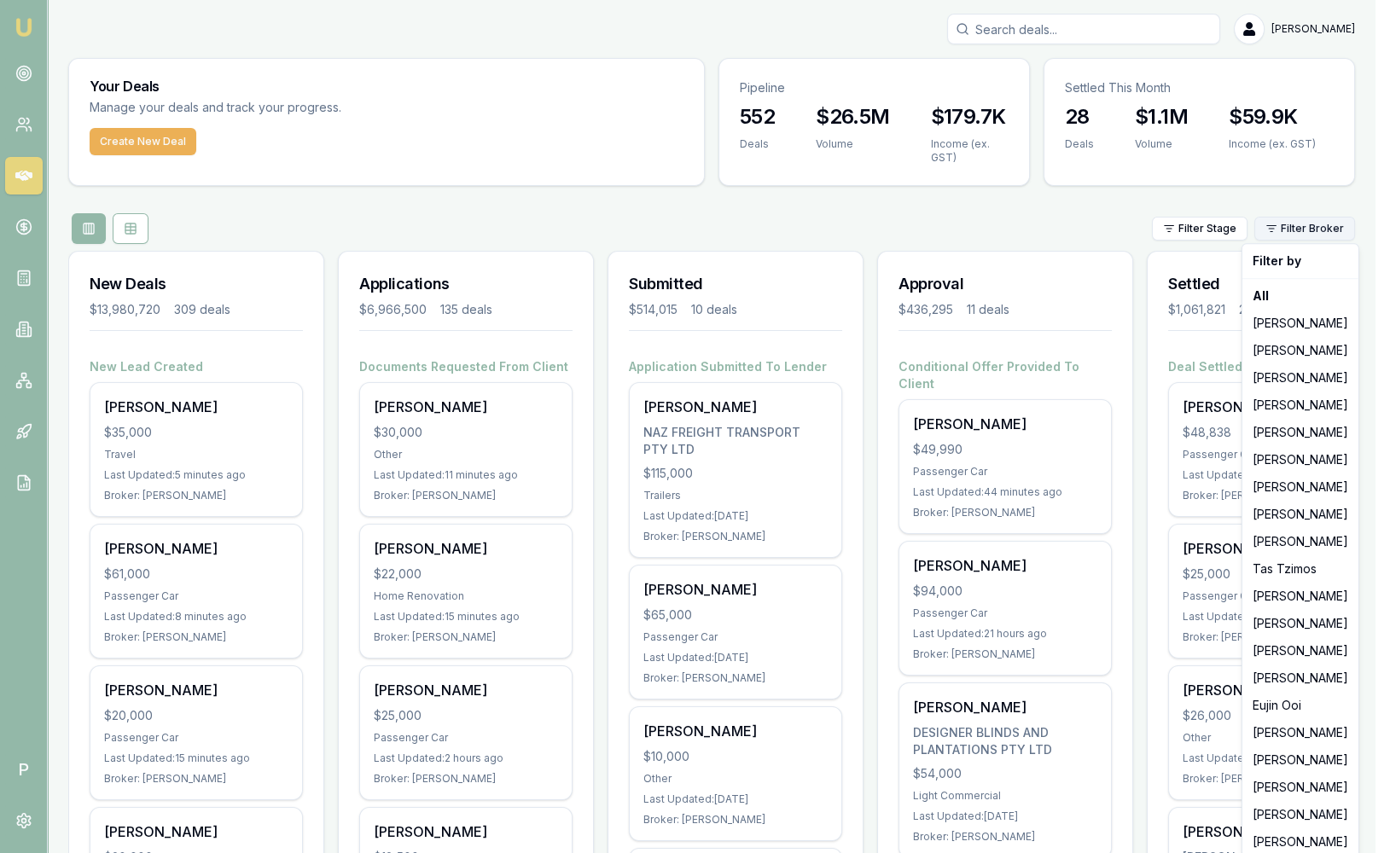
click at [1341, 231] on html "Emu Broker P [PERSON_NAME] Toggle Menu Your Deals Manage your deals and track y…" at bounding box center [695, 426] width 1390 height 853
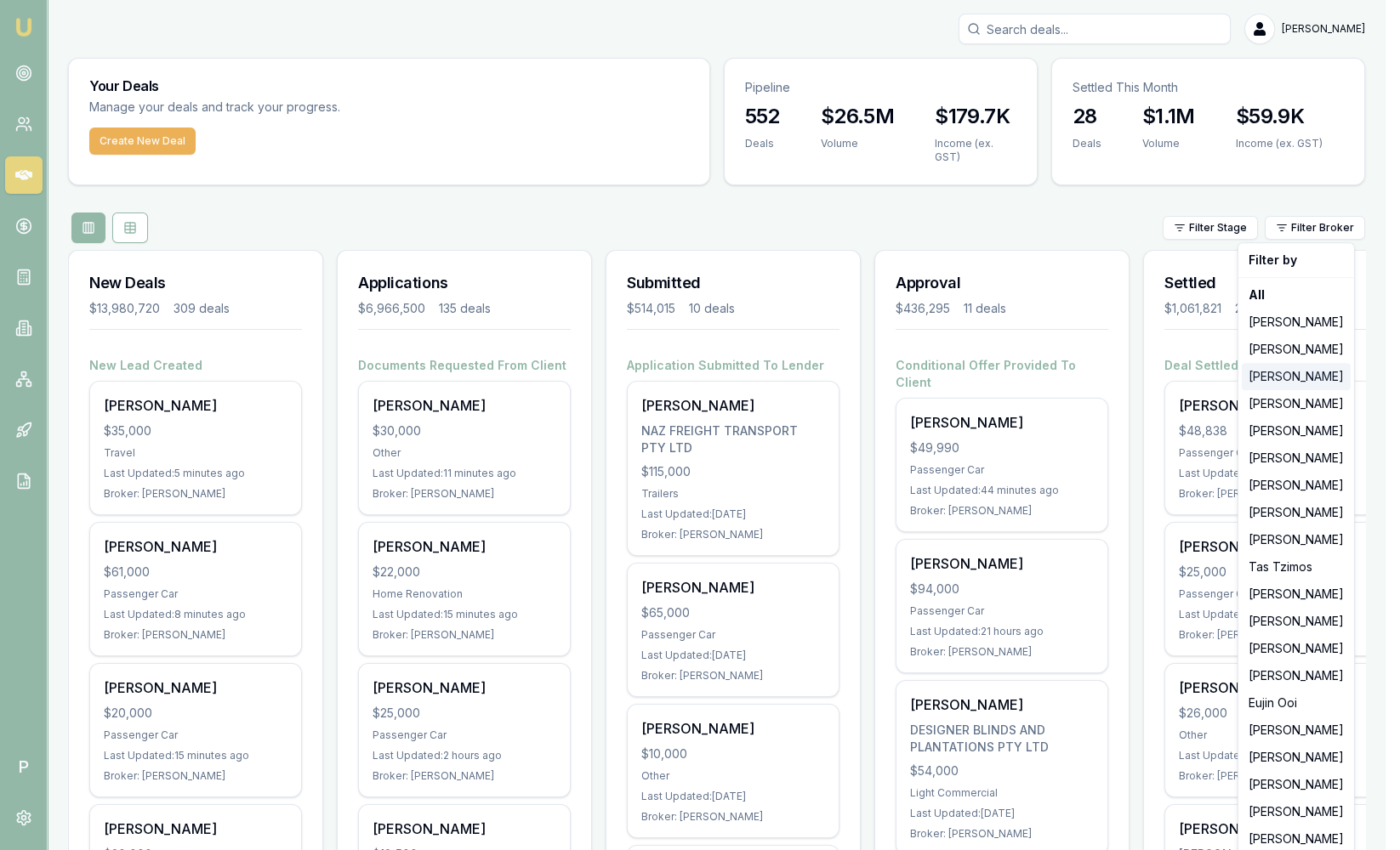
click at [1319, 376] on div "[PERSON_NAME]" at bounding box center [1295, 376] width 109 height 27
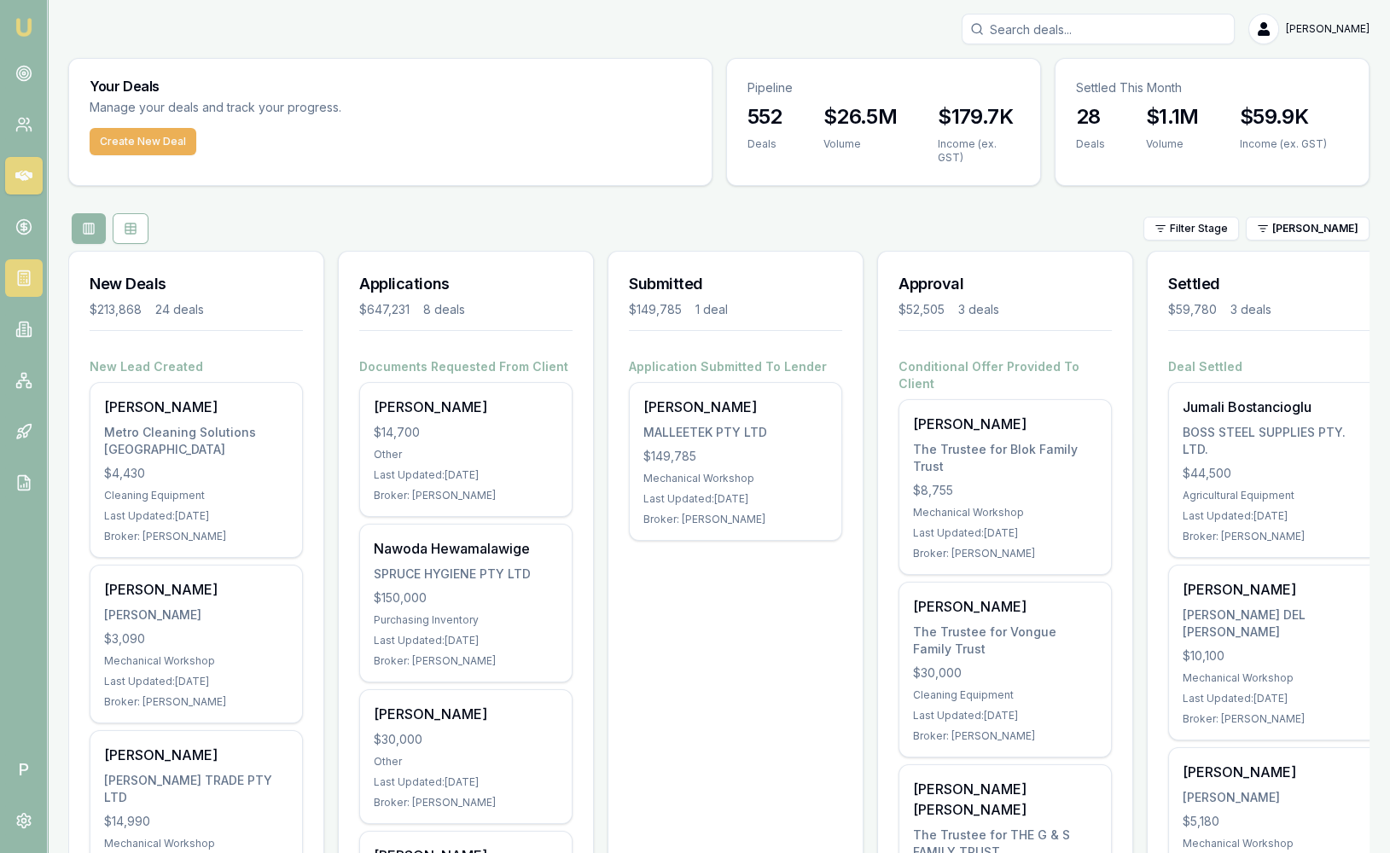
click at [34, 273] on link at bounding box center [24, 278] width 38 height 38
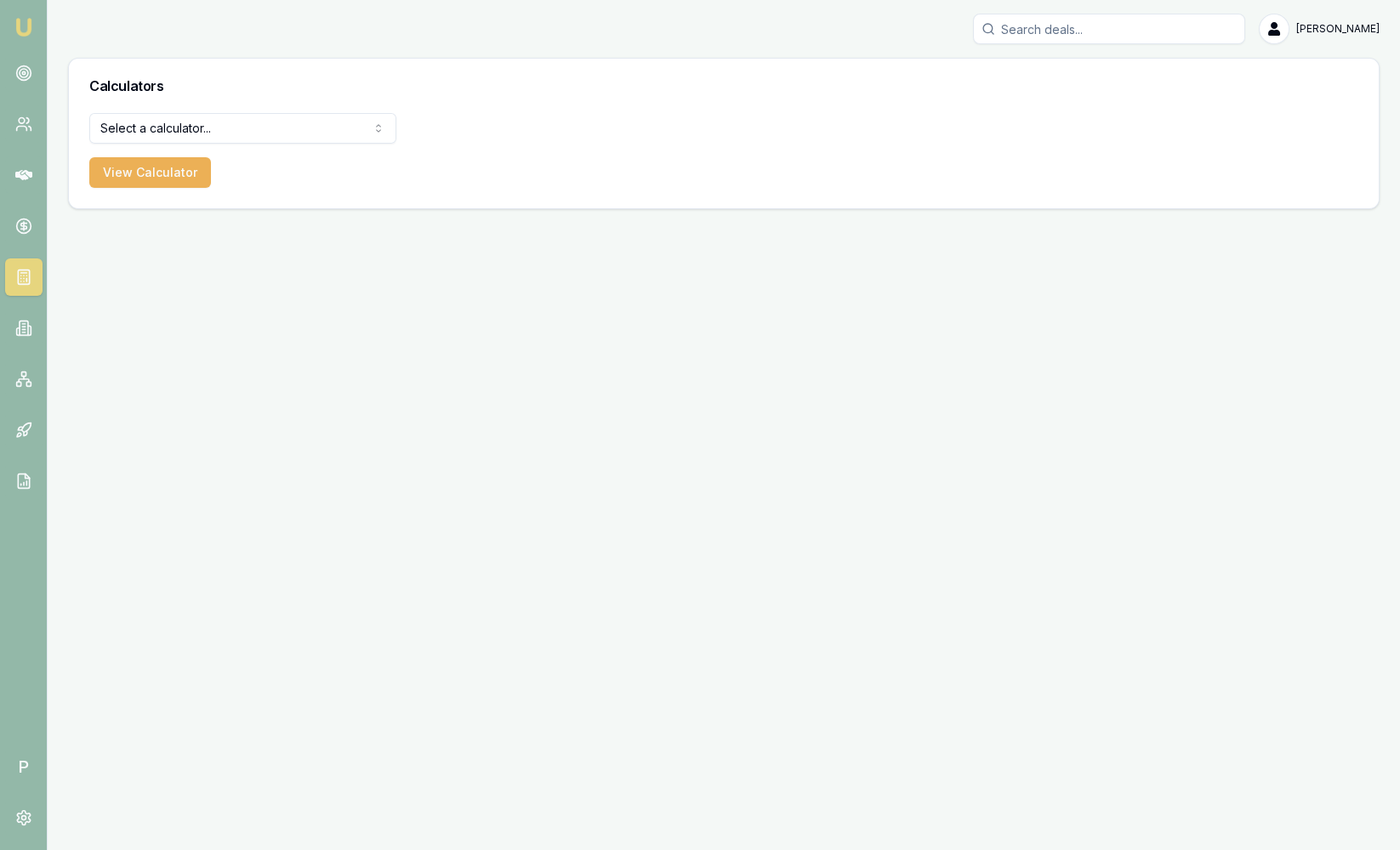
click at [266, 147] on form "Select a calculator... Finance Quote Lender Match Payslip Calculator View Calcu…" at bounding box center [243, 149] width 307 height 75
click at [267, 122] on html "Emu Broker P [PERSON_NAME] Toggle Menu Calculators Select a calculator... Finan…" at bounding box center [700, 425] width 1400 height 850
click at [18, 340] on html "Emu Broker P [PERSON_NAME] Toggle Menu Calculators Select a calculator... Finan…" at bounding box center [700, 425] width 1400 height 850
click at [26, 392] on link at bounding box center [24, 380] width 38 height 38
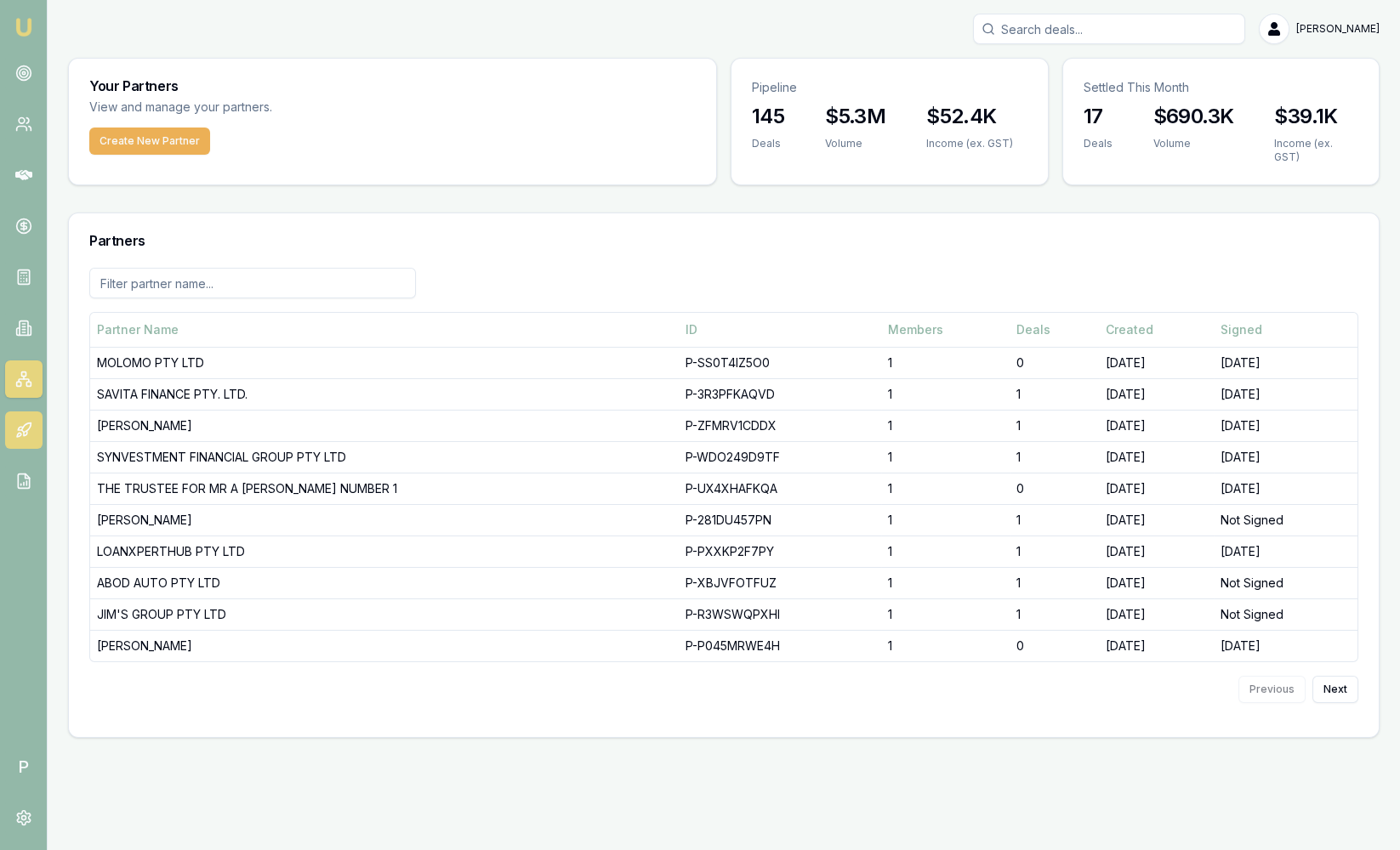
click at [33, 422] on link at bounding box center [24, 430] width 38 height 38
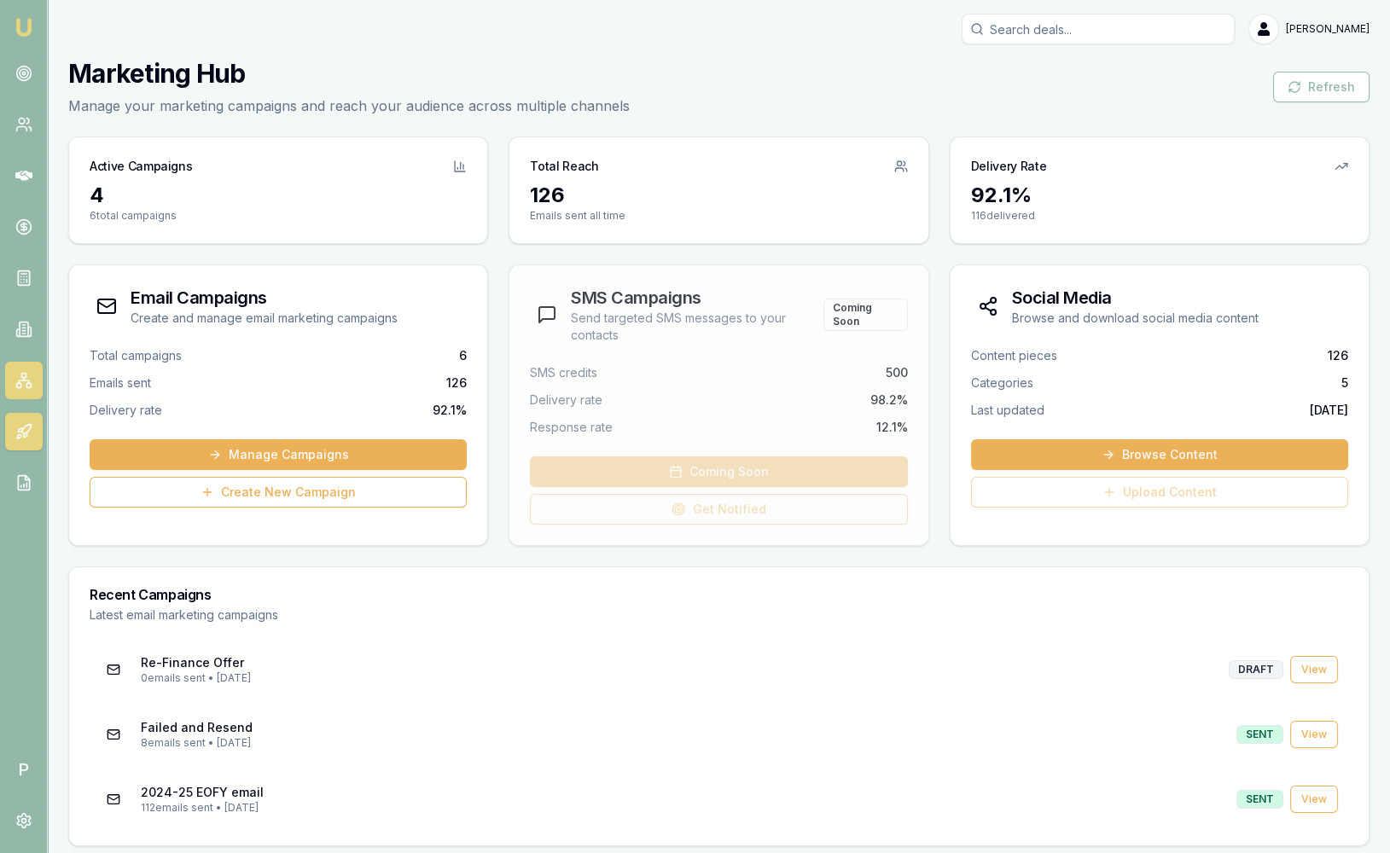
click at [27, 389] on link at bounding box center [24, 381] width 38 height 38
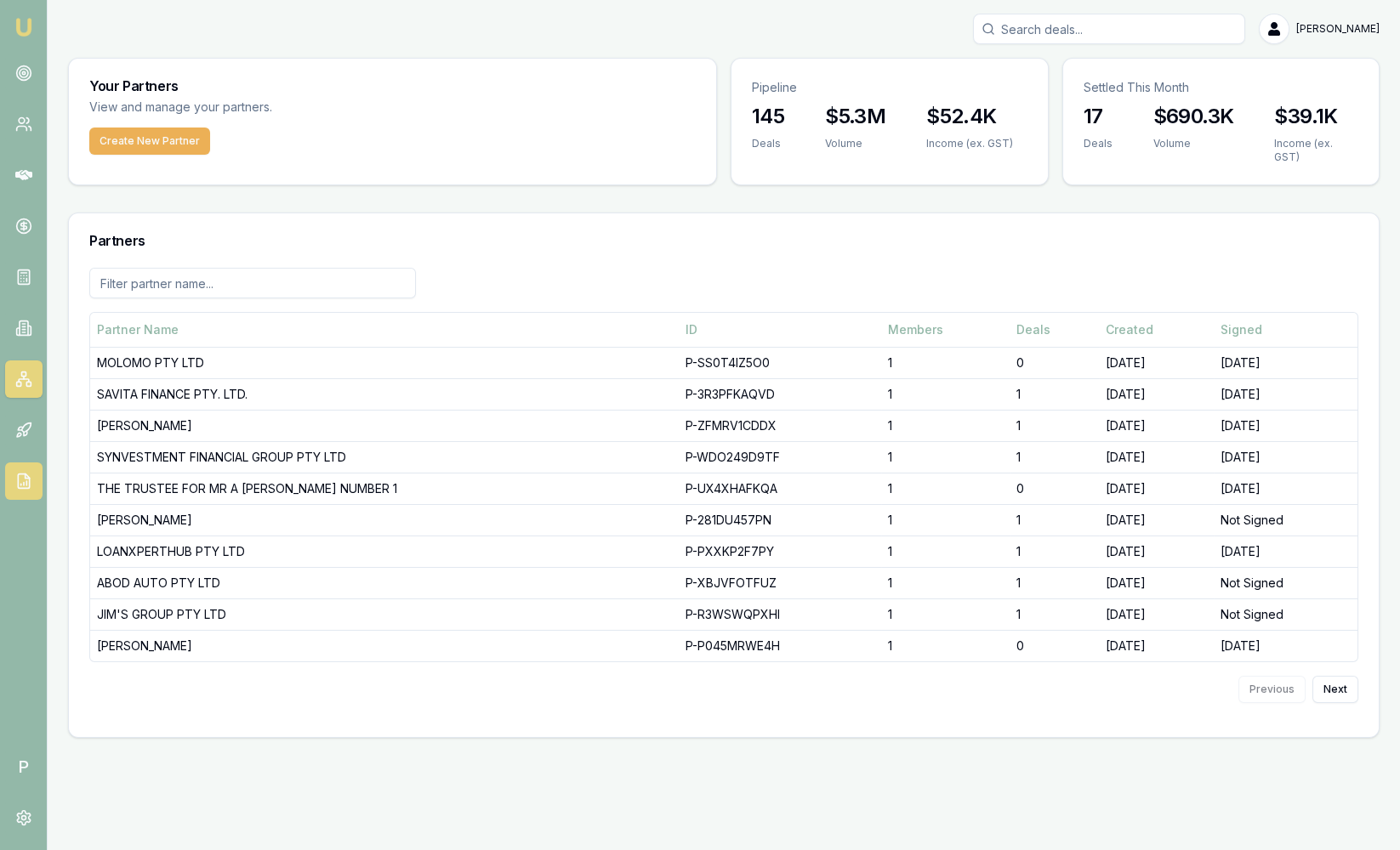
click at [31, 471] on link at bounding box center [24, 481] width 38 height 38
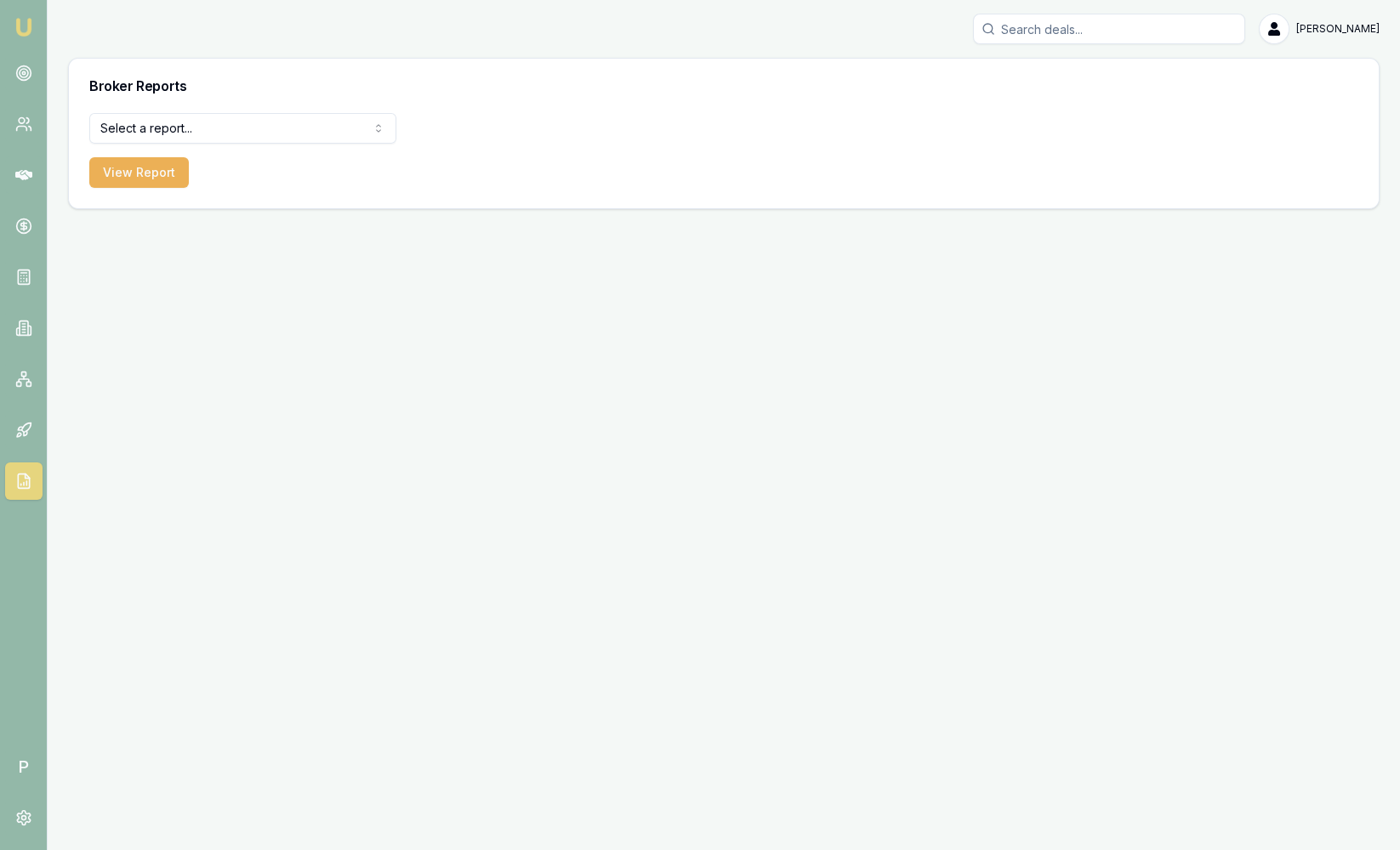
click at [210, 115] on html "Emu Broker P [PERSON_NAME] Toggle Menu Broker Reports Select a report... Equifa…" at bounding box center [700, 425] width 1400 height 850
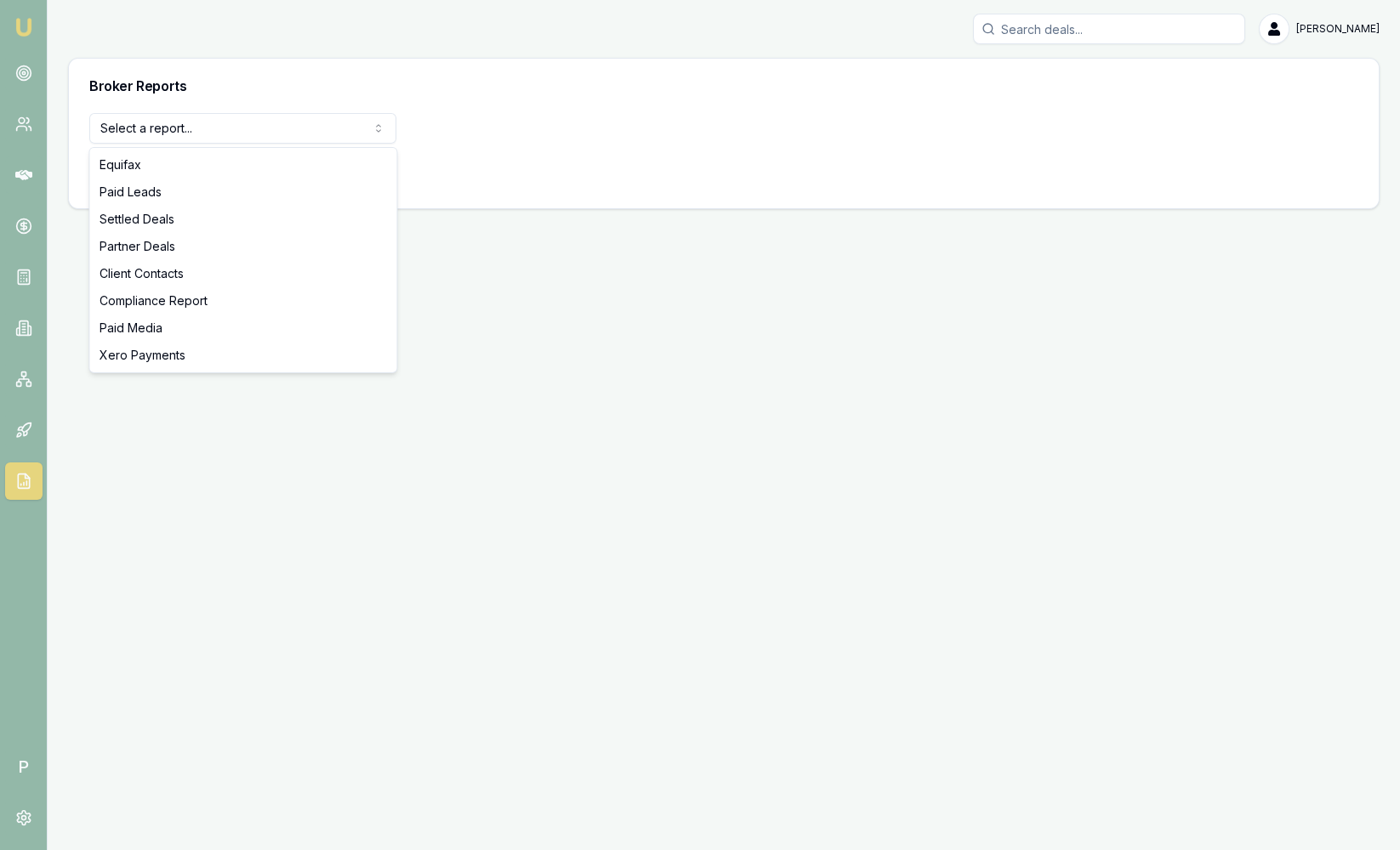
select select "settled-deals"
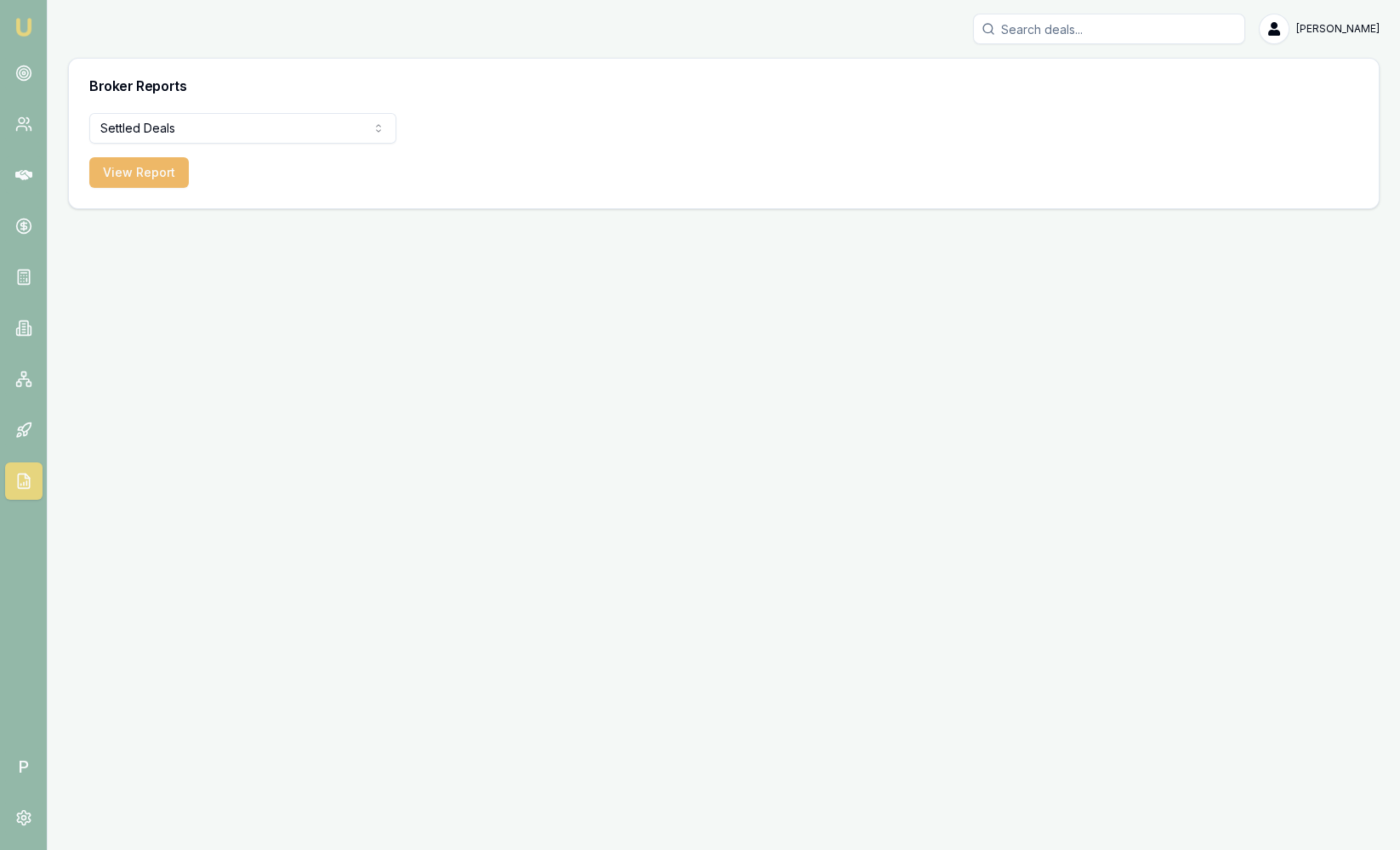
click at [123, 175] on button "View Report" at bounding box center [140, 172] width 100 height 31
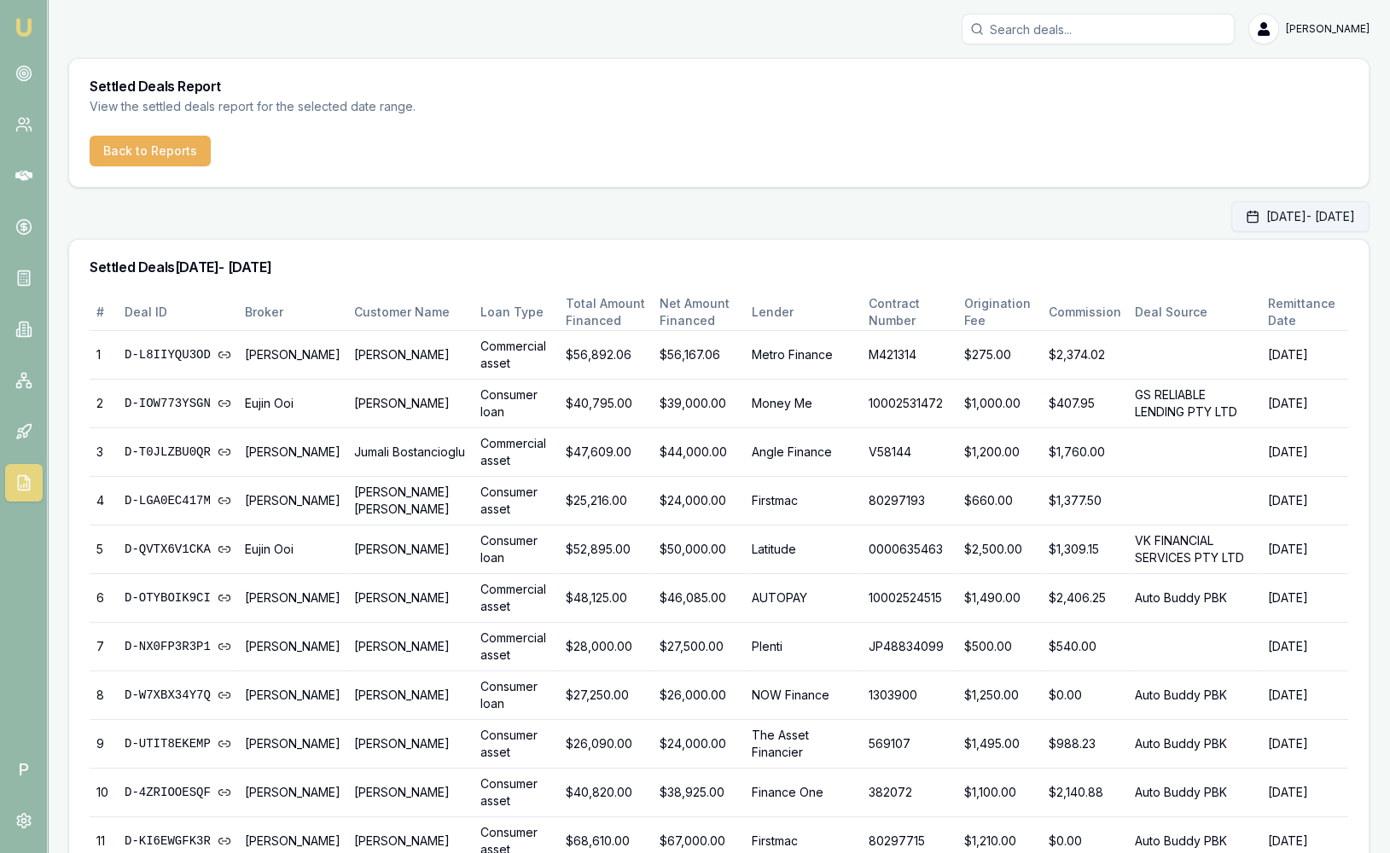
click at [1299, 214] on button "[DATE] - [DATE]" at bounding box center [1300, 216] width 138 height 31
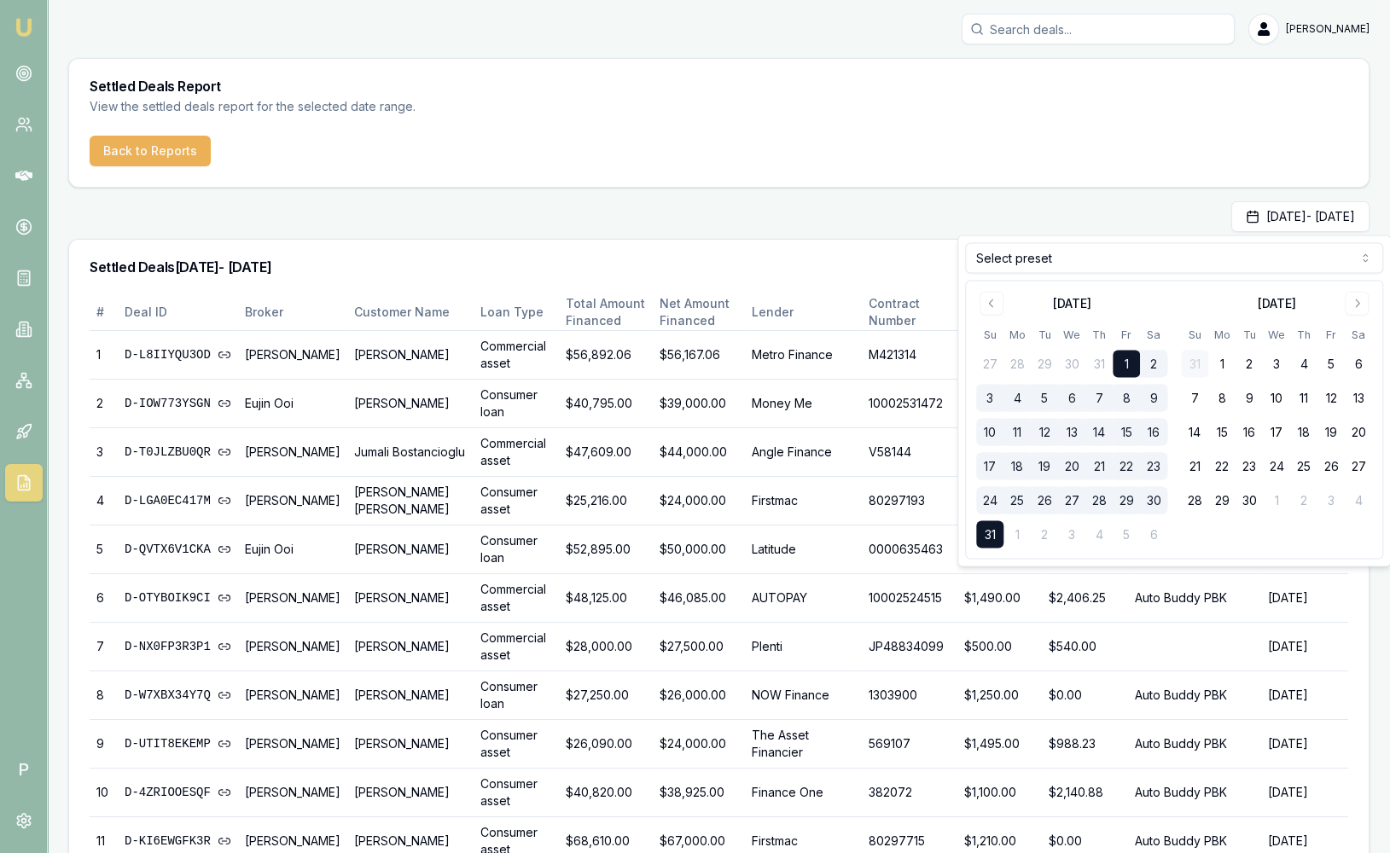
click at [1338, 261] on html "Emu Broker P [PERSON_NAME] Toggle Menu Settled Deals Report View the settled de…" at bounding box center [695, 426] width 1390 height 853
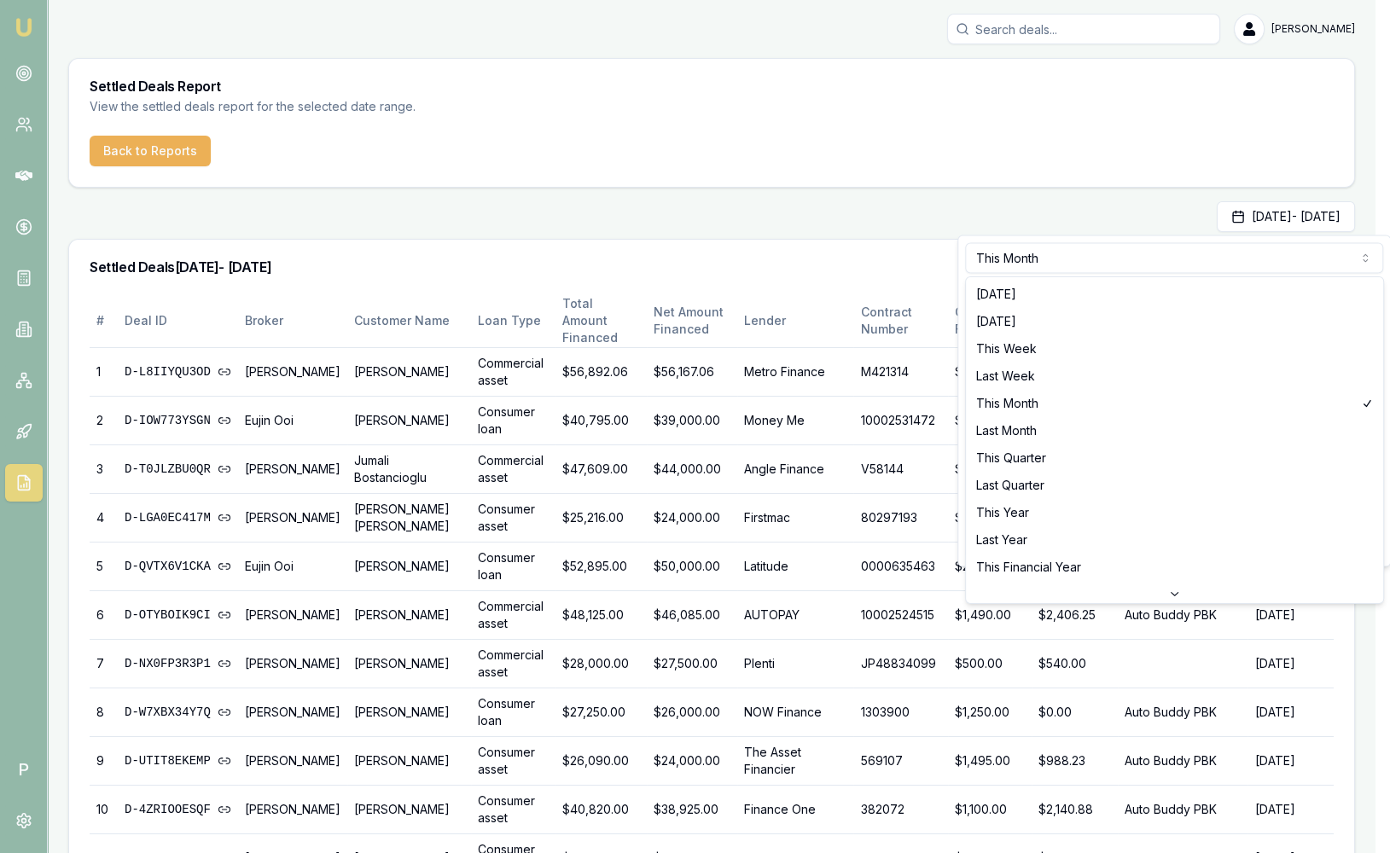
click at [1192, 266] on html "Emu Broker P [PERSON_NAME] Toggle Menu Settled Deals Report View the settled de…" at bounding box center [695, 426] width 1390 height 853
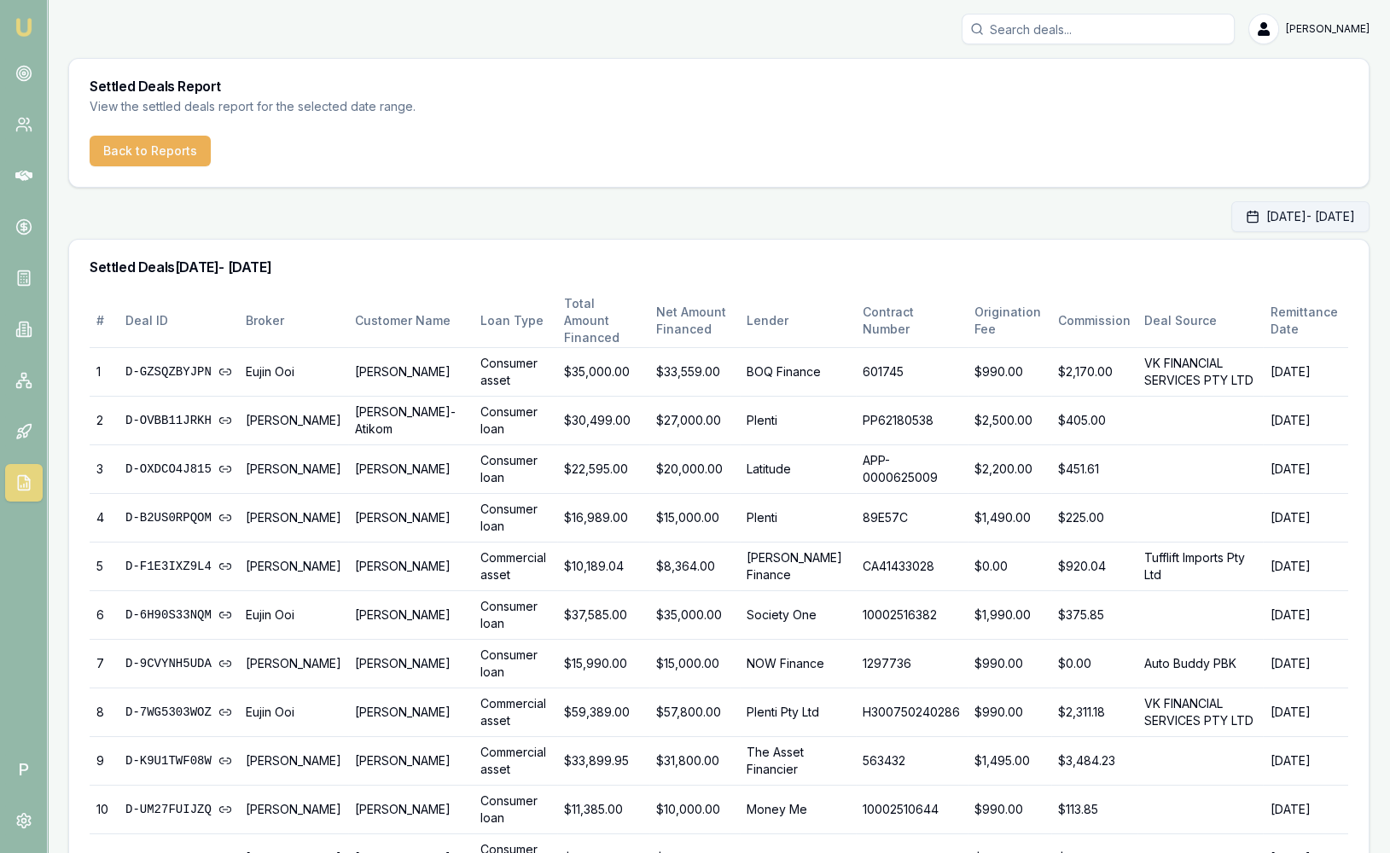
click at [1285, 217] on button "[DATE] - [DATE]" at bounding box center [1300, 216] width 138 height 31
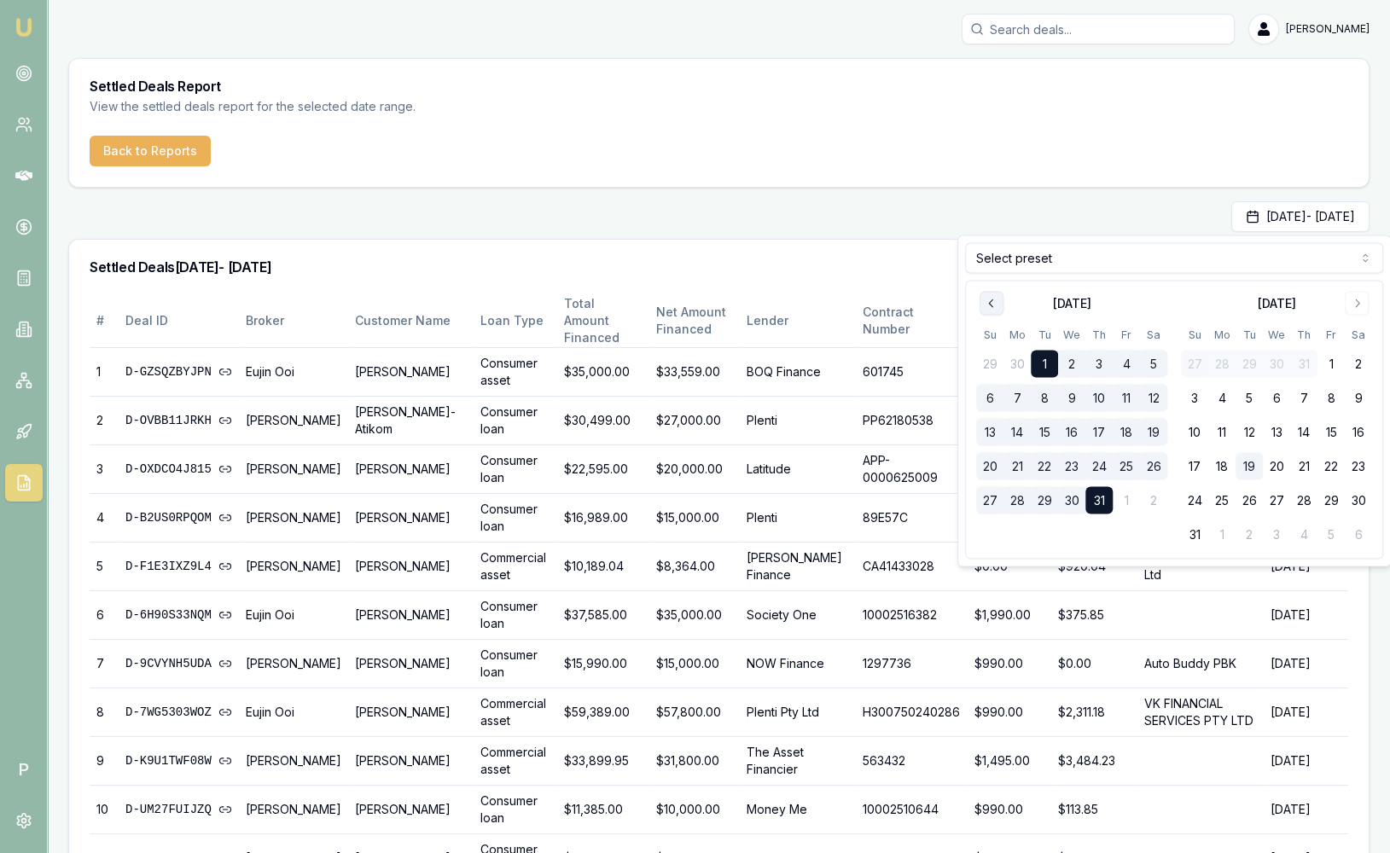
click at [989, 300] on icon "Go to previous month" at bounding box center [992, 304] width 14 height 14
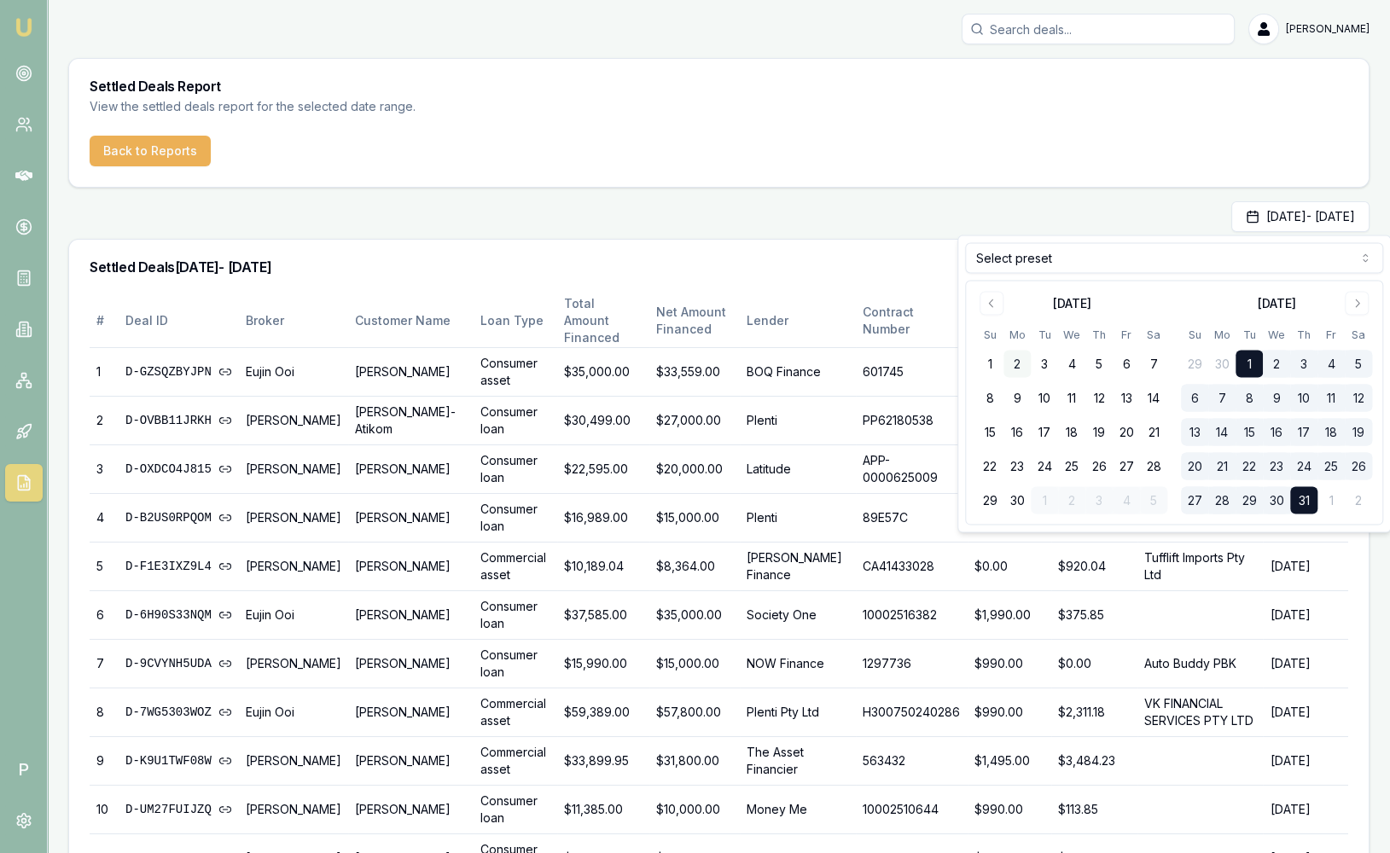
click at [1002, 357] on button "1" at bounding box center [989, 364] width 27 height 27
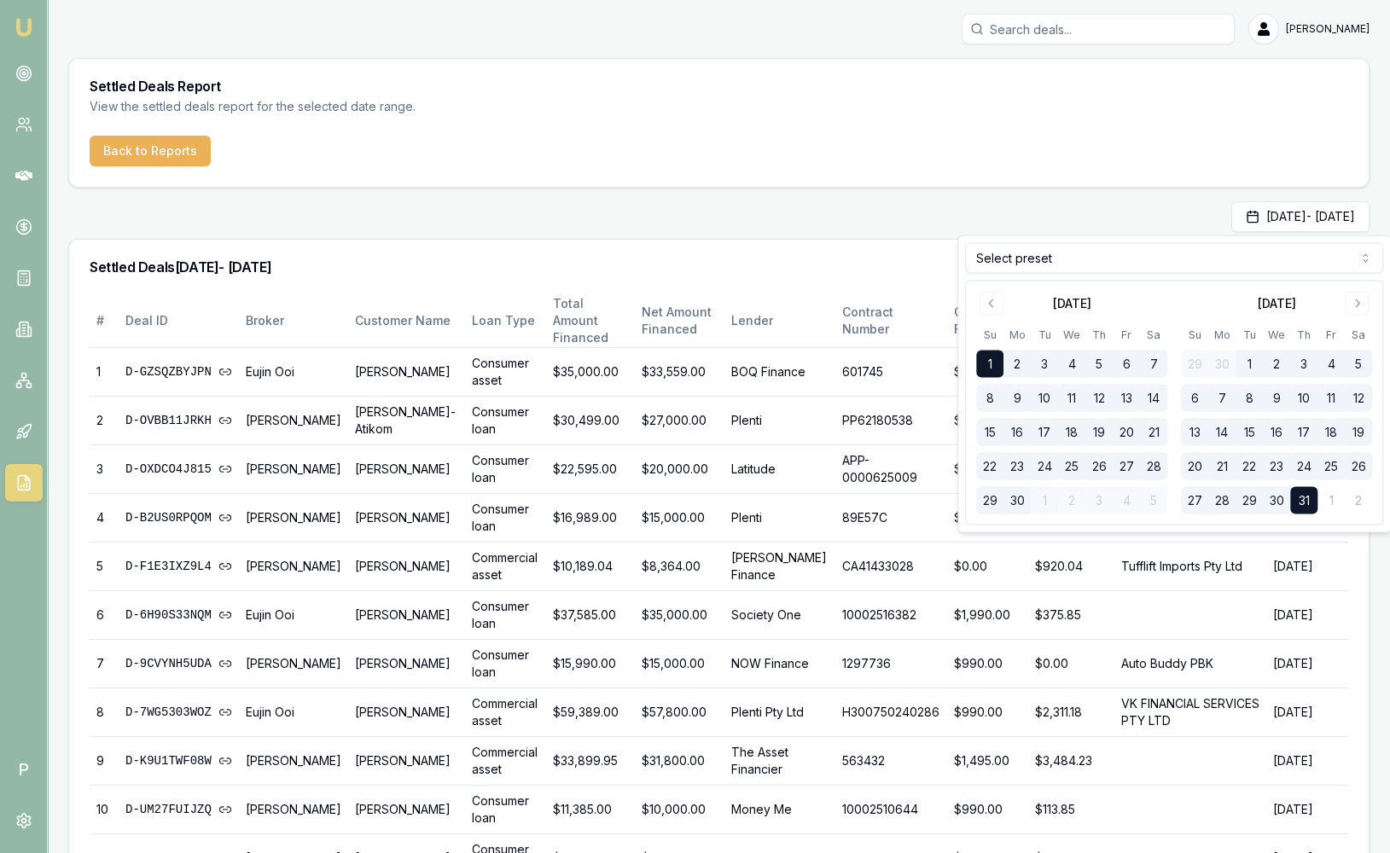
click at [1020, 504] on button "30" at bounding box center [1017, 500] width 27 height 27
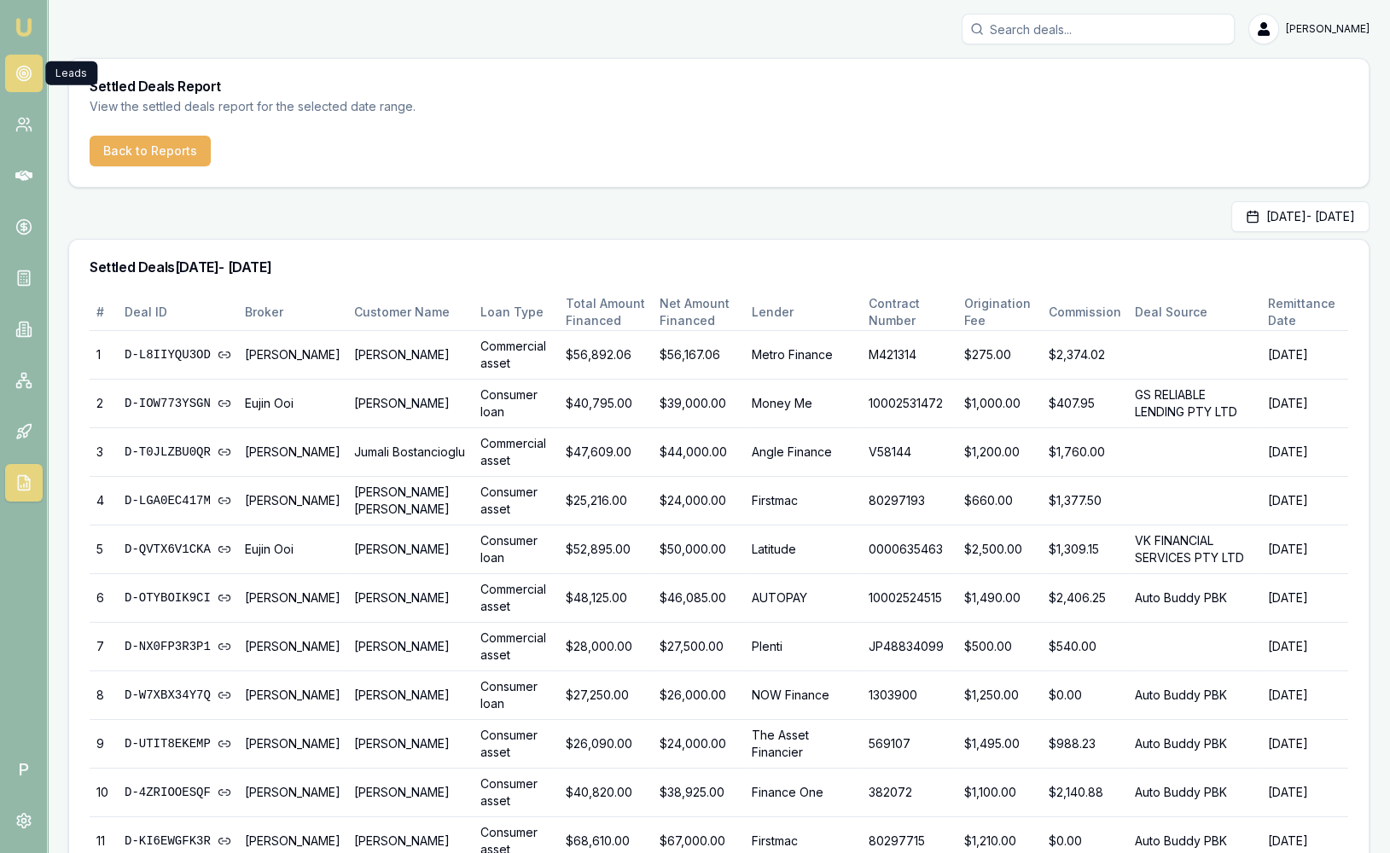
click at [23, 77] on circle at bounding box center [24, 73] width 9 height 9
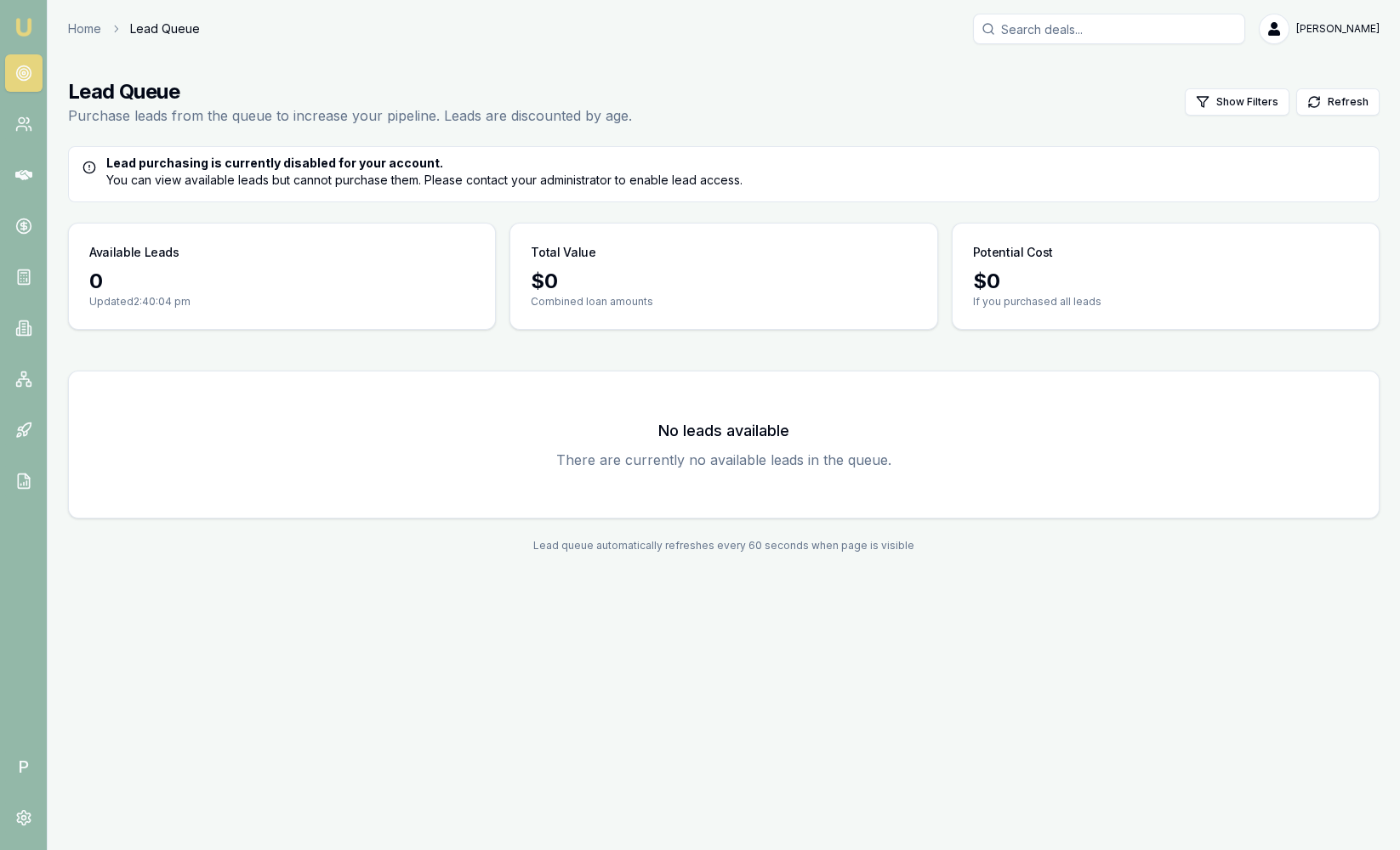
click at [27, 26] on img at bounding box center [24, 27] width 20 height 20
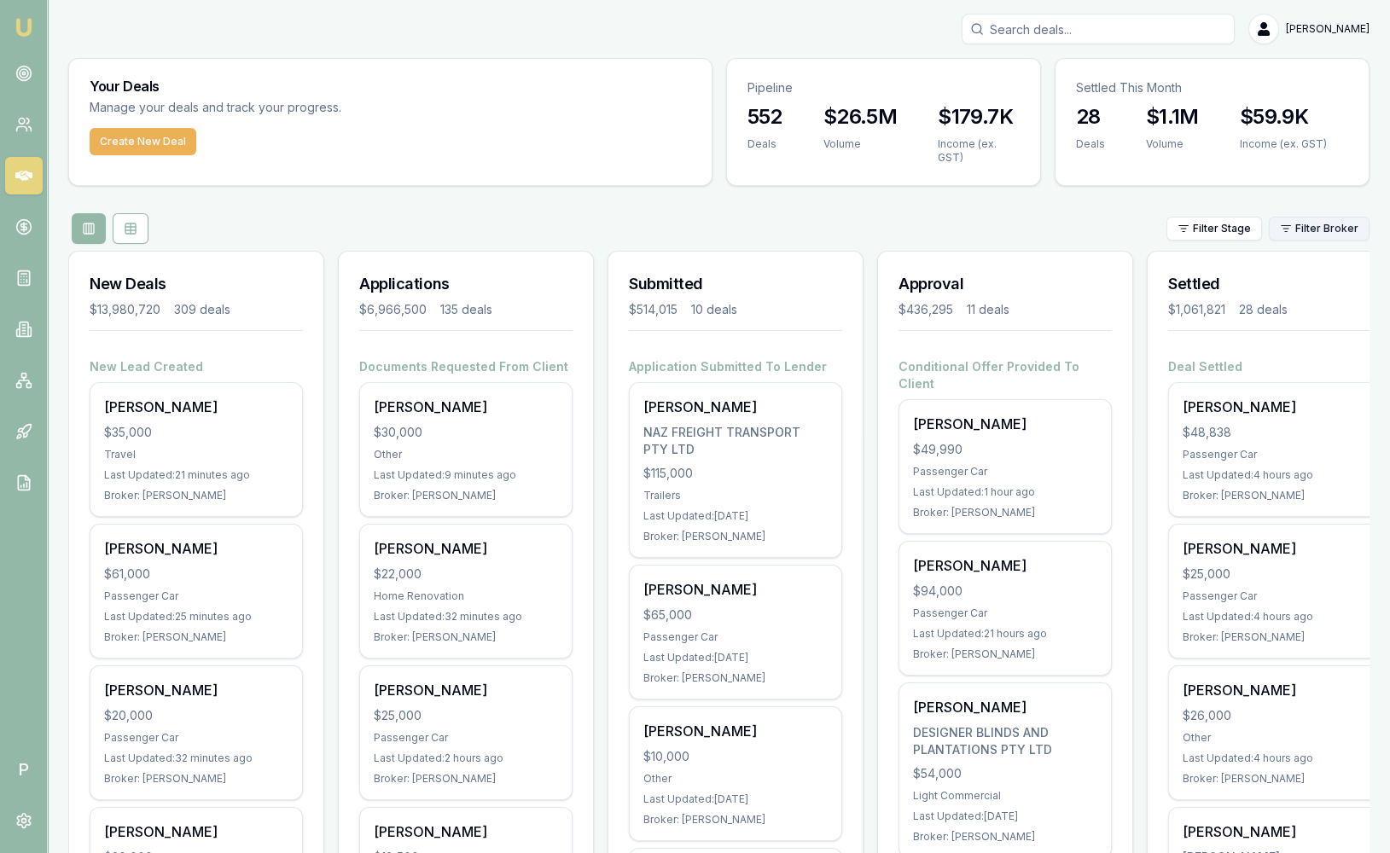
click at [1321, 226] on html "Emu Broker P [PERSON_NAME] Toggle Menu Your Deals Manage your deals and track y…" at bounding box center [695, 426] width 1390 height 853
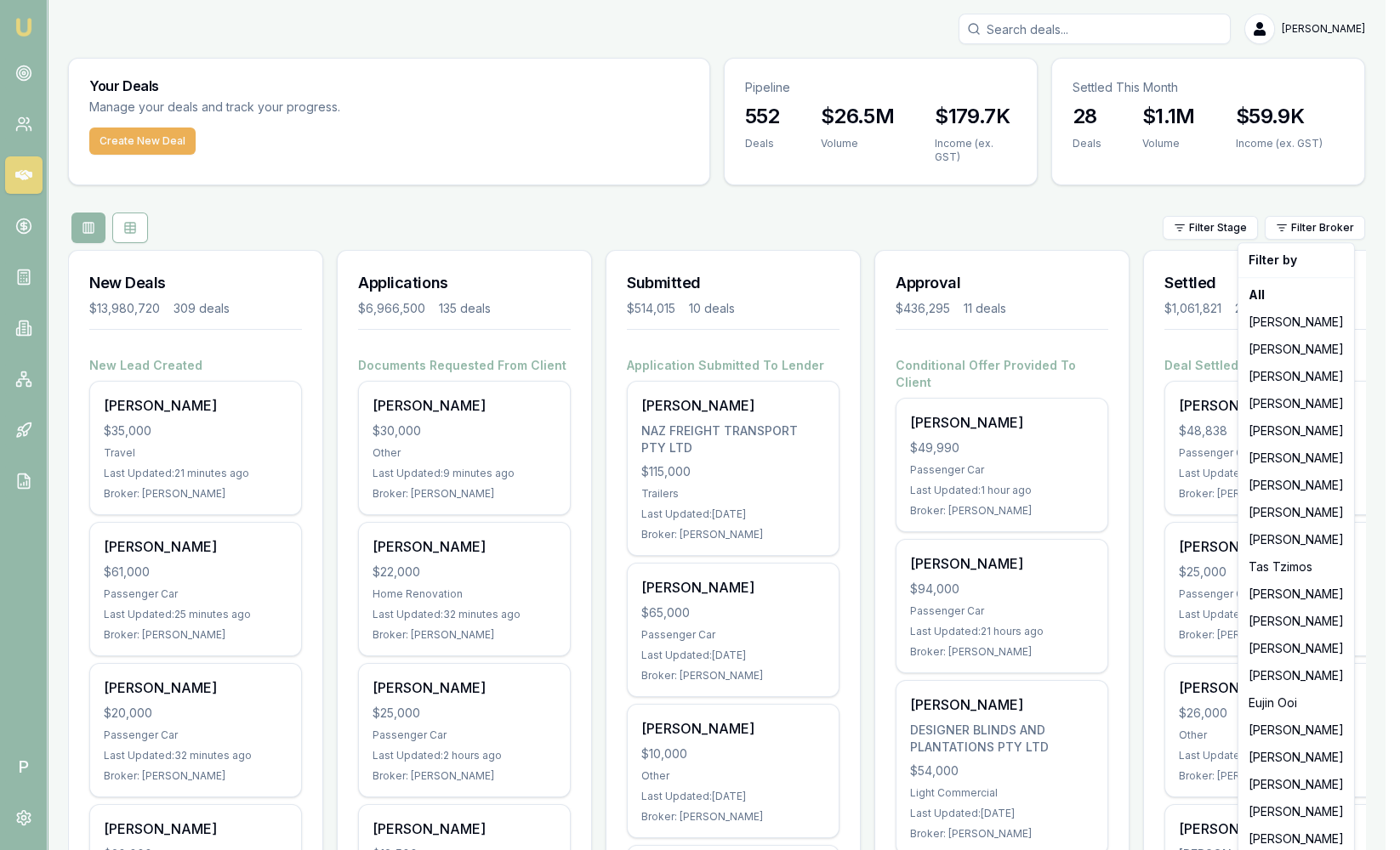
click at [1283, 850] on html "Emu Broker P [PERSON_NAME] Toggle Menu Your Deals Manage your deals and track y…" at bounding box center [700, 425] width 1400 height 850
click at [1276, 843] on div "[PERSON_NAME]" at bounding box center [1295, 839] width 109 height 27
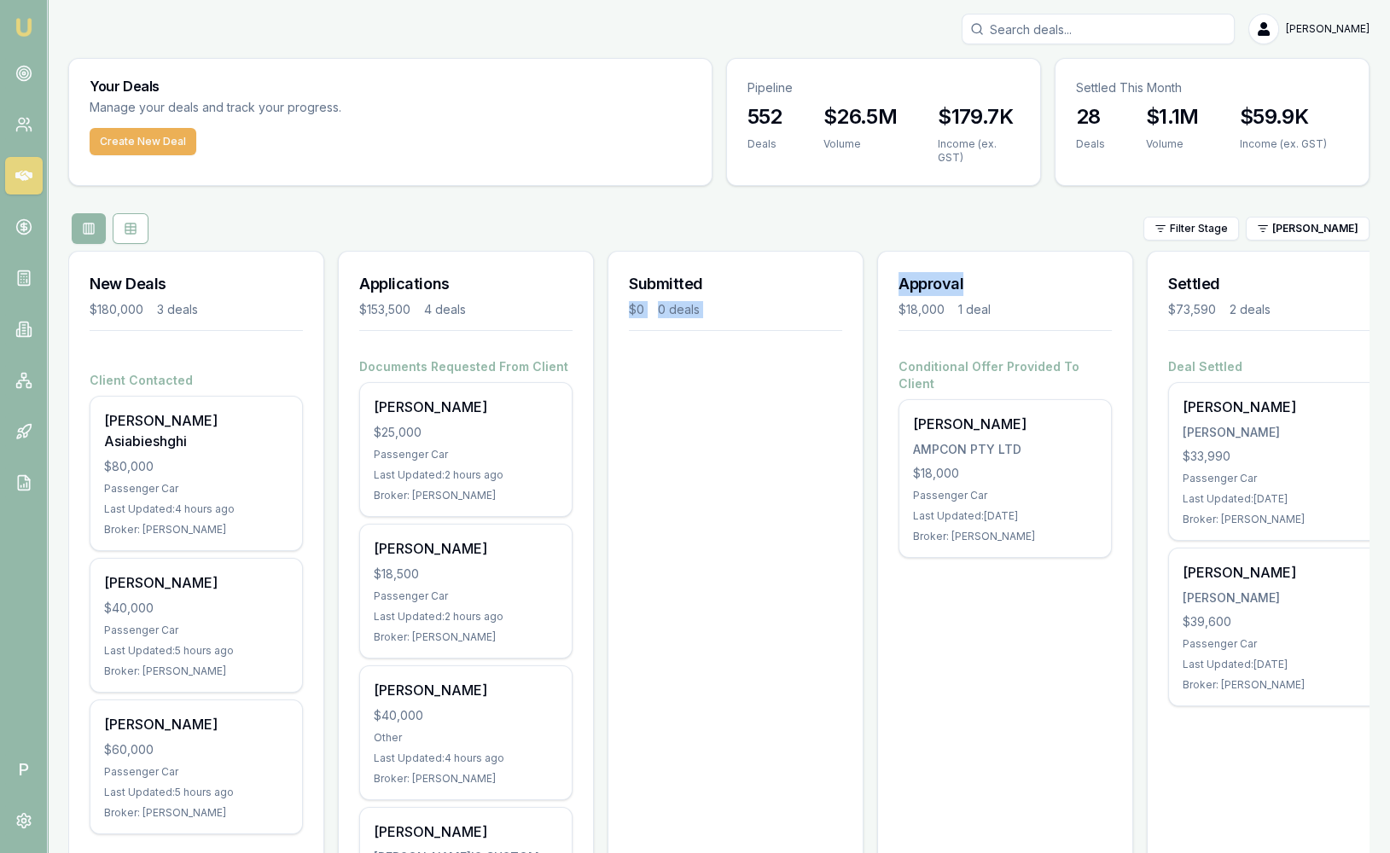
drag, startPoint x: 975, startPoint y: 278, endPoint x: 779, endPoint y: 278, distance: 196.3
click at [779, 278] on div "New Deals $180,000 3 deals Client Contacted [PERSON_NAME] Asiabieshghi $80,000 …" at bounding box center [718, 641] width 1301 height 781
click at [778, 277] on h3 "Submitted" at bounding box center [735, 284] width 213 height 24
click at [661, 225] on div "Filter Stage [PERSON_NAME]" at bounding box center [718, 228] width 1301 height 31
click at [30, 80] on icon at bounding box center [23, 73] width 17 height 17
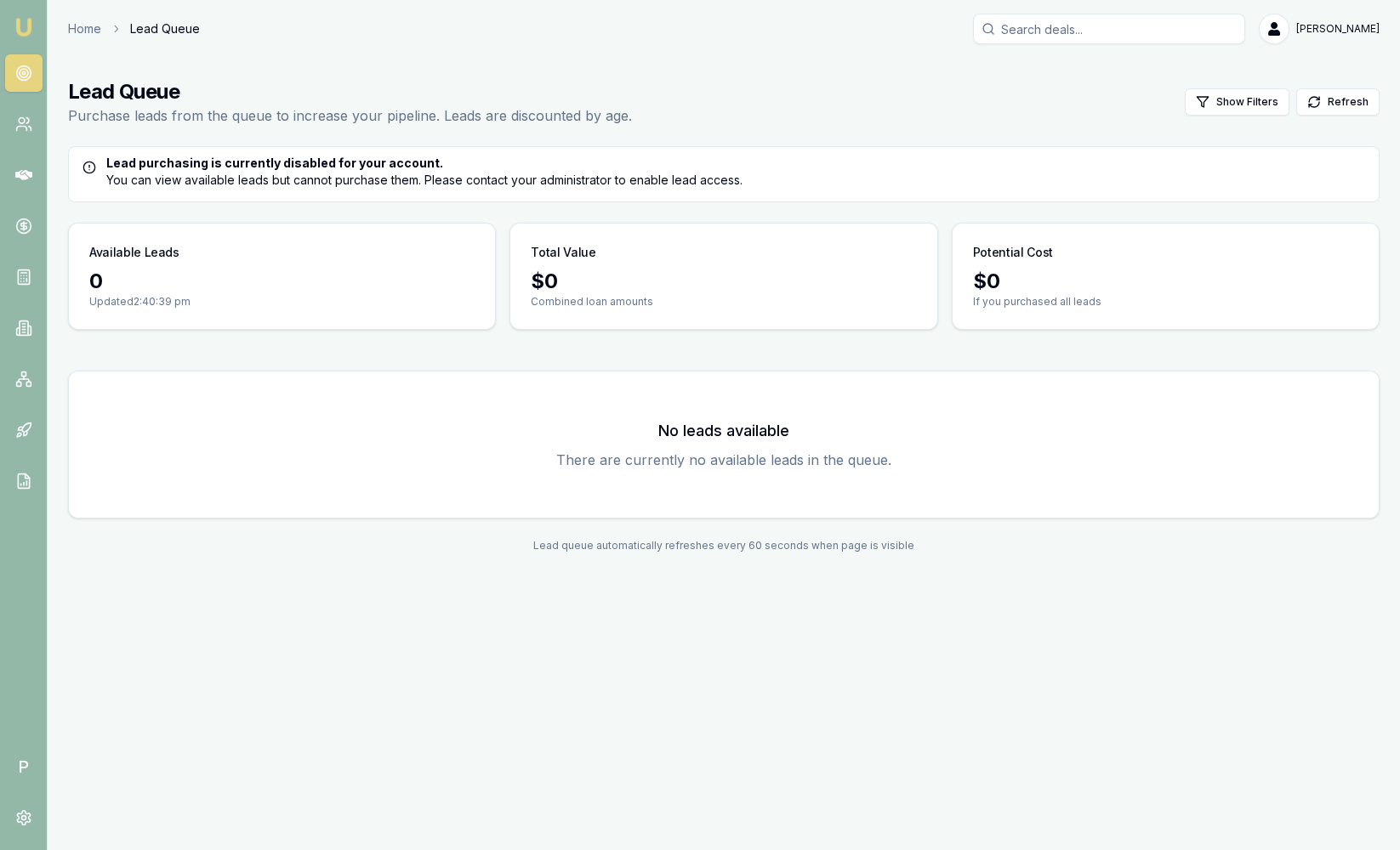
click at [20, 29] on img at bounding box center [24, 27] width 20 height 20
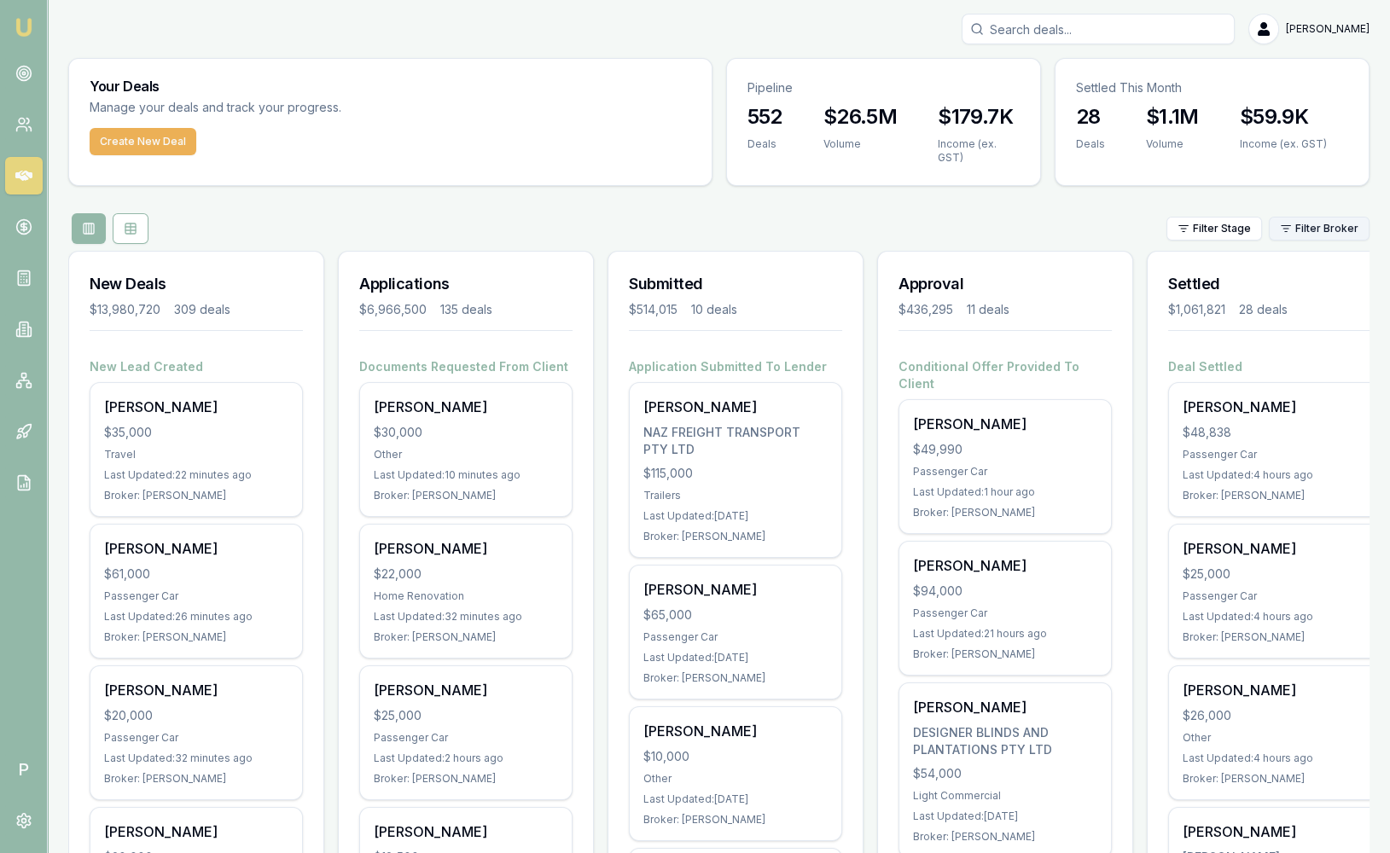
click at [1303, 235] on html "Emu Broker P [PERSON_NAME] Toggle Menu Your Deals Manage your deals and track y…" at bounding box center [695, 426] width 1390 height 853
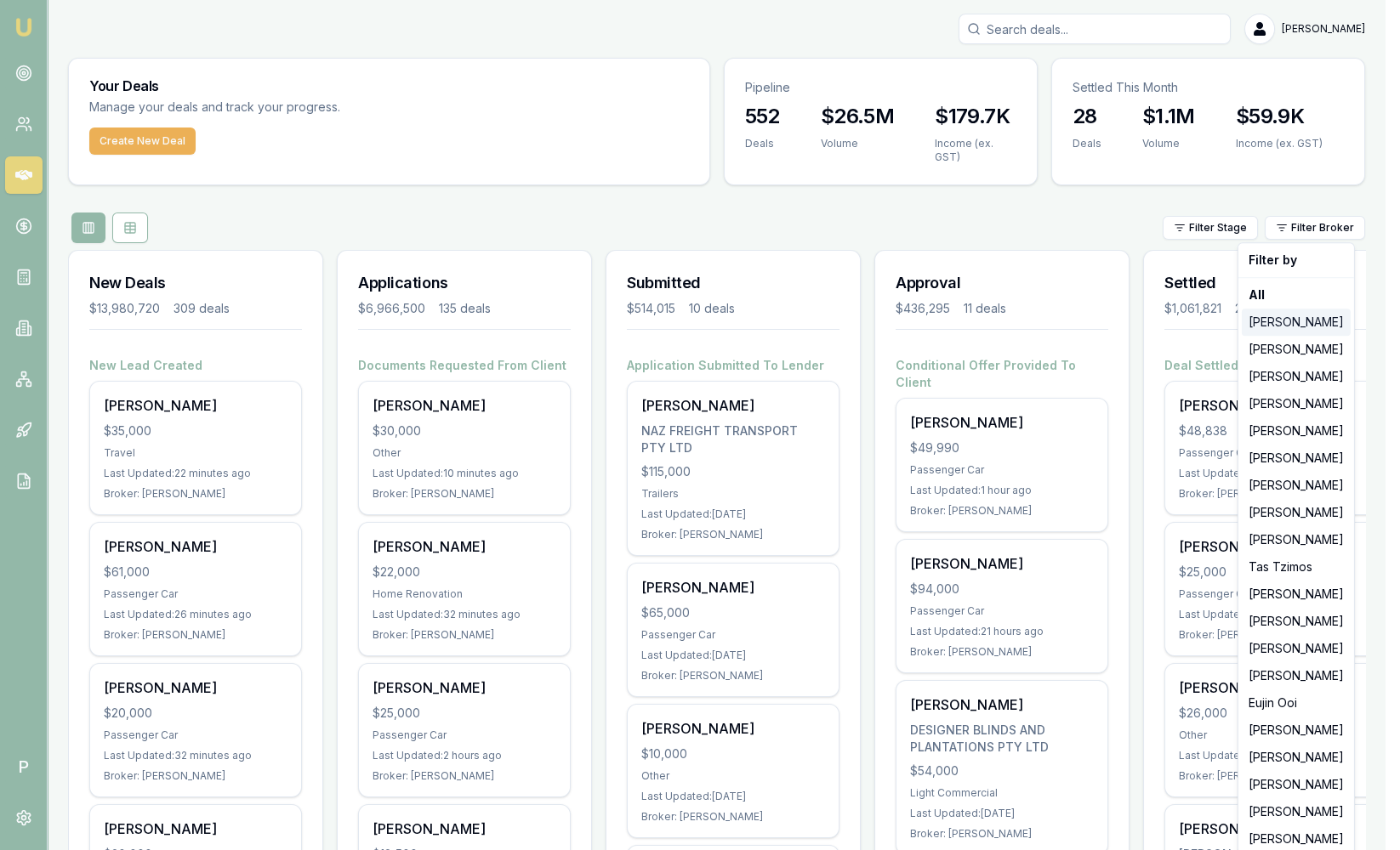
click at [1278, 325] on div "[PERSON_NAME]" at bounding box center [1295, 322] width 109 height 27
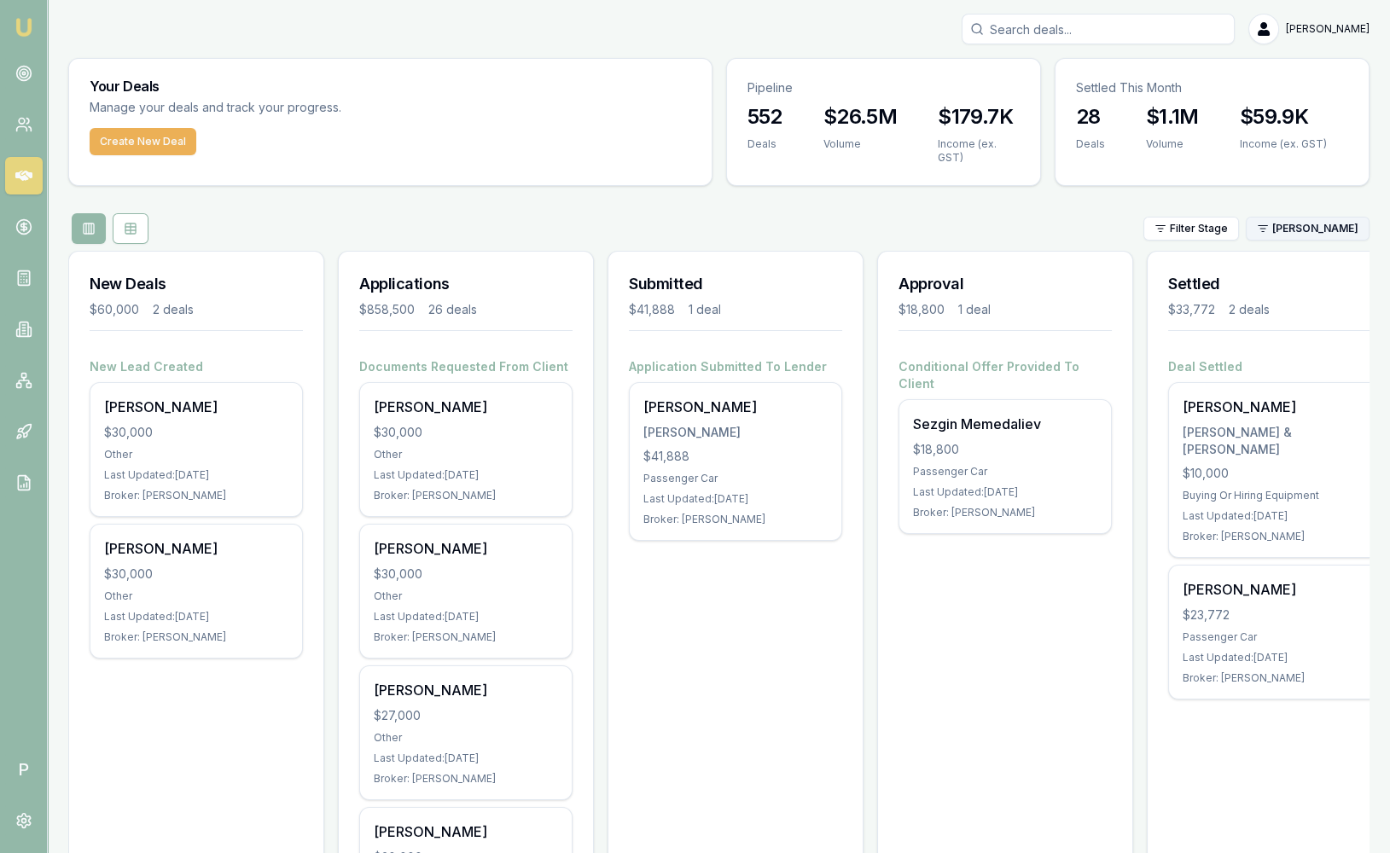
click at [1316, 224] on html "Emu Broker P [PERSON_NAME] Toggle Menu Your Deals Manage your deals and track y…" at bounding box center [695, 426] width 1390 height 853
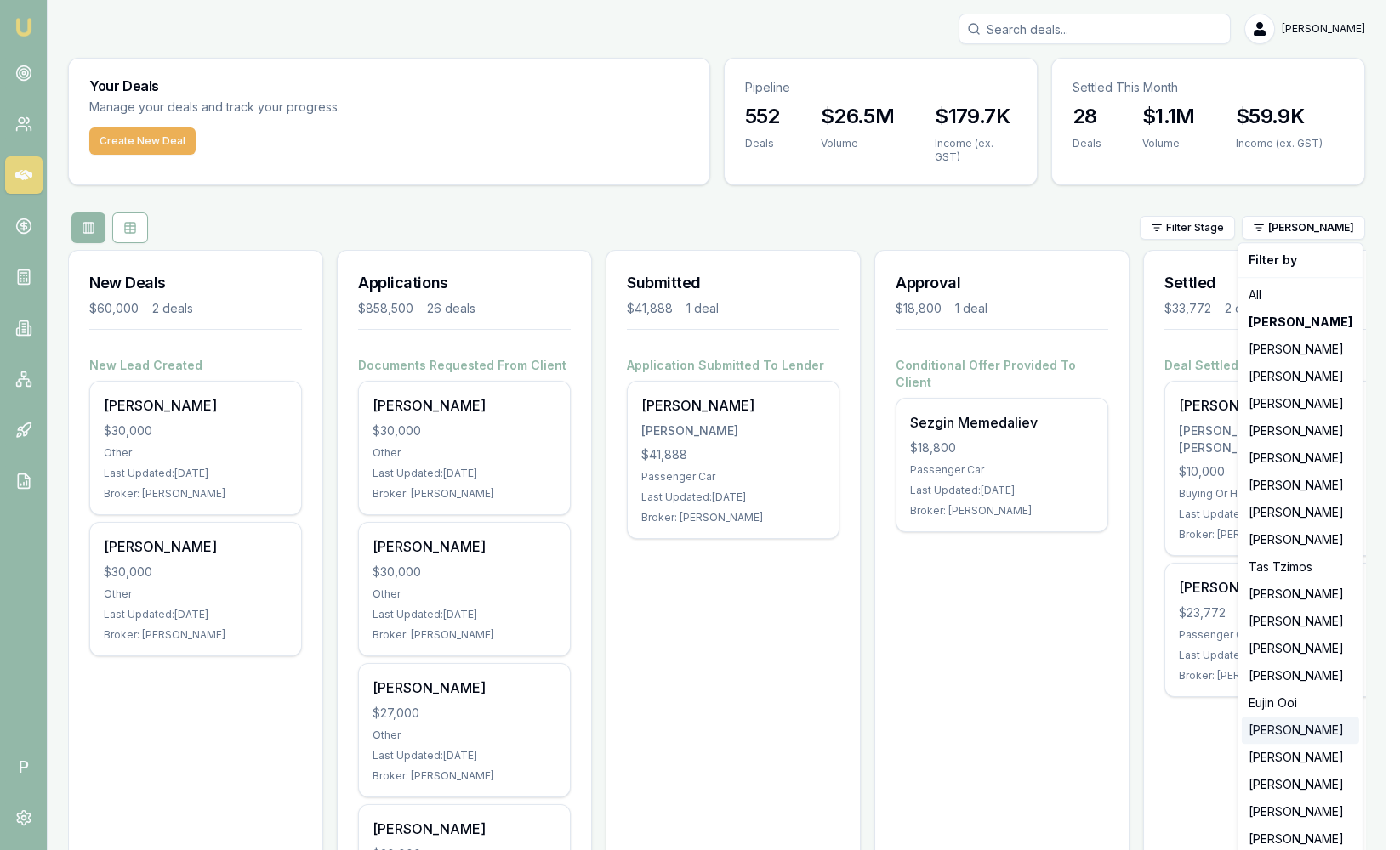
click at [1281, 726] on div "[PERSON_NAME]" at bounding box center [1300, 729] width 118 height 27
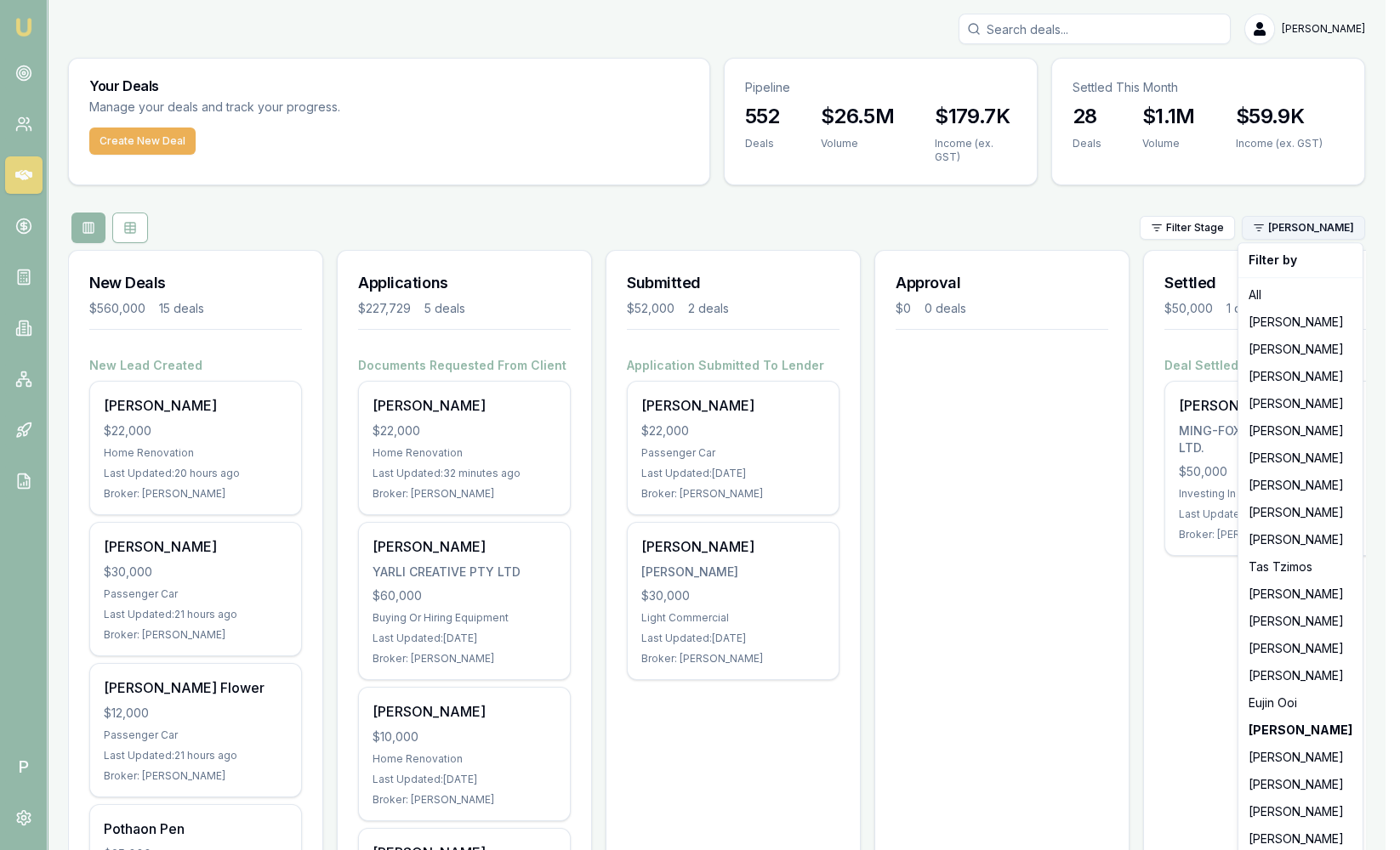
click at [1299, 222] on html "Emu Broker P [PERSON_NAME] Toggle Menu Your Deals Manage your deals and track y…" at bounding box center [700, 425] width 1400 height 850
click at [1264, 842] on div "[PERSON_NAME]" at bounding box center [1300, 839] width 118 height 27
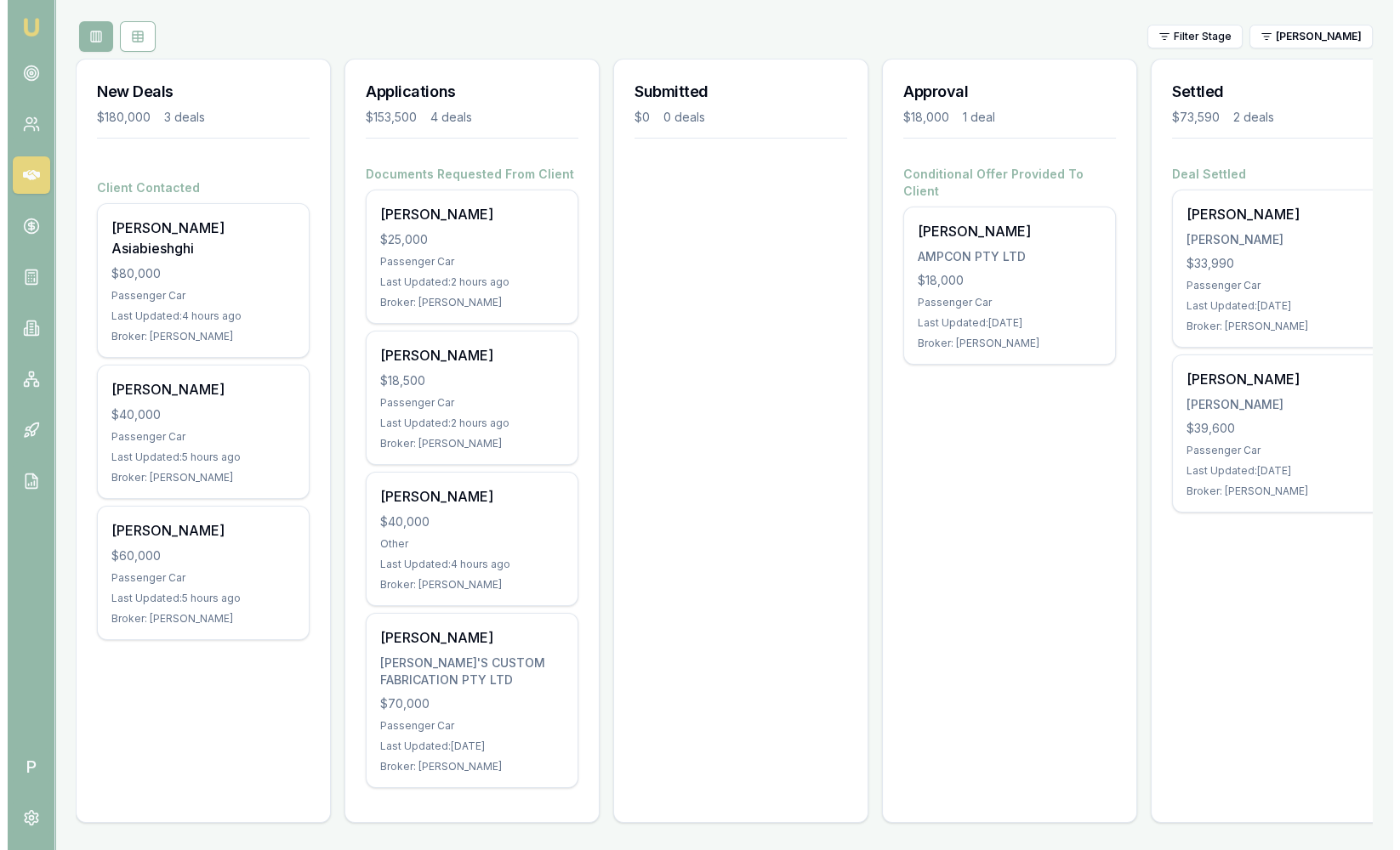
scroll to position [202, 0]
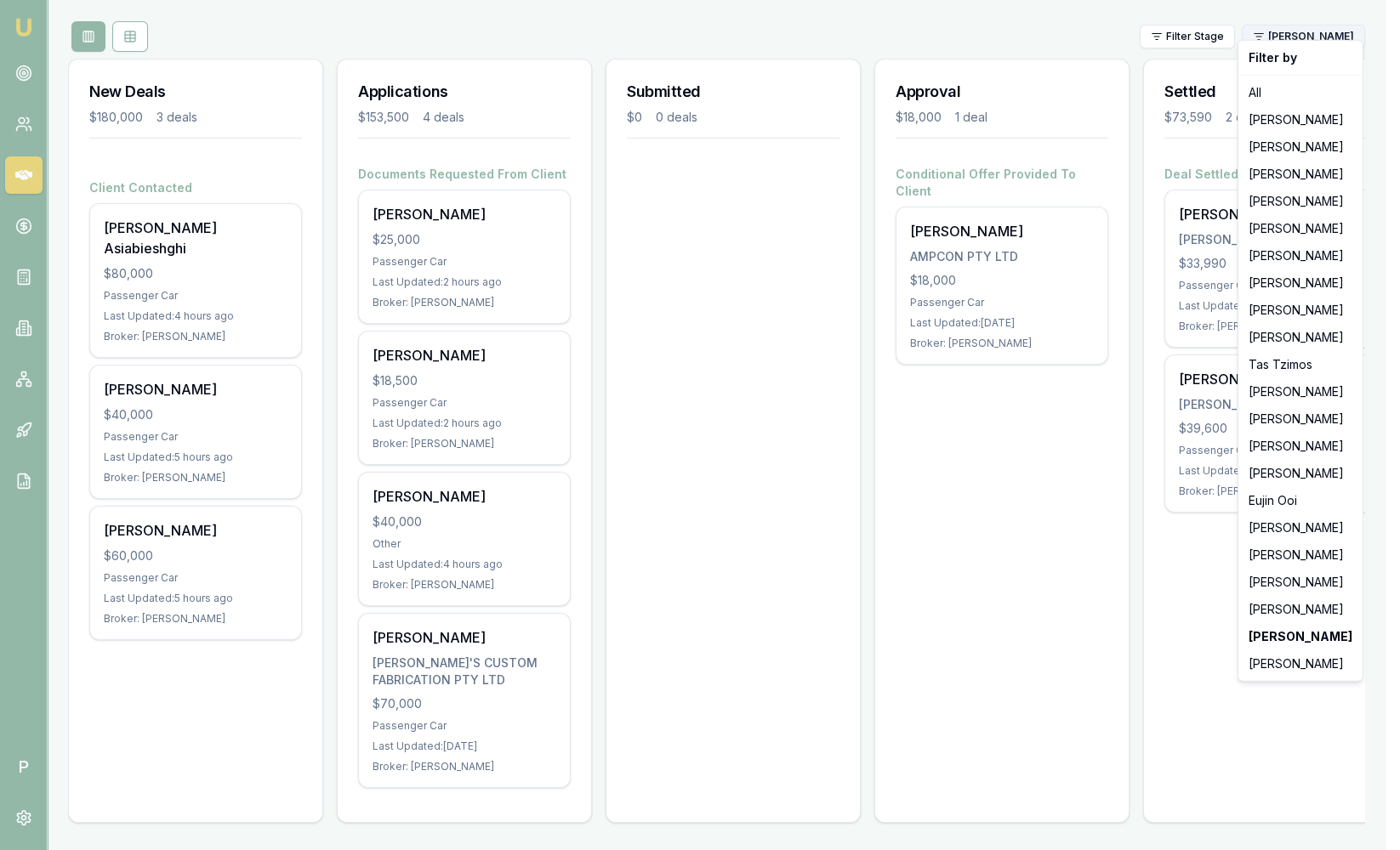
click at [1284, 27] on html "Emu Broker P [PERSON_NAME] Toggle Menu Your Deals Manage your deals and track y…" at bounding box center [700, 233] width 1400 height 850
click at [1266, 667] on div "[PERSON_NAME]" at bounding box center [1300, 664] width 118 height 27
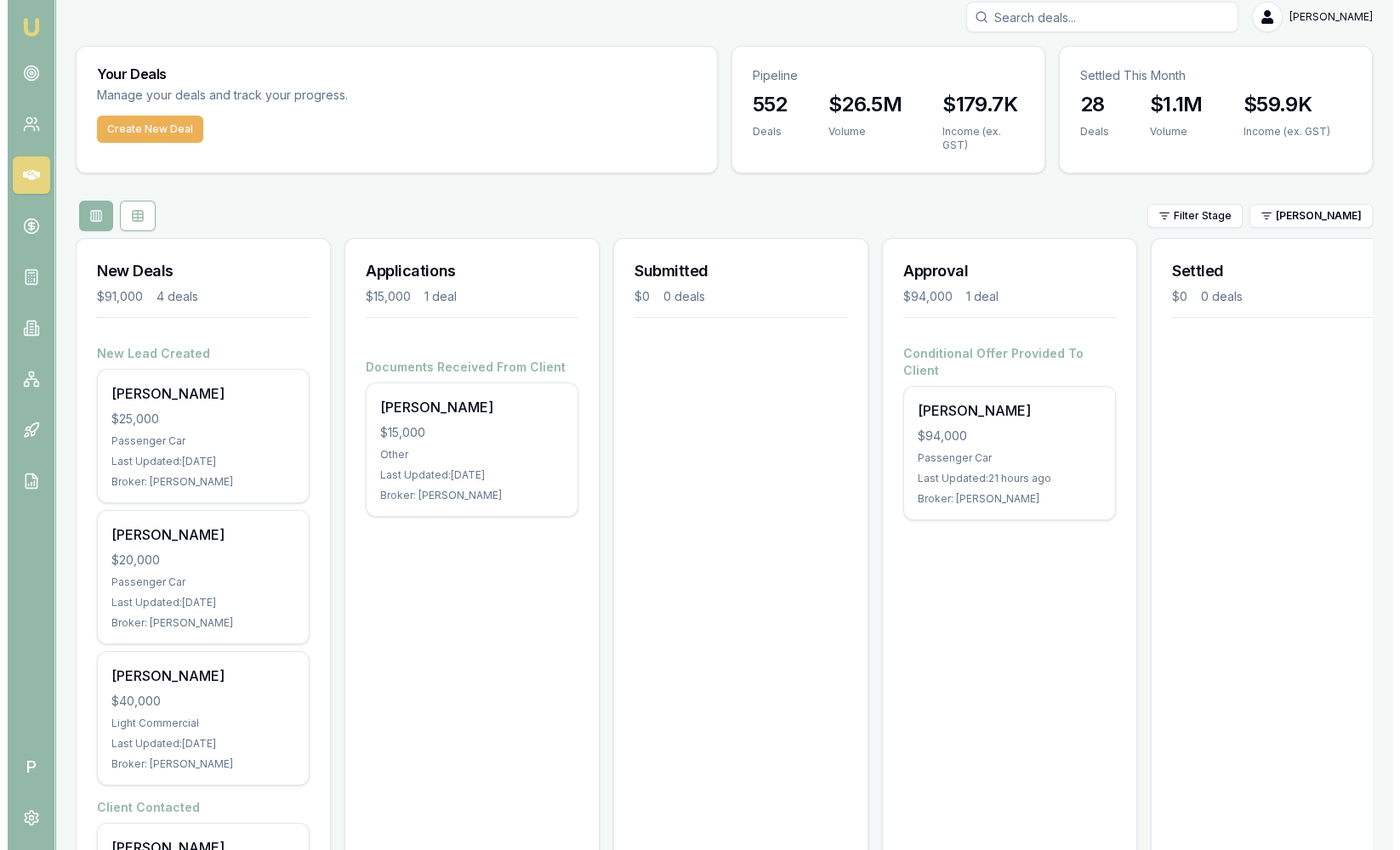
scroll to position [0, 0]
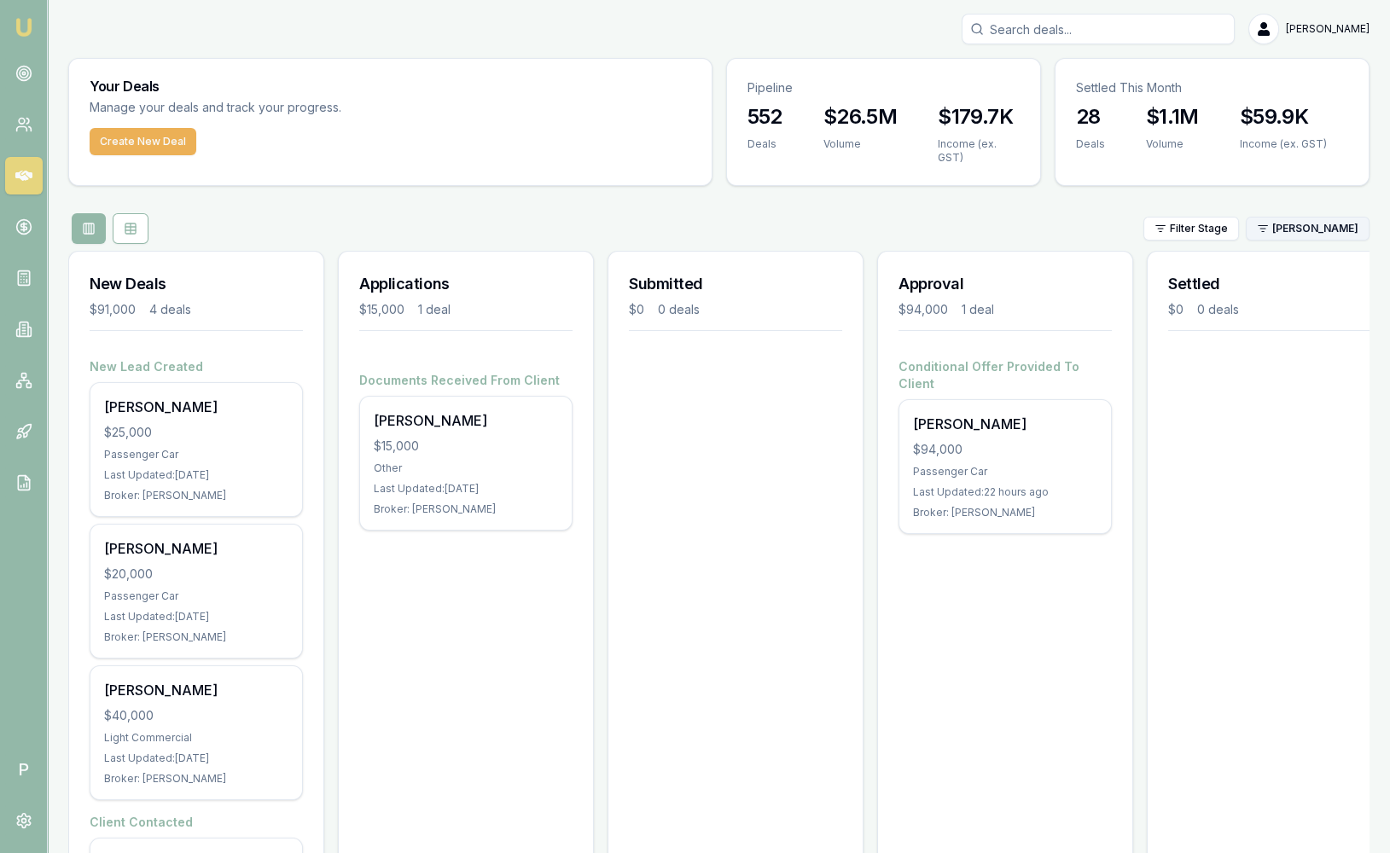
click at [1328, 224] on html "Emu Broker P [PERSON_NAME] Toggle Menu Your Deals Manage your deals and track y…" at bounding box center [695, 426] width 1390 height 853
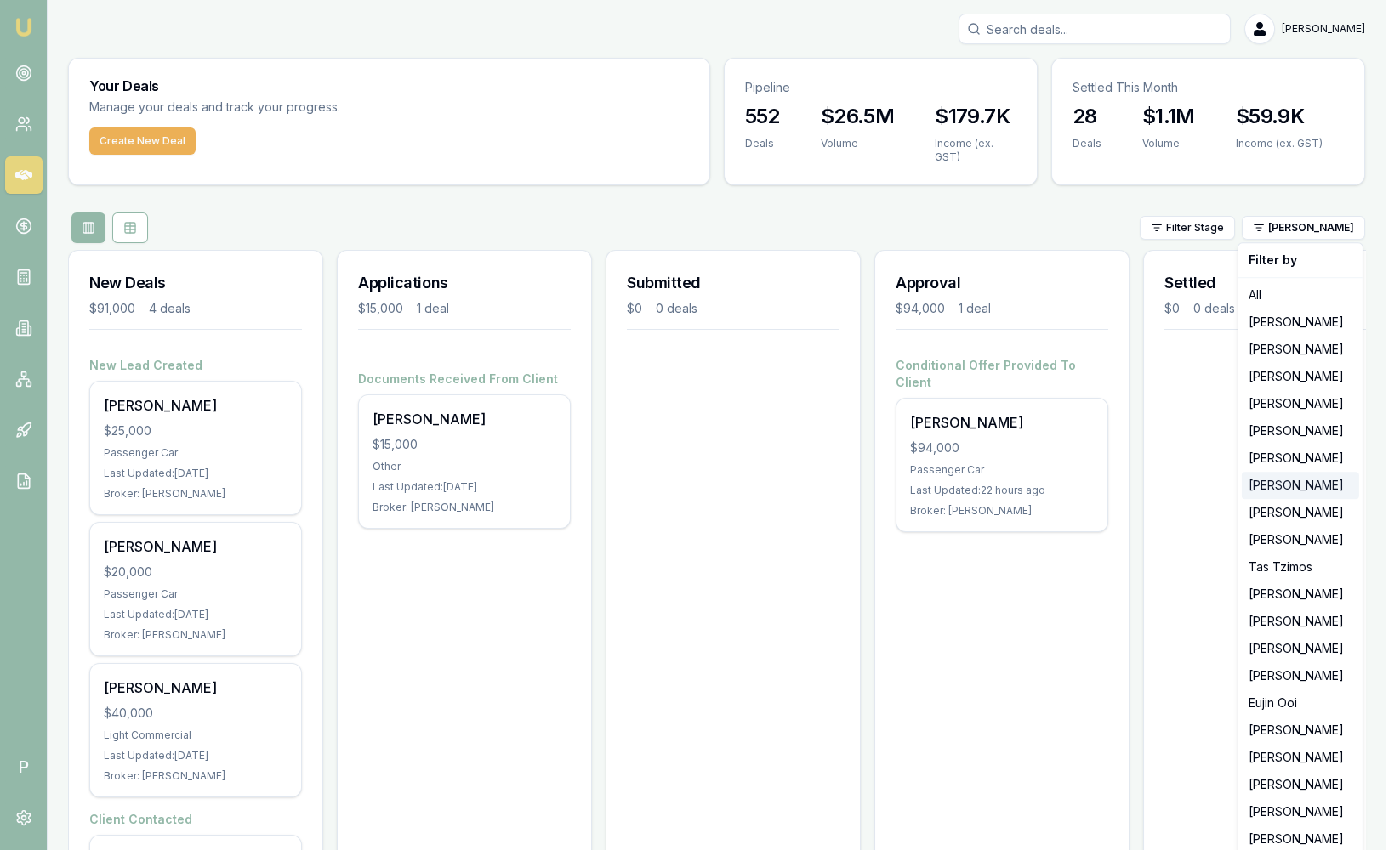
click at [1270, 495] on div "[PERSON_NAME]" at bounding box center [1300, 485] width 118 height 27
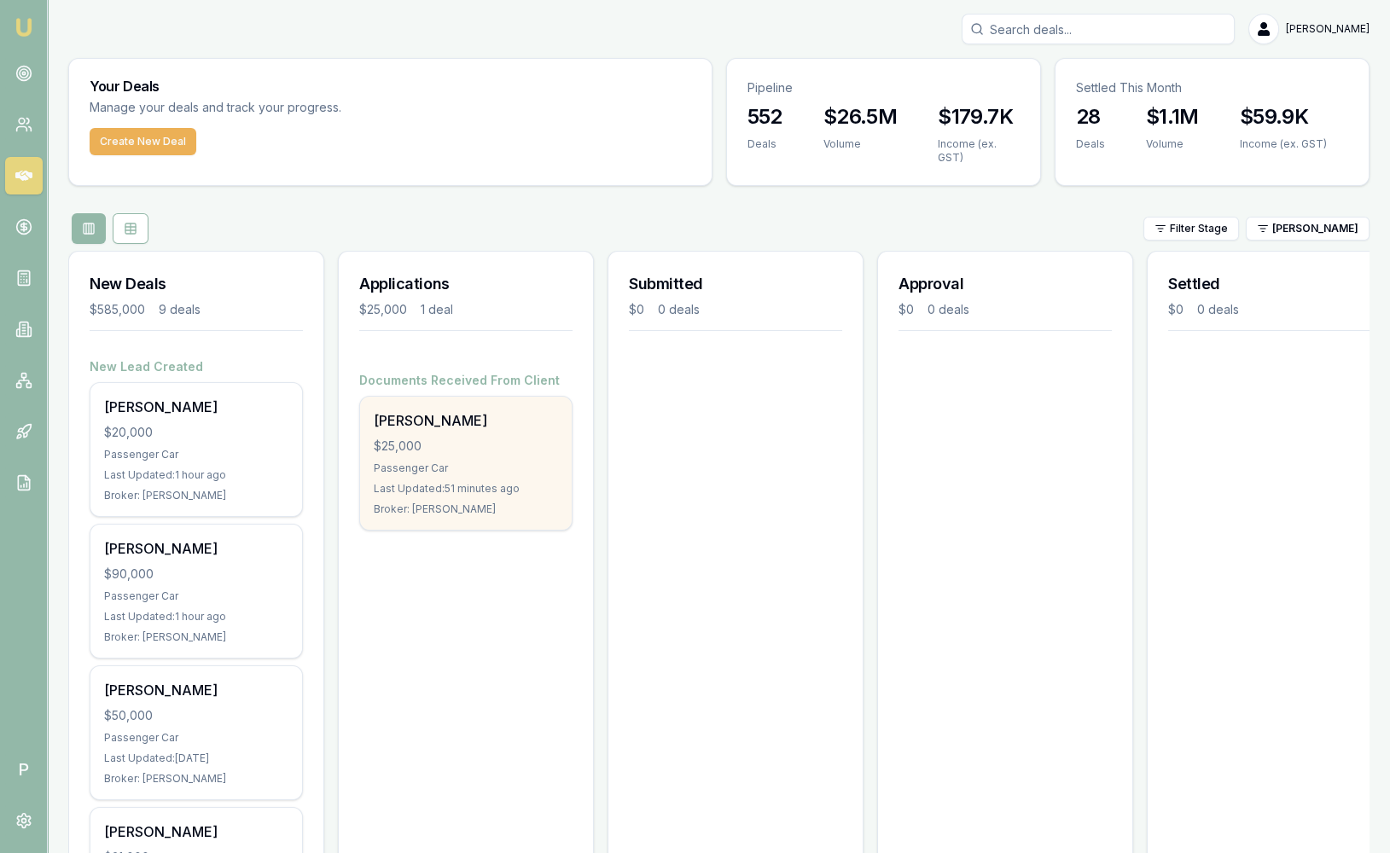
click at [490, 457] on div "[PERSON_NAME] $25,000 Passenger Car Last Updated: 51 minutes ago Broker: [PERSO…" at bounding box center [466, 463] width 212 height 133
click at [461, 431] on div "[PERSON_NAME] $25,000 Passenger Car Last Updated: 55 minutes ago Broker: [PERSO…" at bounding box center [466, 463] width 212 height 133
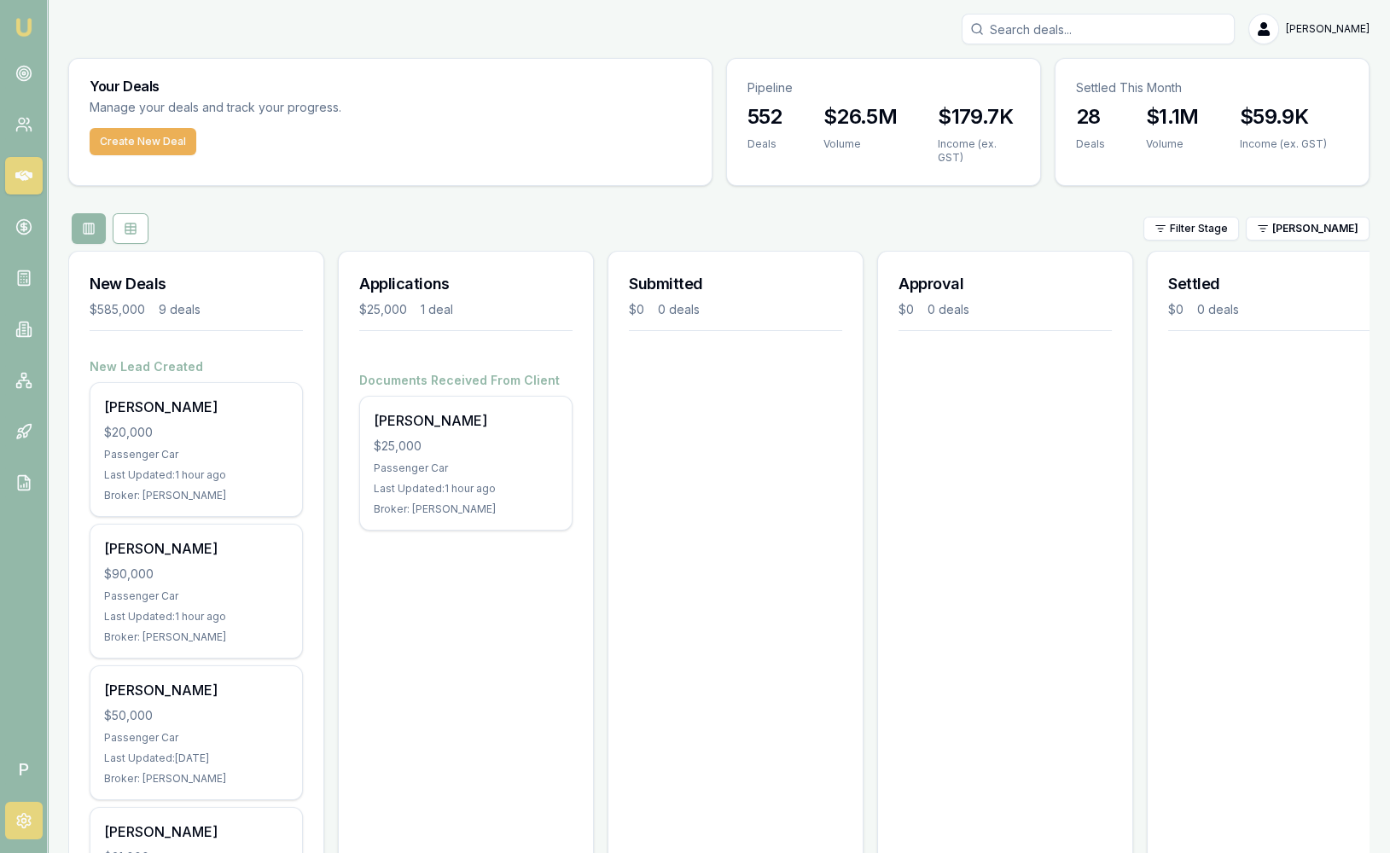
click at [32, 817] on link at bounding box center [24, 821] width 38 height 38
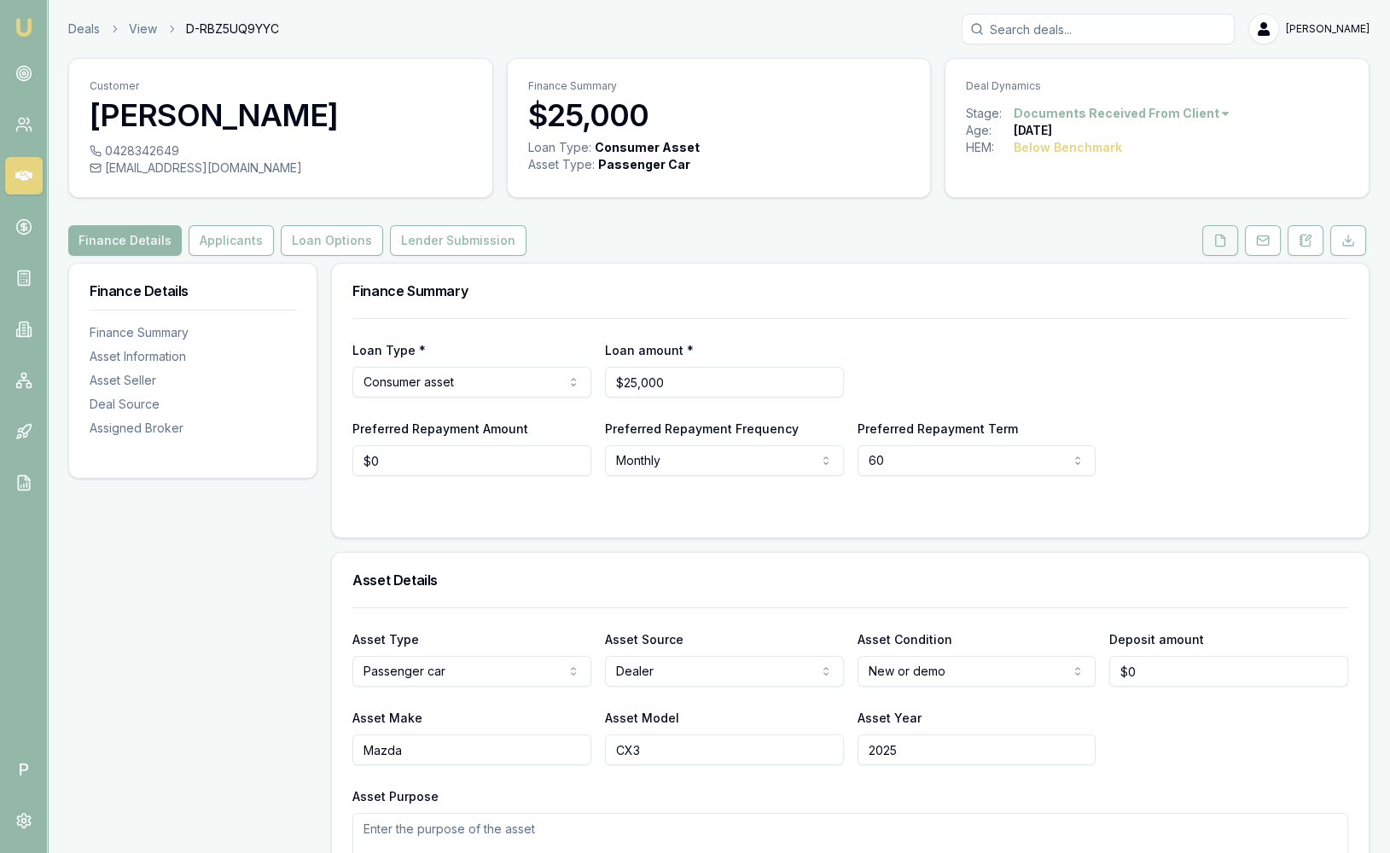
click at [1213, 241] on button at bounding box center [1220, 240] width 36 height 31
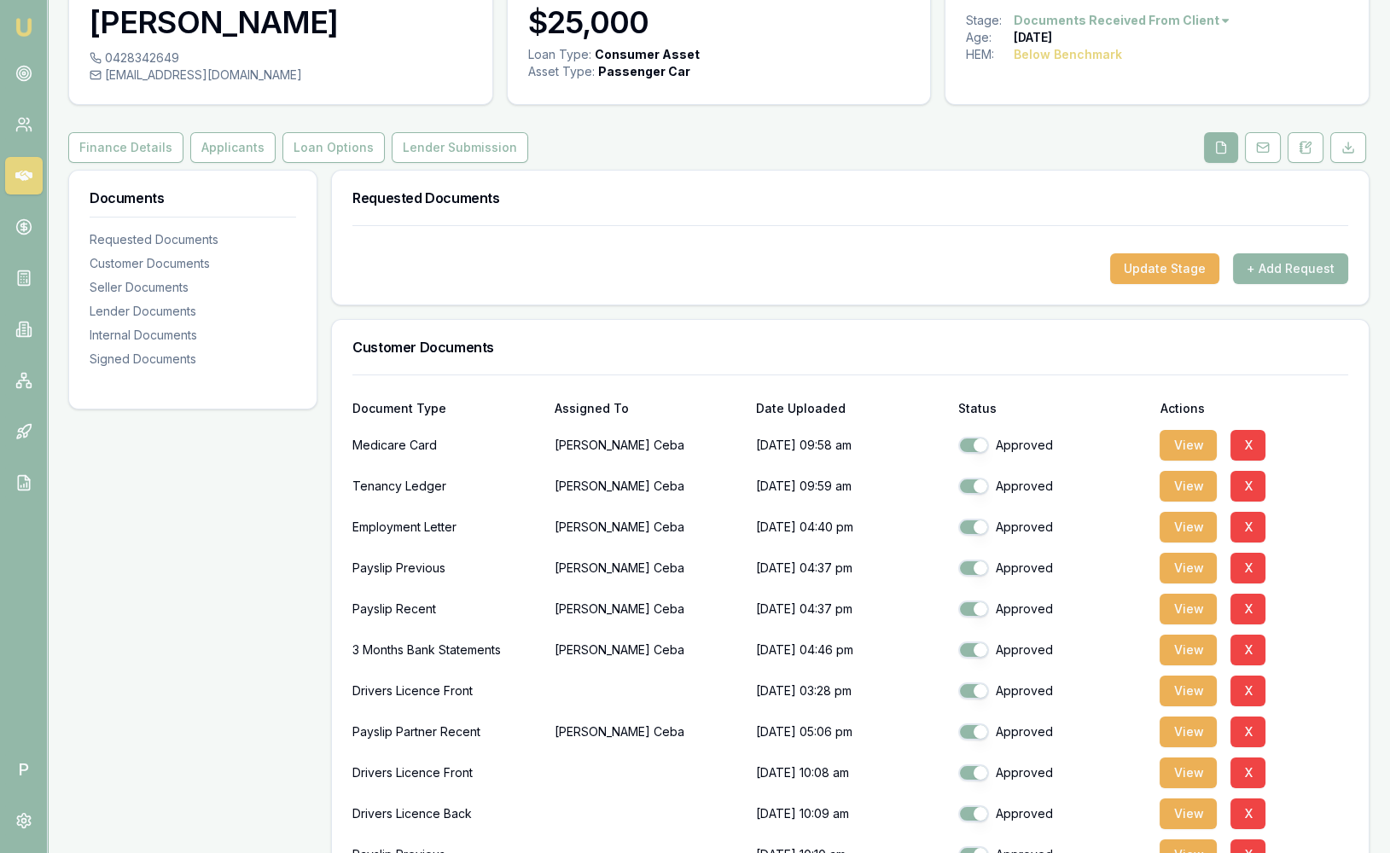
scroll to position [95, 0]
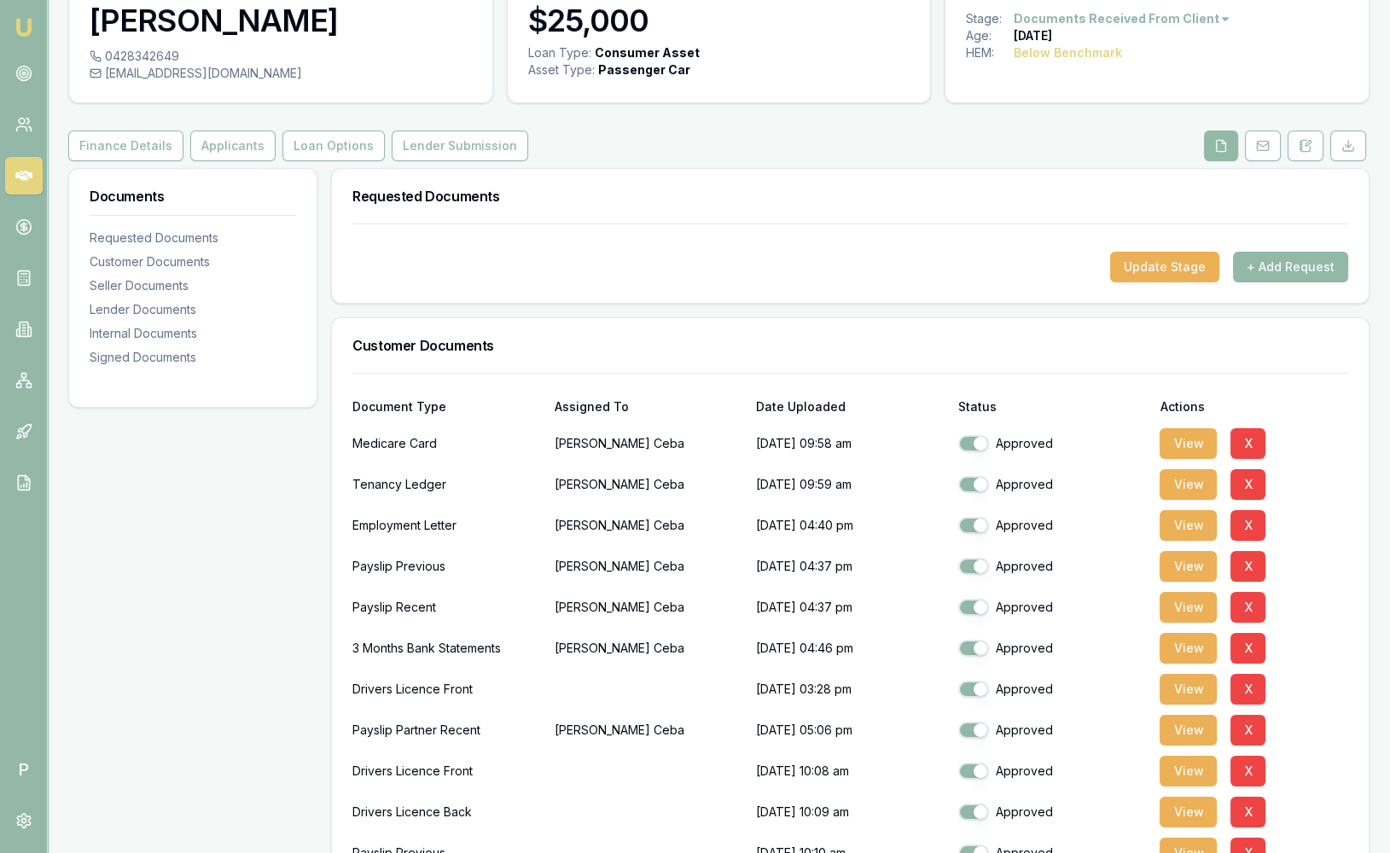
drag, startPoint x: 339, startPoint y: 168, endPoint x: 741, endPoint y: 207, distance: 403.8
click at [433, 185] on div "Requested Documents" at bounding box center [850, 196] width 1037 height 55
drag, startPoint x: 741, startPoint y: 207, endPoint x: 754, endPoint y: 207, distance: 12.8
click at [754, 207] on div "Requested Documents" at bounding box center [850, 196] width 1037 height 55
click at [754, 208] on div "Requested Documents" at bounding box center [850, 196] width 1037 height 55
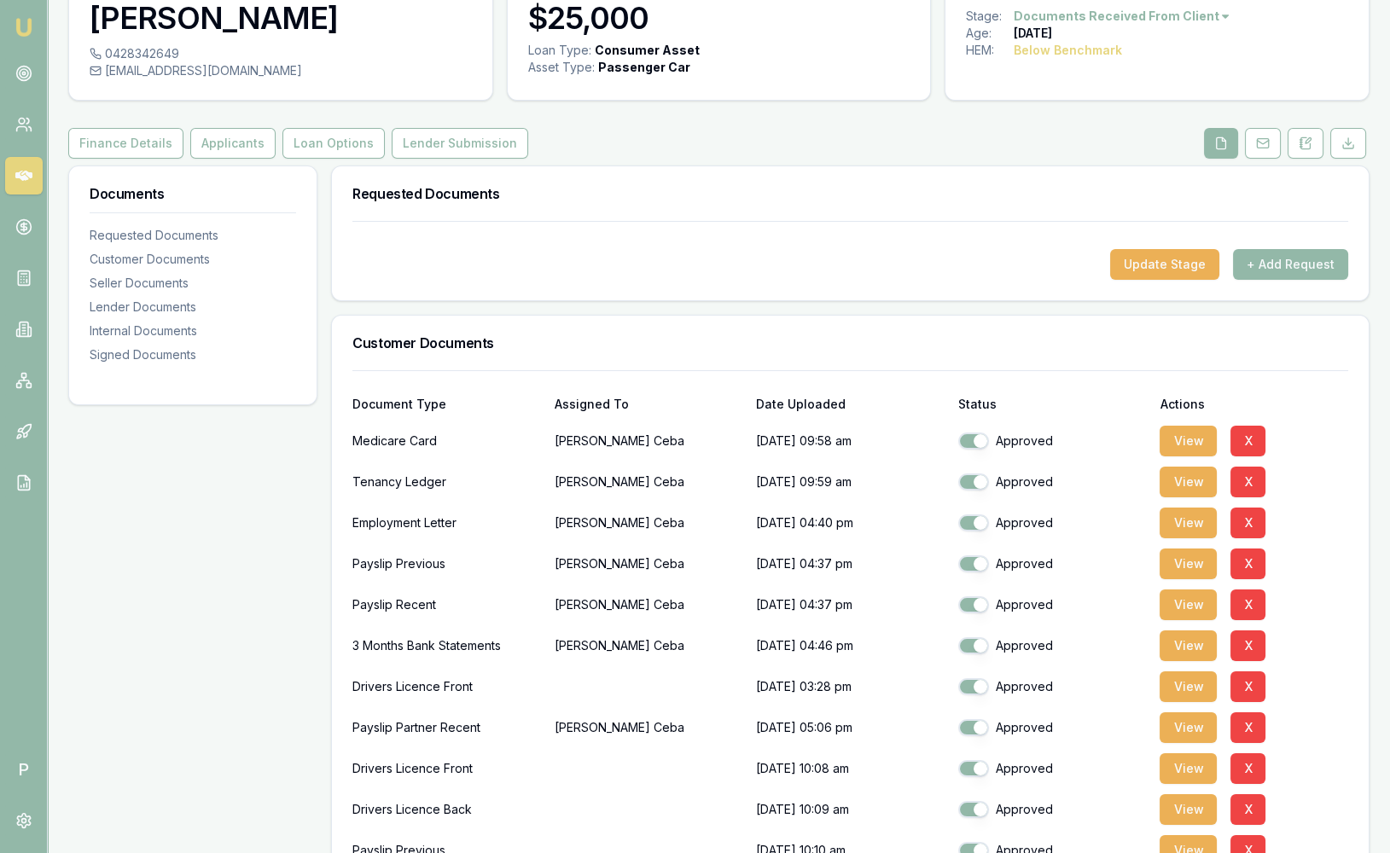
scroll to position [0, 0]
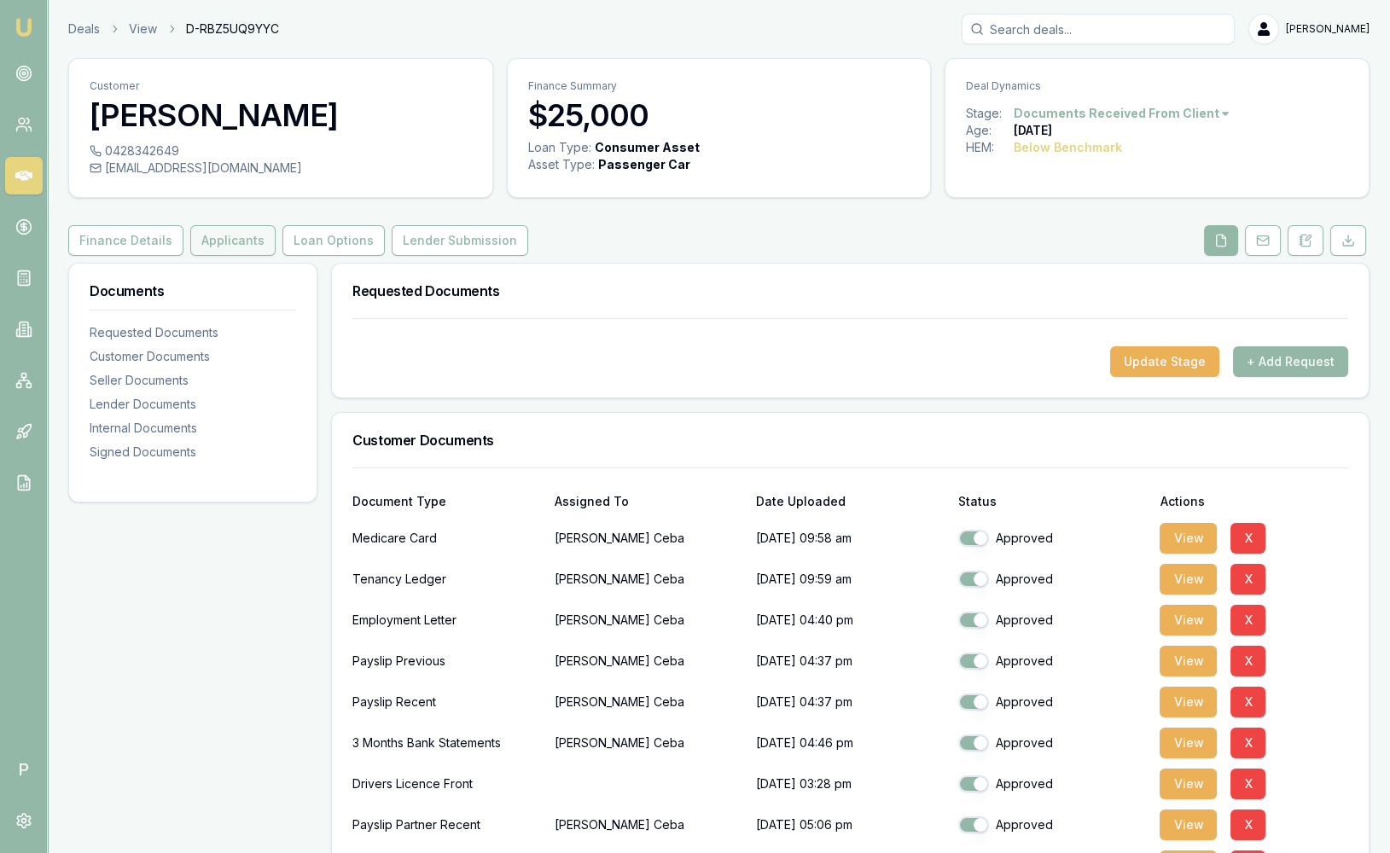
click at [241, 246] on button "Applicants" at bounding box center [232, 240] width 85 height 31
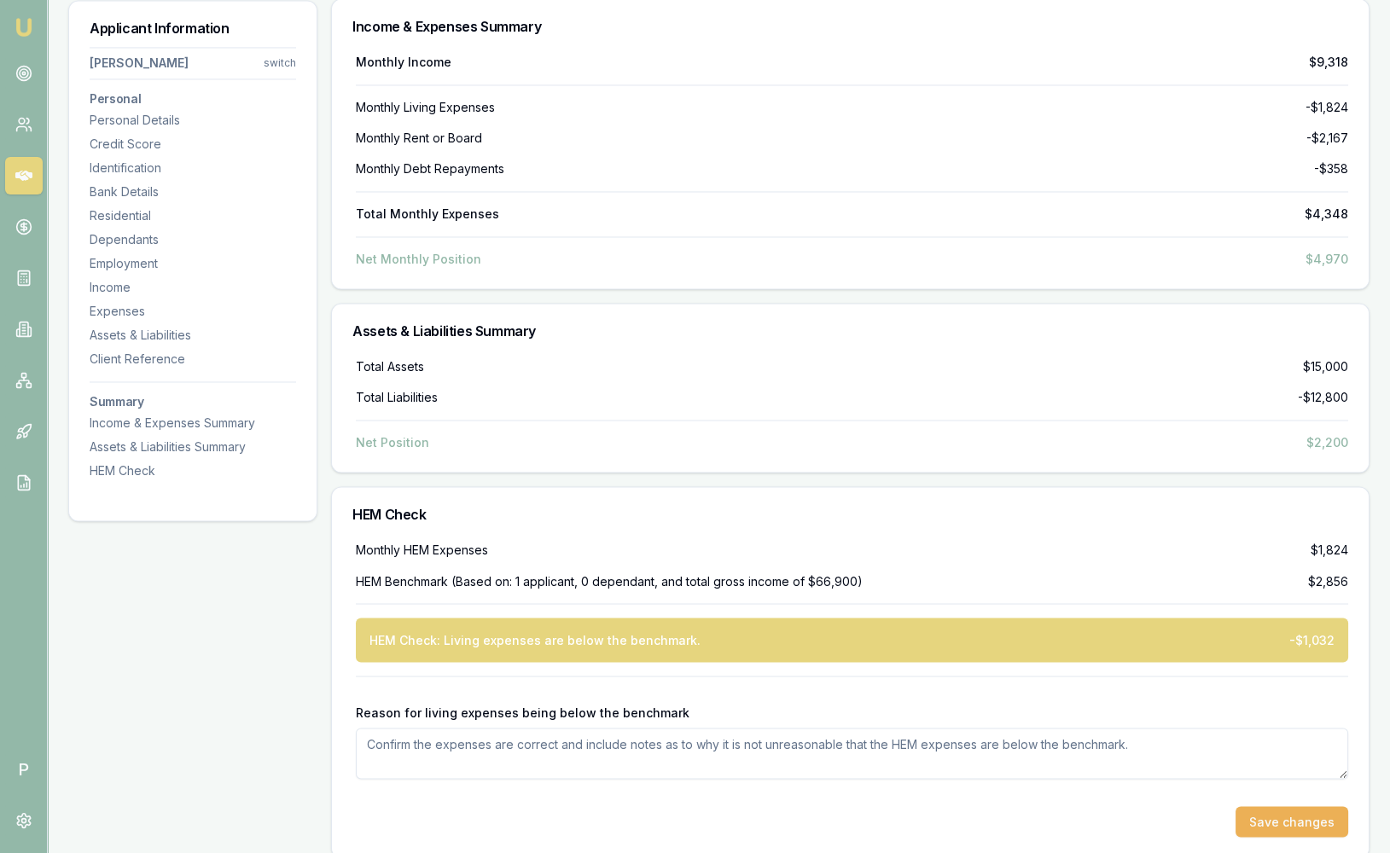
scroll to position [5709, 0]
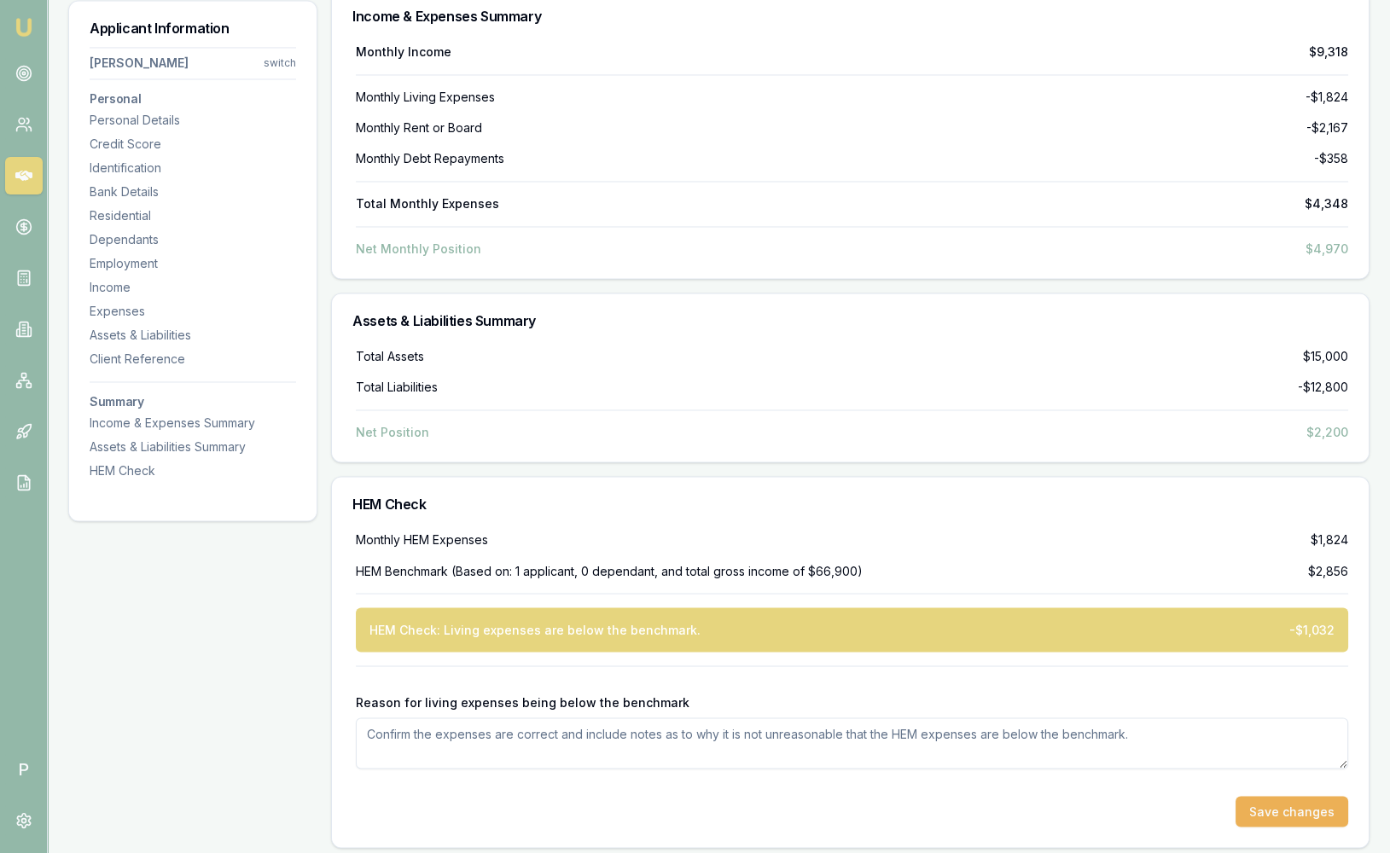
click at [482, 796] on div "Save changes" at bounding box center [852, 811] width 992 height 31
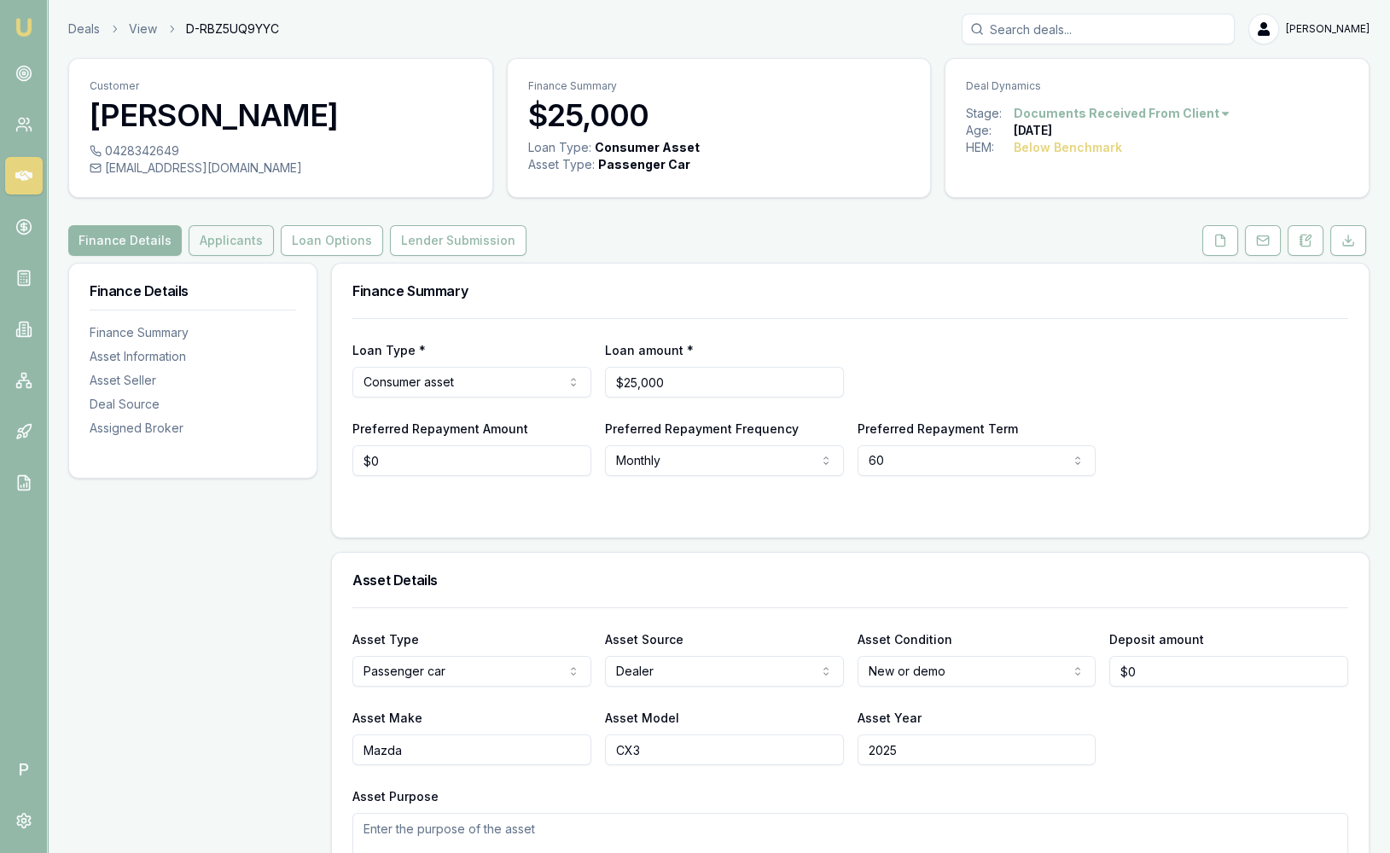
click at [239, 246] on button "Applicants" at bounding box center [231, 240] width 85 height 31
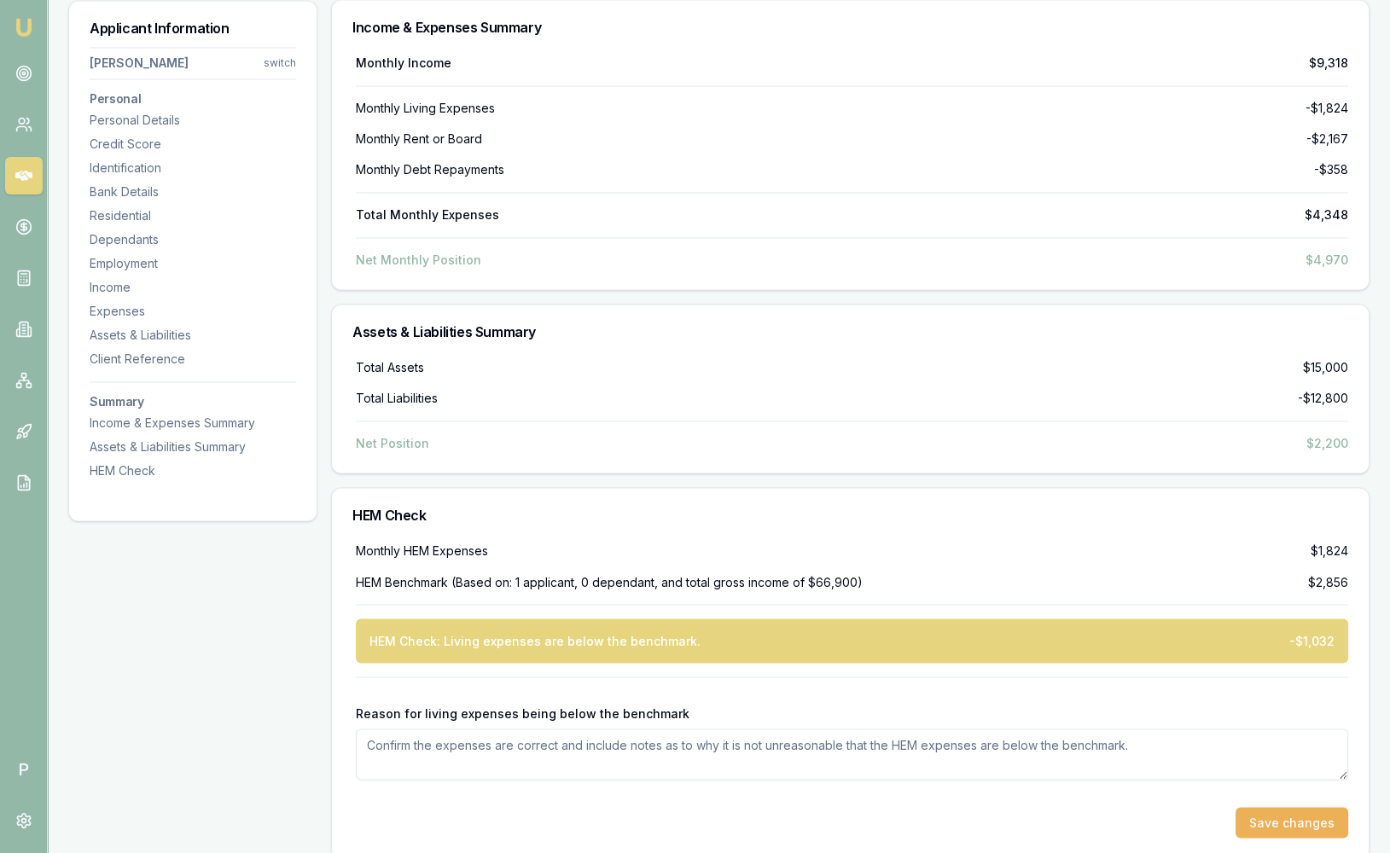
scroll to position [5709, 0]
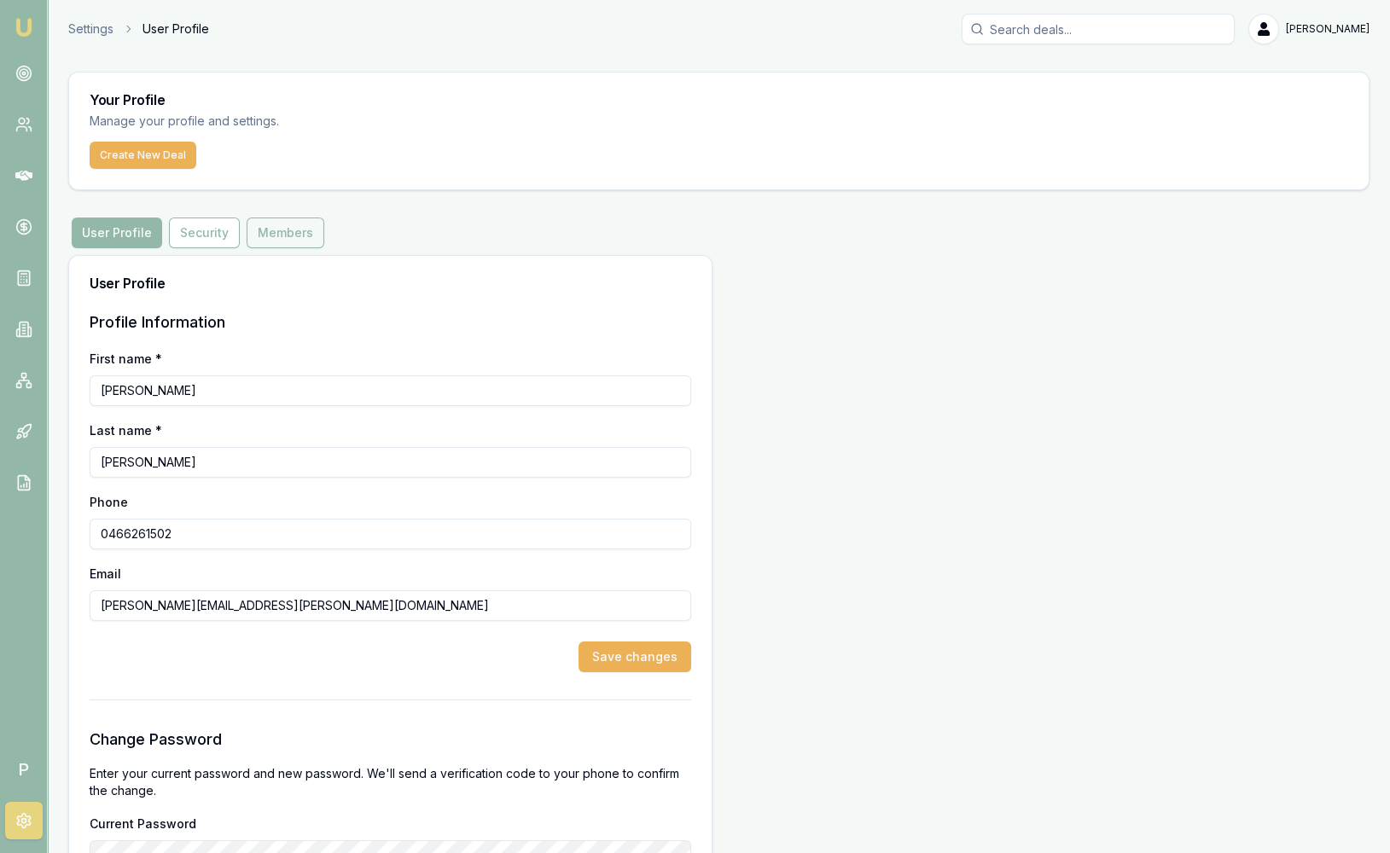
click at [291, 229] on button "Members" at bounding box center [286, 233] width 78 height 31
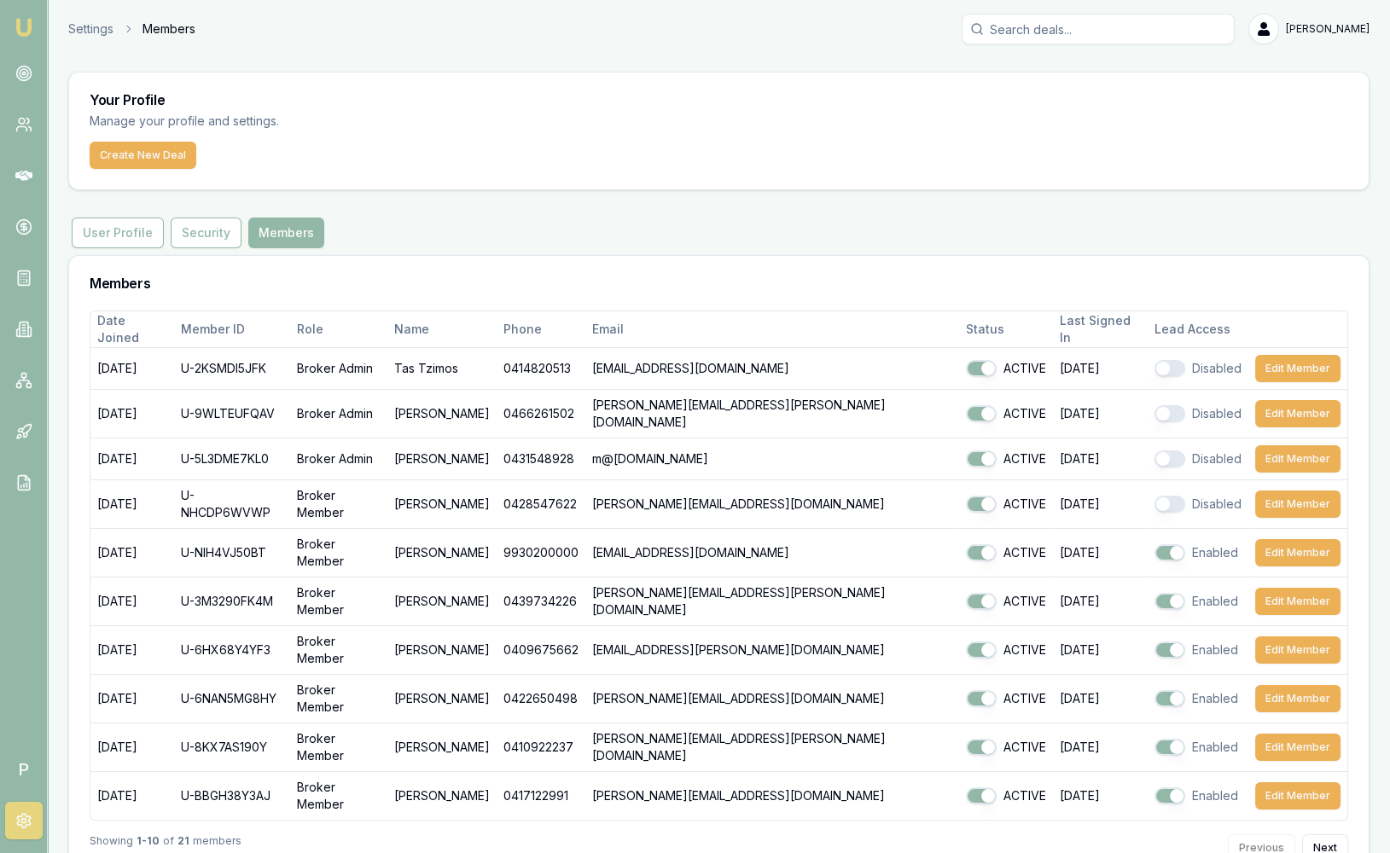
click at [20, 18] on img at bounding box center [24, 27] width 20 height 20
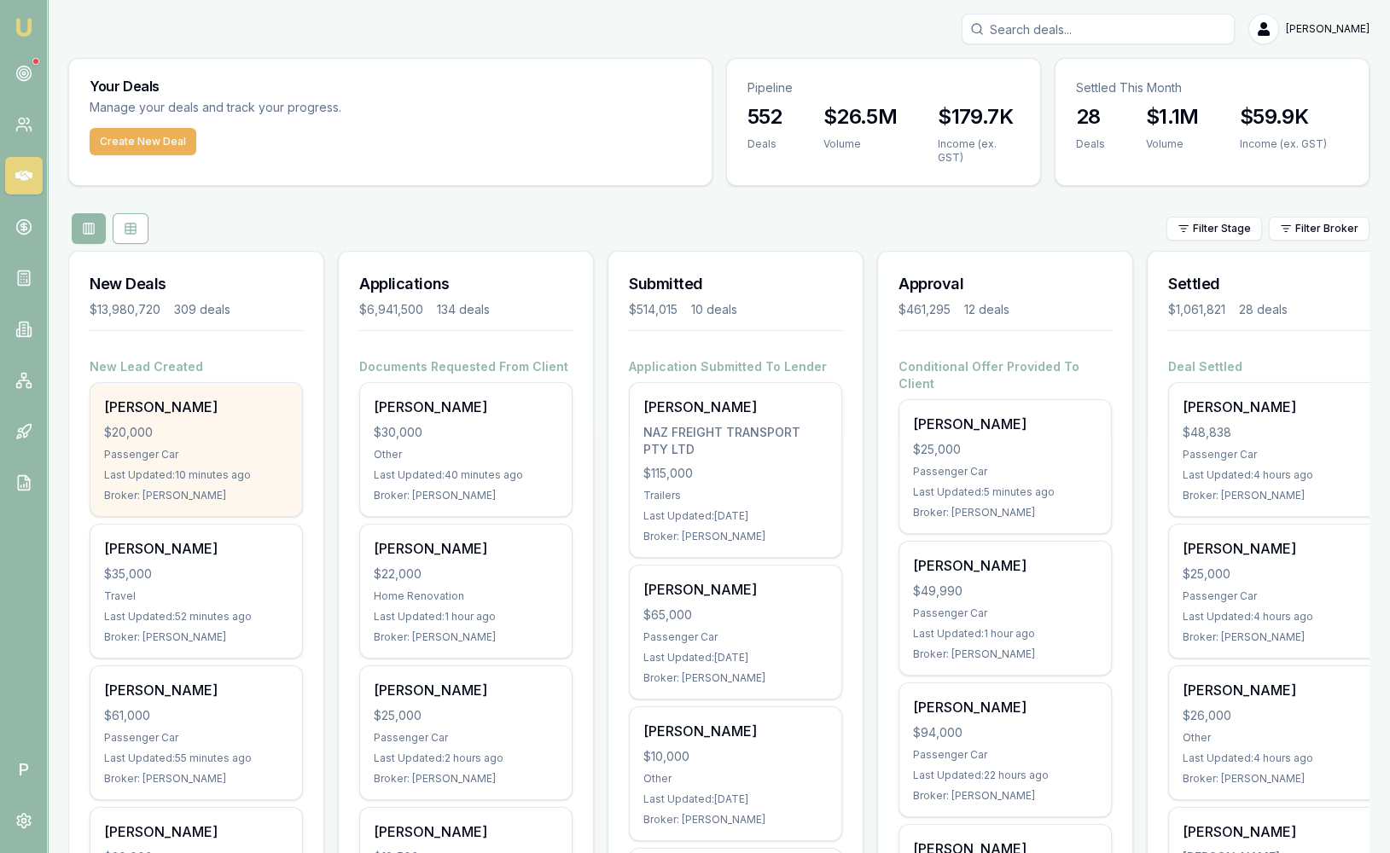
click at [254, 433] on div "$20,000" at bounding box center [196, 432] width 184 height 17
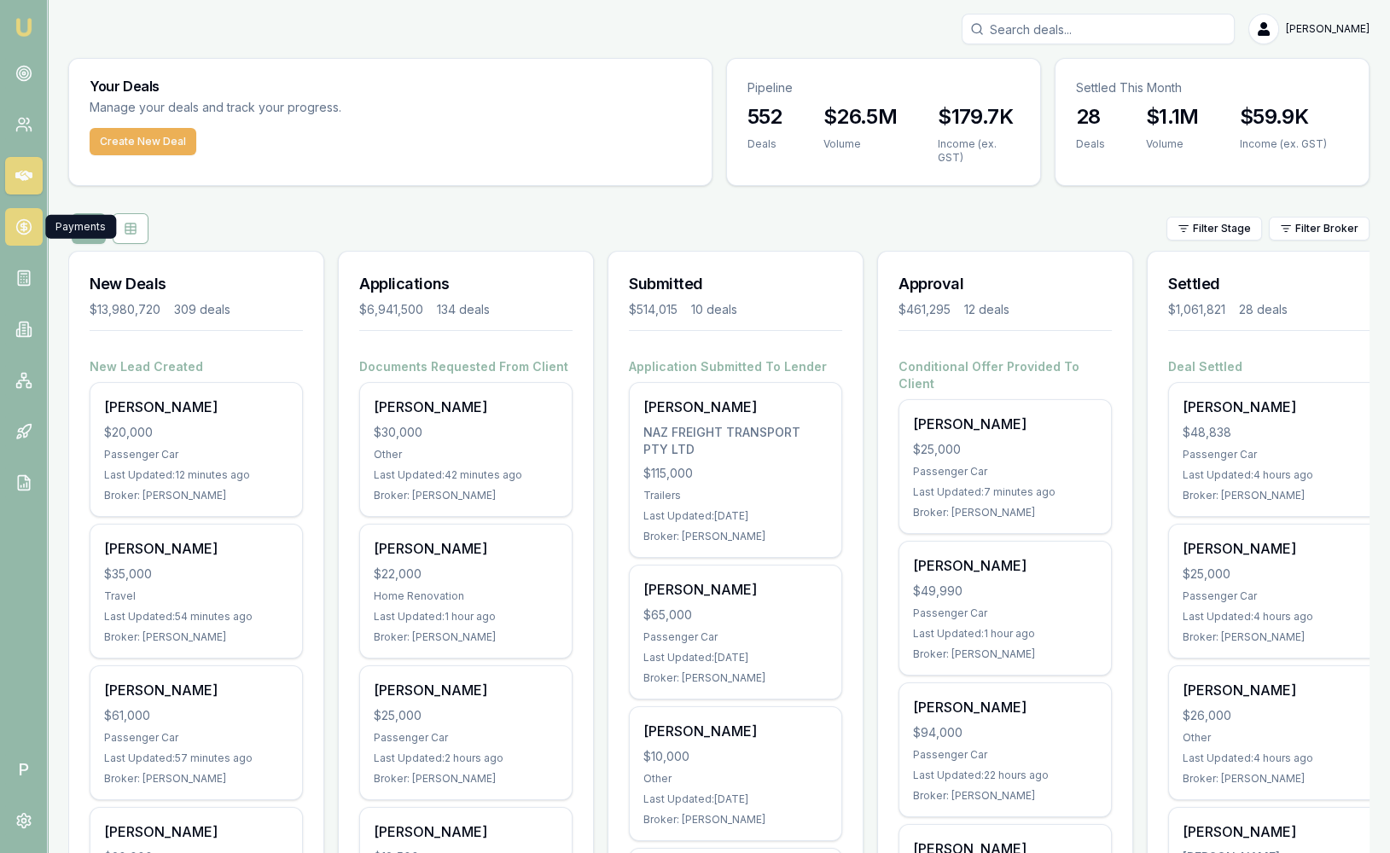
click at [25, 224] on icon at bounding box center [23, 227] width 6 height 6
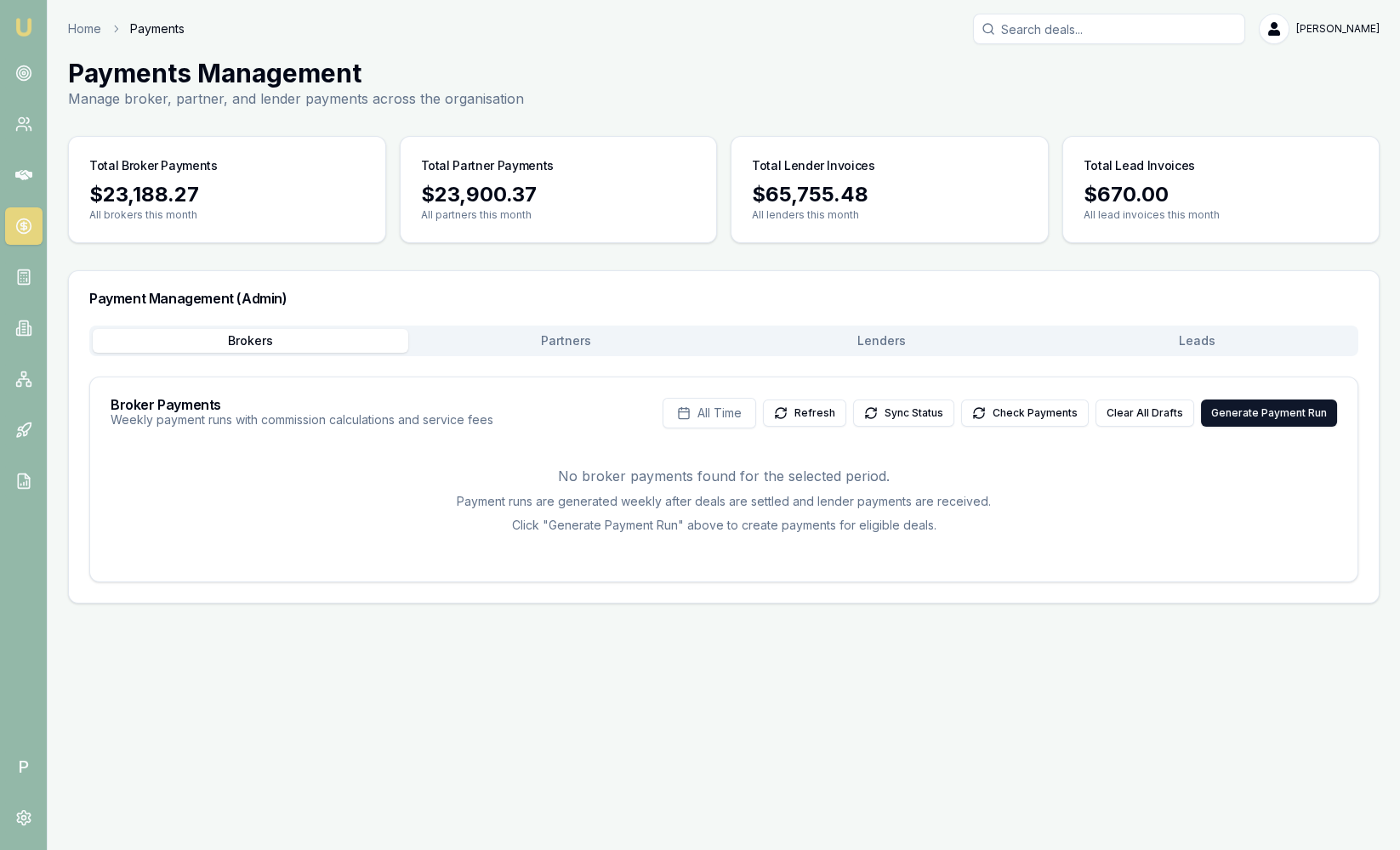
click at [1212, 341] on button "Leads" at bounding box center [1197, 341] width 316 height 24
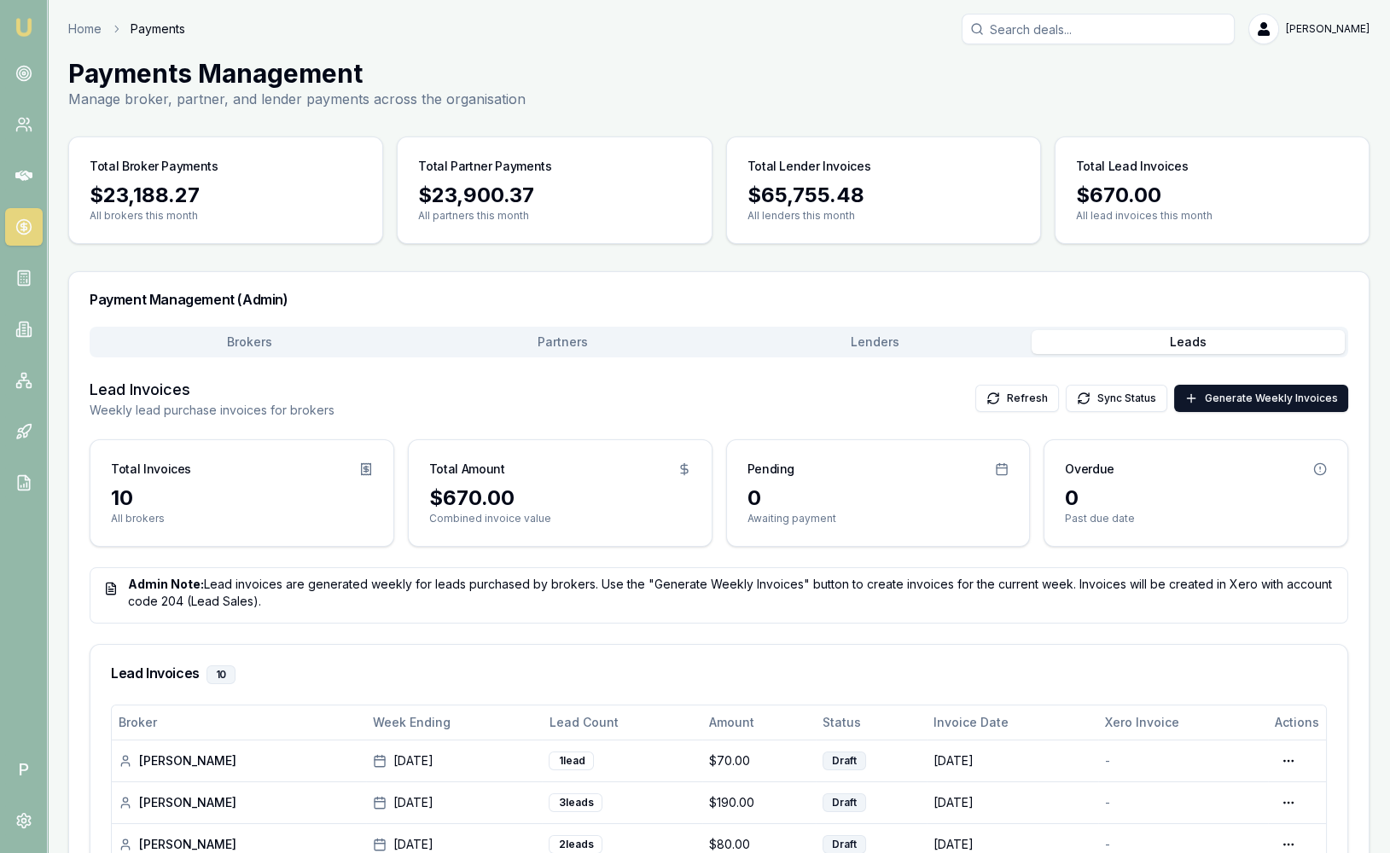
click at [641, 112] on main "Payments Management Manage broker, partner, and lender payments across the orga…" at bounding box center [719, 652] width 1342 height 1189
click at [30, 30] on img at bounding box center [24, 27] width 20 height 20
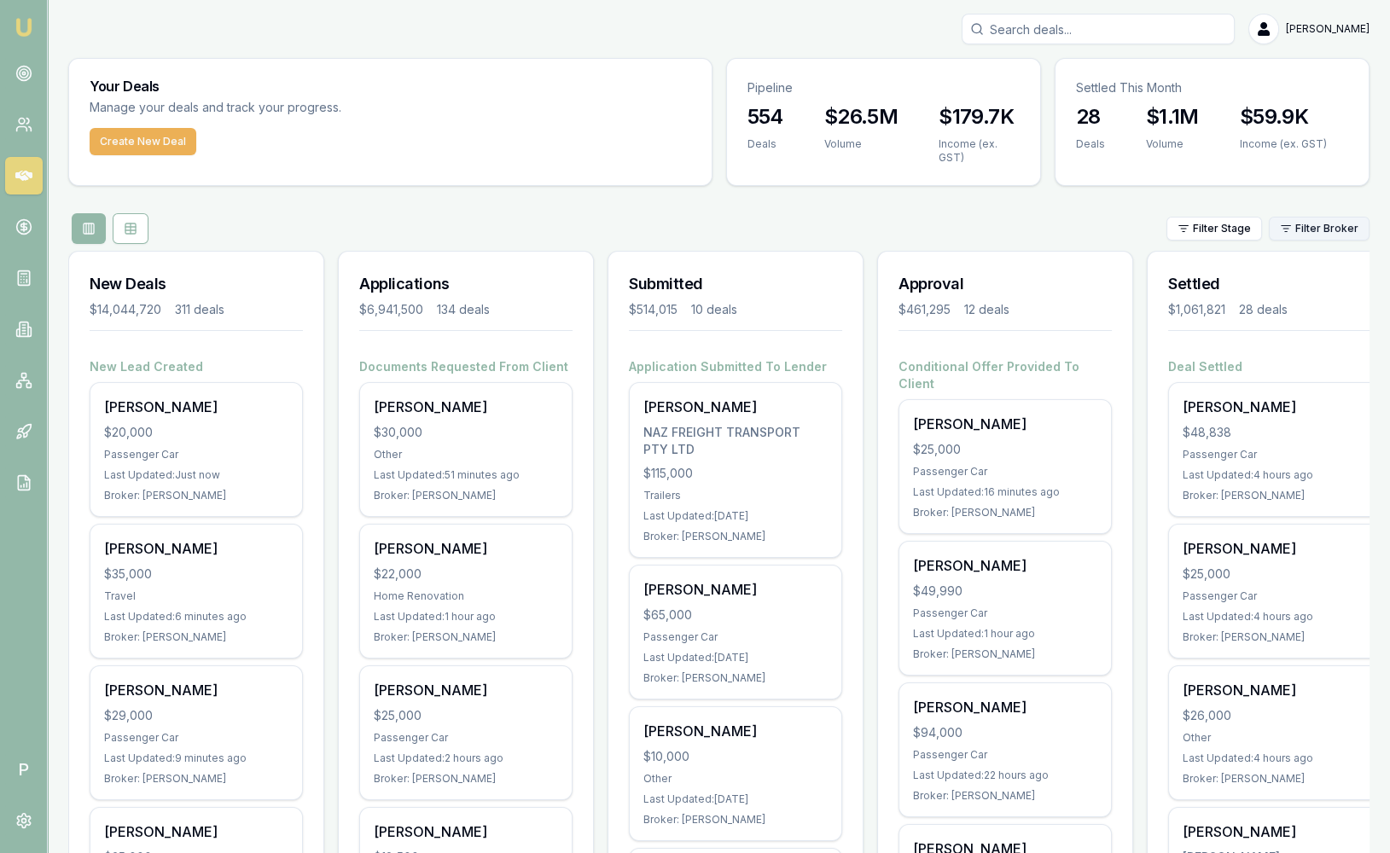
click at [1320, 226] on html "Emu Broker P Sam Crouch Toggle Menu Your Deals Manage your deals and track your…" at bounding box center [695, 426] width 1390 height 853
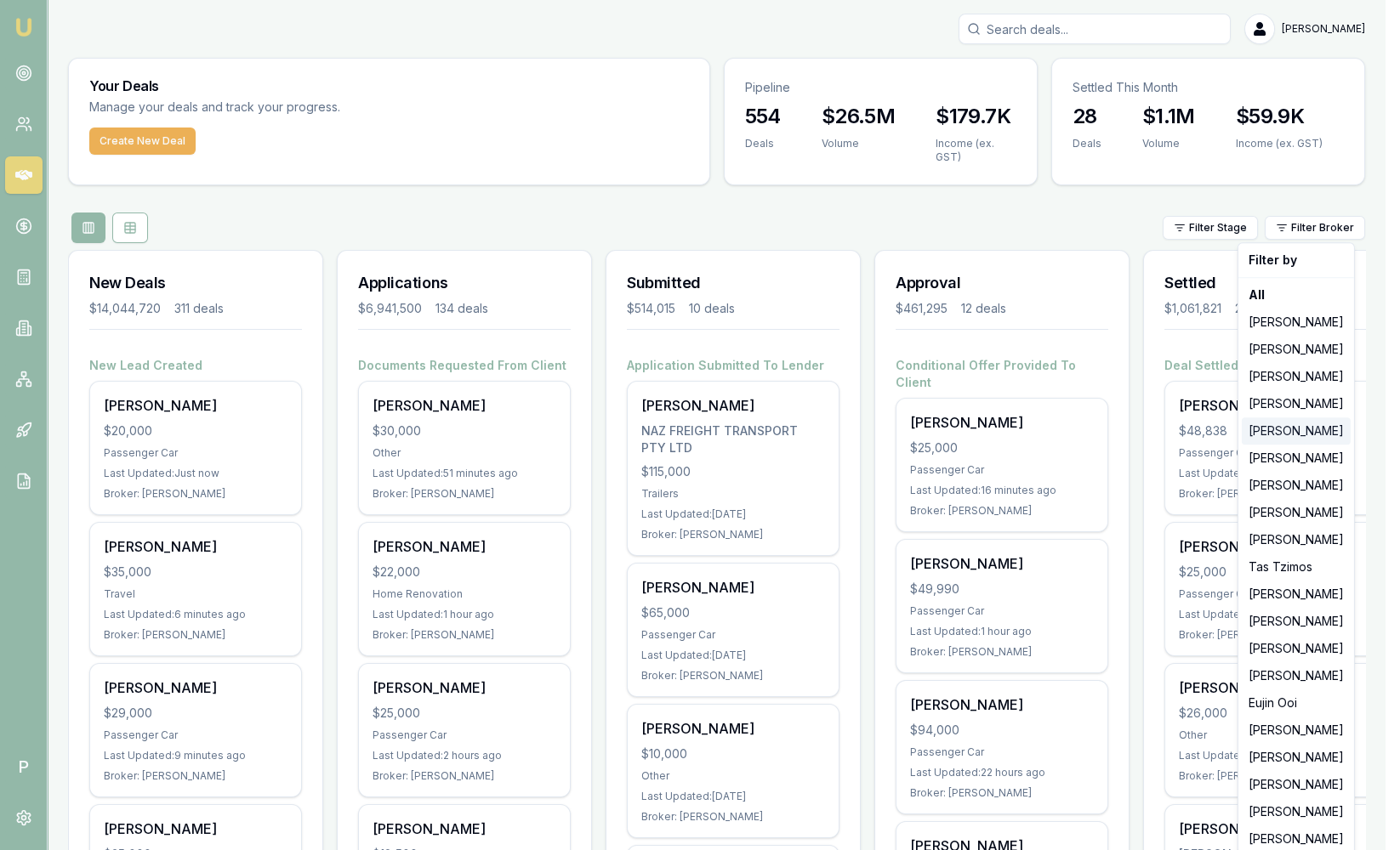
click at [1295, 429] on div "[PERSON_NAME]" at bounding box center [1295, 430] width 109 height 27
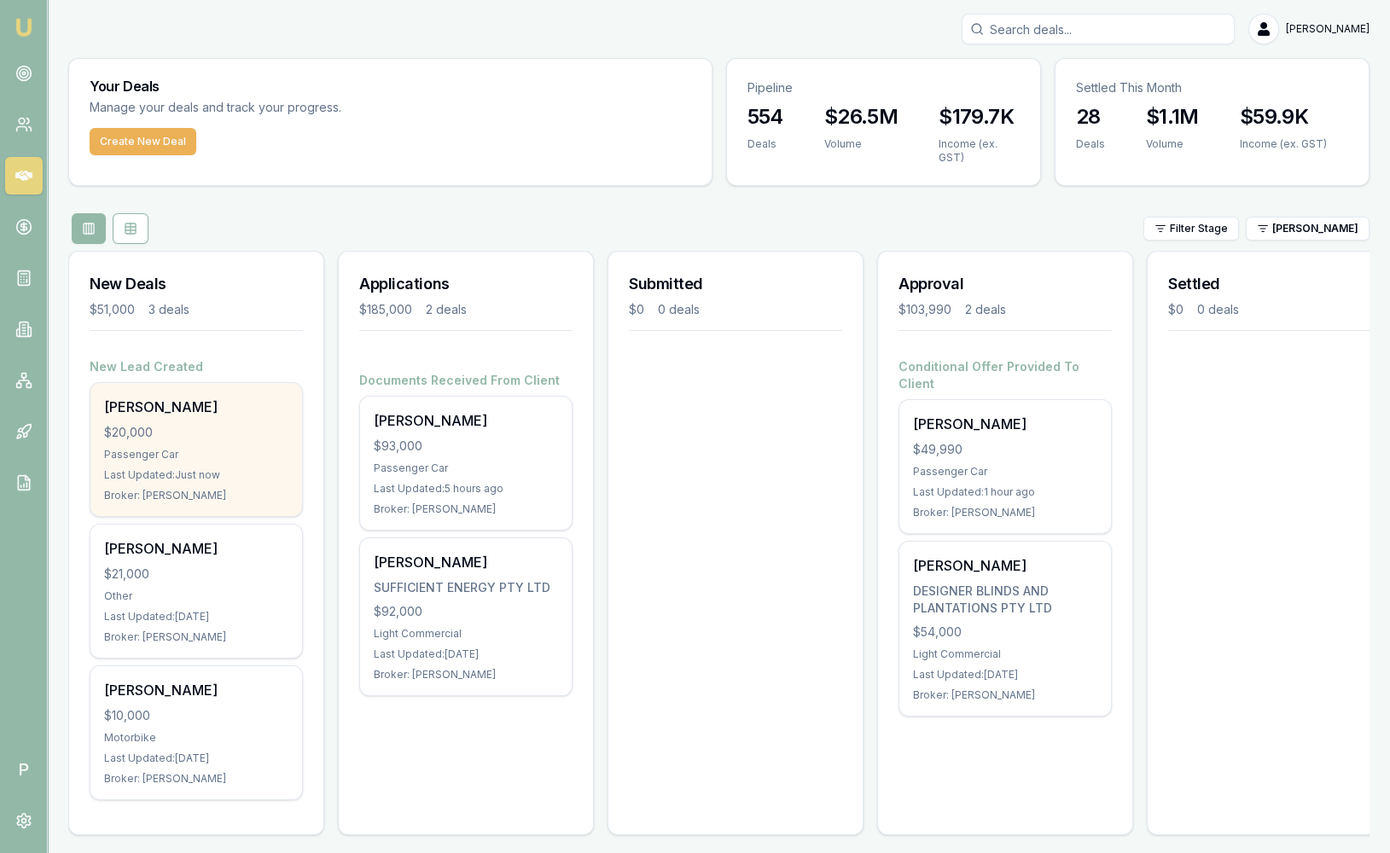
click at [200, 417] on div "Gemma Rancic $20,000 Passenger Car Last Updated: Just now Broker: Evette Abdo" at bounding box center [196, 449] width 212 height 133
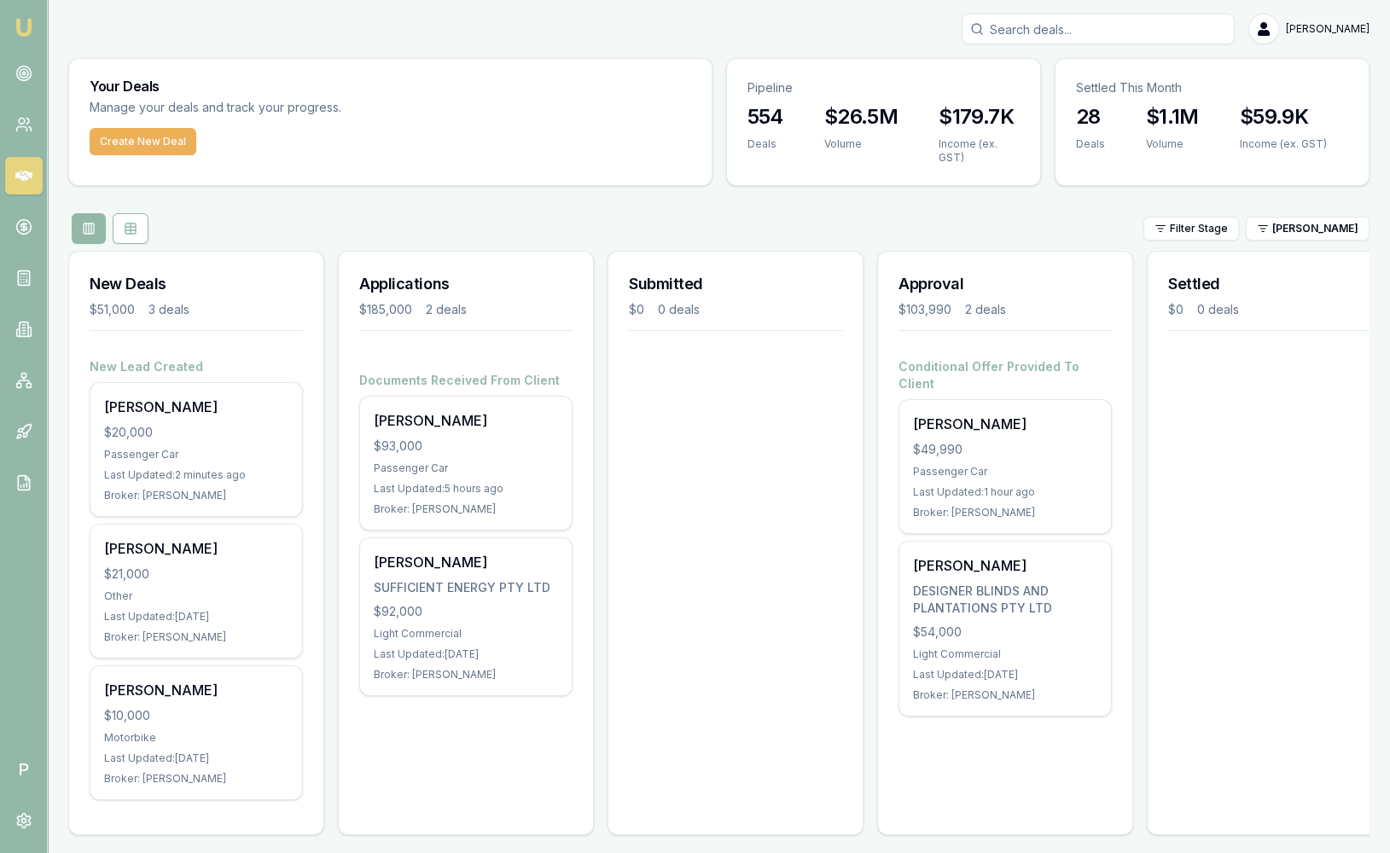
click at [827, 222] on div "Filter Stage Evette Abdo" at bounding box center [718, 228] width 1301 height 31
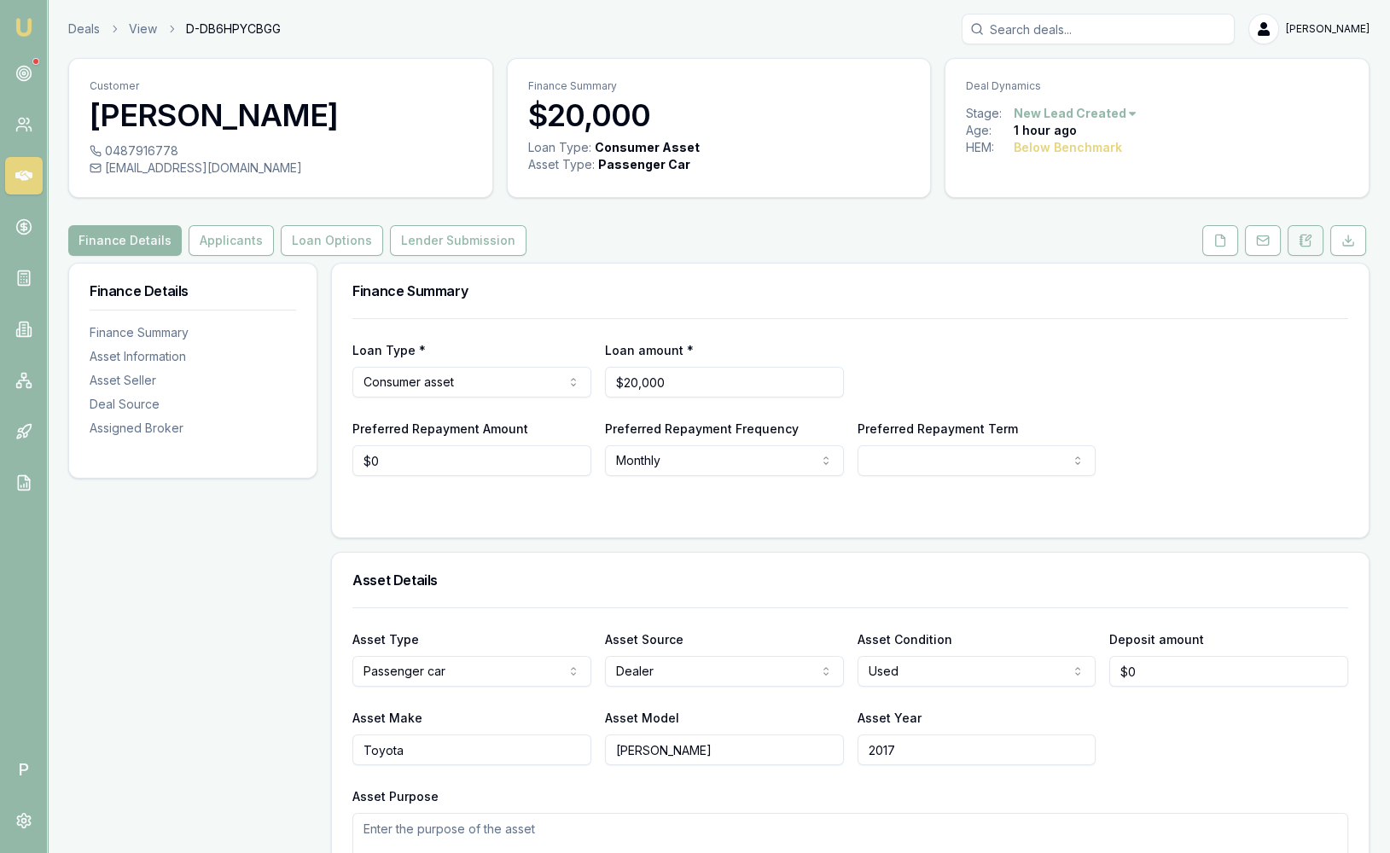
click at [1303, 234] on icon at bounding box center [1306, 241] width 14 height 14
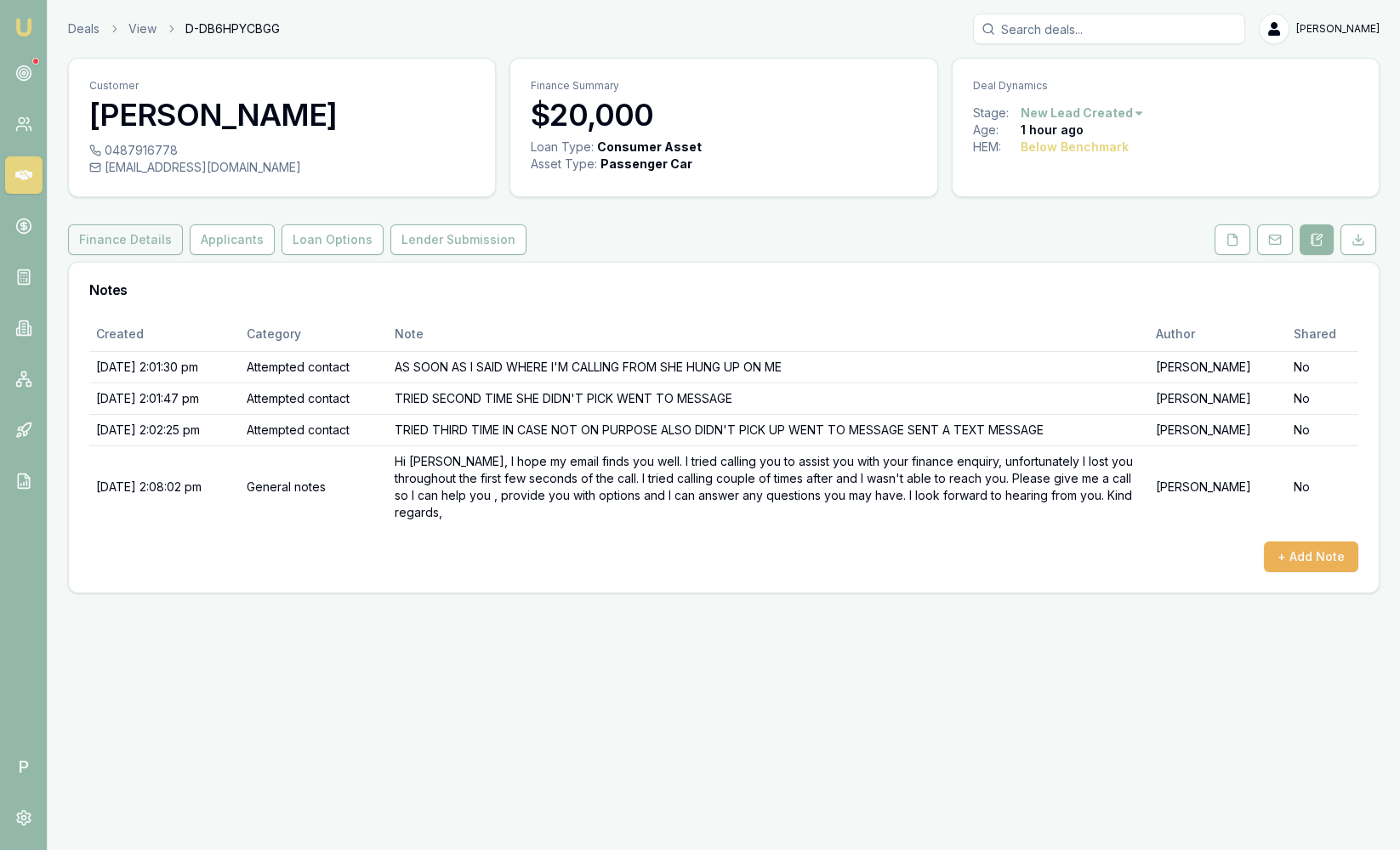
click at [109, 239] on button "Finance Details" at bounding box center [125, 239] width 115 height 31
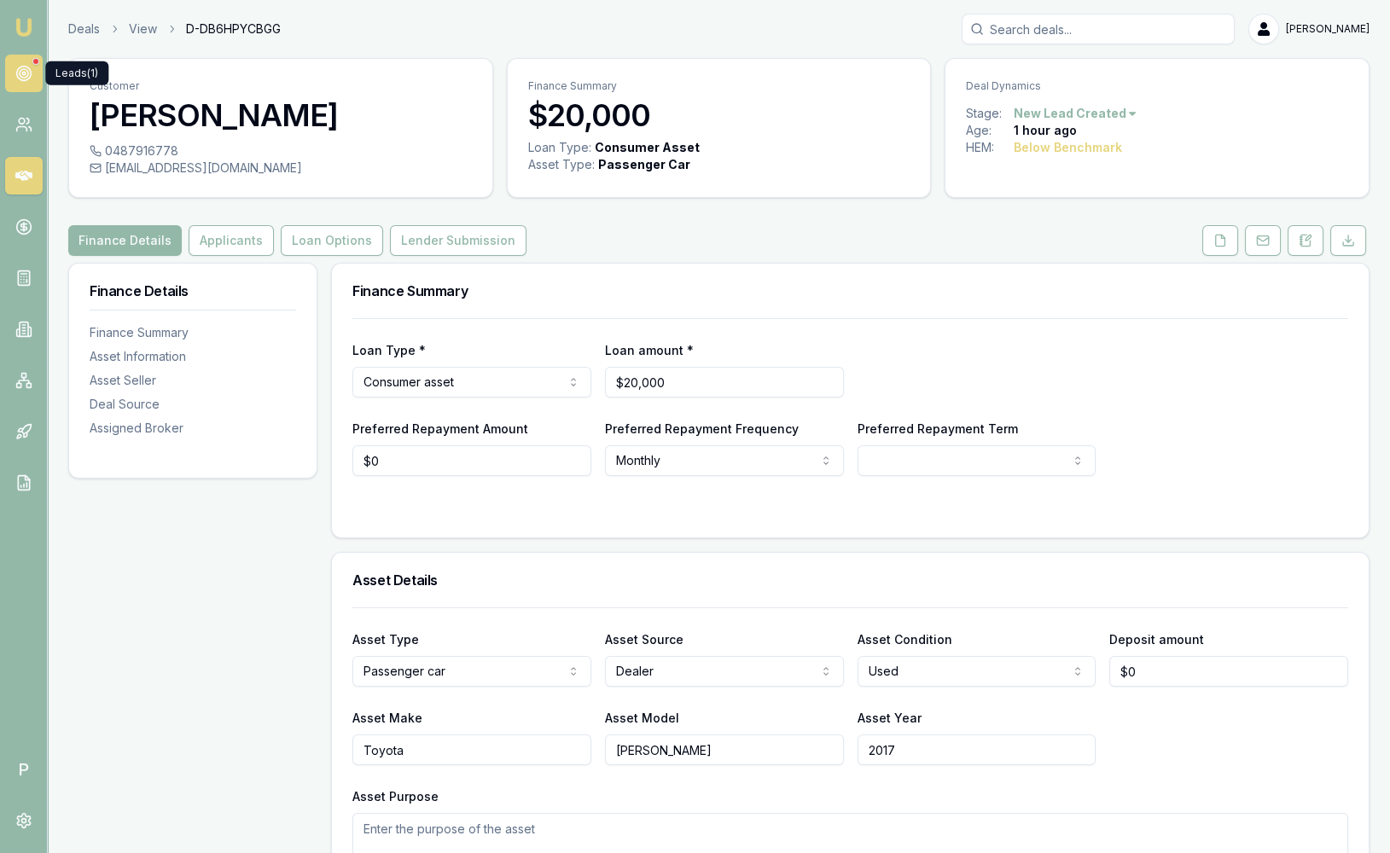
click at [29, 73] on icon at bounding box center [23, 73] width 17 height 17
click at [1316, 241] on button at bounding box center [1306, 240] width 36 height 31
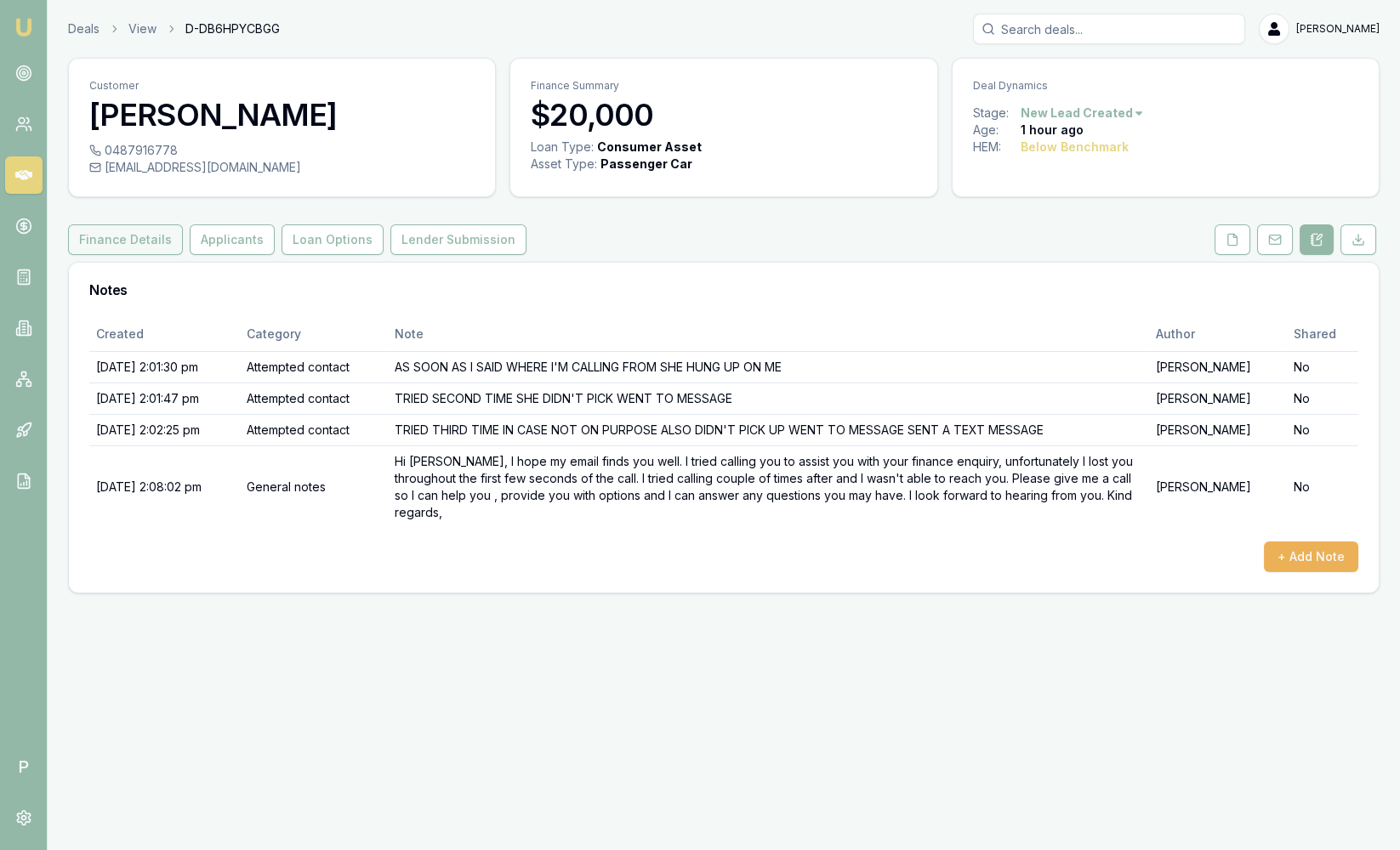
click at [118, 242] on button "Finance Details" at bounding box center [125, 239] width 115 height 31
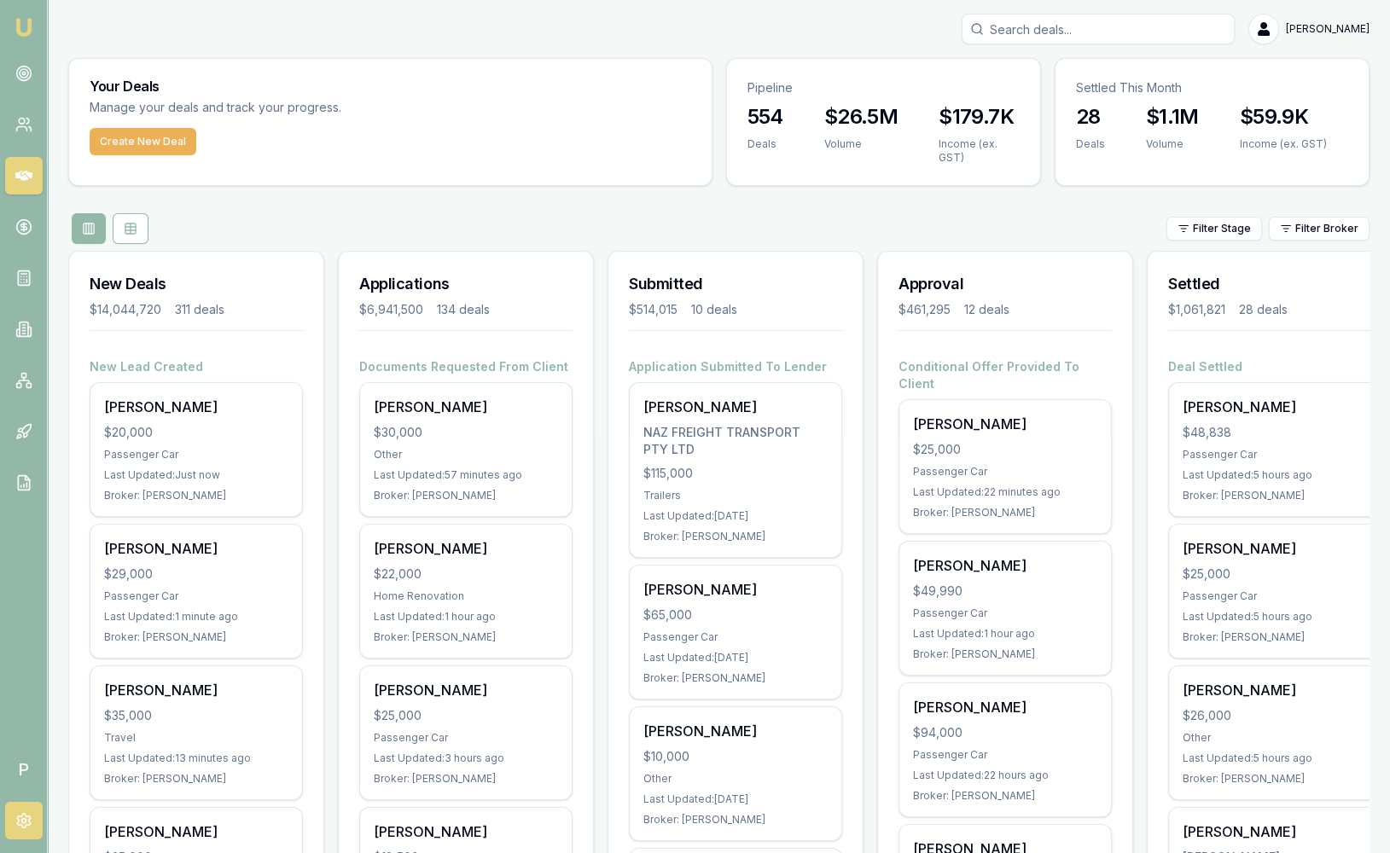
click at [29, 821] on icon at bounding box center [23, 821] width 13 height 15
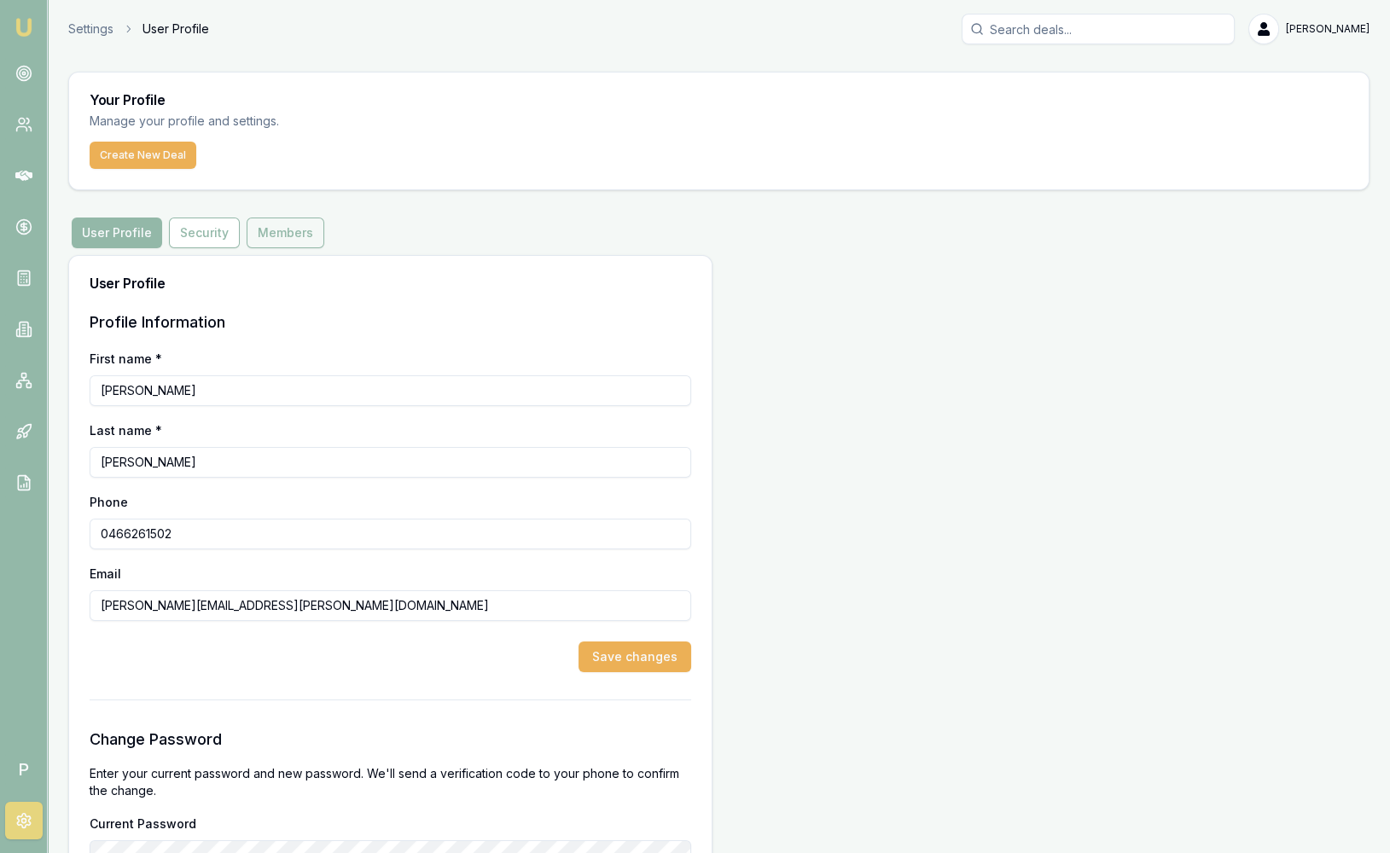
click at [299, 243] on button "Members" at bounding box center [286, 233] width 78 height 31
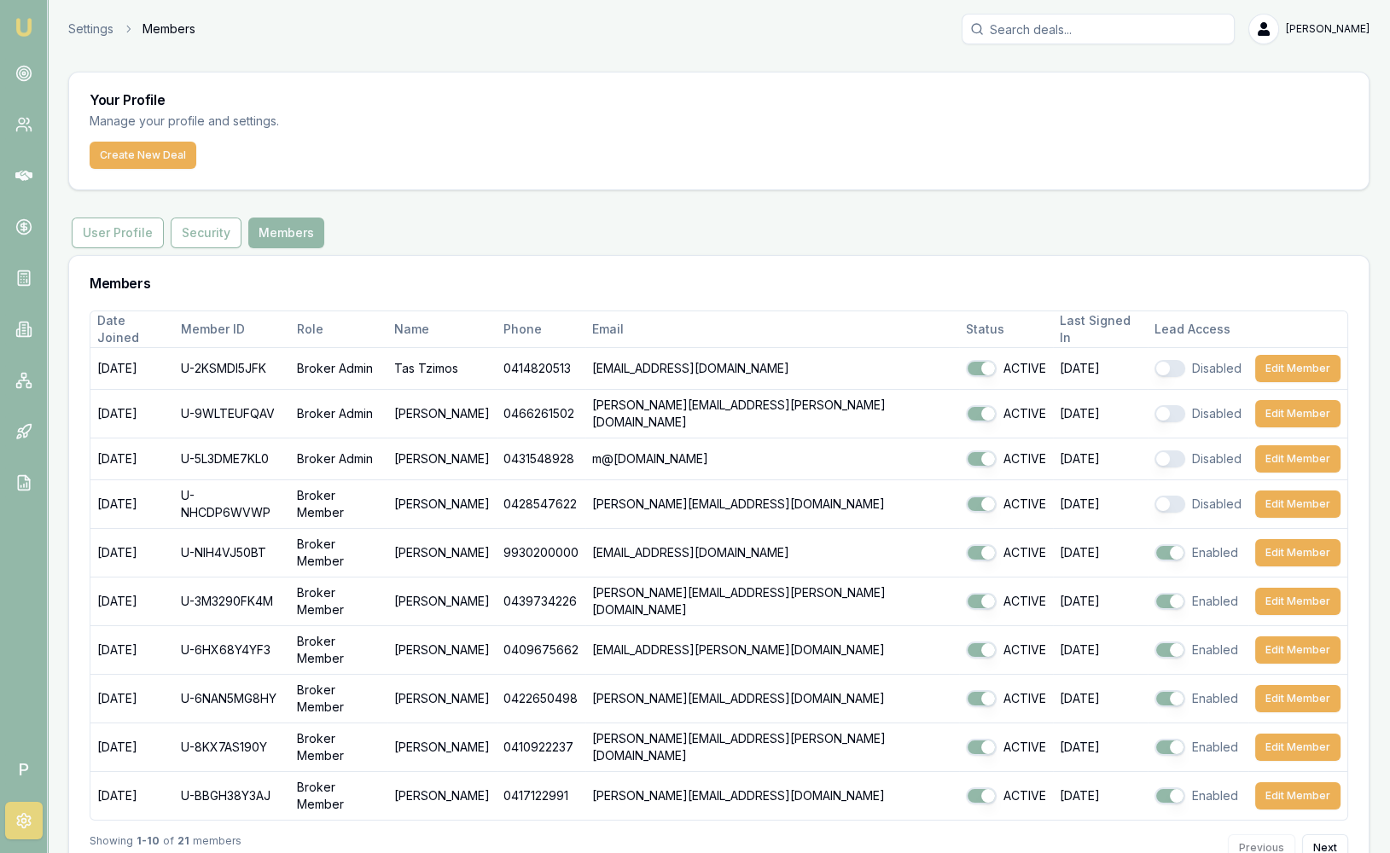
click at [22, 829] on link at bounding box center [24, 821] width 38 height 38
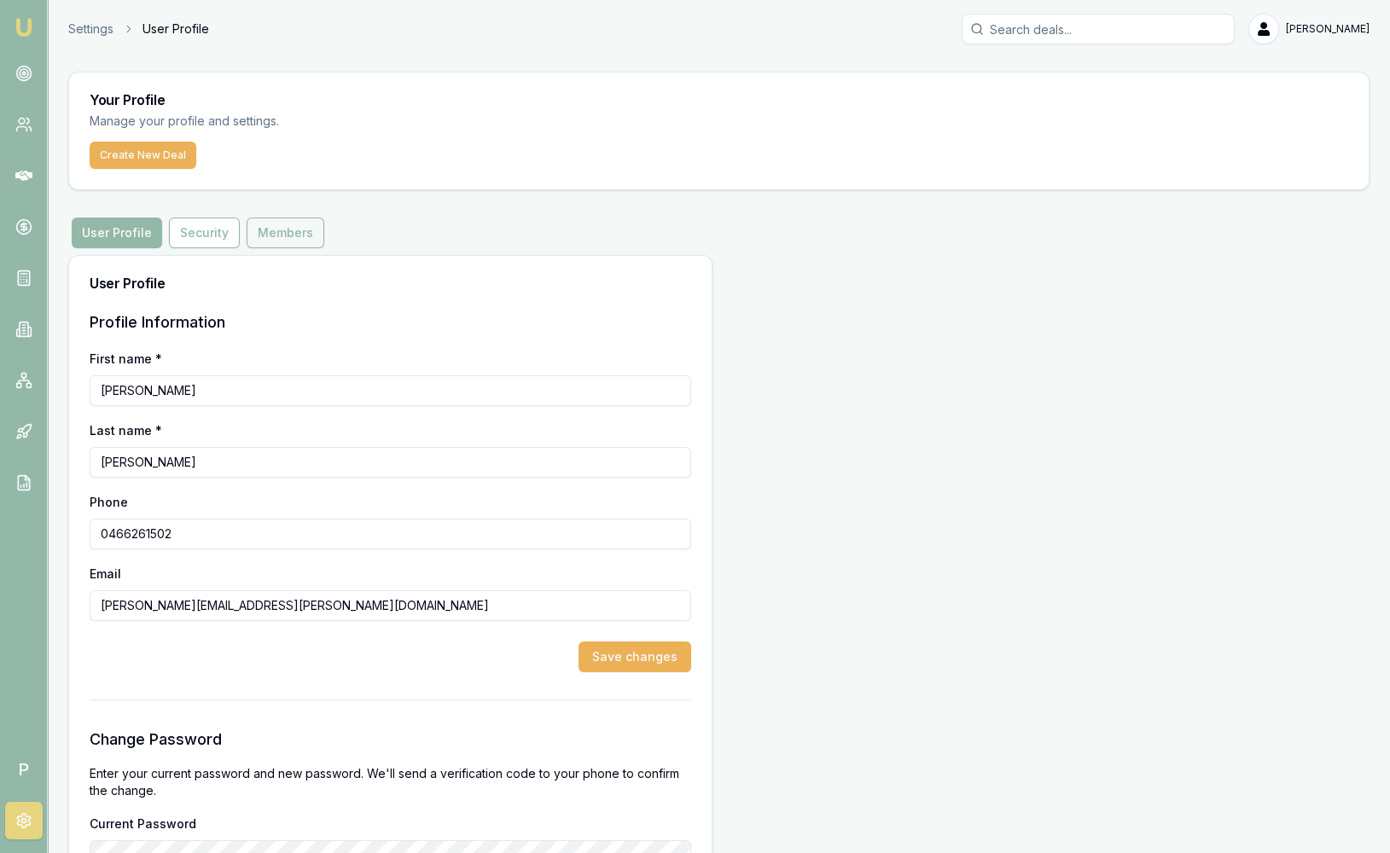
click at [283, 228] on button "Members" at bounding box center [286, 233] width 78 height 31
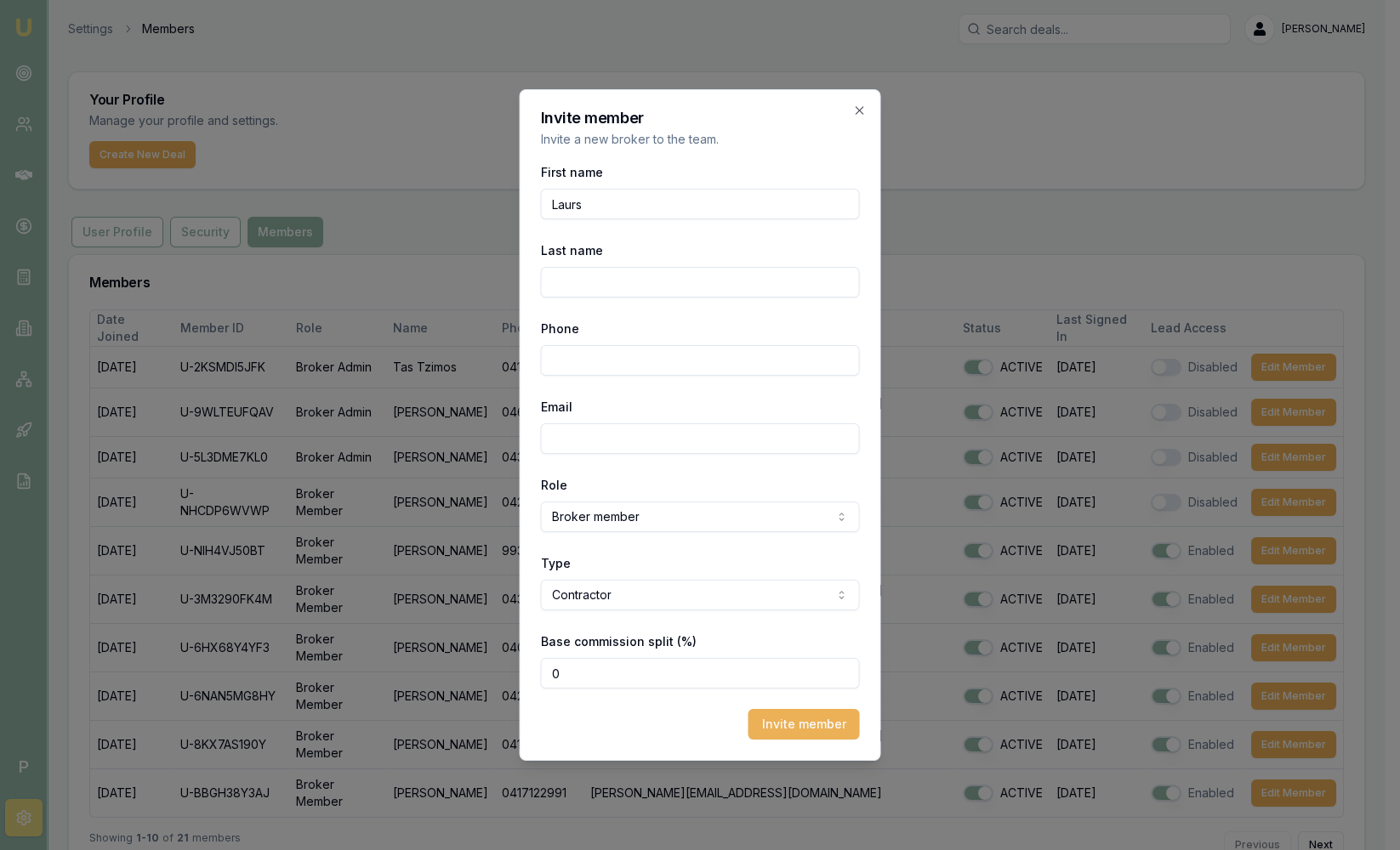
click at [594, 200] on input "Laurs" at bounding box center [700, 203] width 319 height 31
type input "[PERSON_NAME]"
click at [618, 287] on input "Last name" at bounding box center [700, 282] width 319 height 31
click at [621, 287] on input "Lamicela" at bounding box center [700, 282] width 319 height 31
type input "Lamicela"
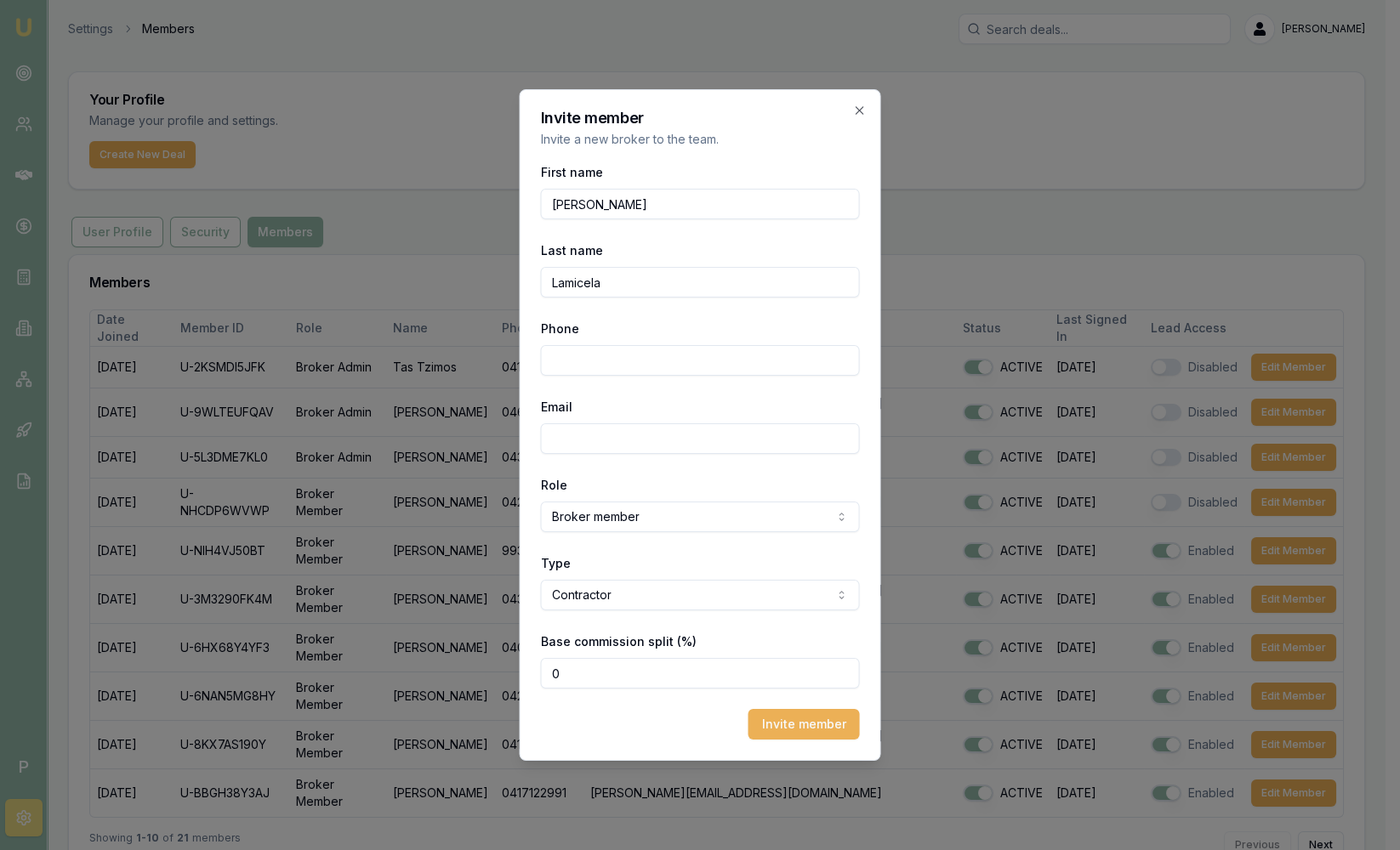
click at [660, 362] on input "Phone" at bounding box center [700, 360] width 319 height 31
type input "0493"
click at [565, 443] on input "Email" at bounding box center [700, 438] width 319 height 31
drag, startPoint x: 623, startPoint y: 281, endPoint x: 576, endPoint y: 281, distance: 47.0
click at [576, 281] on input "Lamicela" at bounding box center [700, 282] width 319 height 31
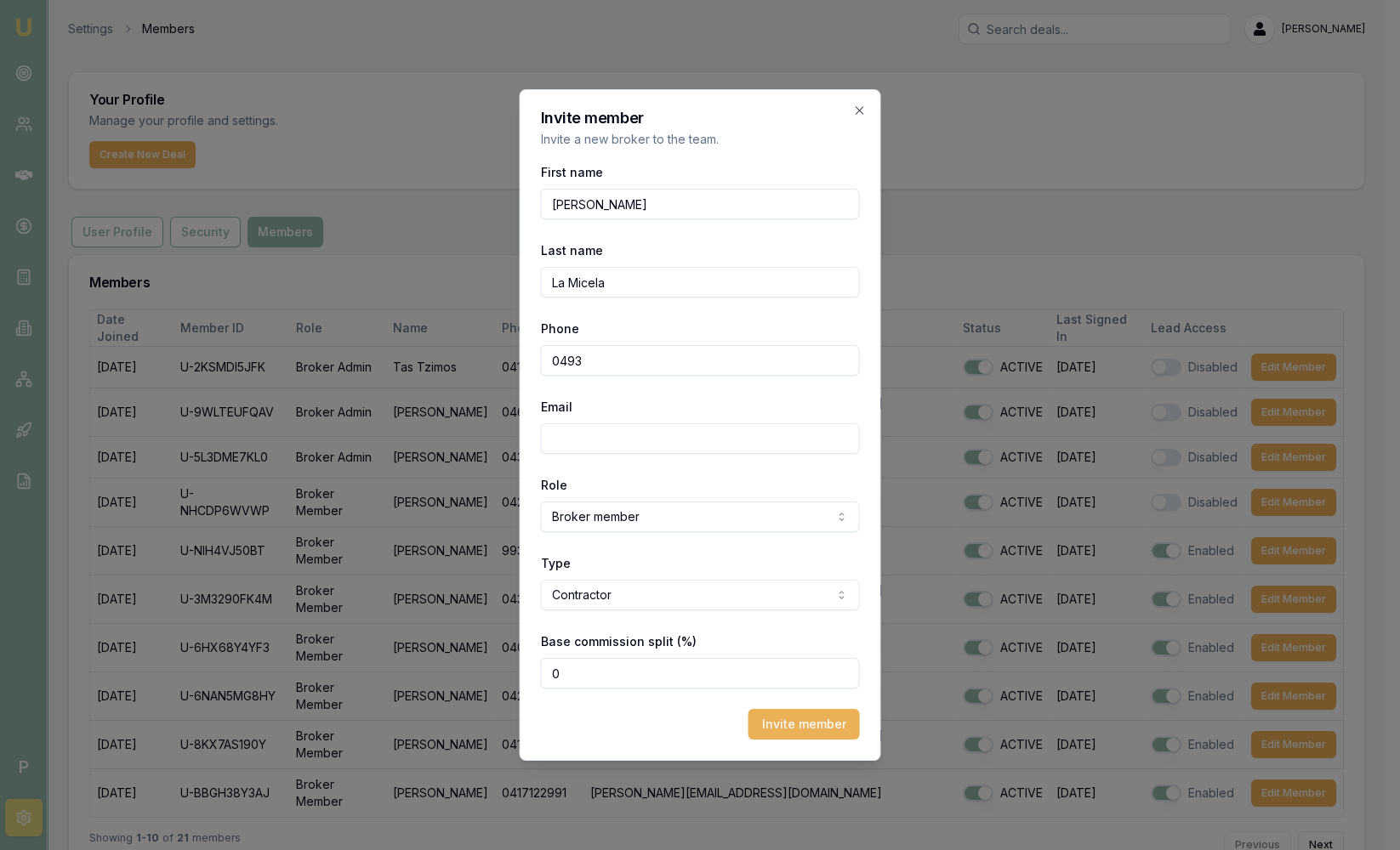
type input "La Micela"
click at [583, 442] on input "Email" at bounding box center [700, 438] width 319 height 31
type input "[PERSON_NAME][EMAIL_ADDRESS][PERSON_NAME][DOMAIN_NAME]"
click at [696, 270] on input "La Micela" at bounding box center [700, 282] width 319 height 31
click at [710, 230] on form "First name [PERSON_NAME] Last name [PERSON_NAME] Phone 0493 Email [PERSON_NAME]…" at bounding box center [700, 450] width 319 height 578
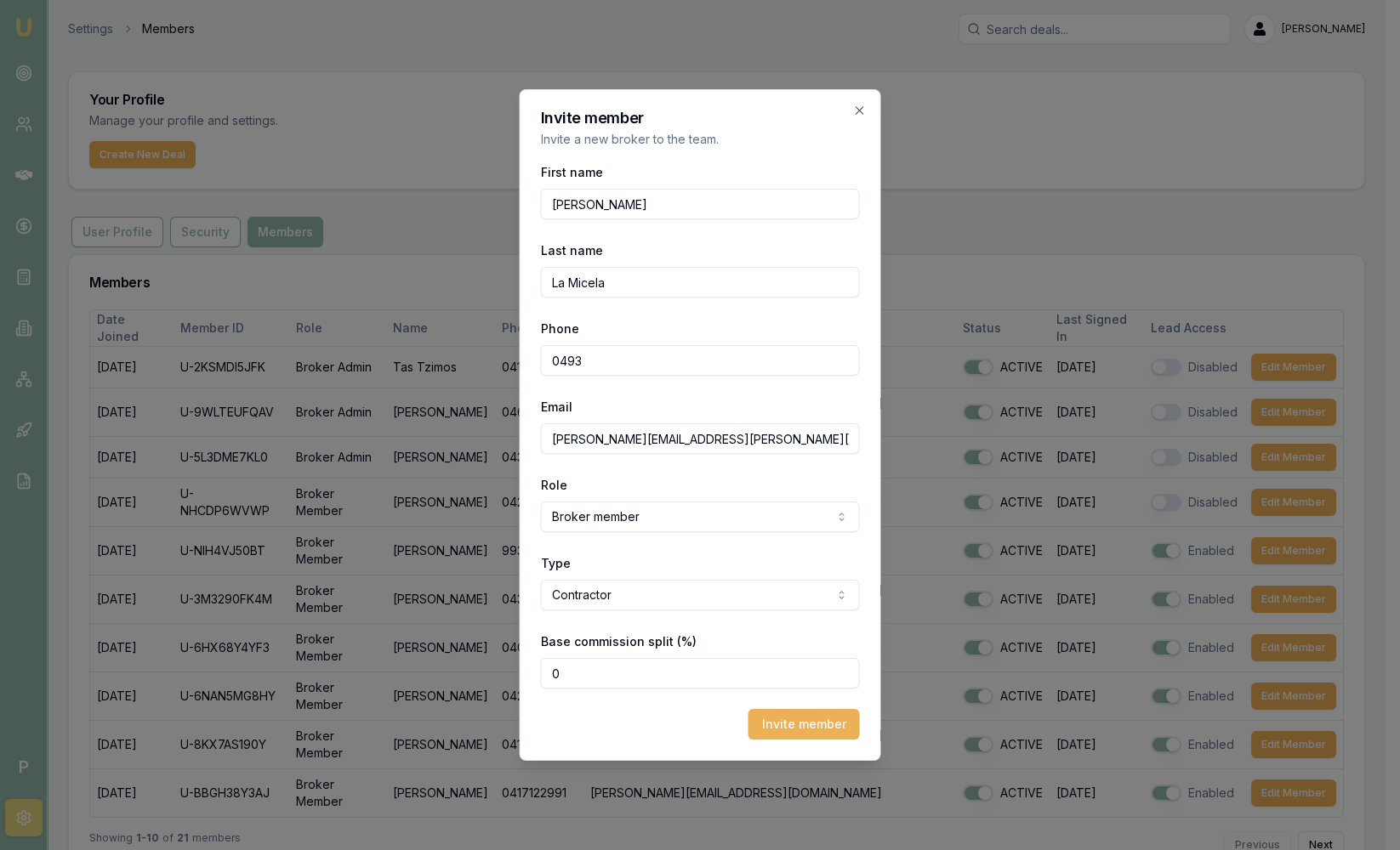
click at [676, 363] on input "0493" at bounding box center [700, 360] width 319 height 31
click at [703, 358] on input "0493" at bounding box center [700, 360] width 319 height 31
click at [656, 359] on input "0493" at bounding box center [700, 360] width 319 height 31
type input "0493 394 366"
drag, startPoint x: 587, startPoint y: 667, endPoint x: 363, endPoint y: 658, distance: 224.2
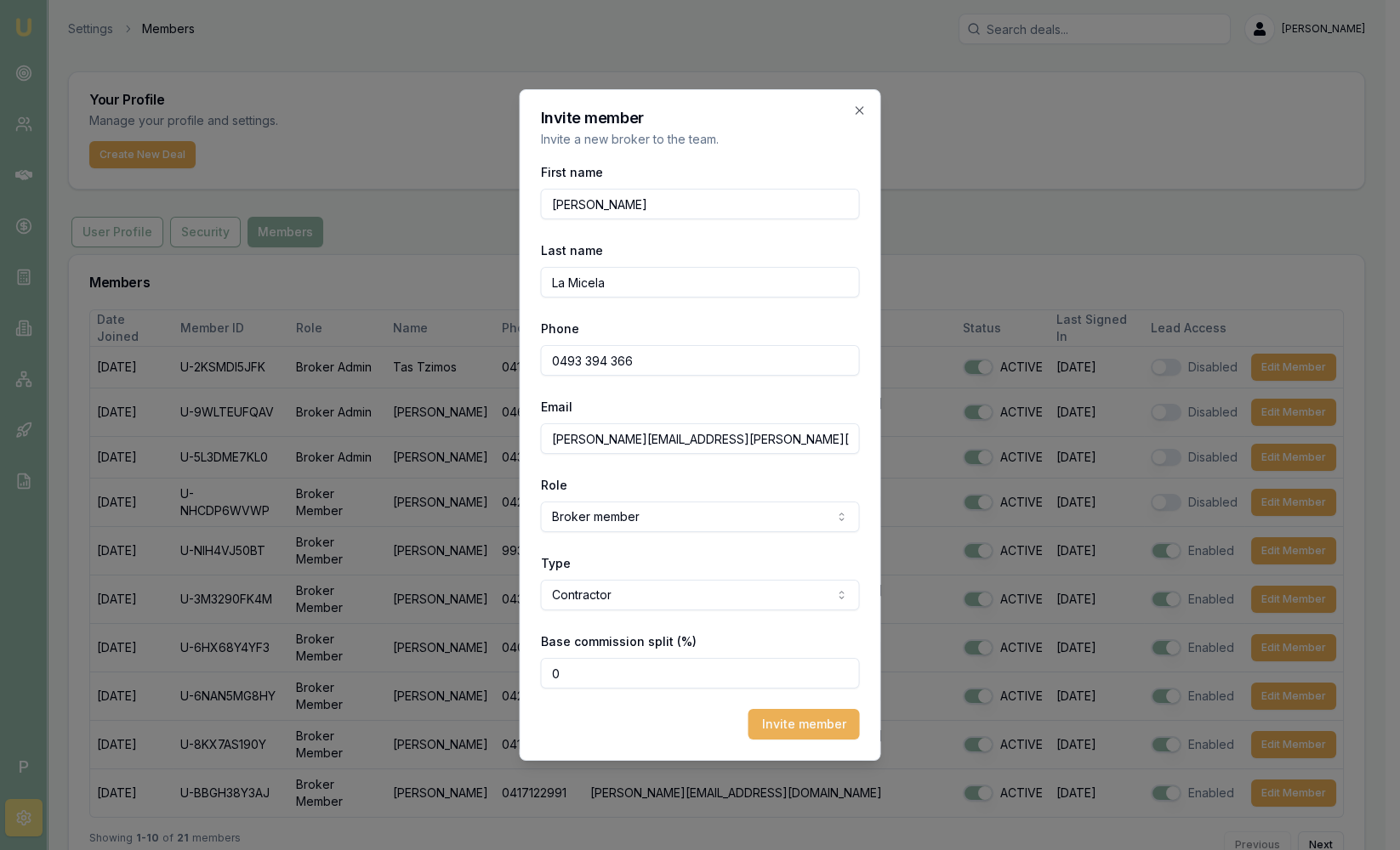
click at [363, 658] on body "Emu Broker P Settings Members Sam Crouch Toggle Menu Your Profile Manage your p…" at bounding box center [693, 425] width 1385 height 850
type input "80"
click at [817, 730] on button "Invite member" at bounding box center [804, 724] width 112 height 31
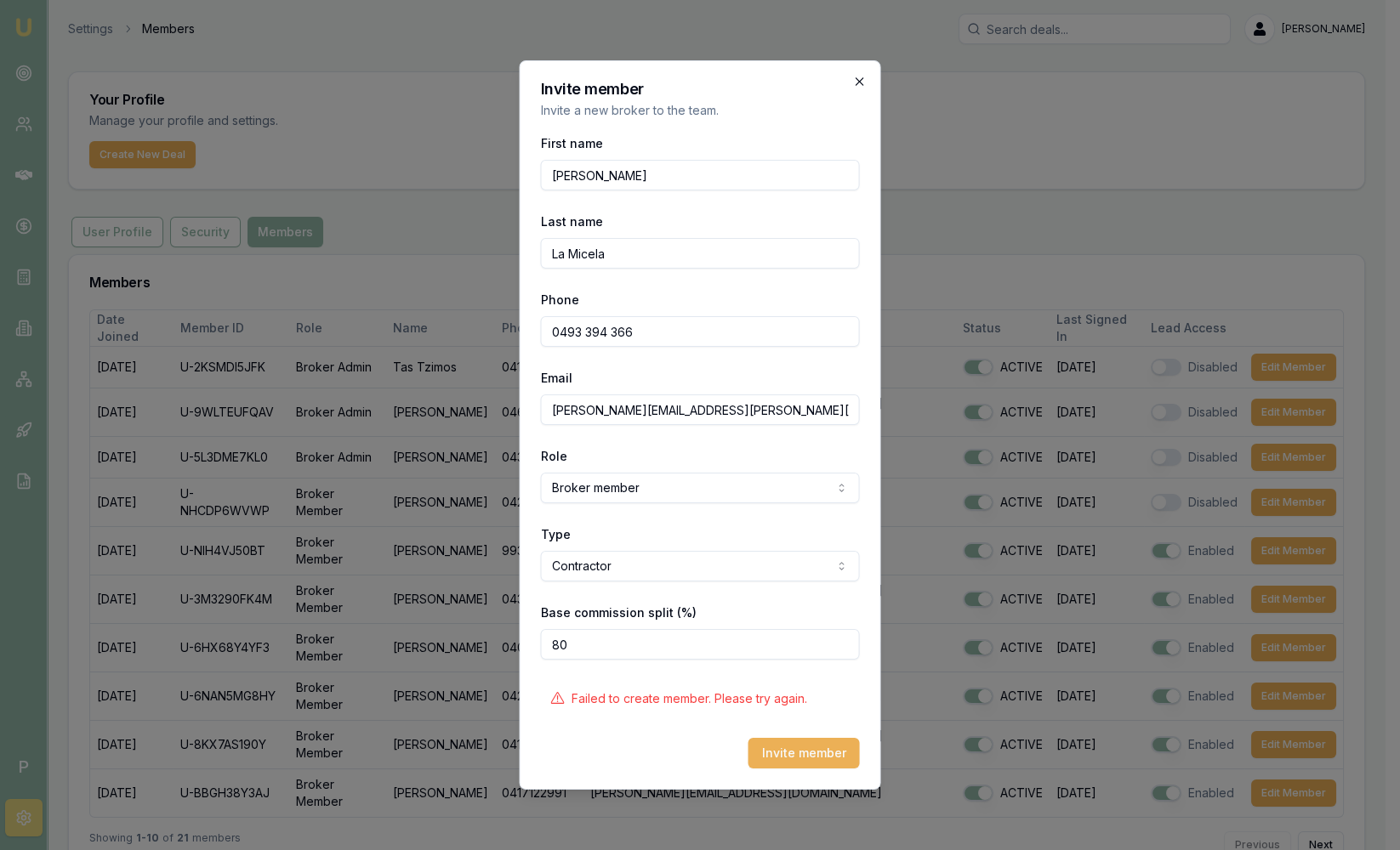
click at [863, 83] on icon "button" at bounding box center [860, 82] width 14 height 14
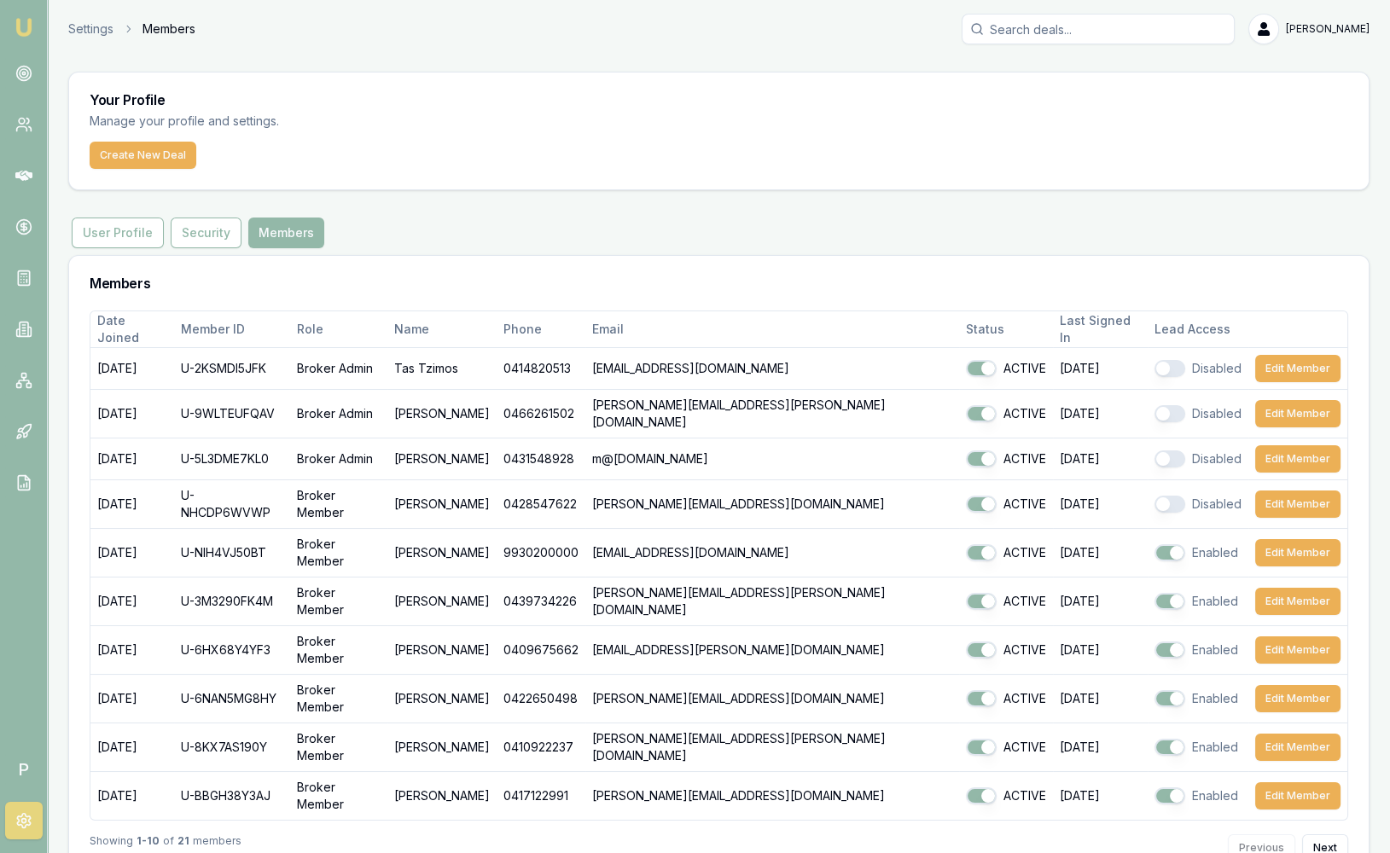
click at [1072, 25] on input "Search deals" at bounding box center [1098, 29] width 273 height 31
click at [28, 18] on img at bounding box center [24, 27] width 20 height 20
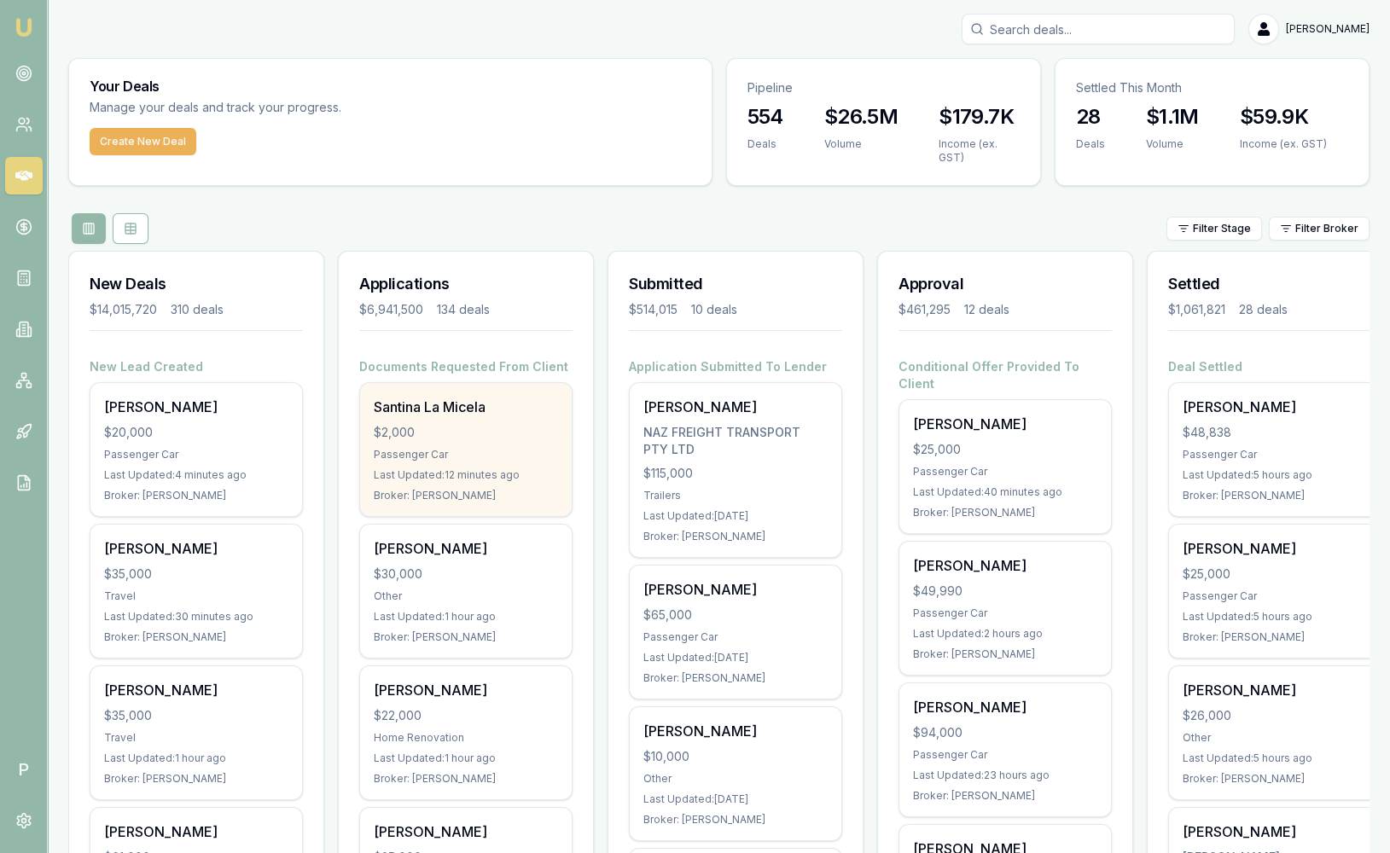
click at [495, 427] on div "$2,000" at bounding box center [466, 432] width 184 height 17
click at [445, 468] on div "Last Updated: 16 minutes ago" at bounding box center [466, 475] width 184 height 14
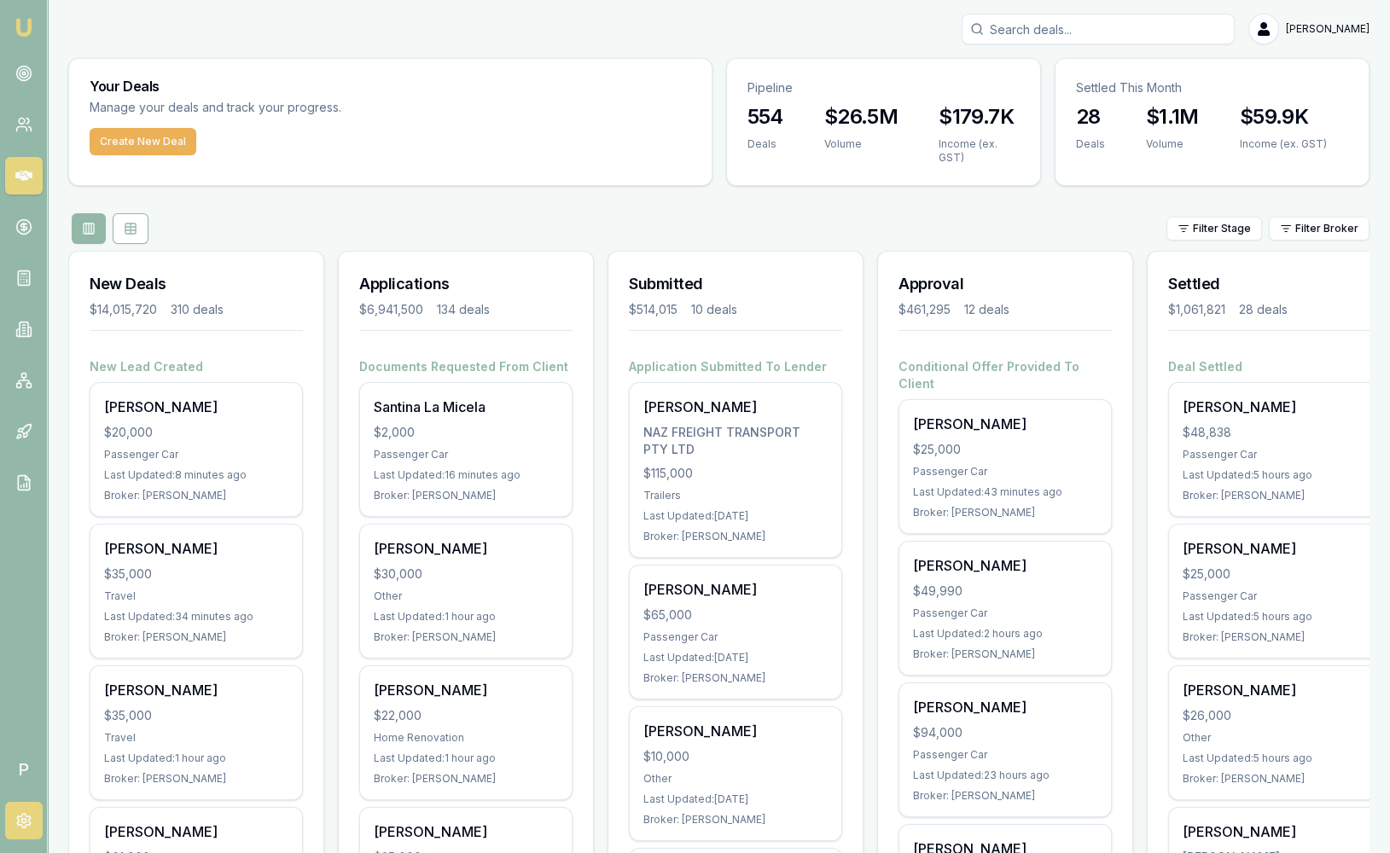
click at [24, 827] on icon at bounding box center [23, 821] width 13 height 15
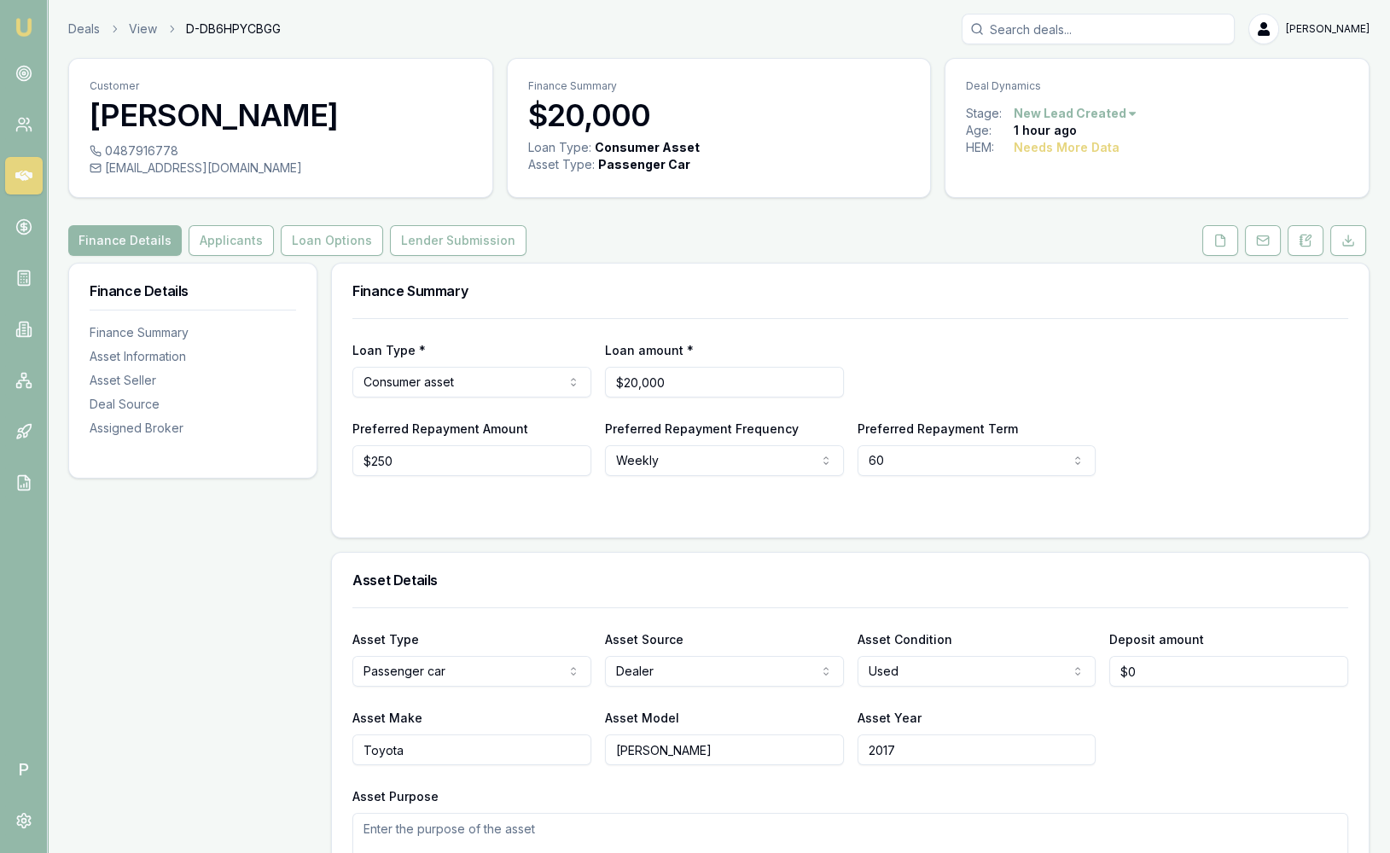
click at [12, 28] on link "Emu Broker" at bounding box center [23, 27] width 27 height 27
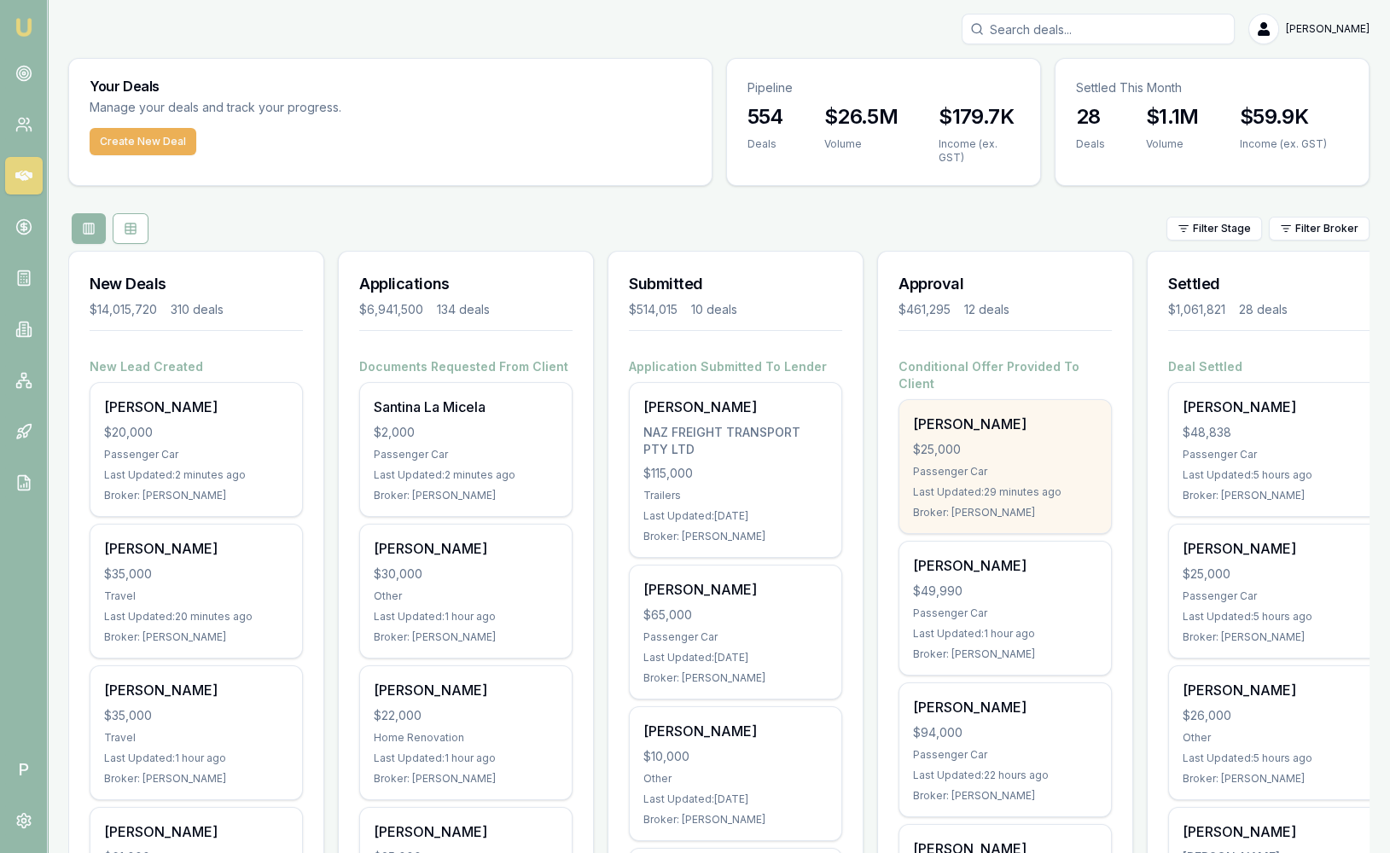
click at [993, 441] on div "$25,000" at bounding box center [1005, 449] width 184 height 17
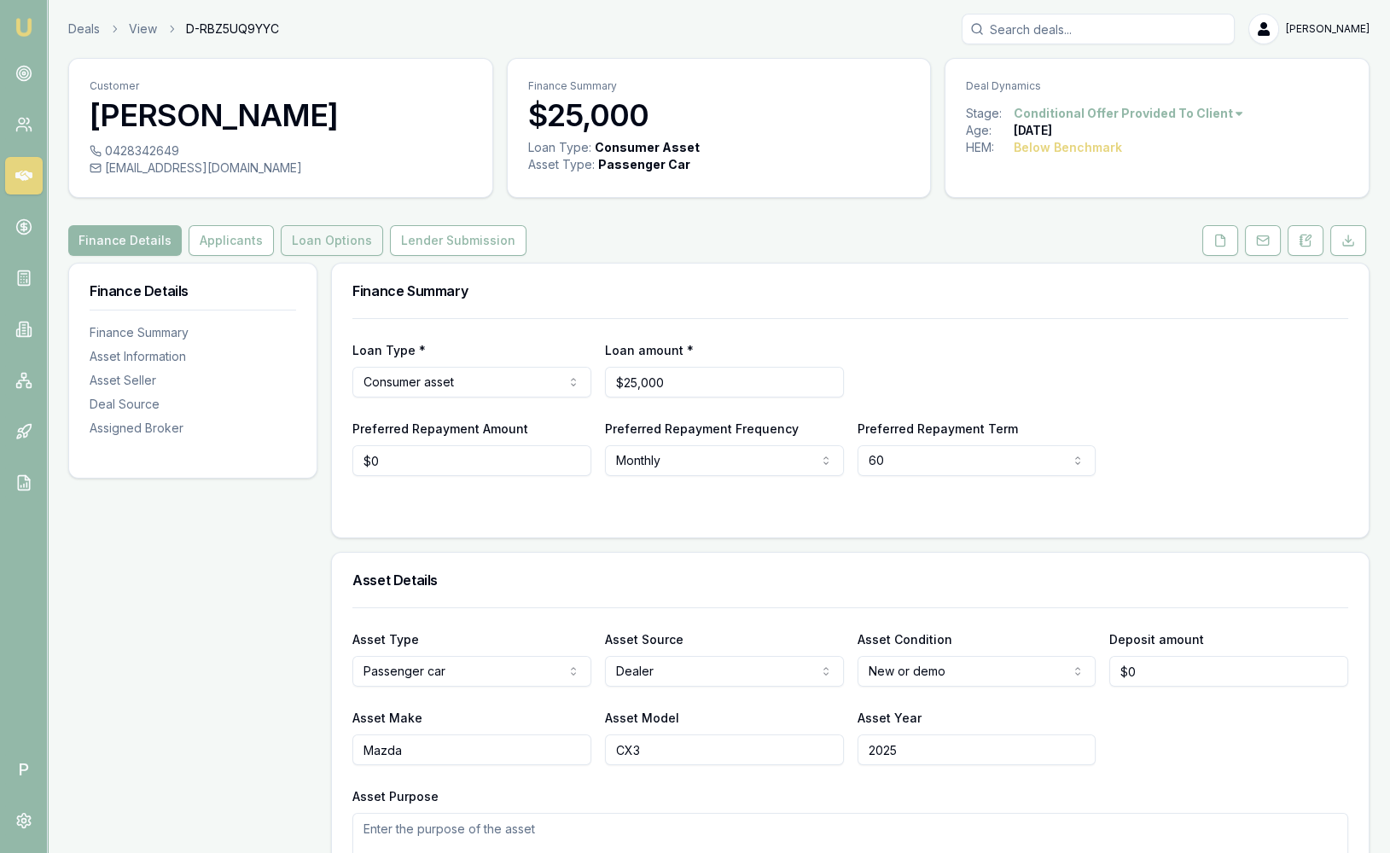
click at [323, 235] on button "Loan Options" at bounding box center [332, 240] width 102 height 31
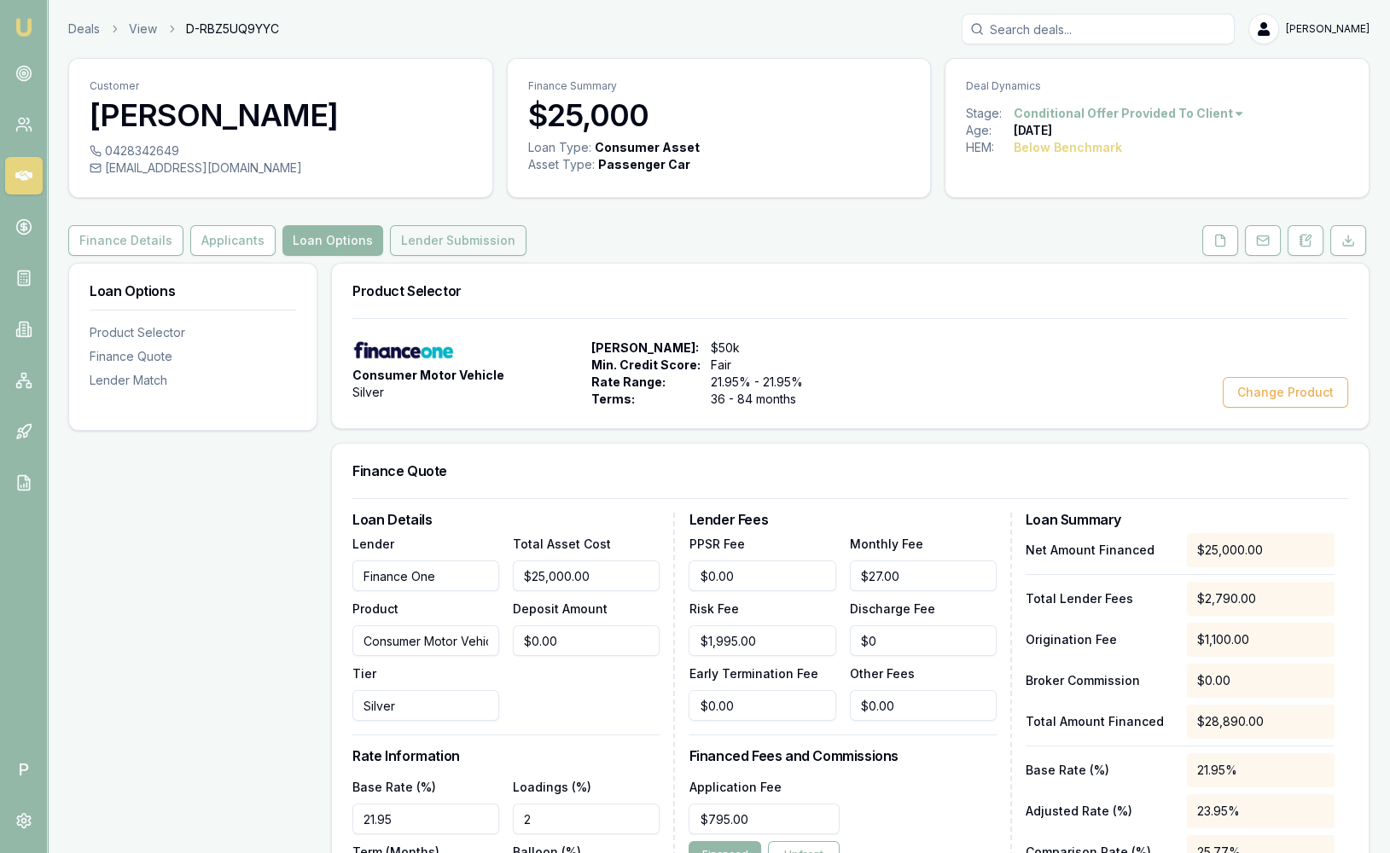
click at [476, 245] on button "Lender Submission" at bounding box center [458, 240] width 137 height 31
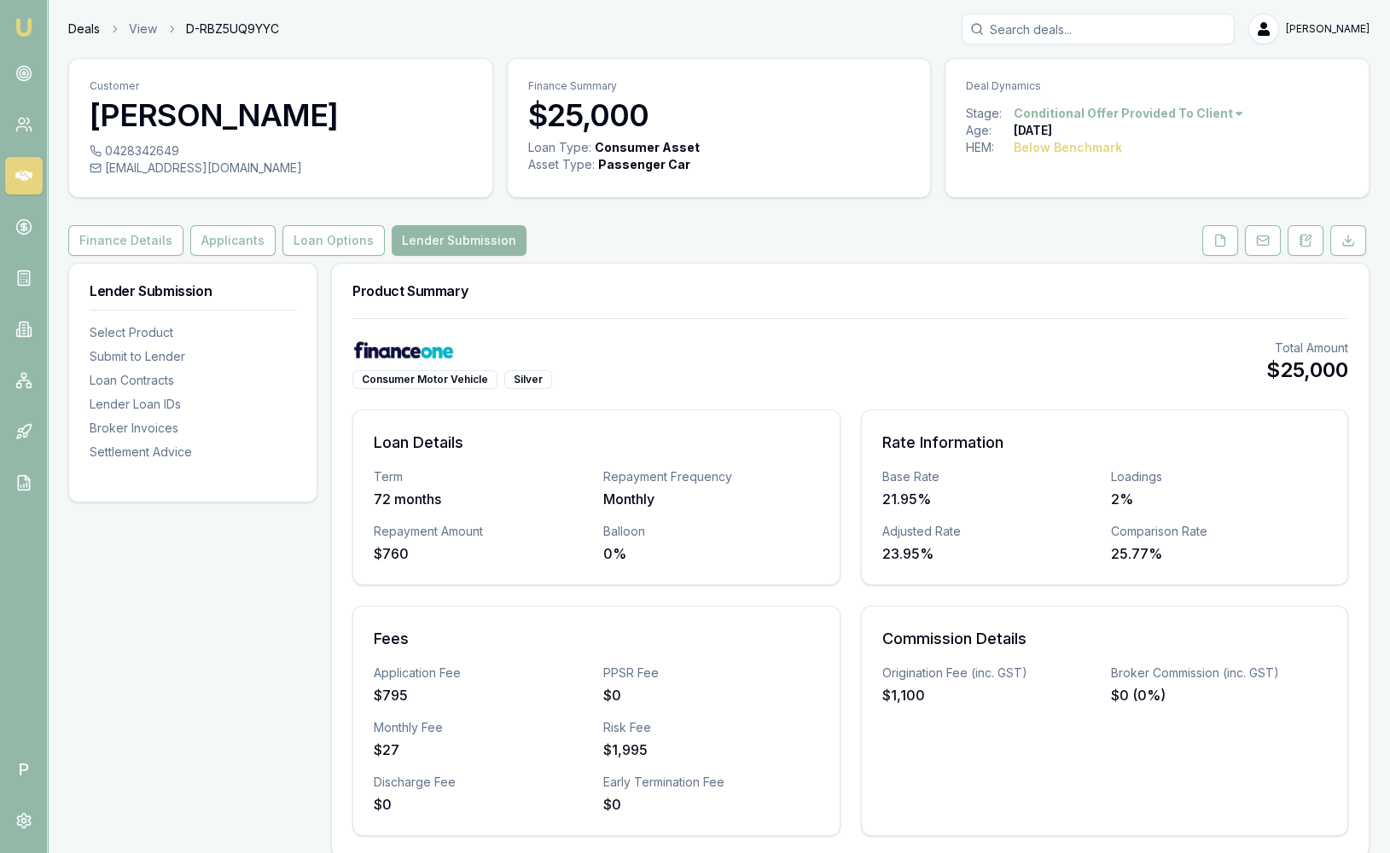
click at [68, 24] on link "Deals" at bounding box center [84, 28] width 32 height 17
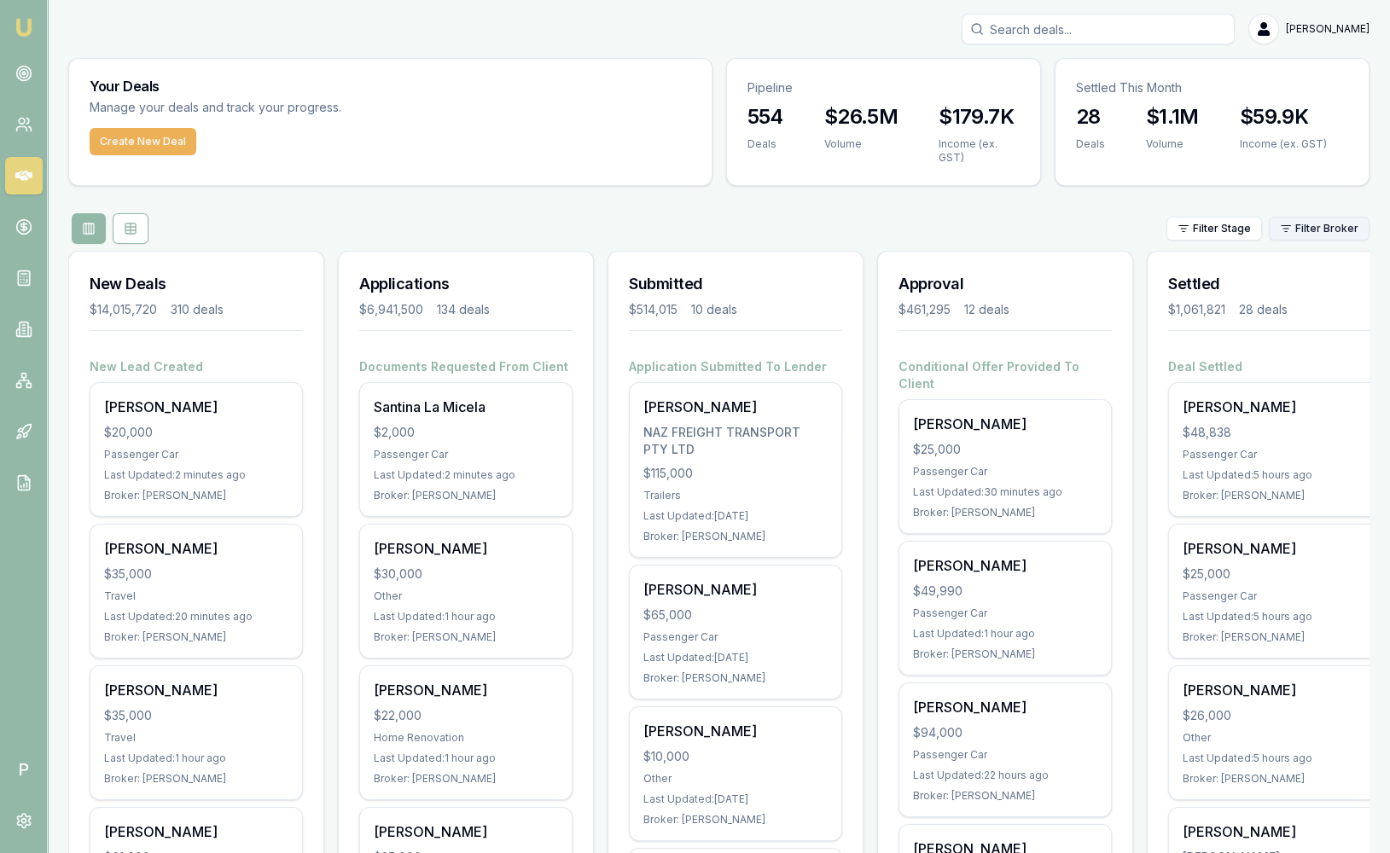
click at [1324, 226] on html "Emu Broker P [PERSON_NAME] Toggle Menu Your Deals Manage your deals and track y…" at bounding box center [695, 426] width 1390 height 853
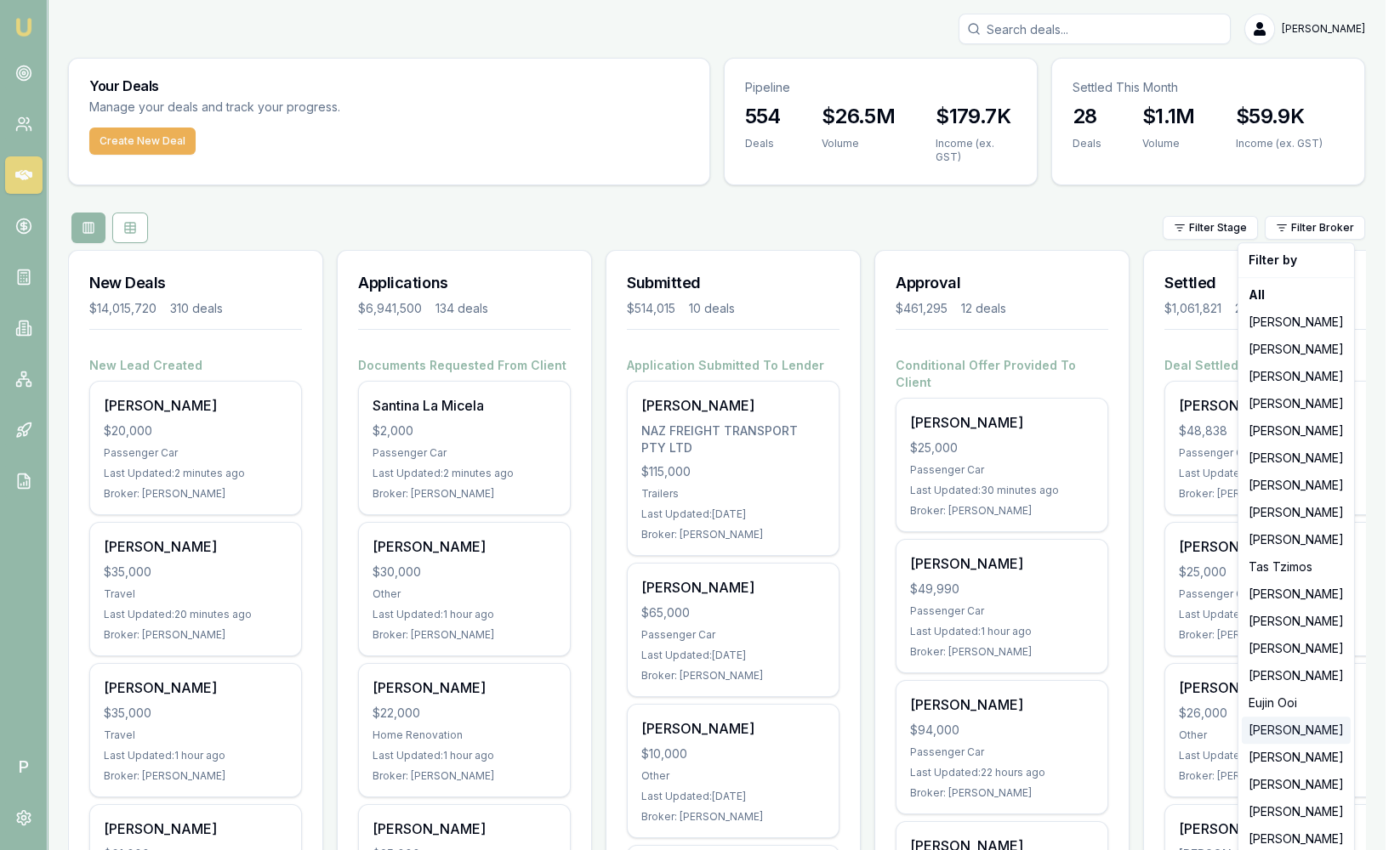
click at [1307, 735] on div "[PERSON_NAME]" at bounding box center [1295, 729] width 109 height 27
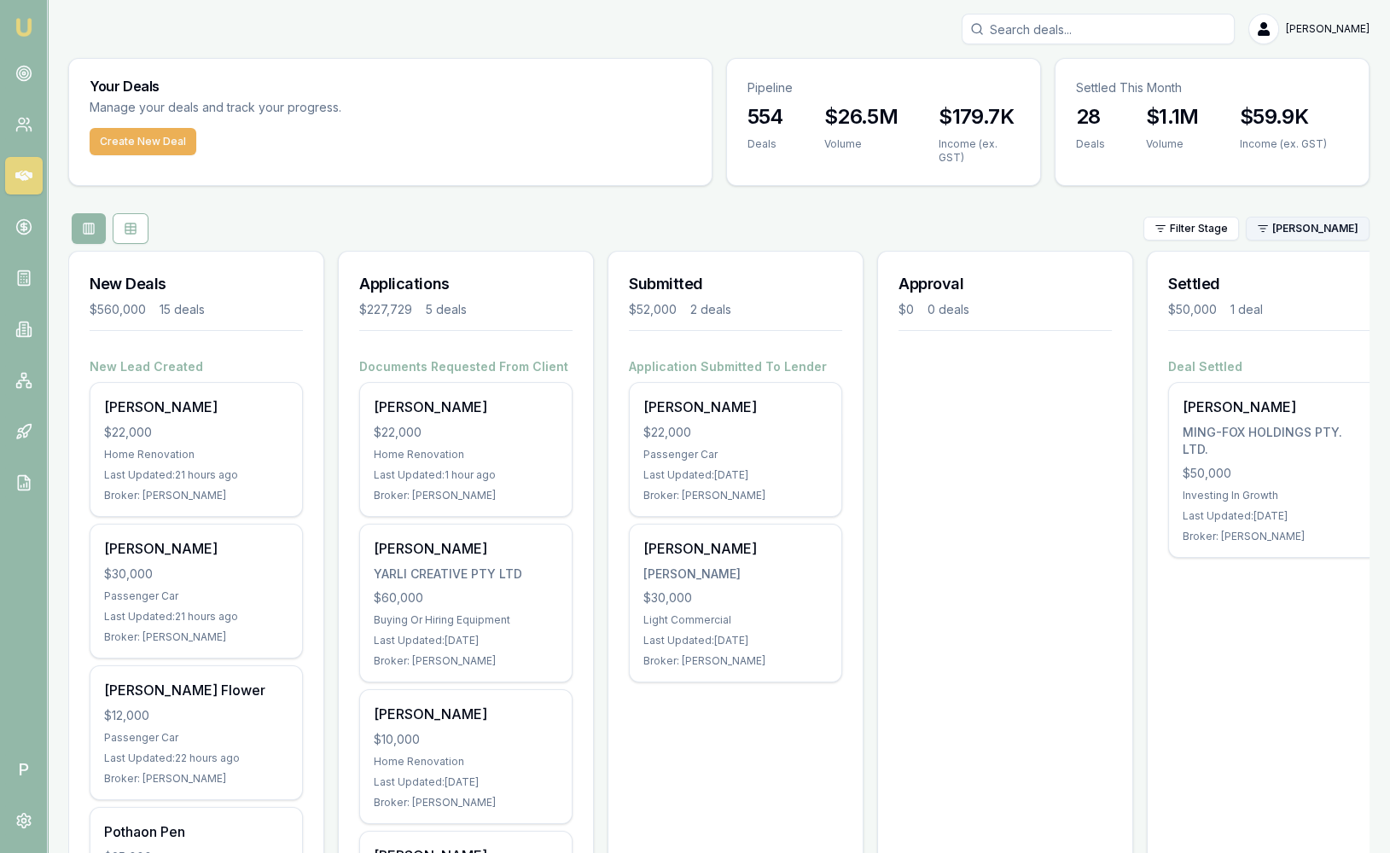
click at [1294, 227] on html "Emu Broker P Sam Crouch Toggle Menu Your Deals Manage your deals and track your…" at bounding box center [695, 426] width 1390 height 853
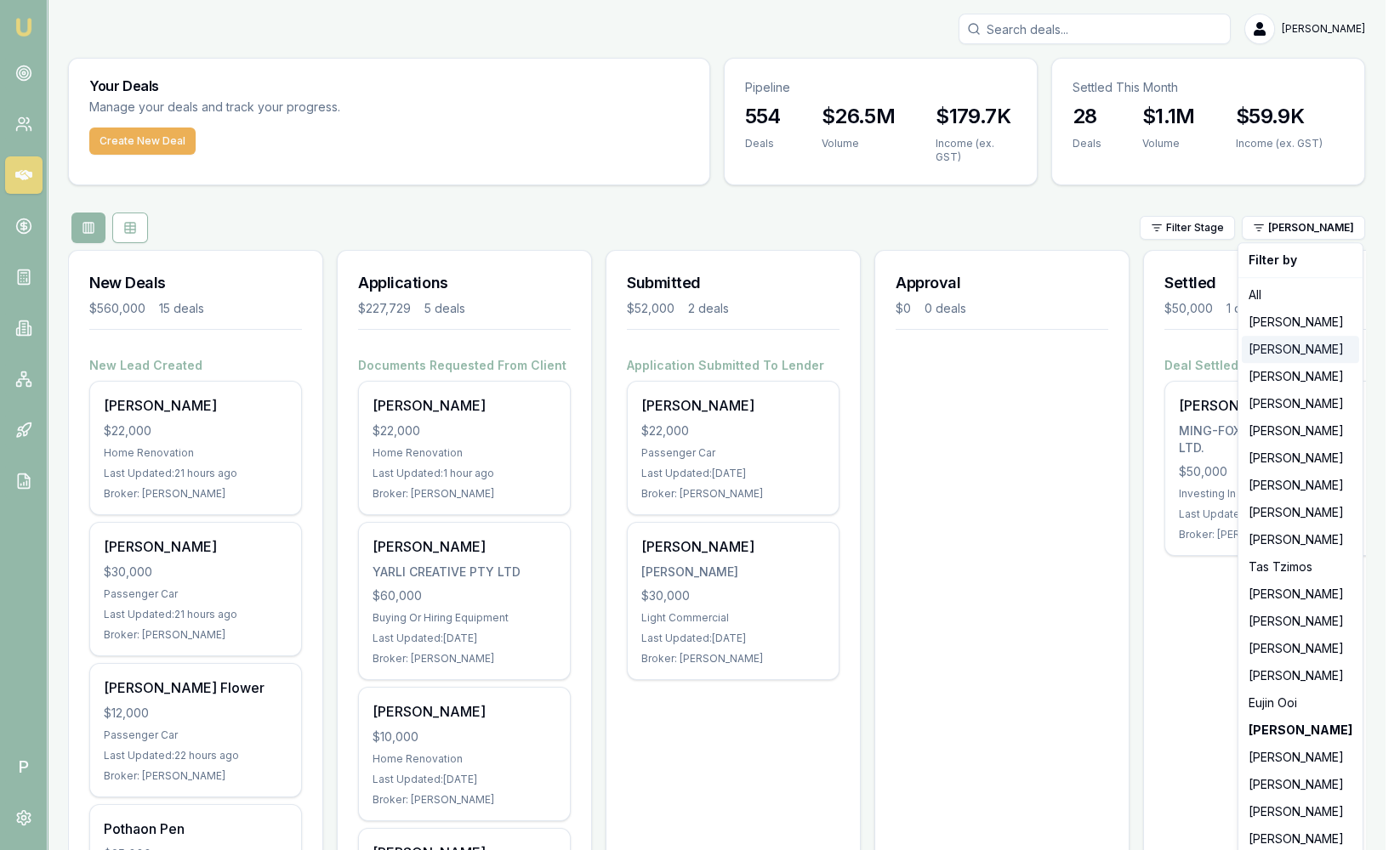
click at [1288, 349] on div "[PERSON_NAME]" at bounding box center [1300, 349] width 118 height 27
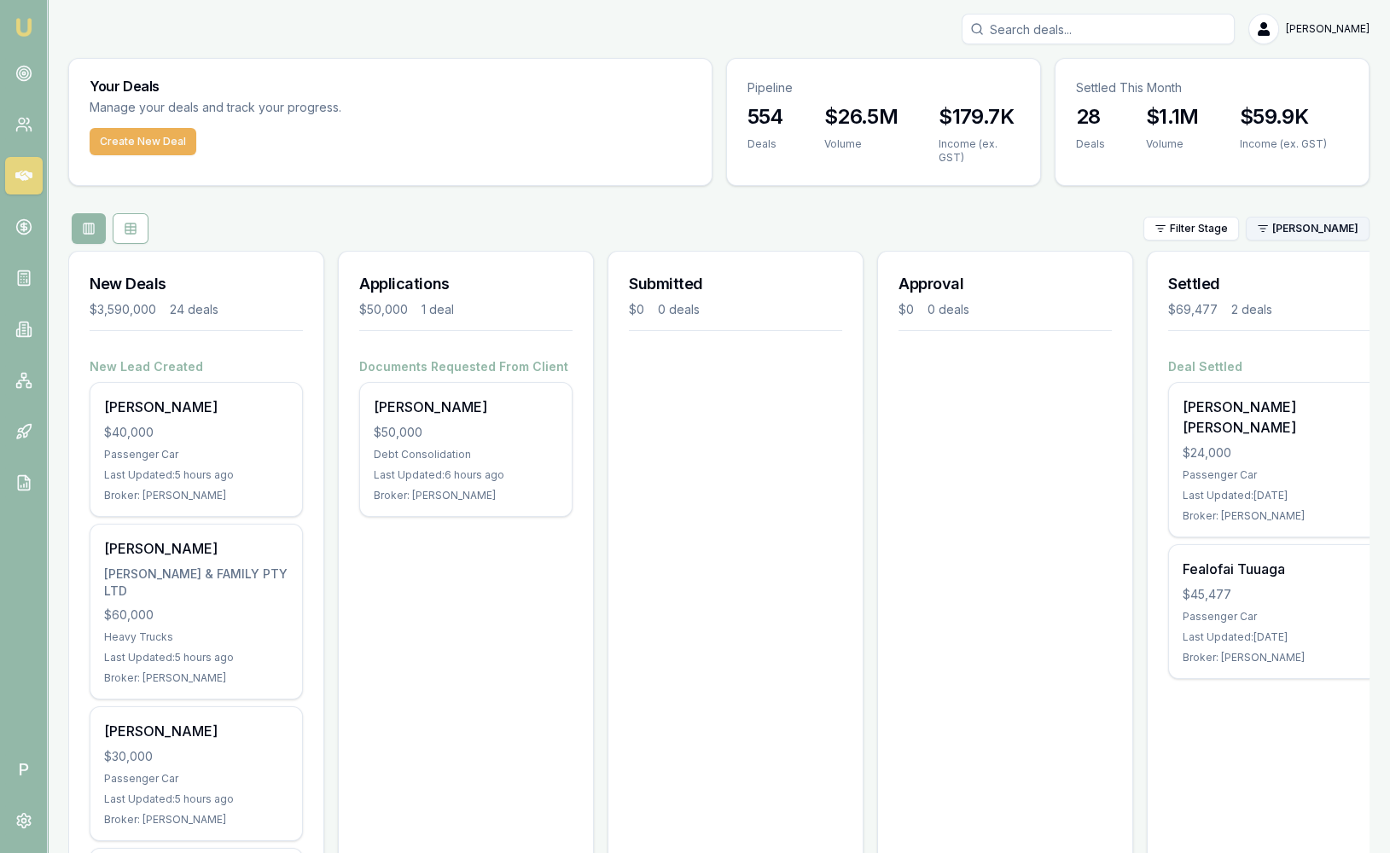
click at [1300, 225] on html "Emu Broker P Sam Crouch Toggle Menu Your Deals Manage your deals and track your…" at bounding box center [695, 426] width 1390 height 853
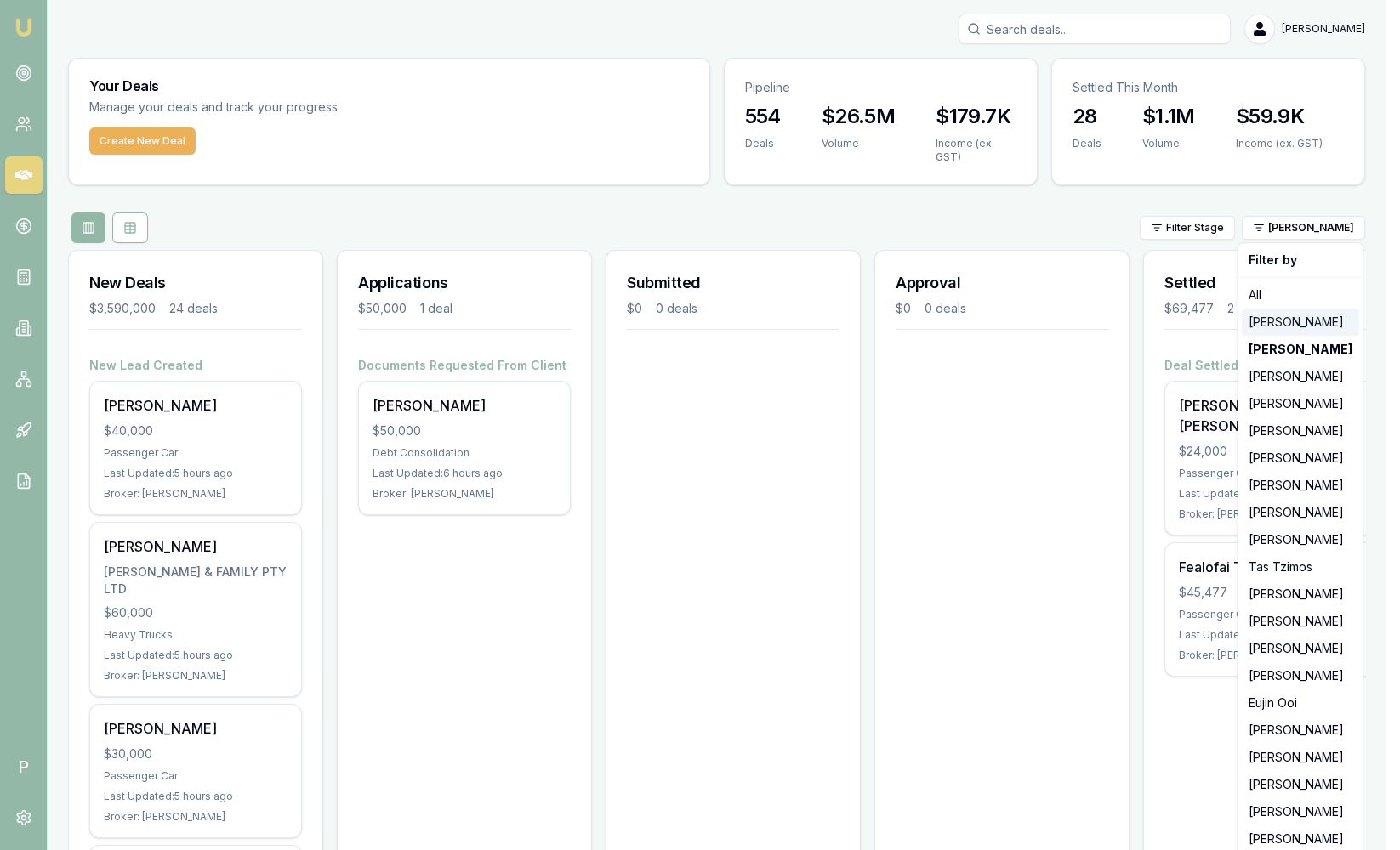
click at [1293, 317] on div "[PERSON_NAME]" at bounding box center [1300, 322] width 118 height 27
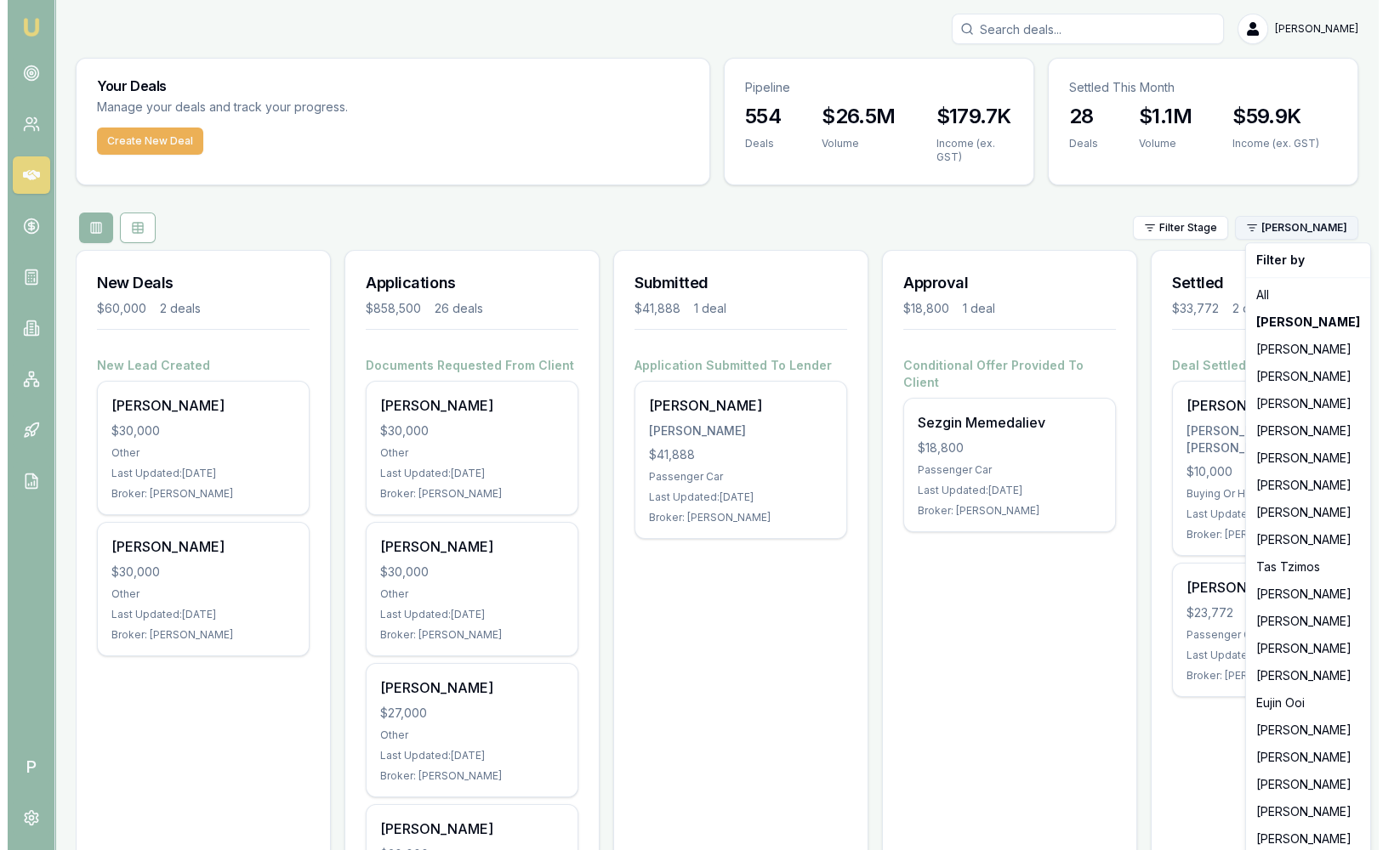
click at [1281, 220] on html "Emu Broker P Sam Crouch Toggle Menu Your Deals Manage your deals and track your…" at bounding box center [693, 425] width 1385 height 850
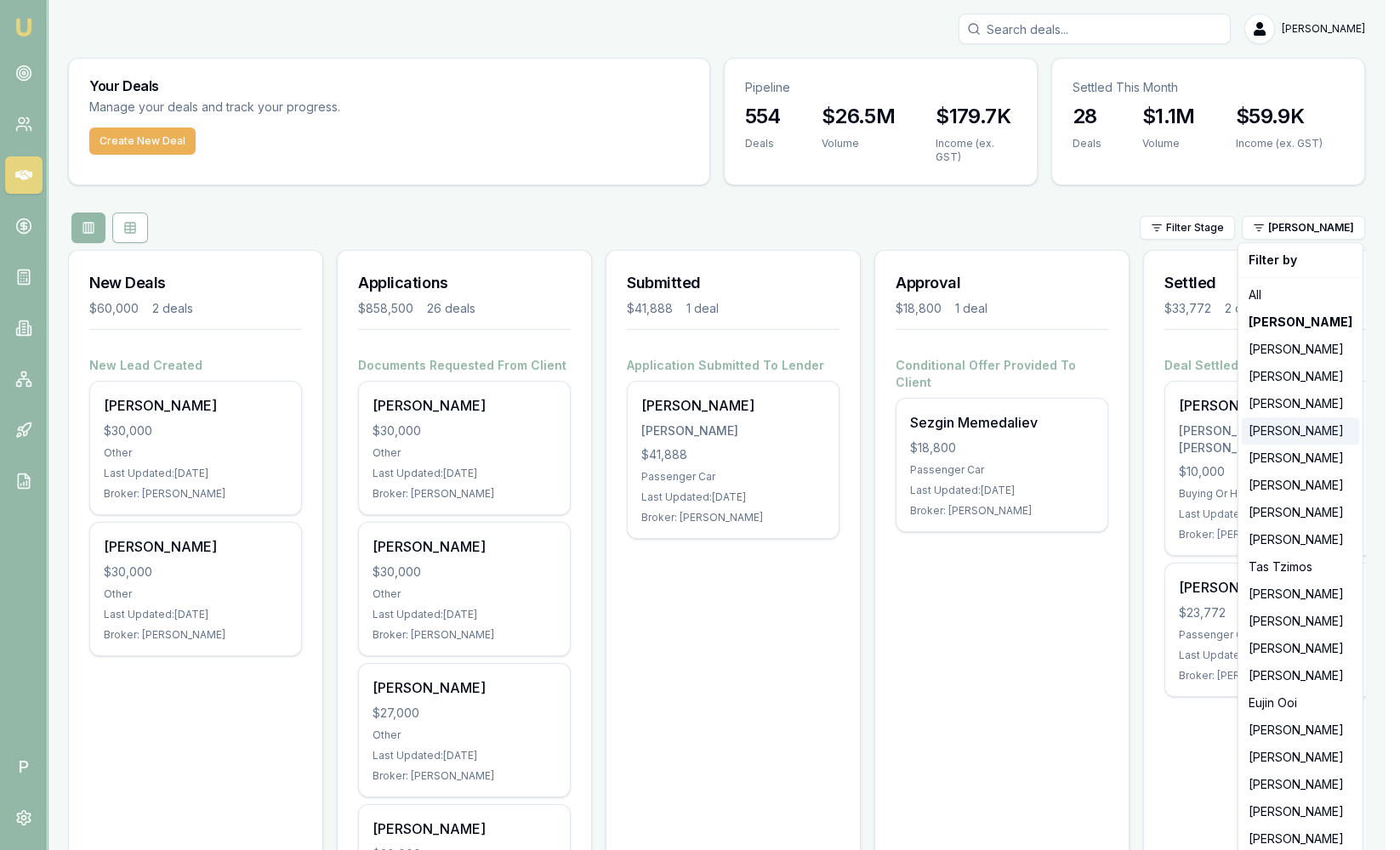
click at [1279, 434] on div "[PERSON_NAME]" at bounding box center [1300, 430] width 118 height 27
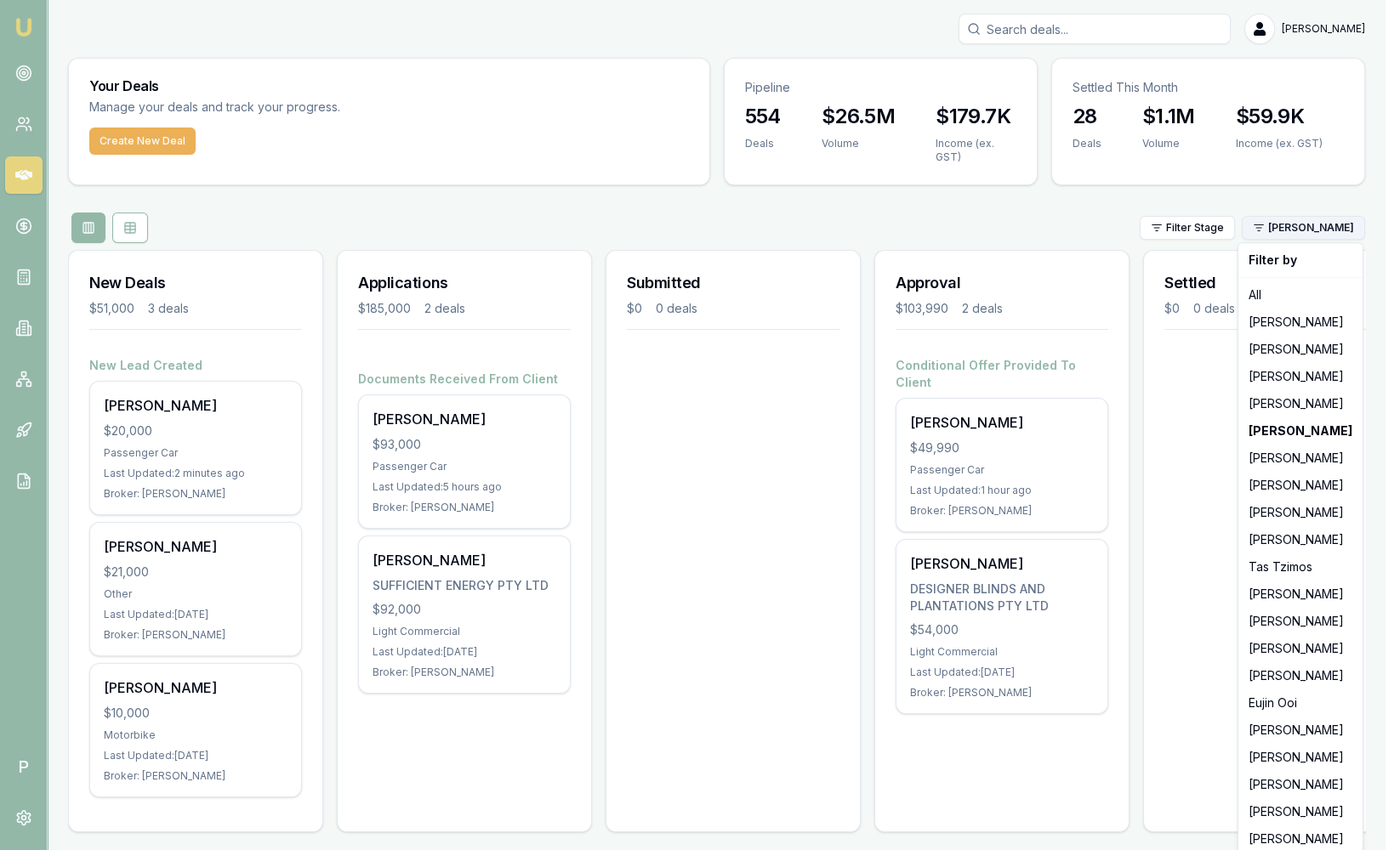
click at [1322, 237] on html "Emu Broker P Sam Crouch Toggle Menu Your Deals Manage your deals and track your…" at bounding box center [700, 425] width 1400 height 850
click at [1260, 479] on div "[PERSON_NAME]" at bounding box center [1300, 485] width 118 height 27
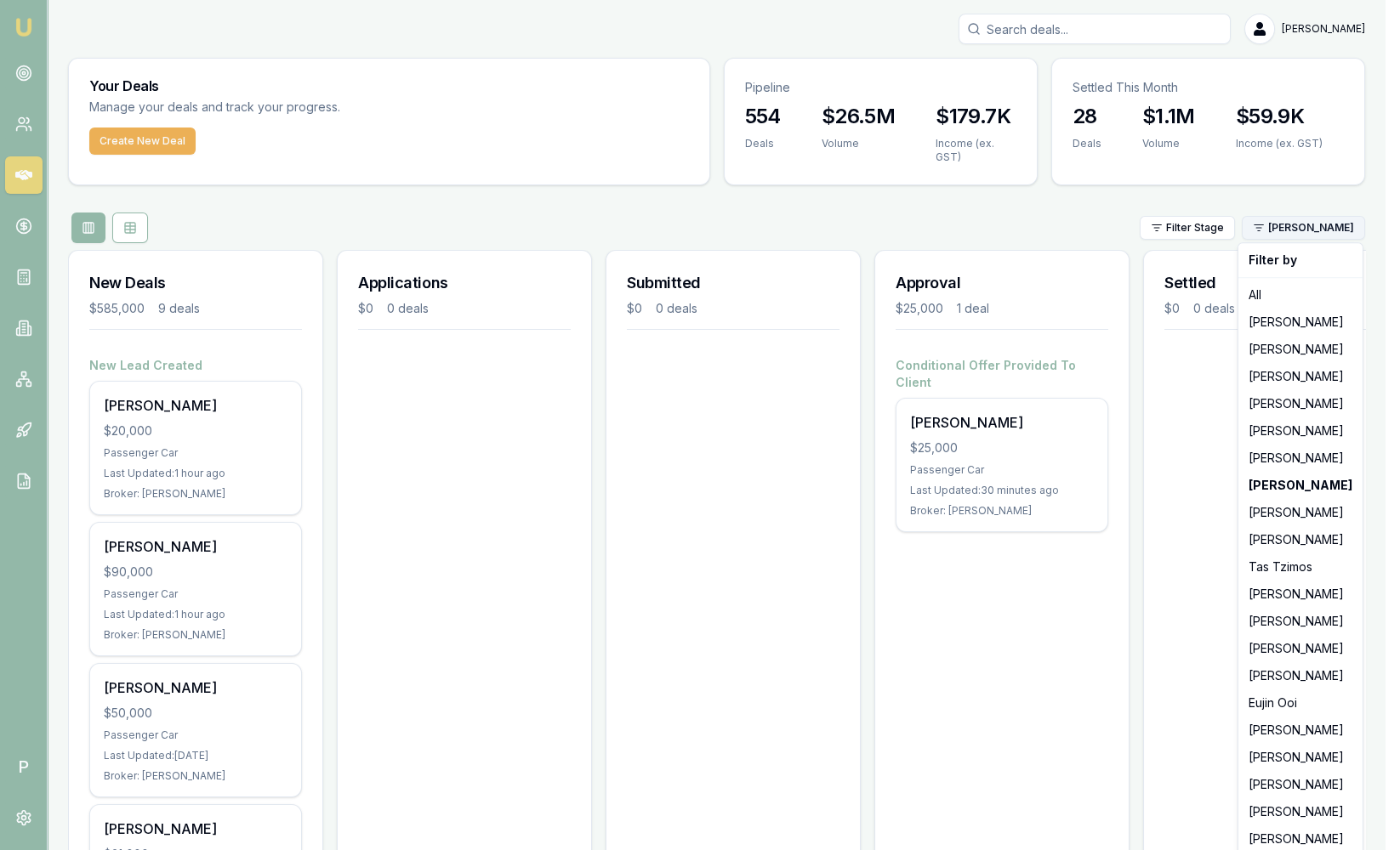
click at [1298, 219] on html "Emu Broker P Sam Crouch Toggle Menu Your Deals Manage your deals and track your…" at bounding box center [700, 425] width 1400 height 850
click at [1272, 510] on div "[PERSON_NAME]" at bounding box center [1300, 512] width 118 height 27
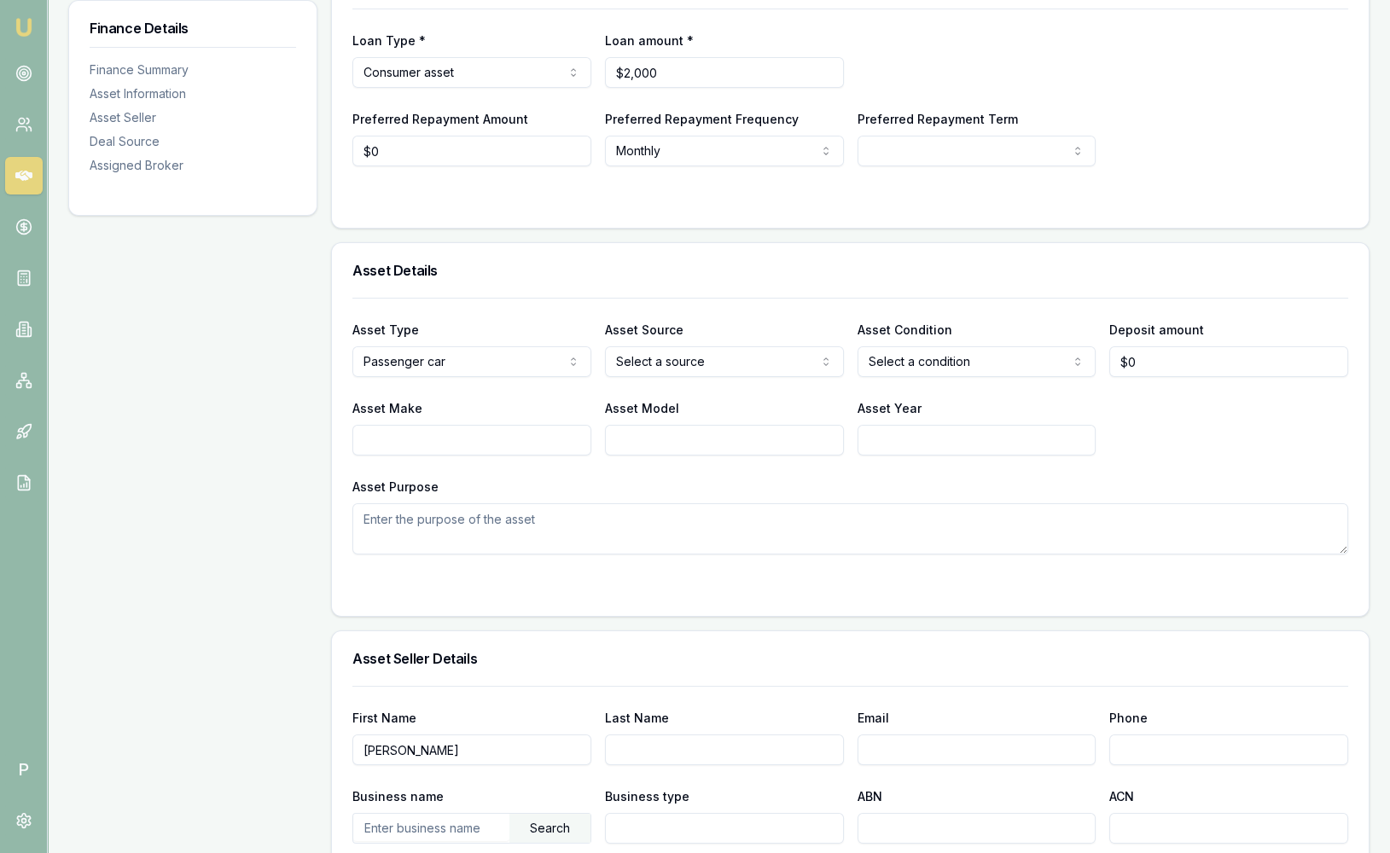
scroll to position [95, 0]
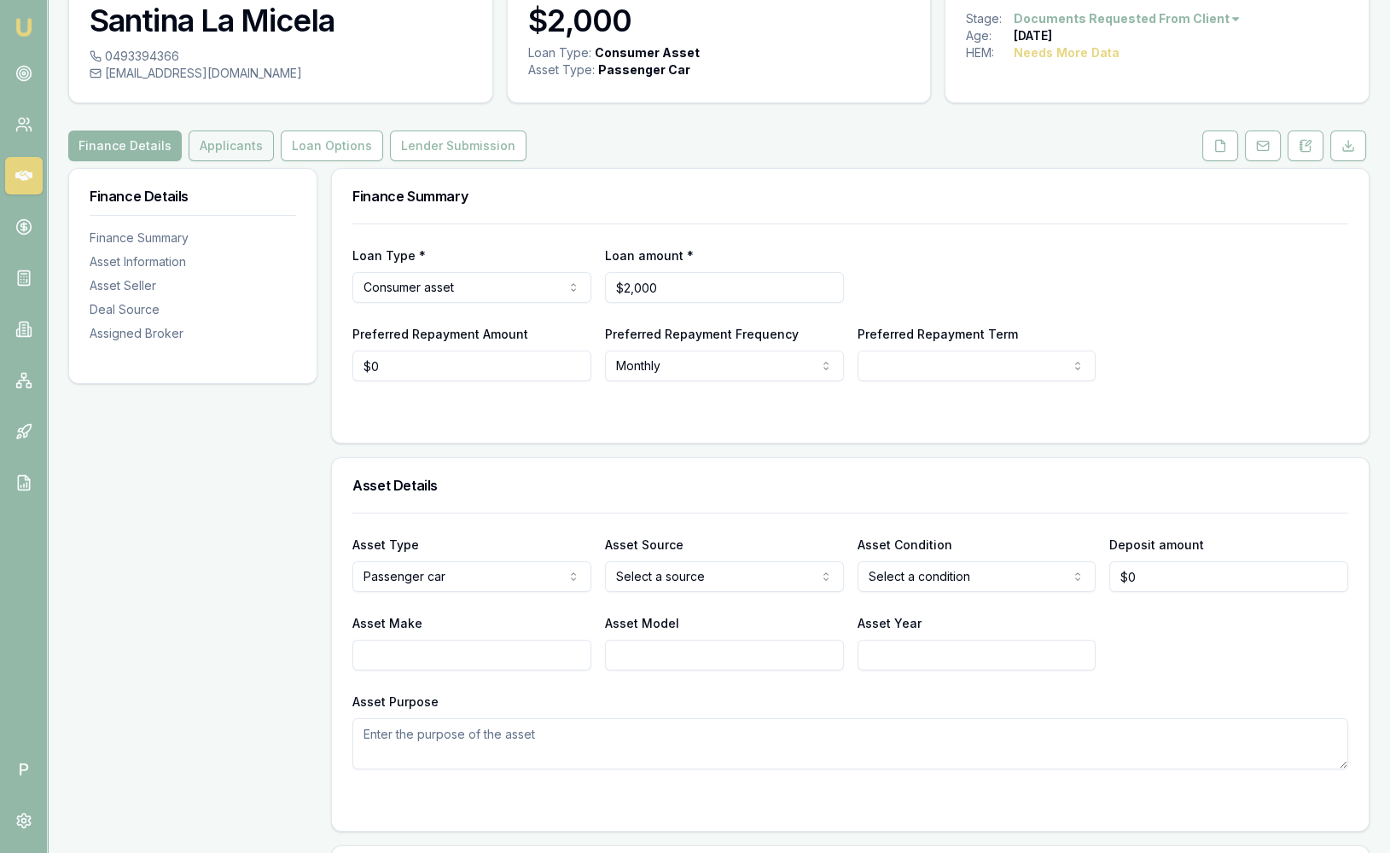
click at [244, 141] on button "Applicants" at bounding box center [231, 146] width 85 height 31
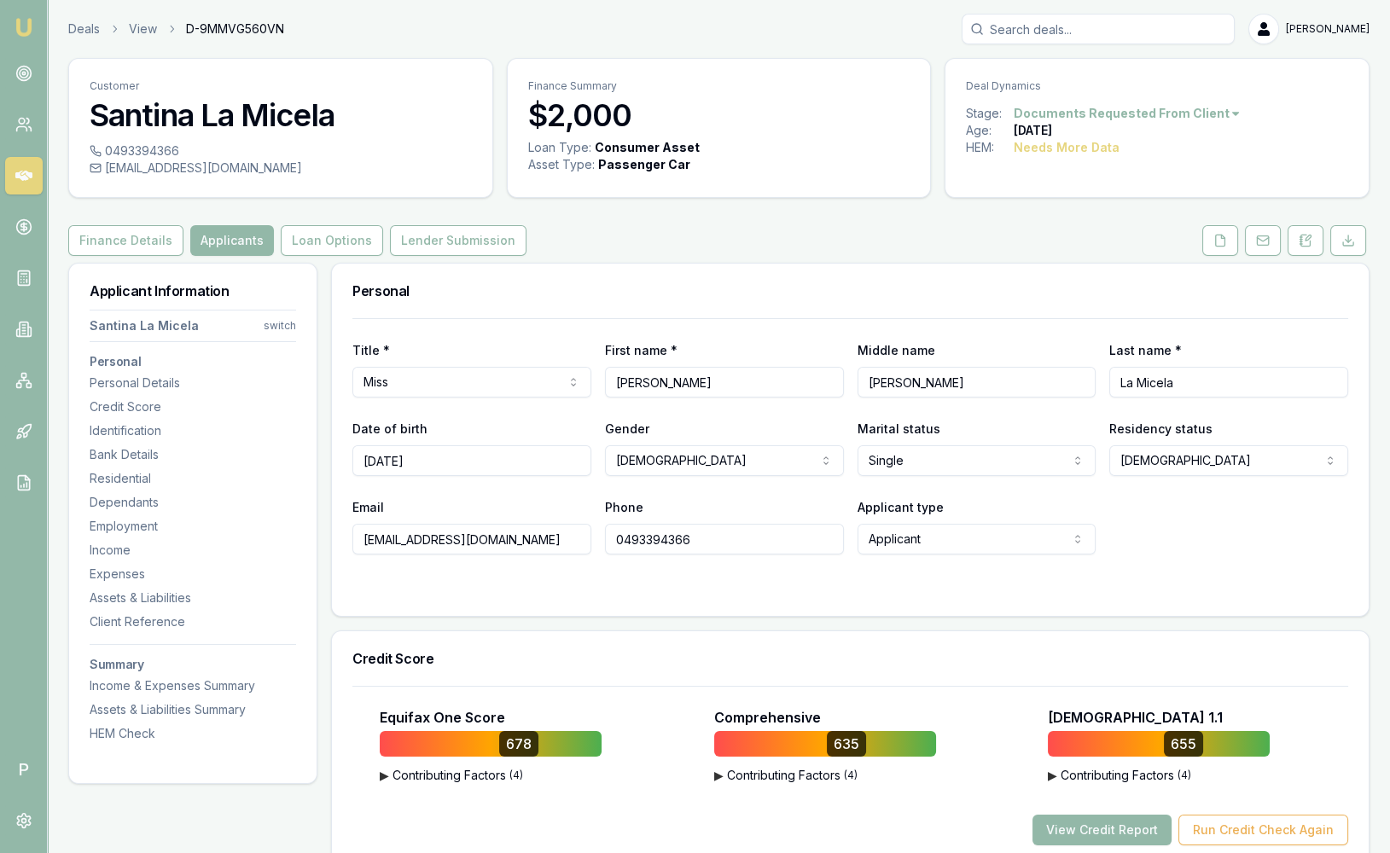
click at [757, 536] on input "0493394366" at bounding box center [724, 539] width 239 height 31
type input "0493394361"
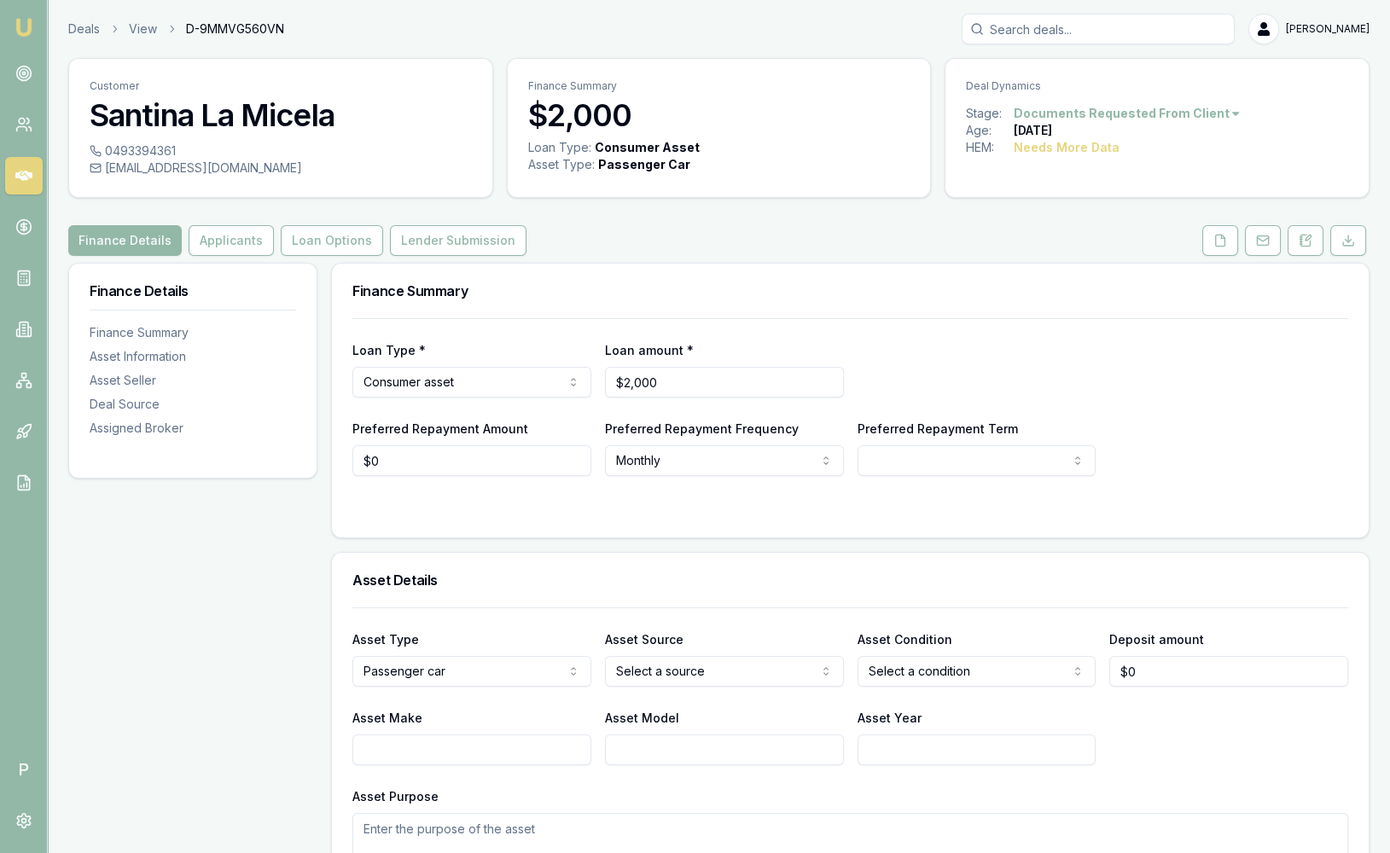
click at [1160, 107] on html "Emu Broker P Deals View D-9MMVG560VN [PERSON_NAME] Toggle Menu Customer [PERSON…" at bounding box center [695, 426] width 1390 height 853
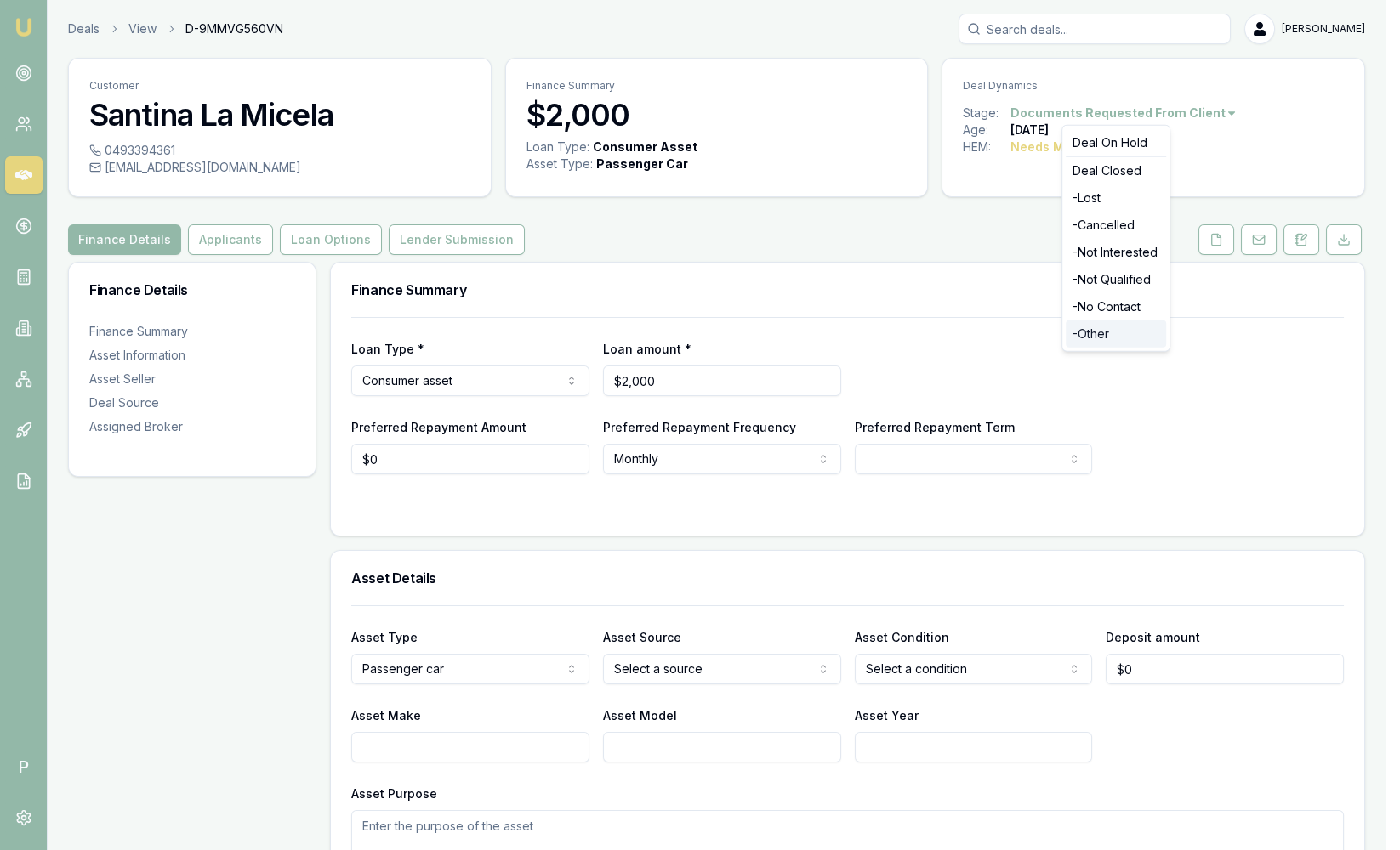
click at [1107, 335] on div "- Other" at bounding box center [1115, 334] width 101 height 27
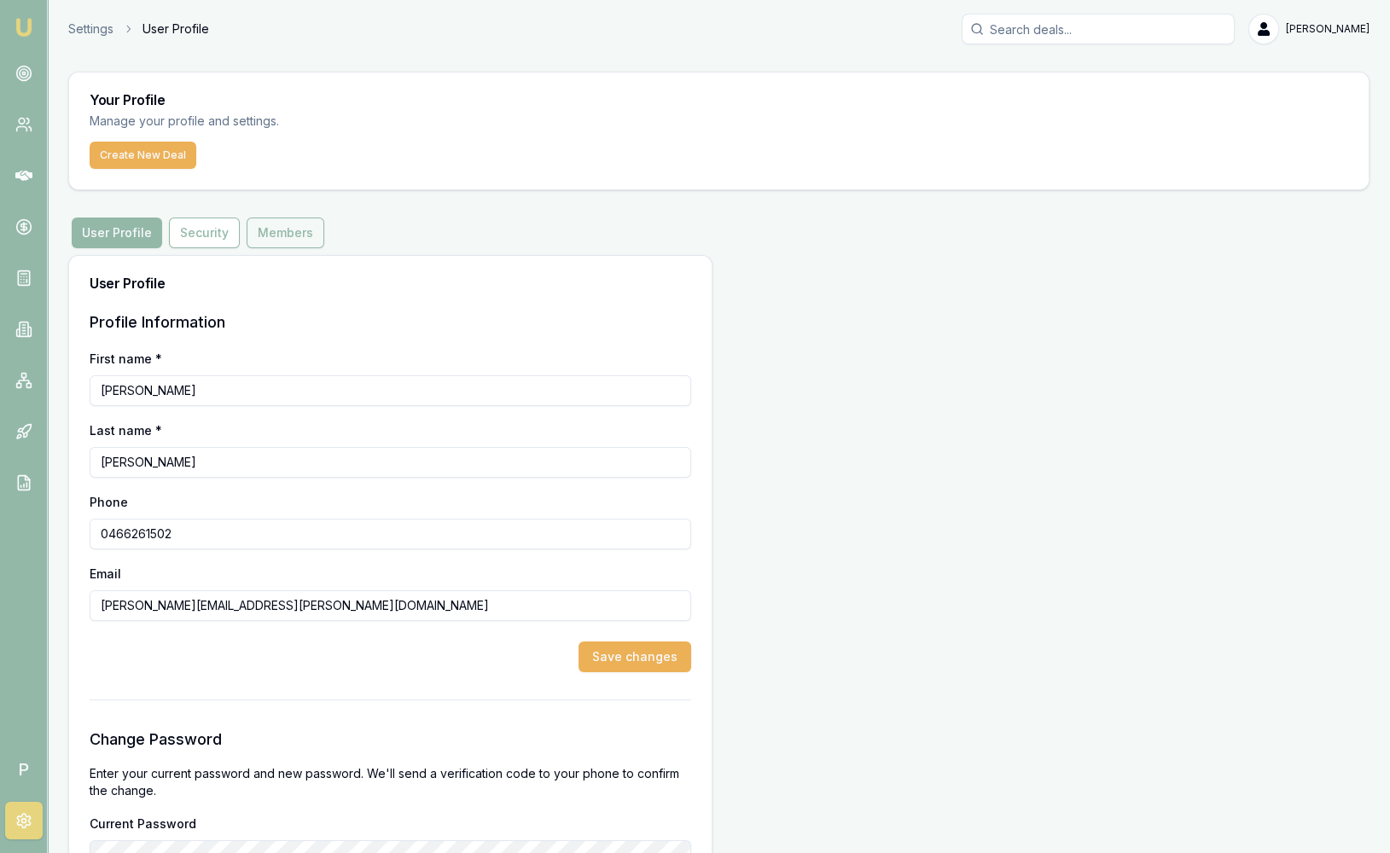
click at [311, 241] on button "Members" at bounding box center [286, 233] width 78 height 31
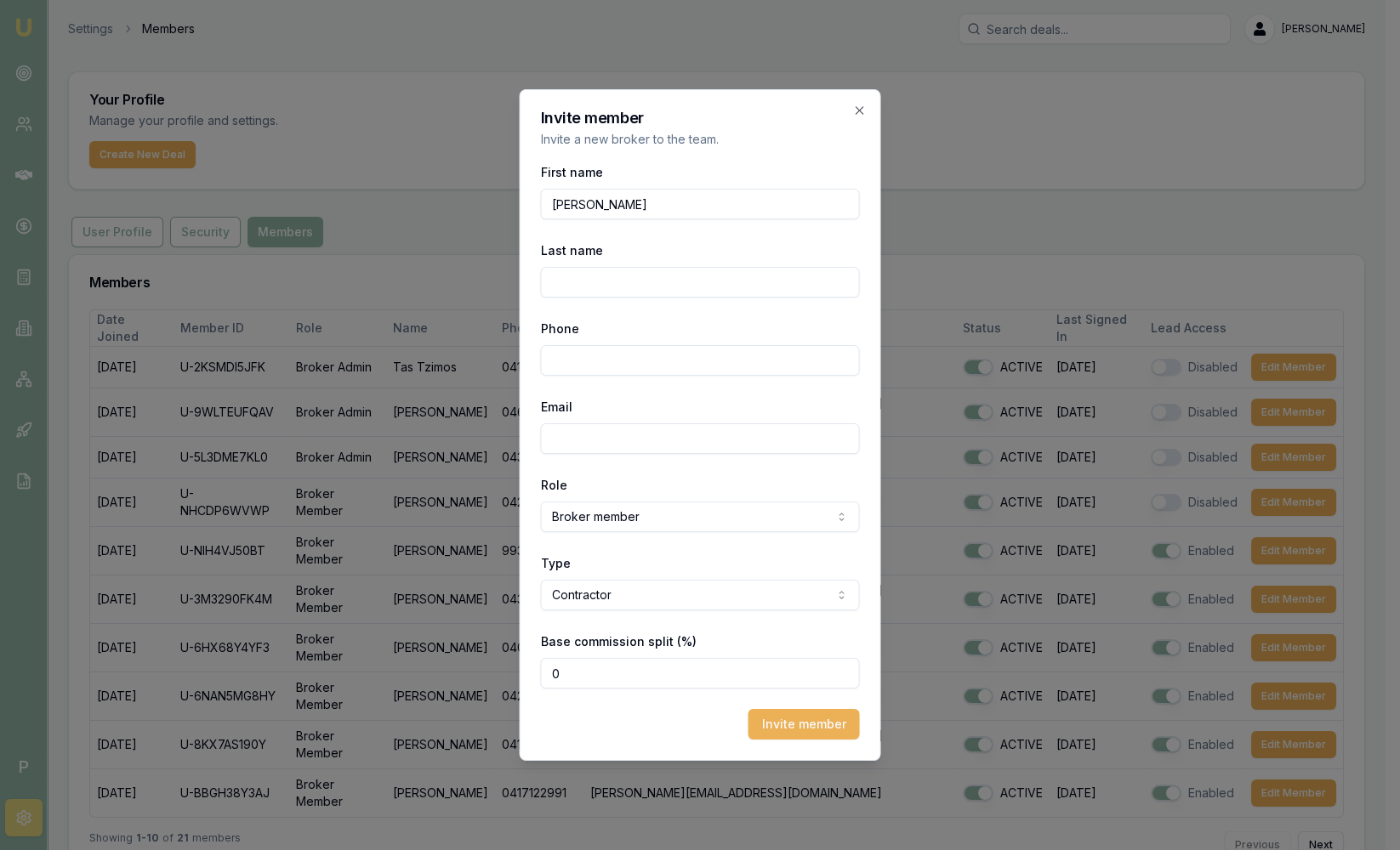
type input "[PERSON_NAME]"
type input "La Micela"
type input "0493 394 366"
click at [754, 446] on input "Email" at bounding box center [700, 438] width 319 height 31
type input "[PERSON_NAME][EMAIL_ADDRESS][PERSON_NAME][DOMAIN_NAME]"
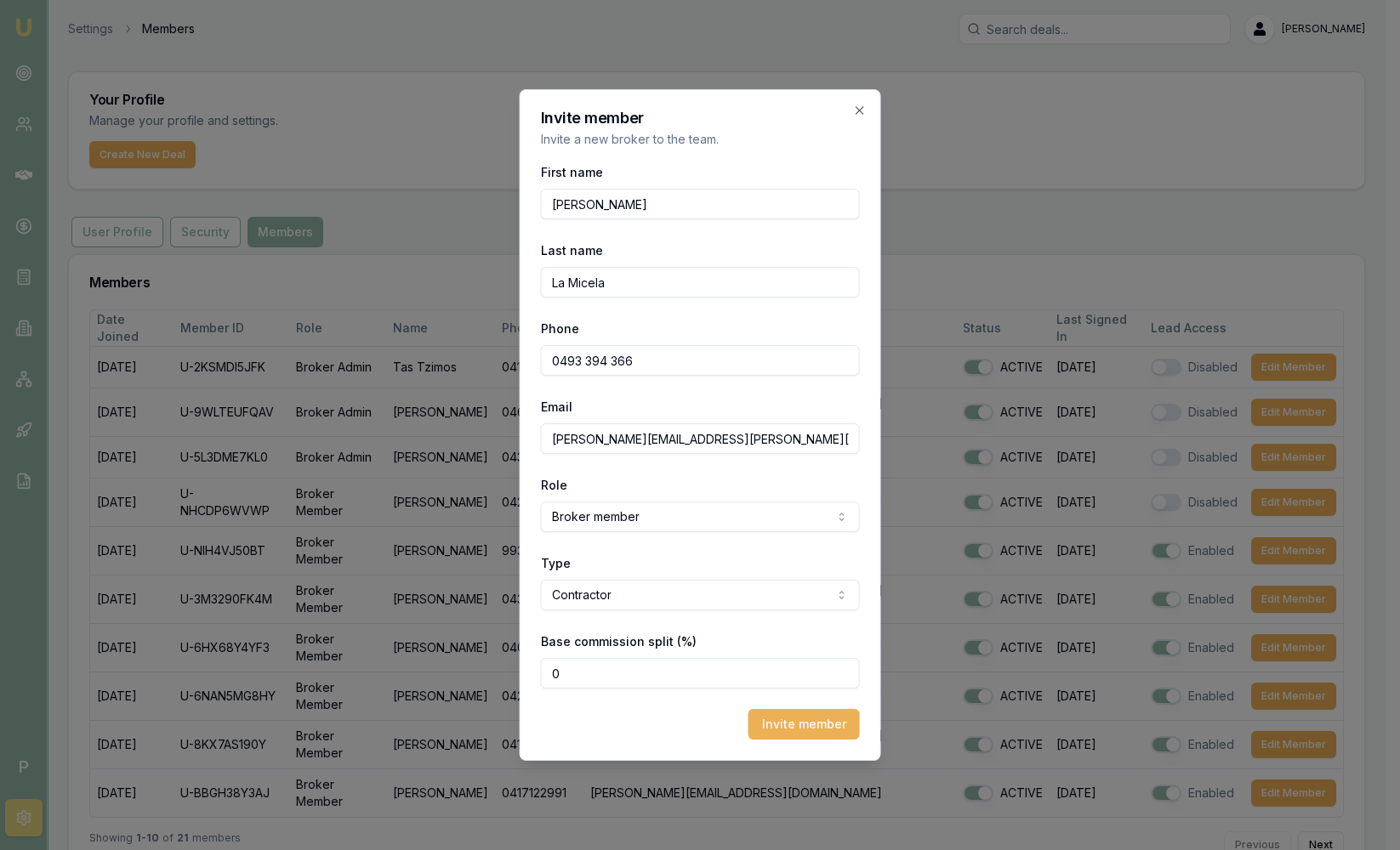
click at [629, 680] on input "0" at bounding box center [700, 673] width 319 height 31
drag, startPoint x: 627, startPoint y: 680, endPoint x: 390, endPoint y: 669, distance: 237.3
click at [447, 679] on body "Emu Broker P Settings Members Sam Crouch Toggle Menu Your Profile Manage your p…" at bounding box center [693, 425] width 1385 height 850
type input "80"
click at [774, 716] on button "Invite member" at bounding box center [804, 724] width 112 height 31
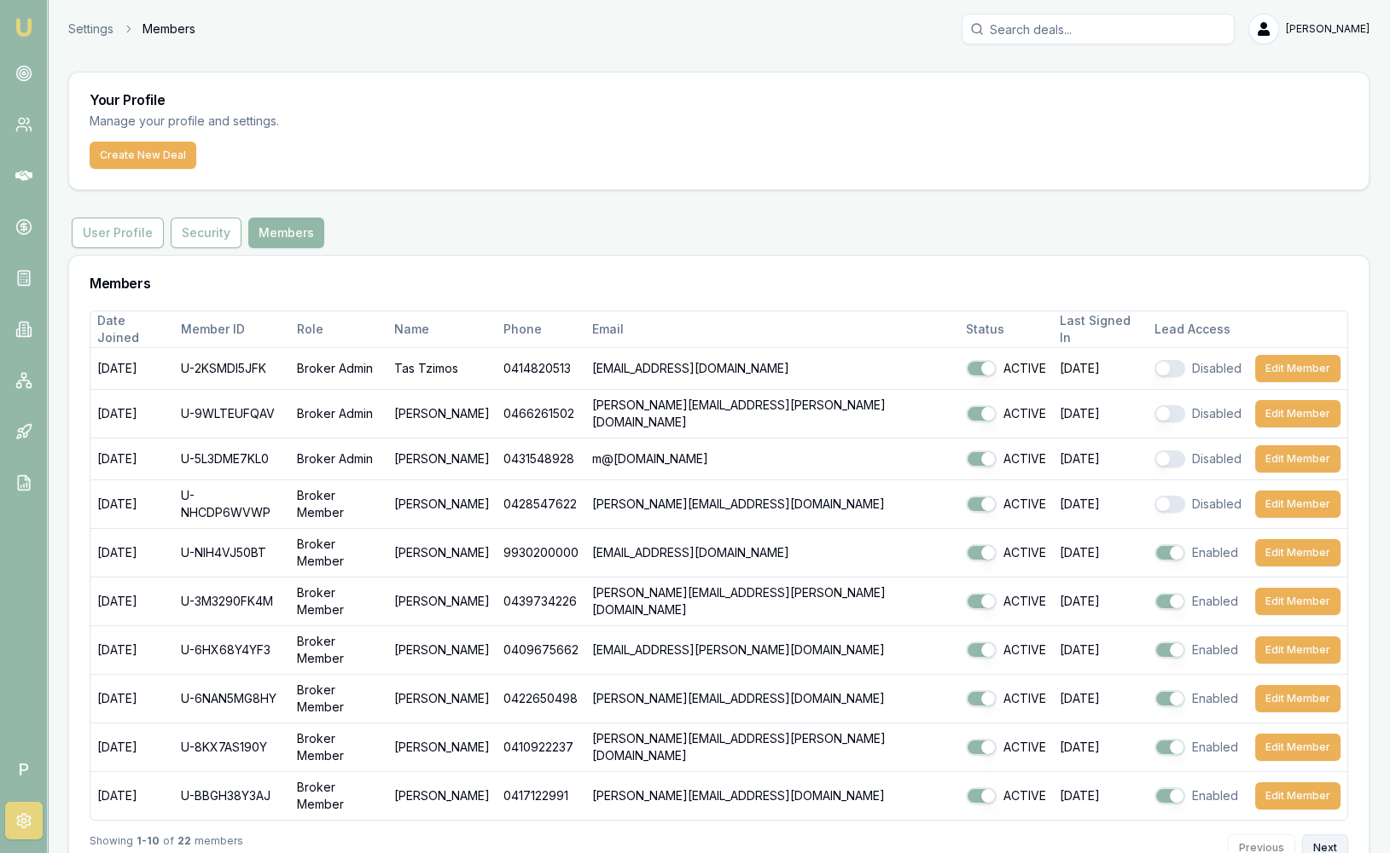
click at [1330, 835] on button "Next" at bounding box center [1325, 848] width 46 height 27
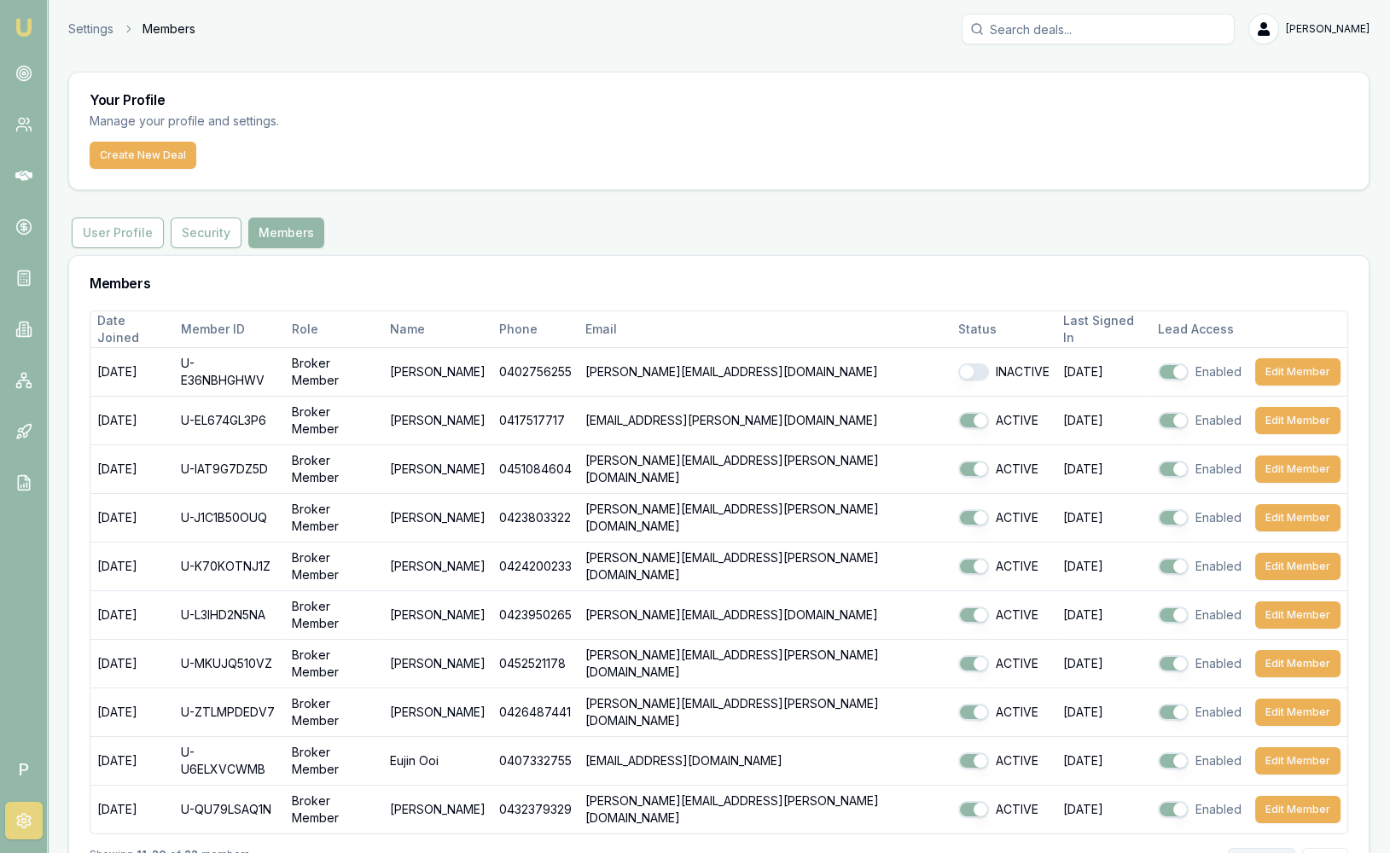
click at [1266, 848] on button "Previous" at bounding box center [1261, 861] width 67 height 27
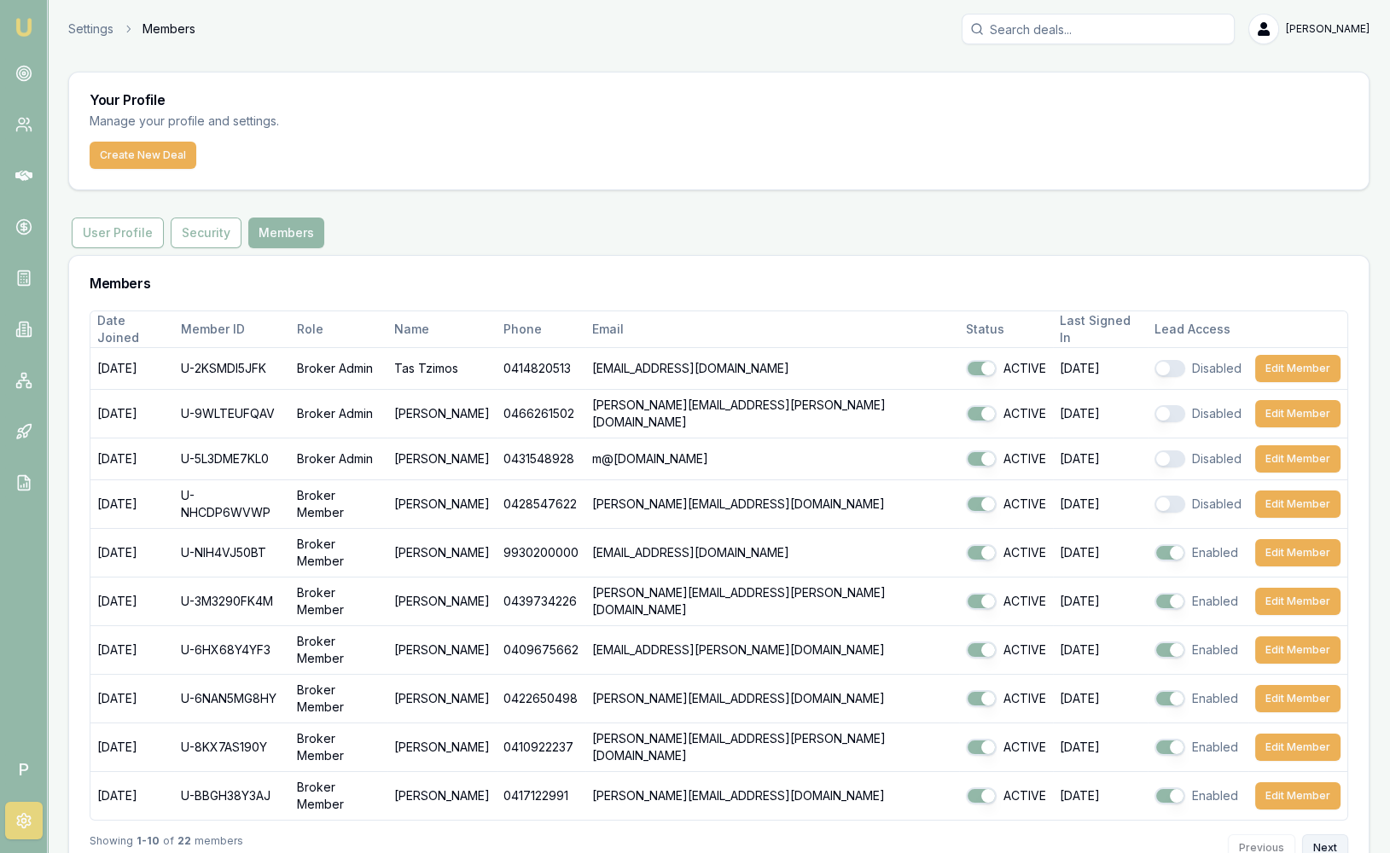
click at [1334, 835] on button "Next" at bounding box center [1325, 848] width 46 height 27
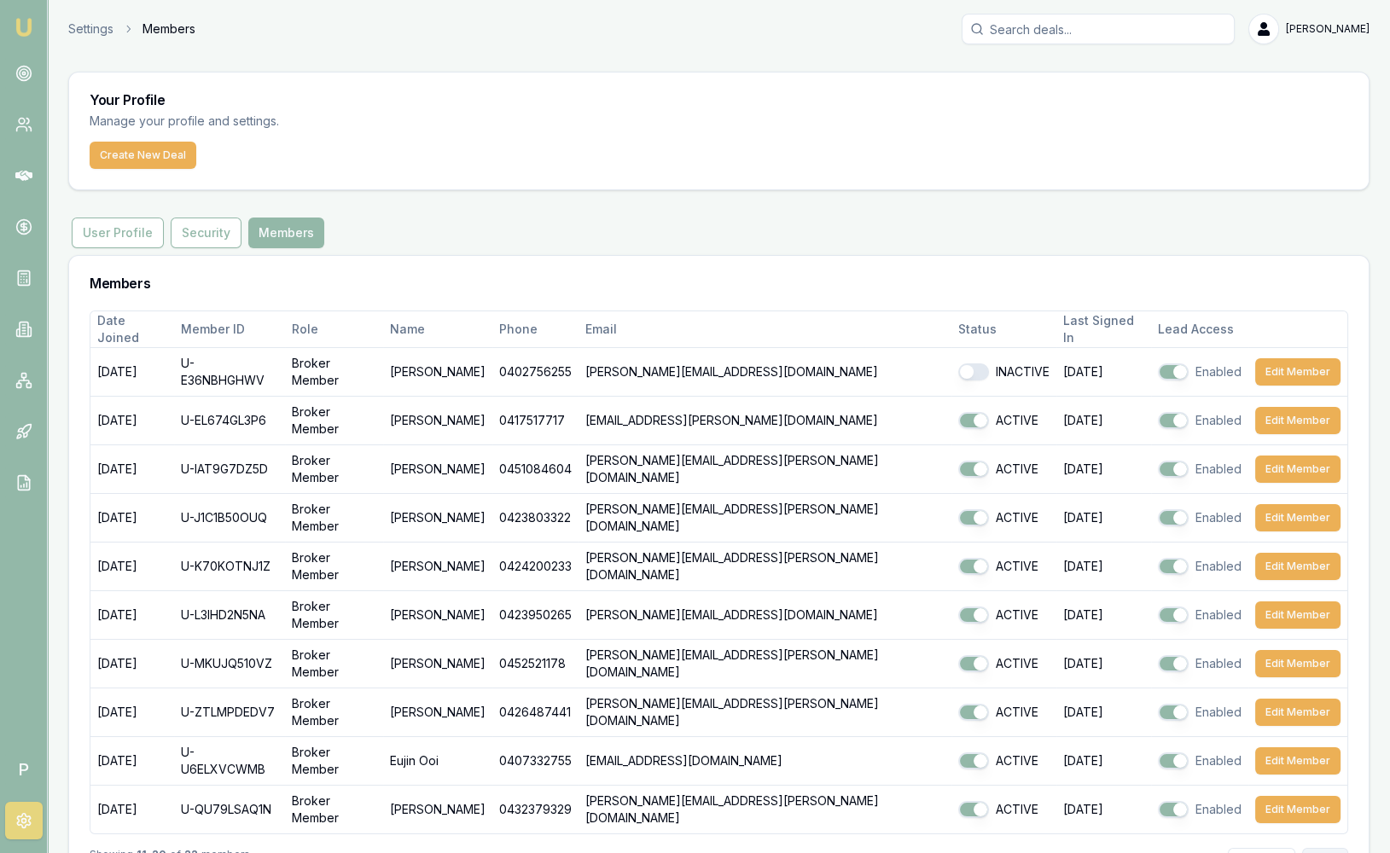
click at [1328, 848] on button "Next" at bounding box center [1325, 861] width 46 height 27
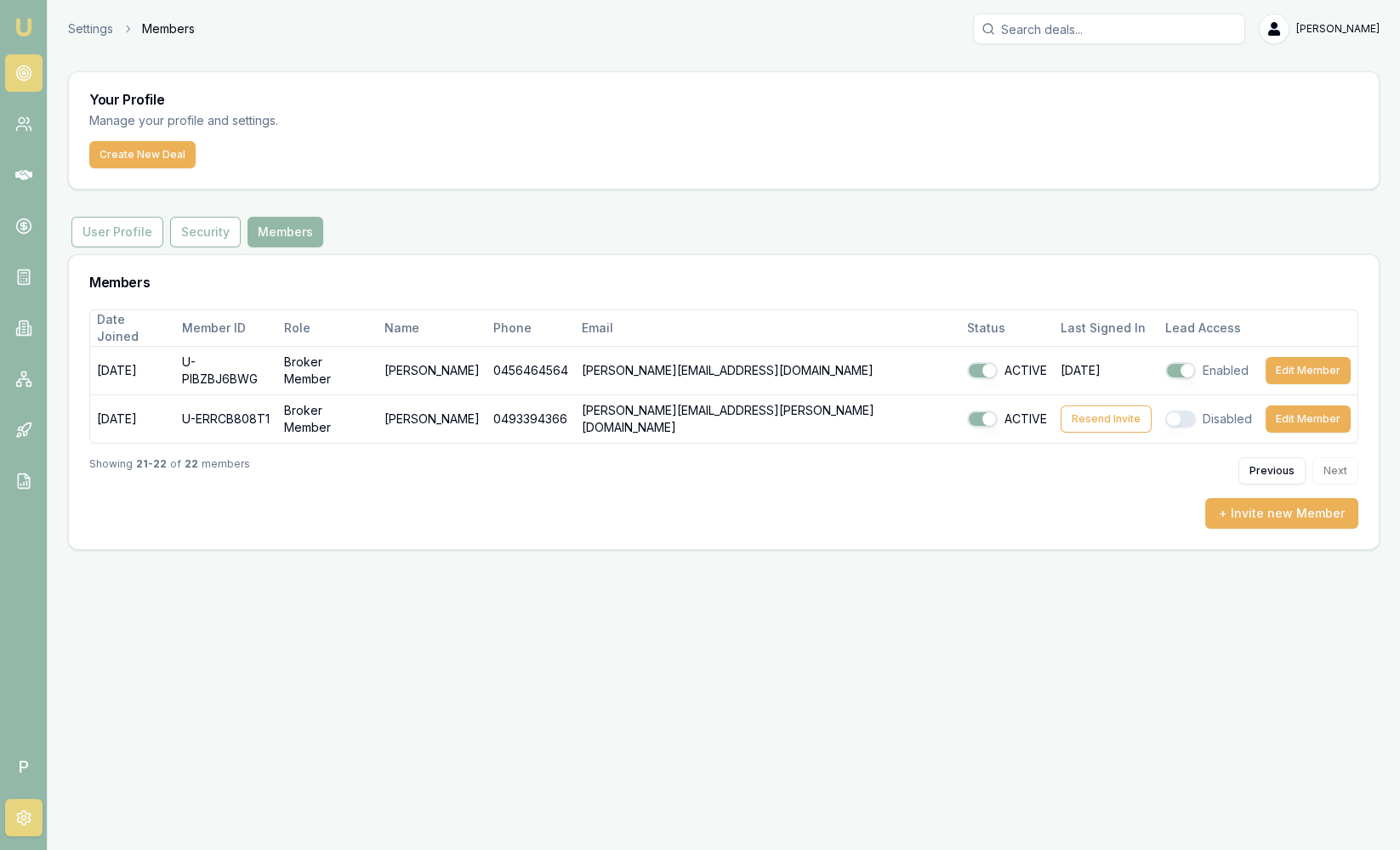
click at [23, 78] on circle at bounding box center [24, 73] width 9 height 9
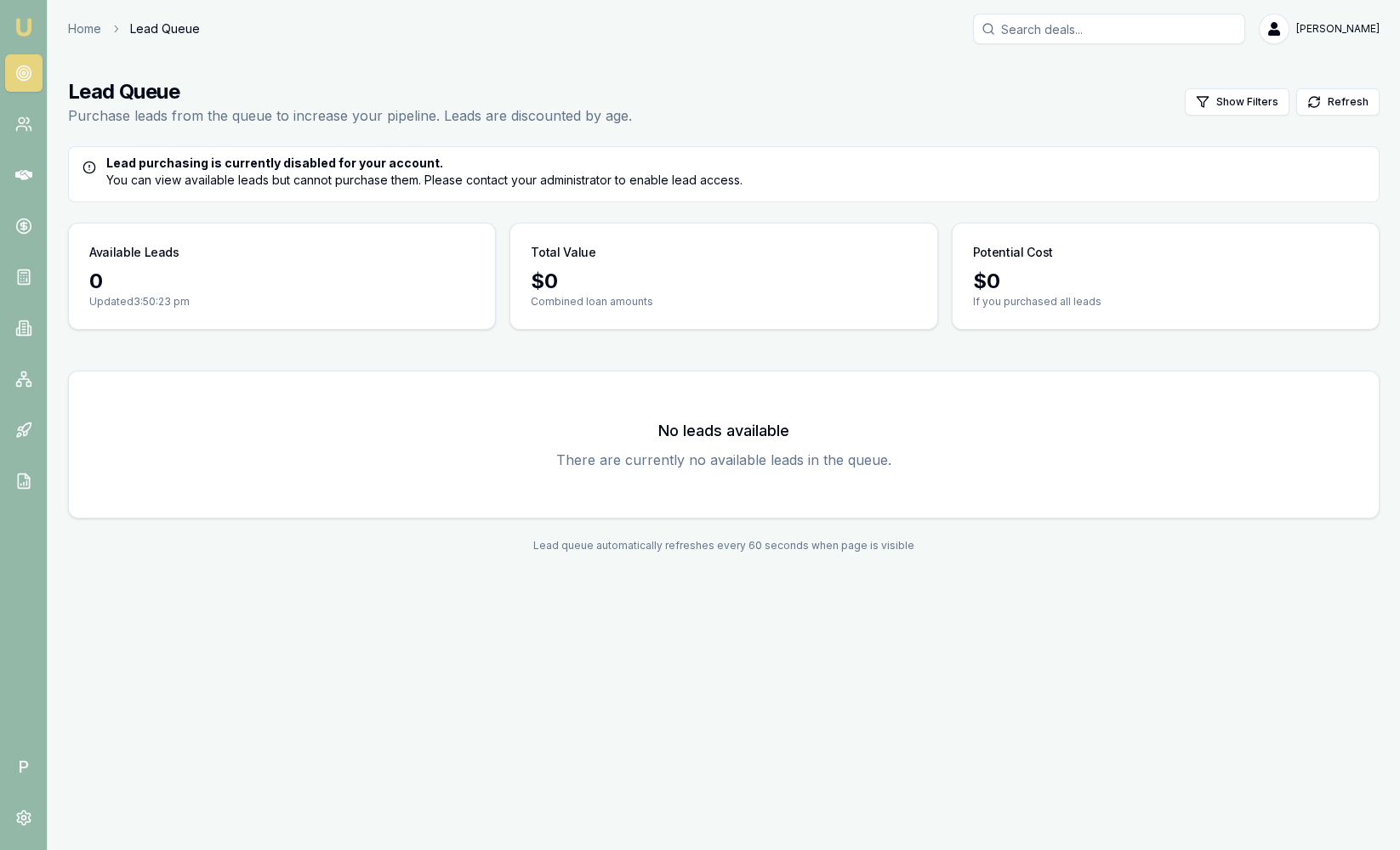
click at [20, 36] on img at bounding box center [24, 27] width 20 height 20
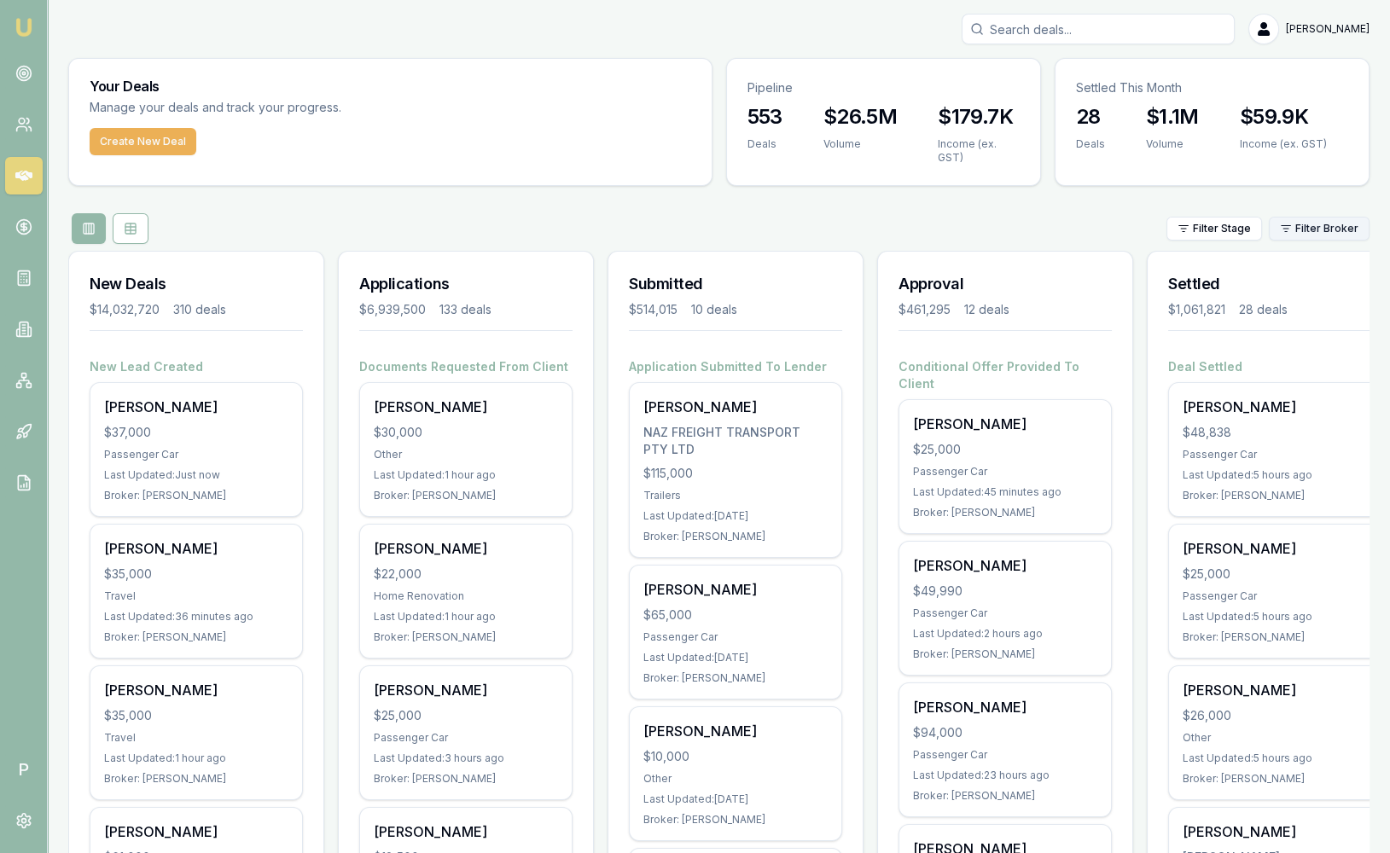
click at [1329, 226] on html "Emu Broker P Sam Crouch Toggle Menu Your Deals Manage your deals and track your…" at bounding box center [695, 426] width 1390 height 853
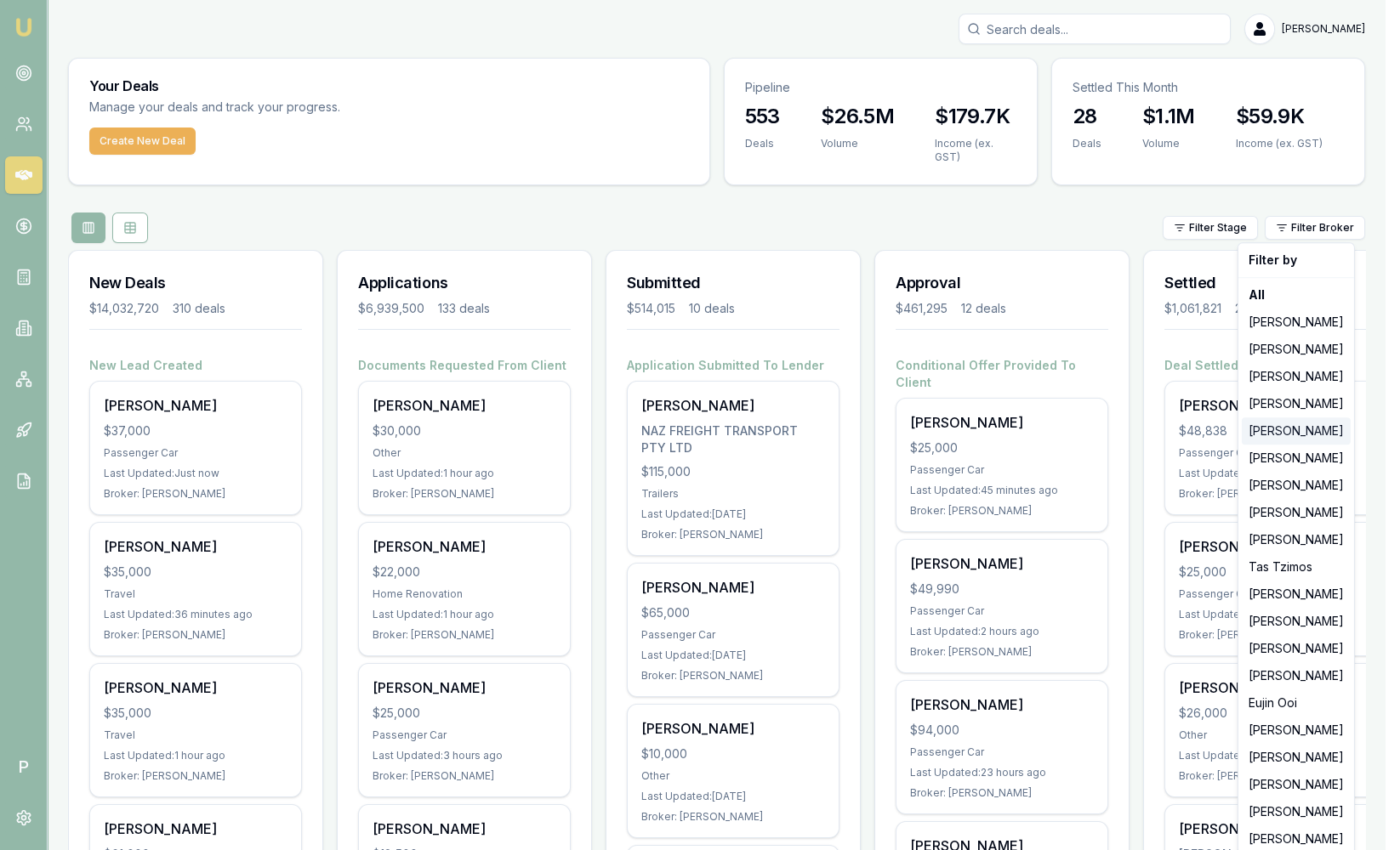
click at [1284, 435] on div "Evette Abdo" at bounding box center [1295, 430] width 109 height 27
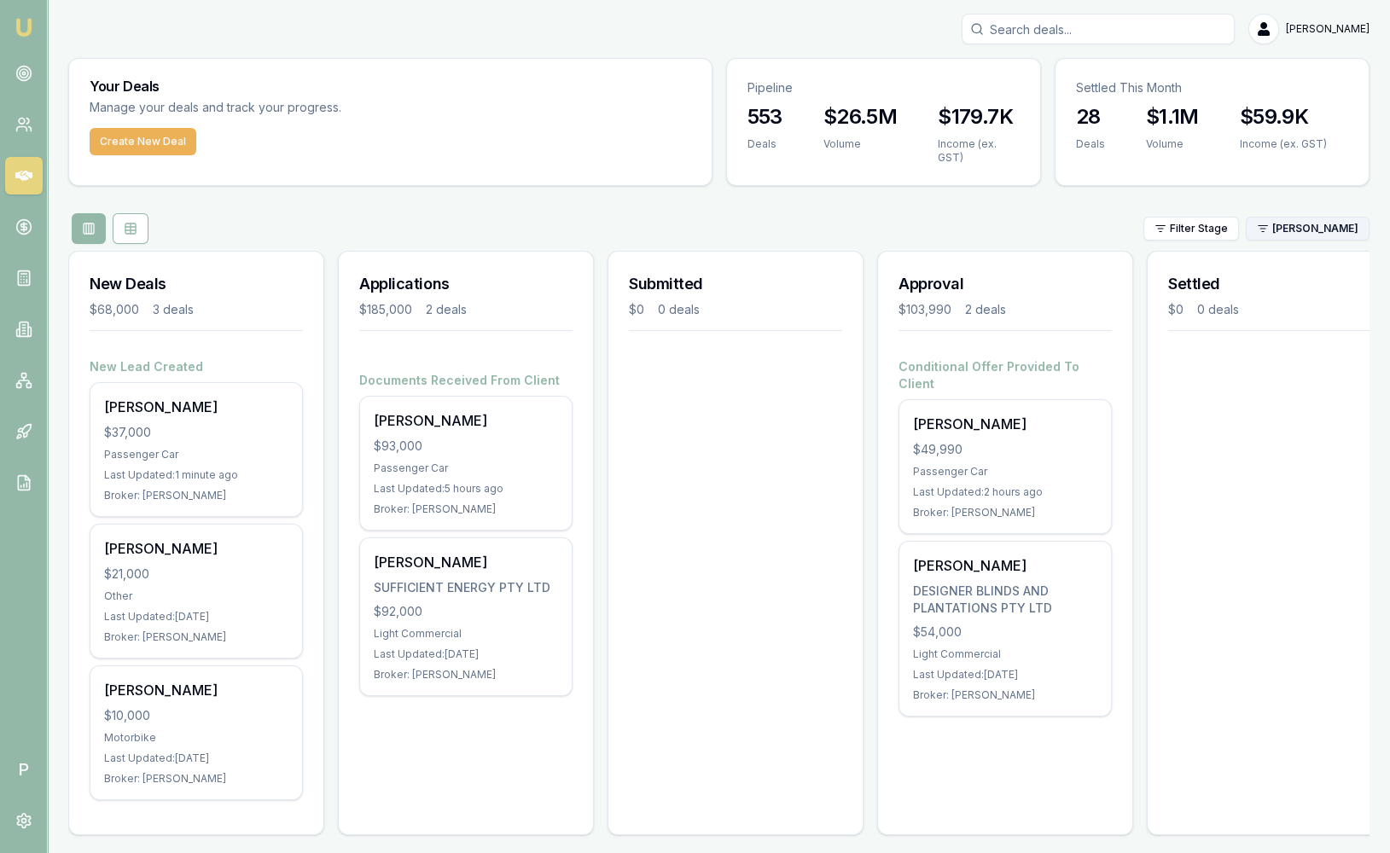
click at [1313, 227] on html "Emu Broker P Sam Crouch Toggle Menu Your Deals Manage your deals and track your…" at bounding box center [695, 426] width 1390 height 853
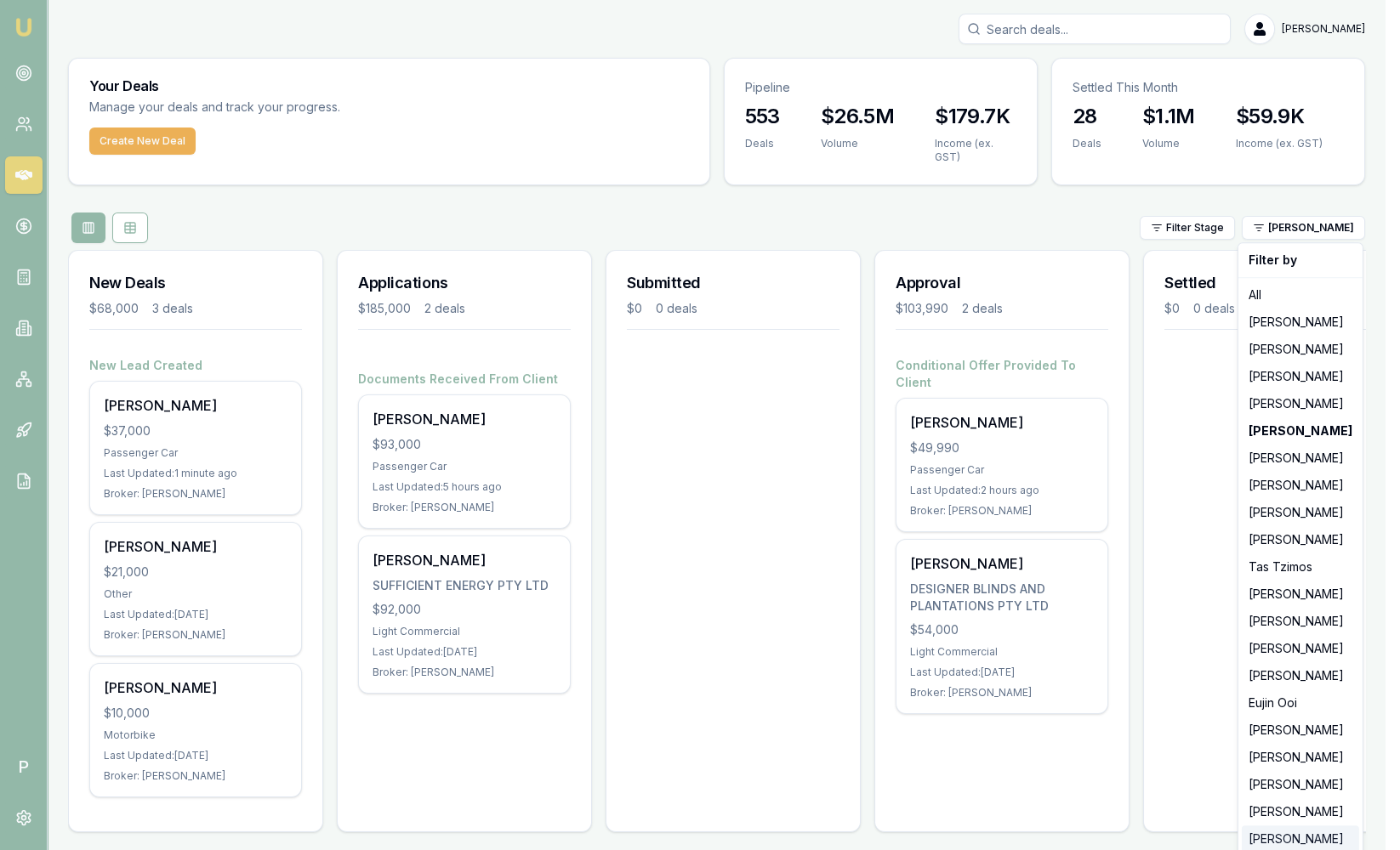
click at [1271, 838] on div "Robyn Adams" at bounding box center [1300, 839] width 118 height 27
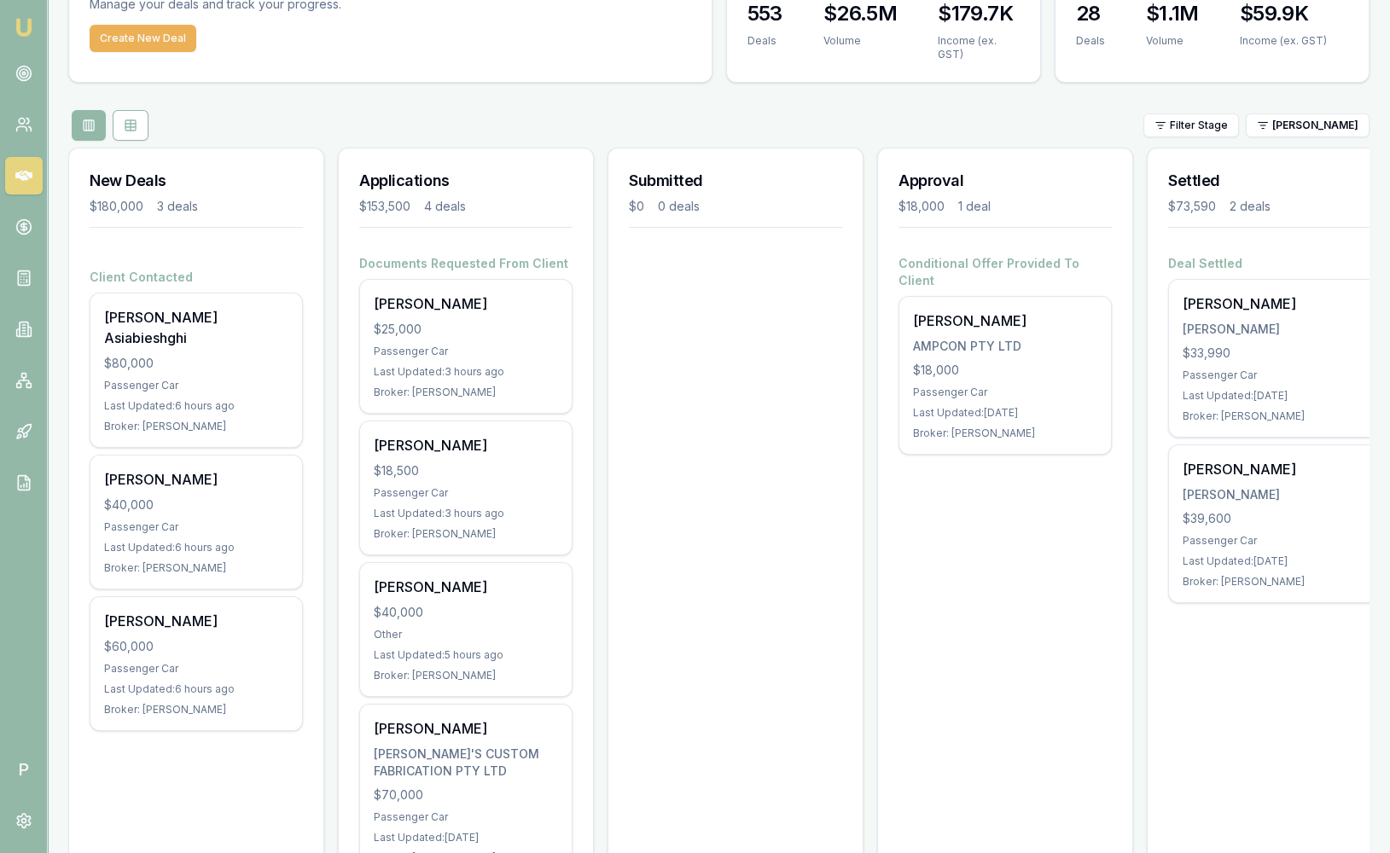
scroll to position [203, 0]
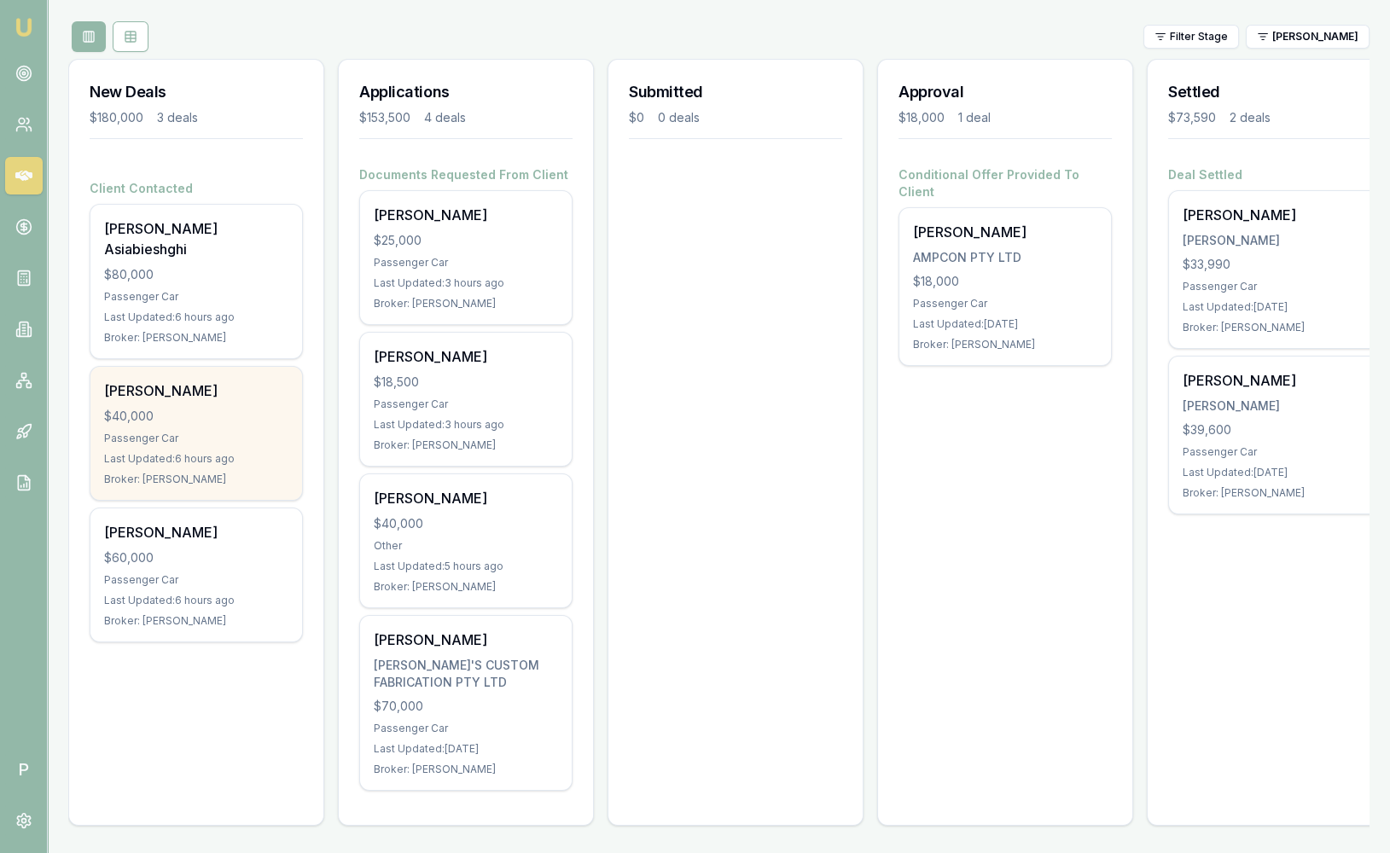
click at [261, 408] on div "$40,000" at bounding box center [196, 416] width 184 height 17
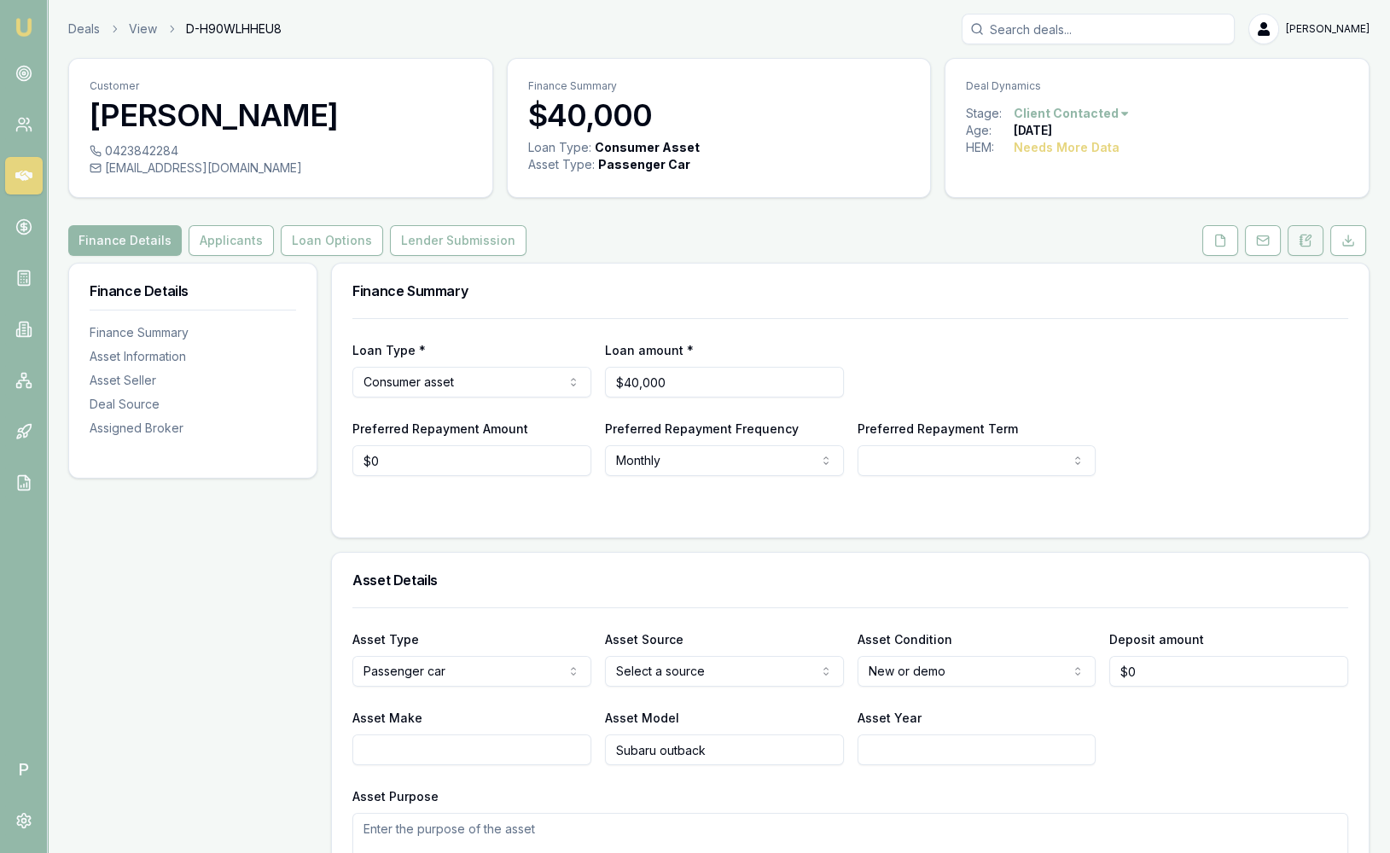
click at [1302, 236] on icon at bounding box center [1306, 241] width 14 height 14
